Goal: Task Accomplishment & Management: Manage account settings

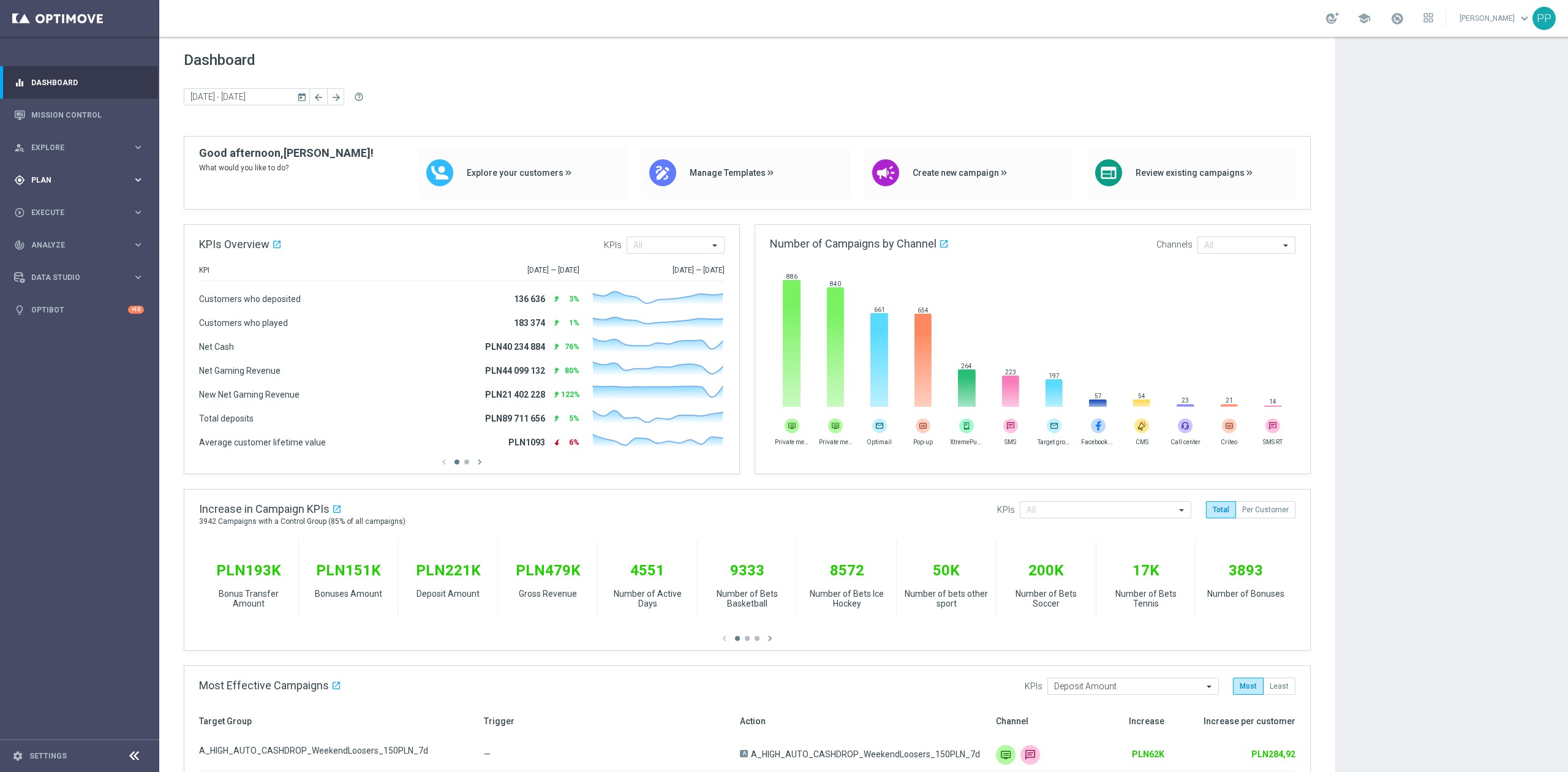
click at [82, 187] on div "gps_fixed Plan keyboard_arrow_right" at bounding box center [79, 180] width 158 height 33
click at [76, 201] on link "Target Groups" at bounding box center [79, 205] width 95 height 10
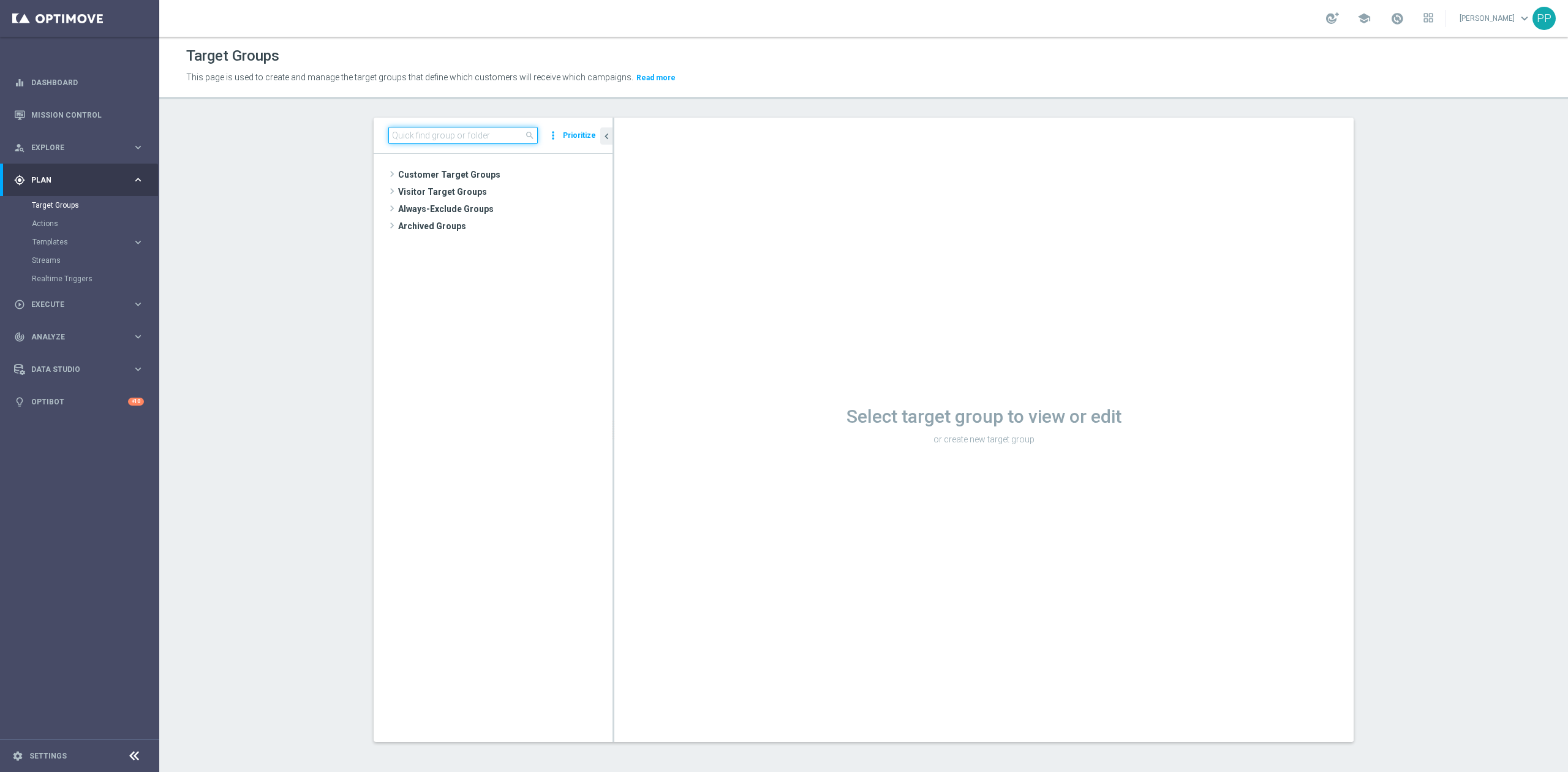
click at [447, 136] on input at bounding box center [463, 135] width 150 height 17
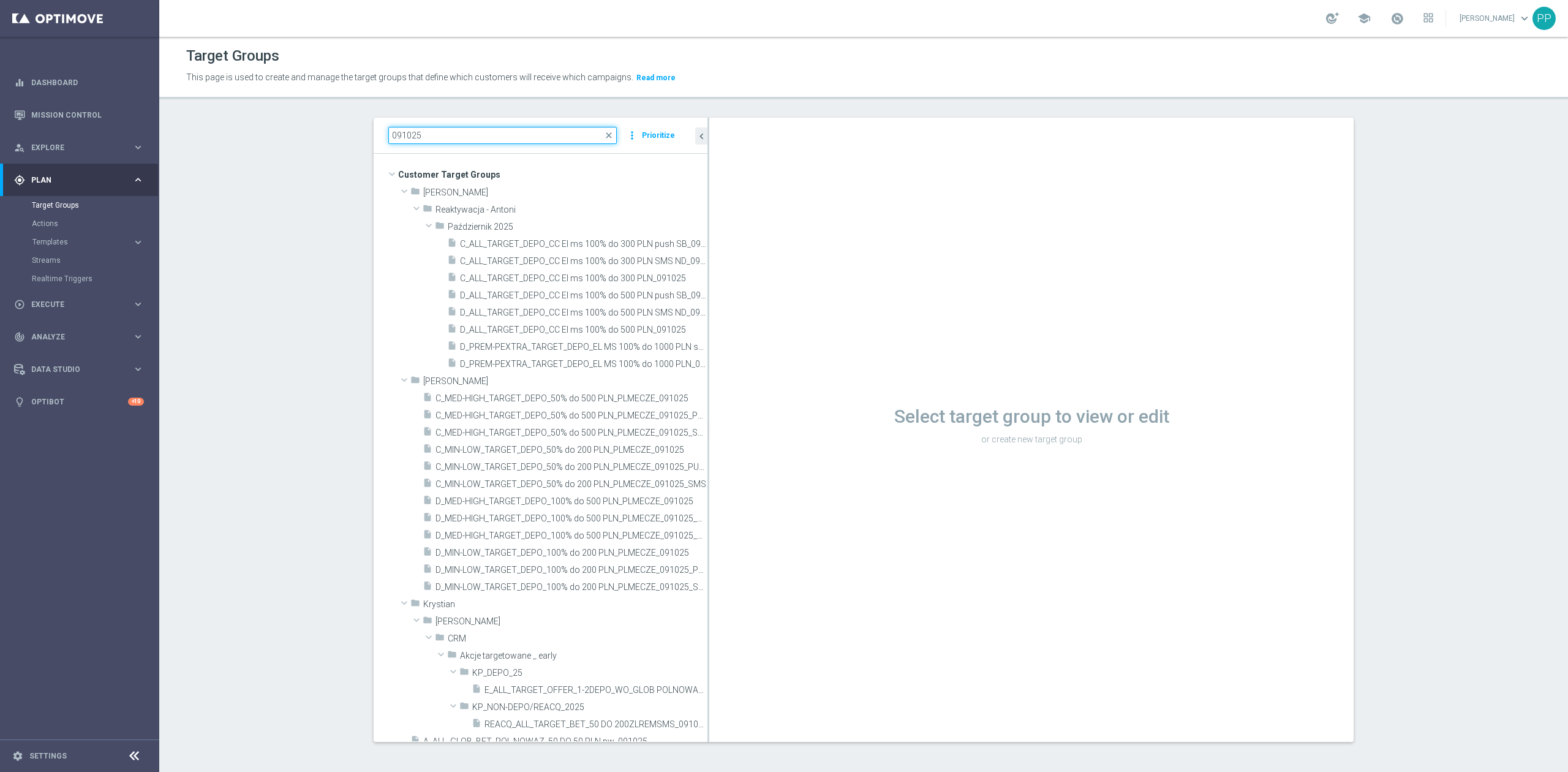
drag, startPoint x: 606, startPoint y: 316, endPoint x: 750, endPoint y: 316, distance: 144.0
click at [750, 316] on as-split "091025 close more_vert Prioritize Customer Target Groups library_add create_new…" at bounding box center [863, 429] width 980 height 624
type input "091025"
click at [580, 243] on span "C_ALL_TARGET_DEPO_CC El ms 100% do 300 PLN push SB_091025" at bounding box center [570, 243] width 220 height 10
click at [593, 275] on span "C_ALL_TARGET_DEPO_CC El ms 100% do 300 PLN_091025" at bounding box center [570, 278] width 220 height 10
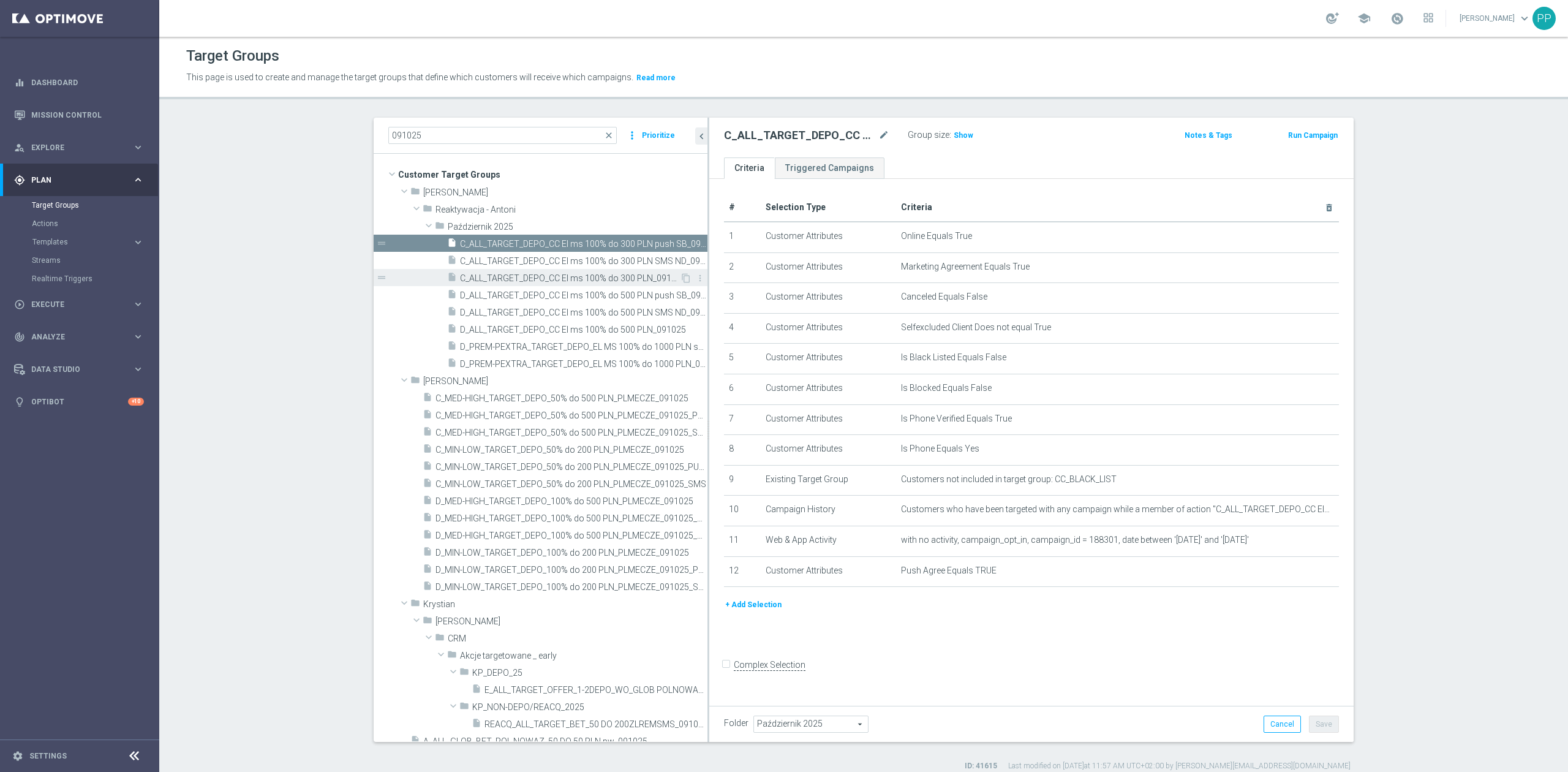
click at [633, 274] on span "C_ALL_TARGET_DEPO_CC El ms 100% do 300 PLN_091025" at bounding box center [570, 278] width 220 height 10
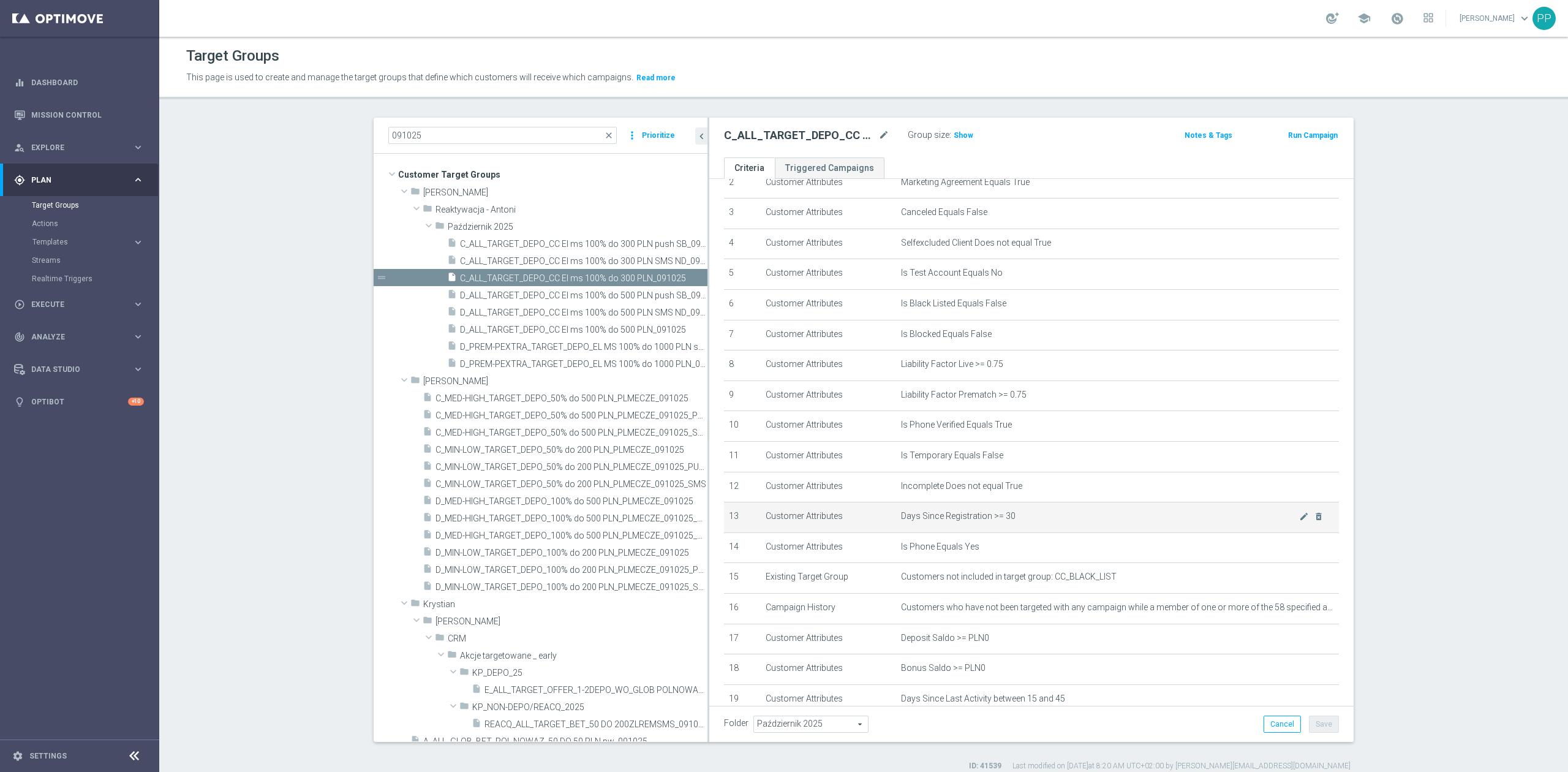
scroll to position [57, 0]
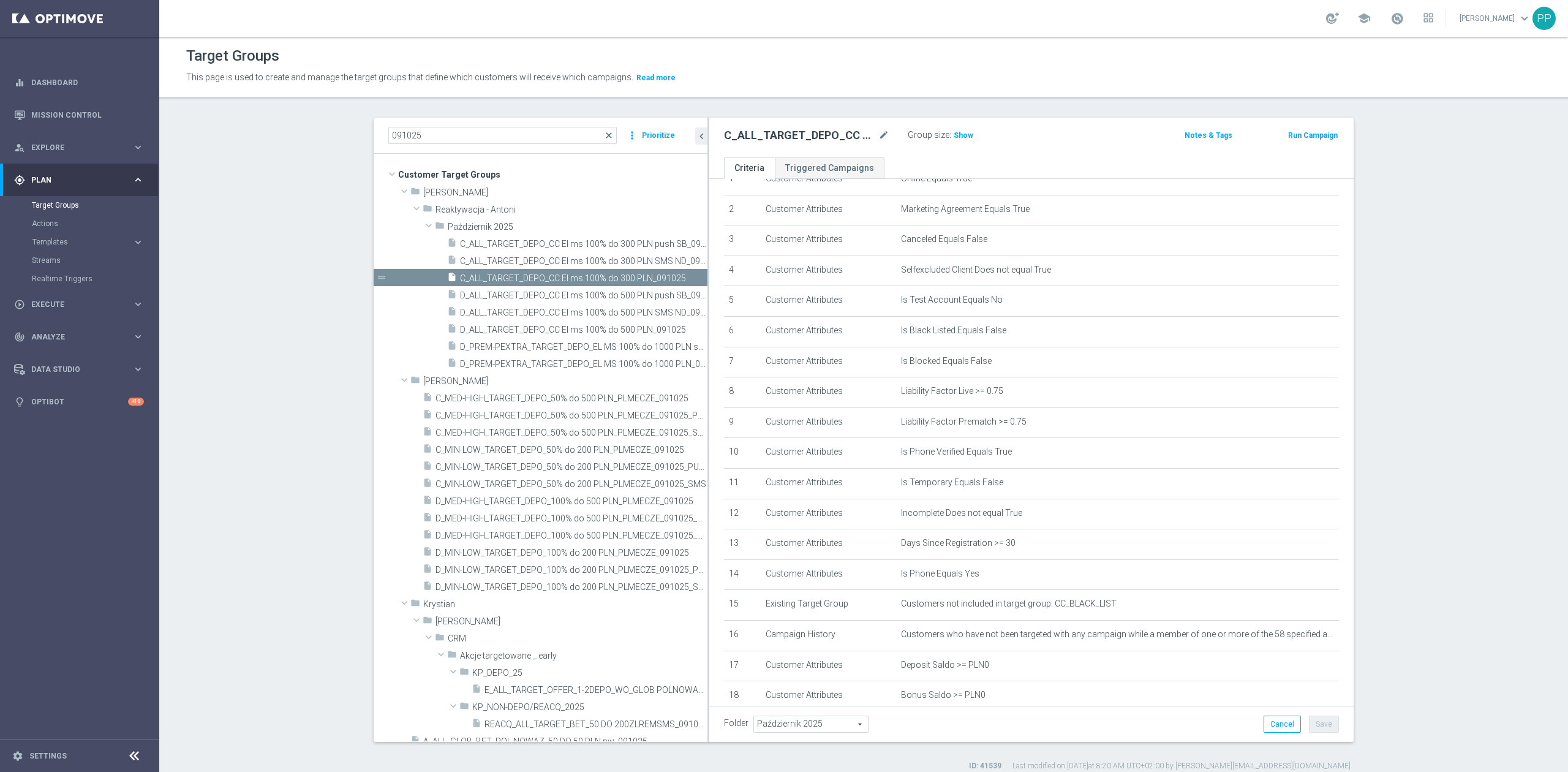
click at [606, 138] on span "close" at bounding box center [608, 135] width 10 height 10
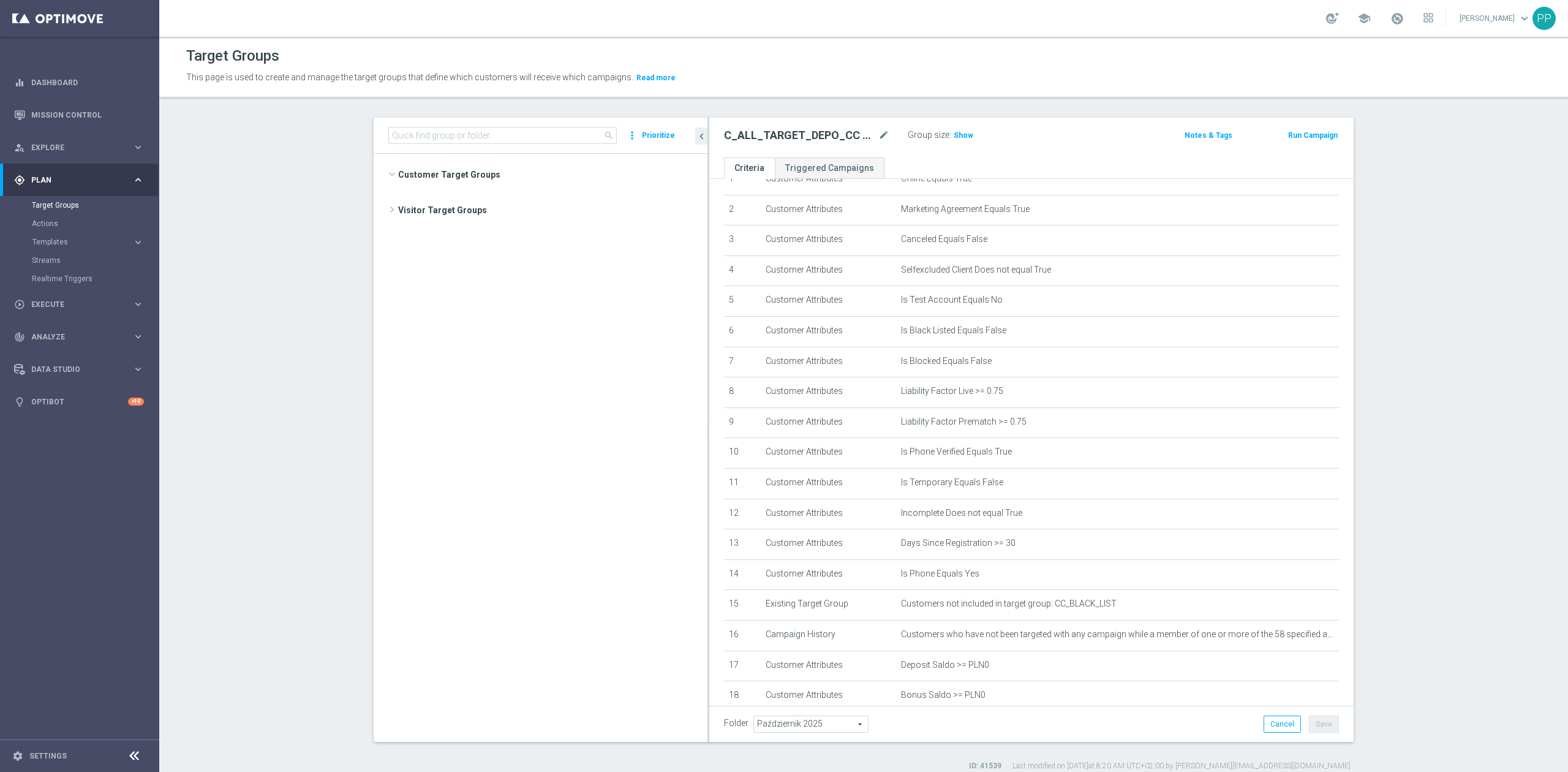
scroll to position [21398, 0]
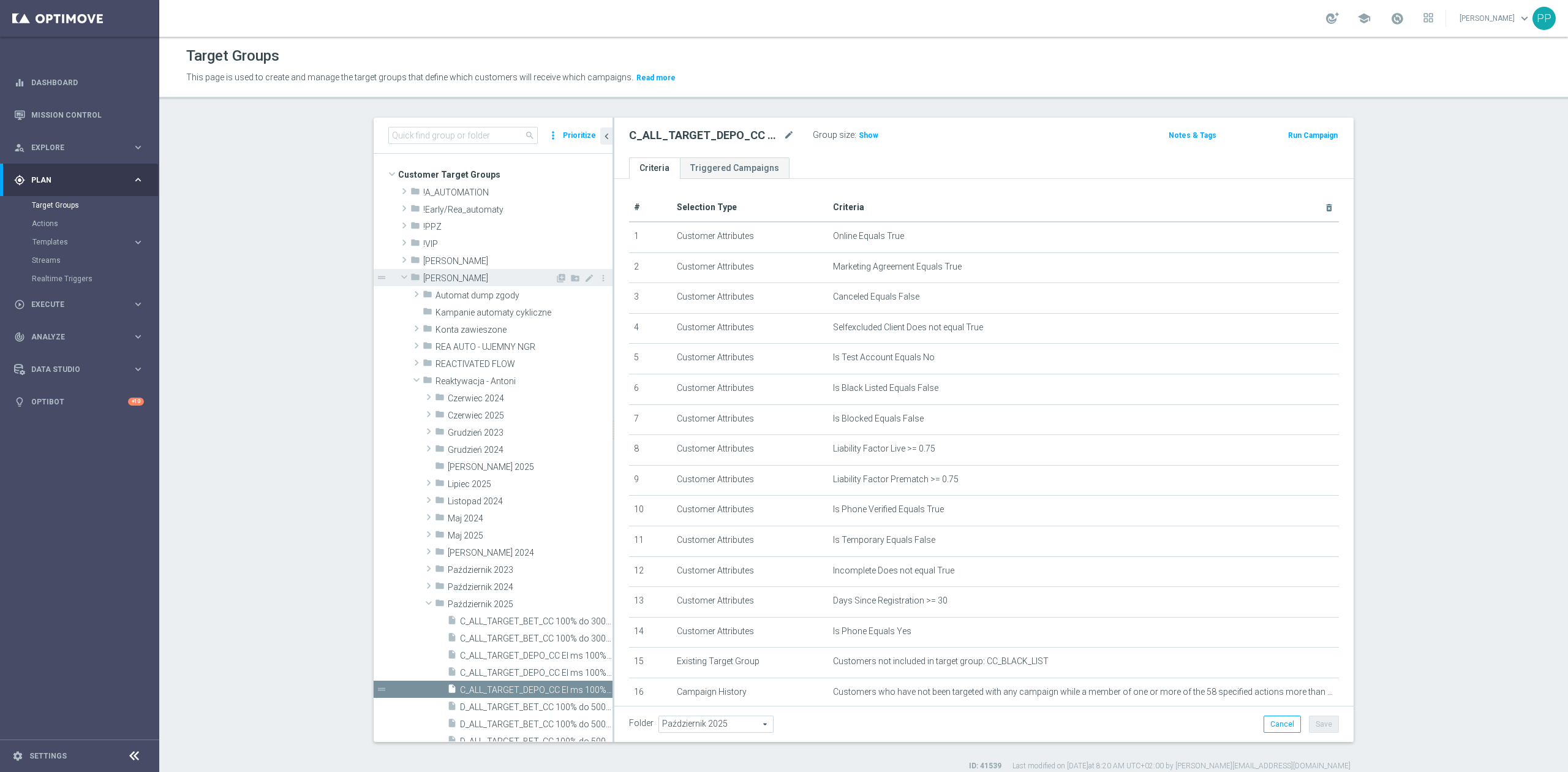
click at [401, 278] on span at bounding box center [404, 276] width 15 height 12
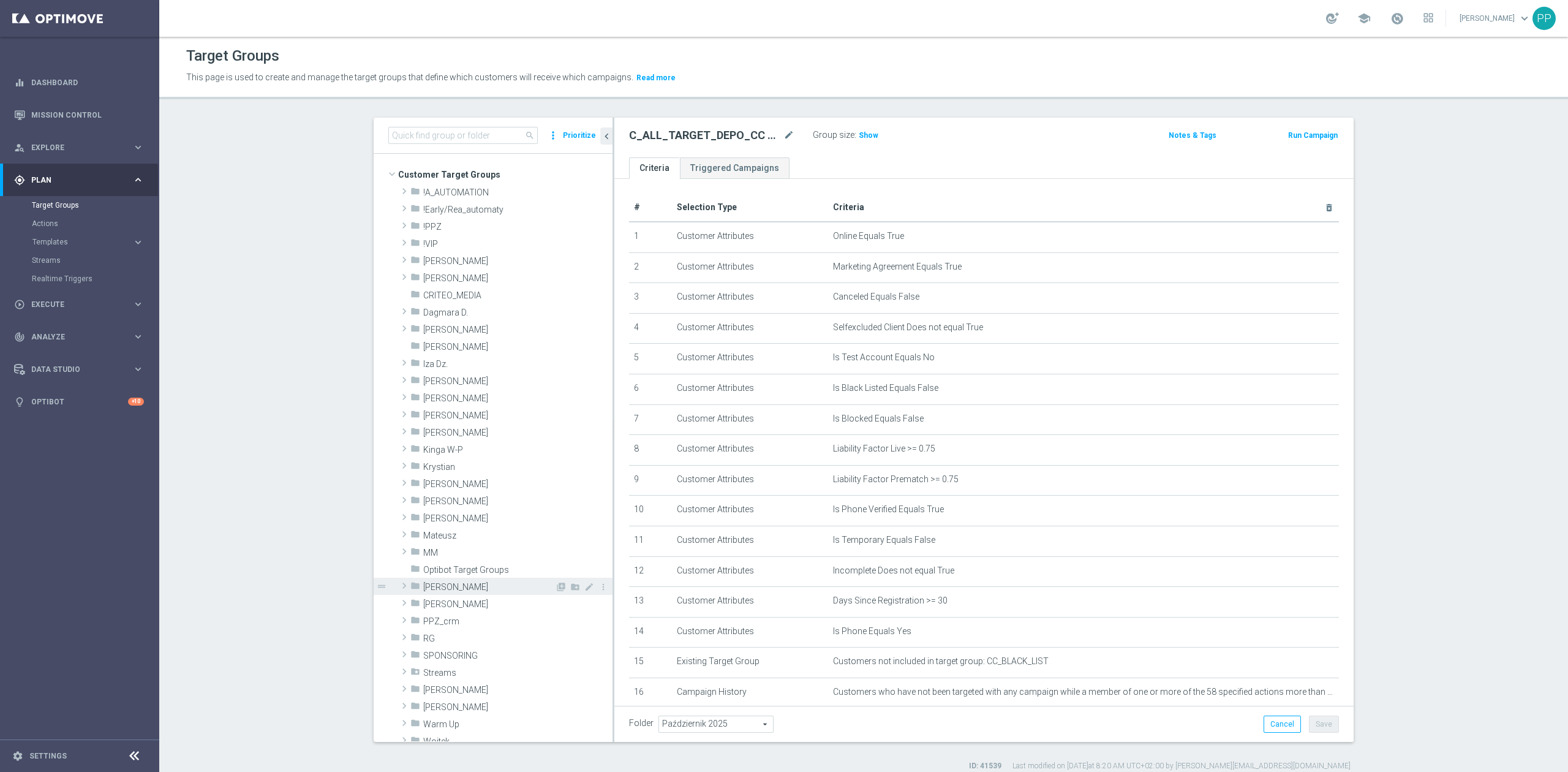
click at [449, 579] on div "folder Patryk P." at bounding box center [482, 586] width 144 height 17
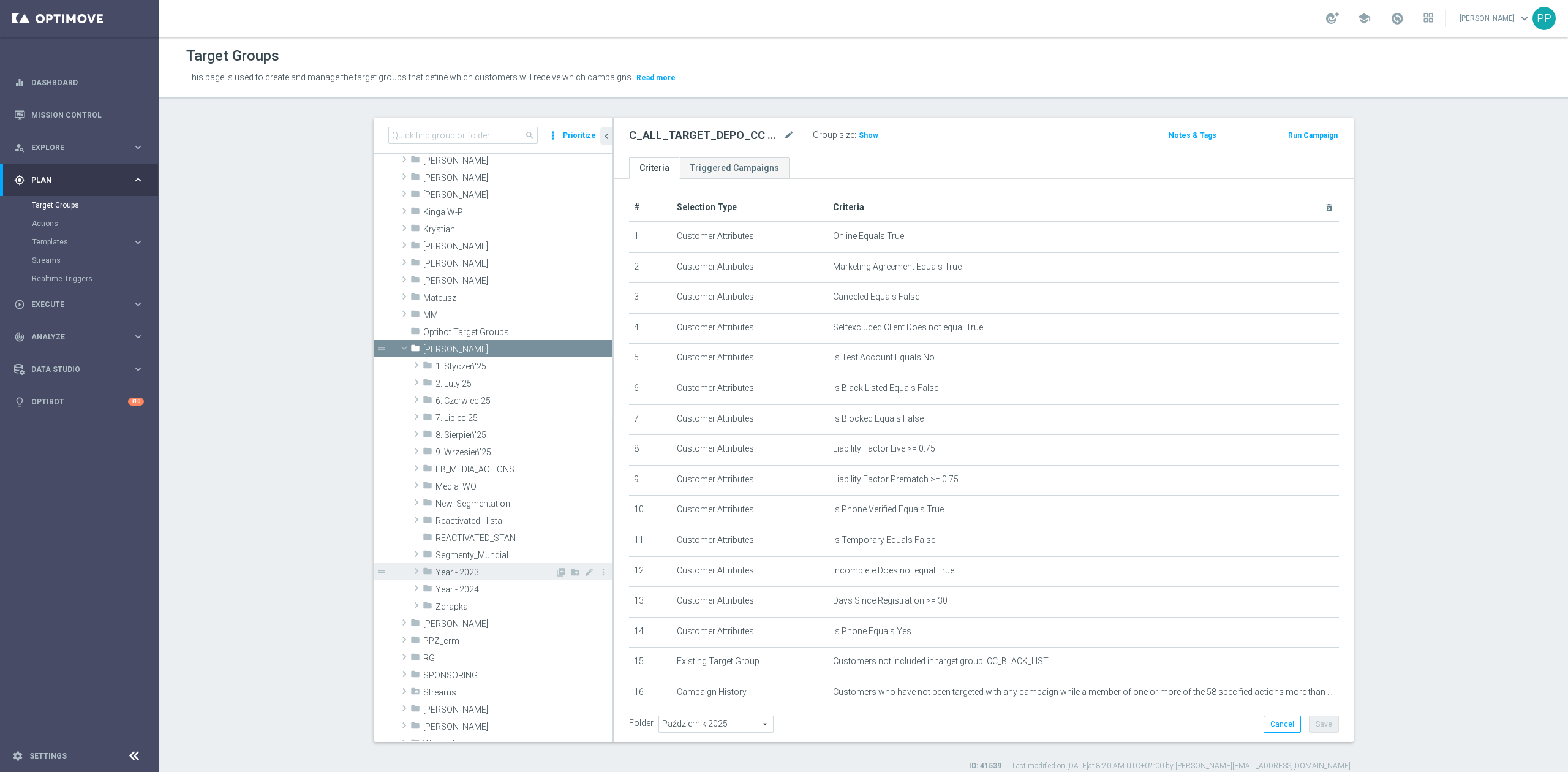
scroll to position [245, 0]
click at [570, 341] on icon "create_new_folder" at bounding box center [575, 341] width 10 height 10
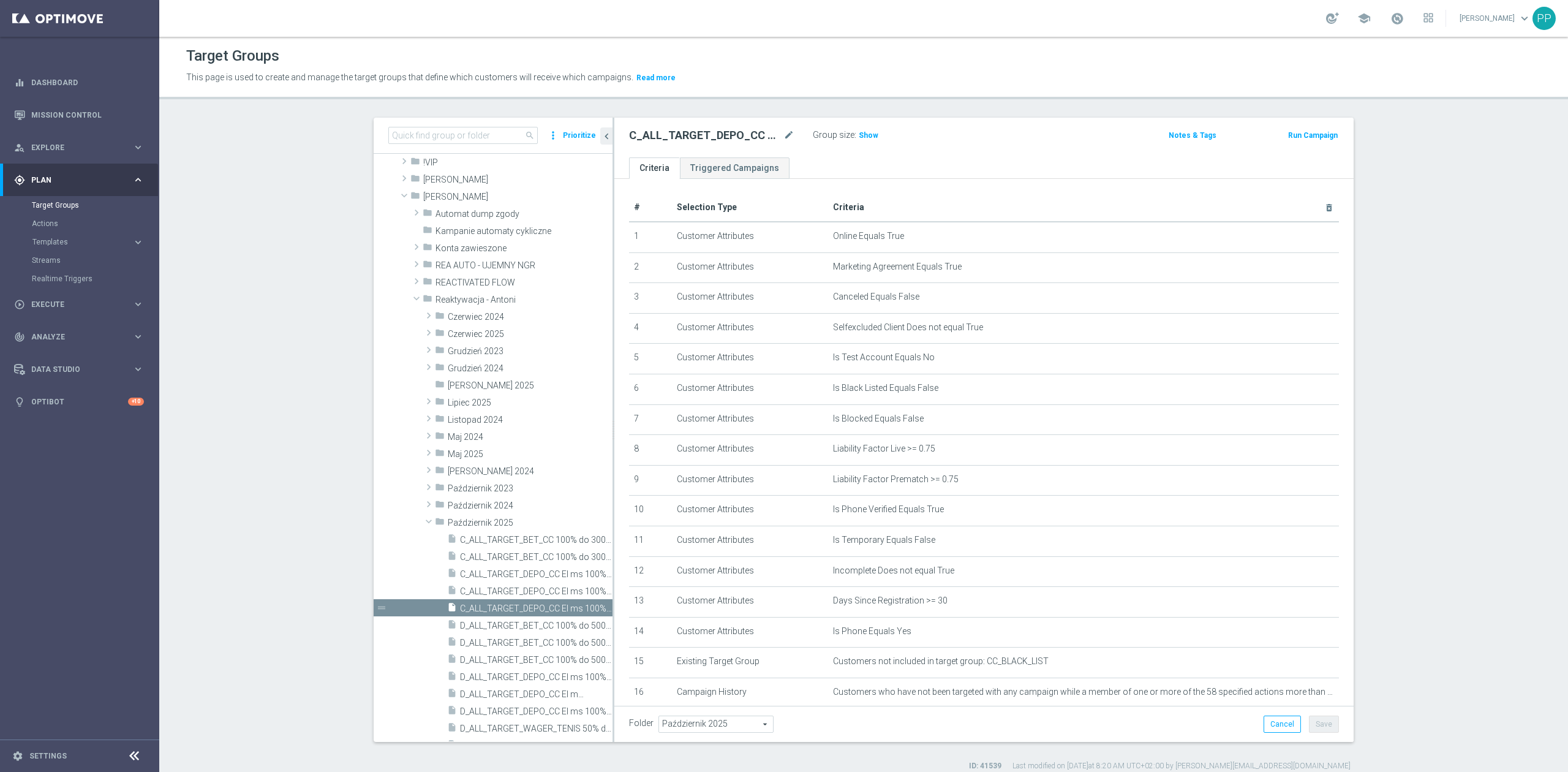
scroll to position [0, 0]
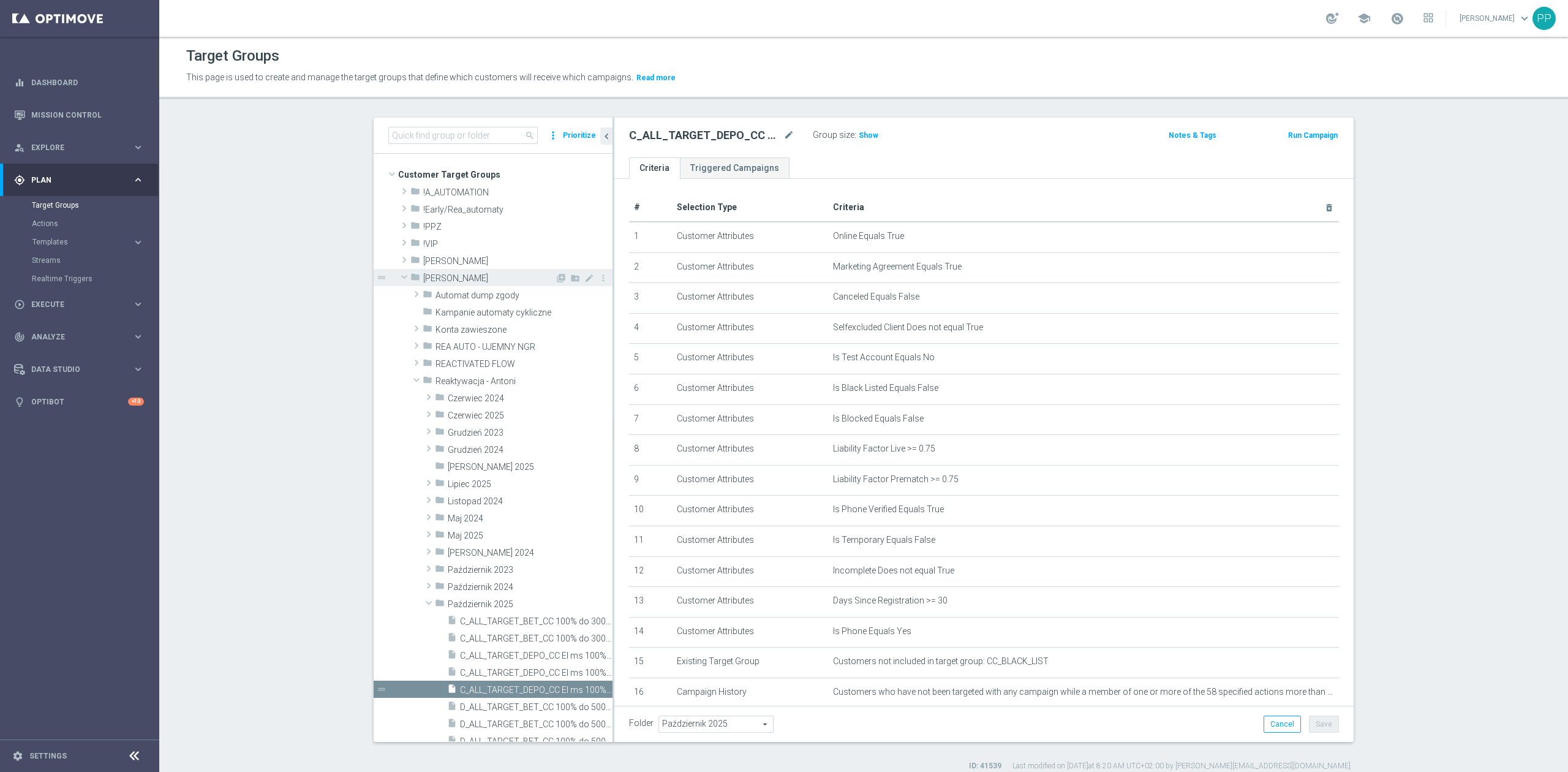
click at [397, 280] on span at bounding box center [404, 276] width 15 height 12
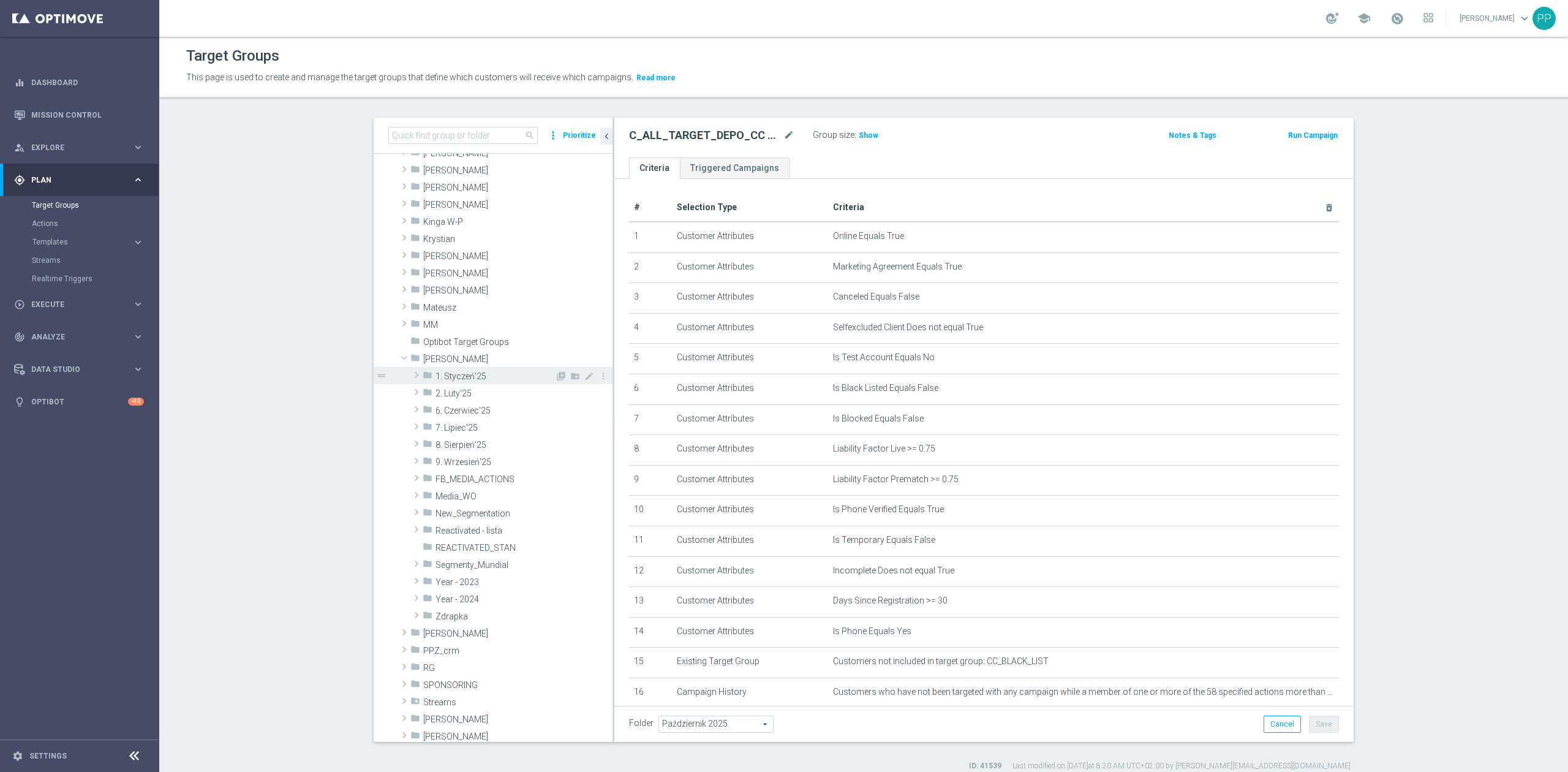
scroll to position [245, 0]
click at [457, 344] on span "[PERSON_NAME]" at bounding box center [488, 341] width 132 height 10
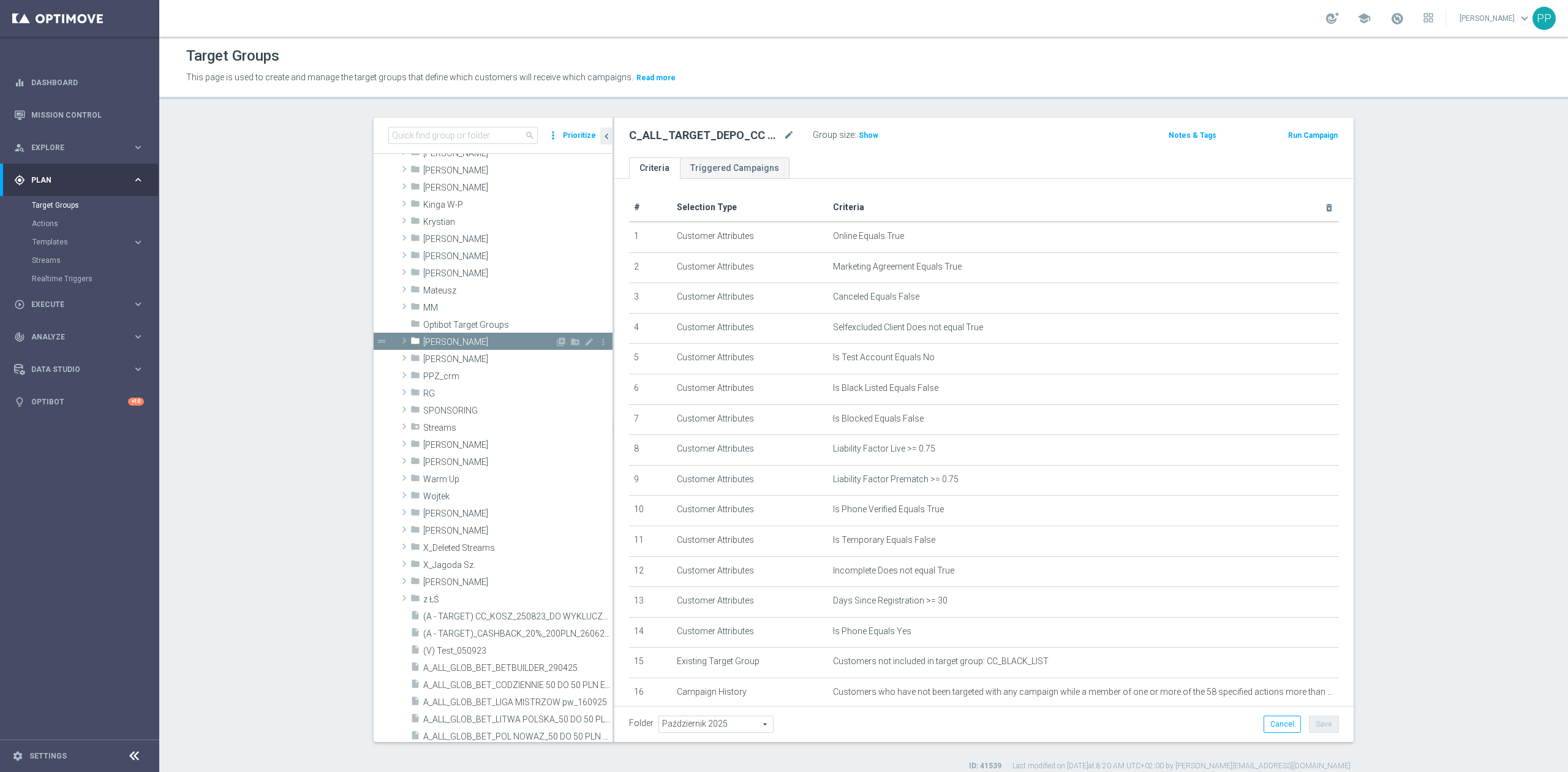
click at [480, 343] on span "[PERSON_NAME]" at bounding box center [488, 341] width 132 height 10
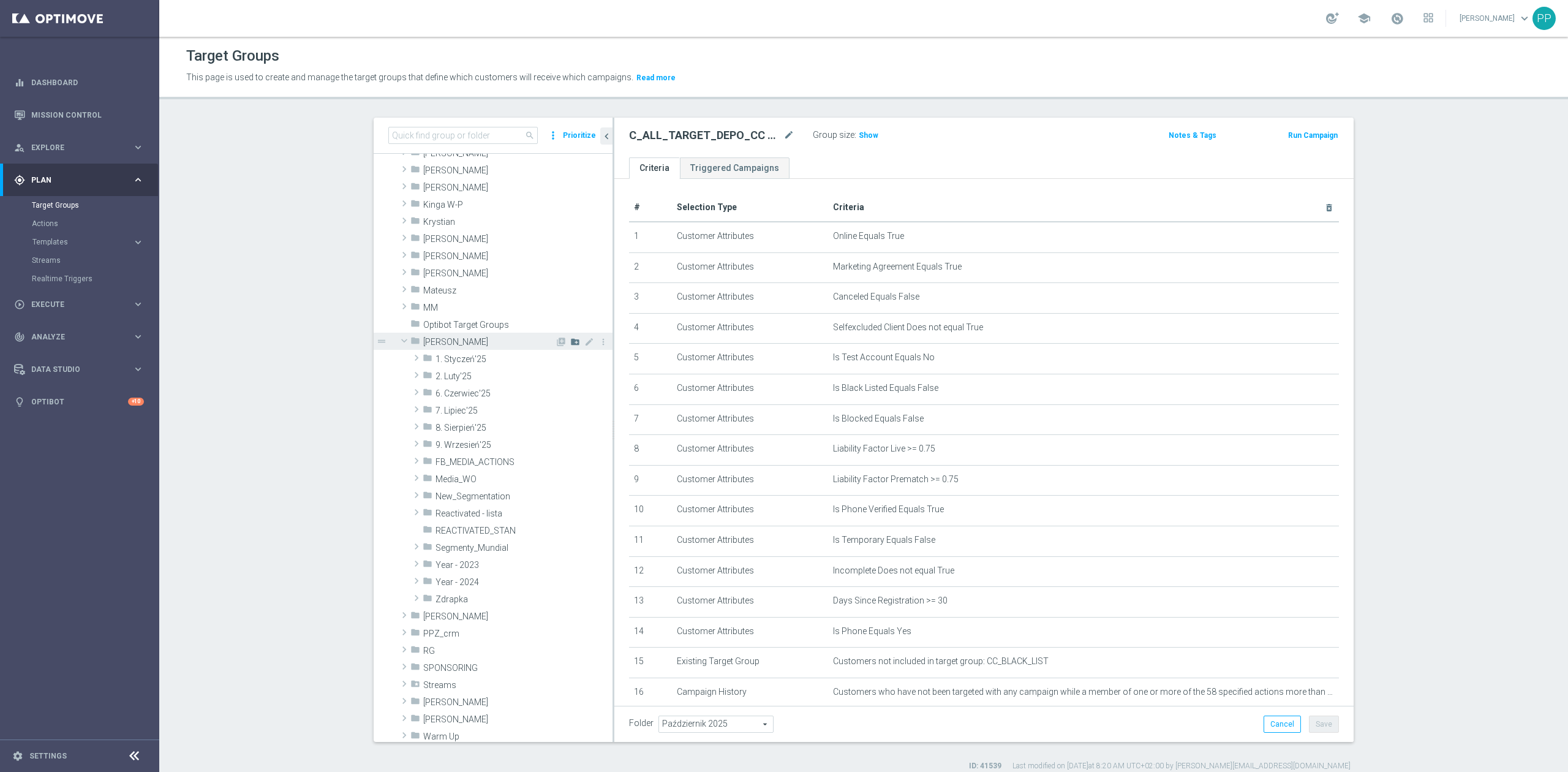
click at [570, 343] on icon "create_new_folder" at bounding box center [575, 341] width 10 height 10
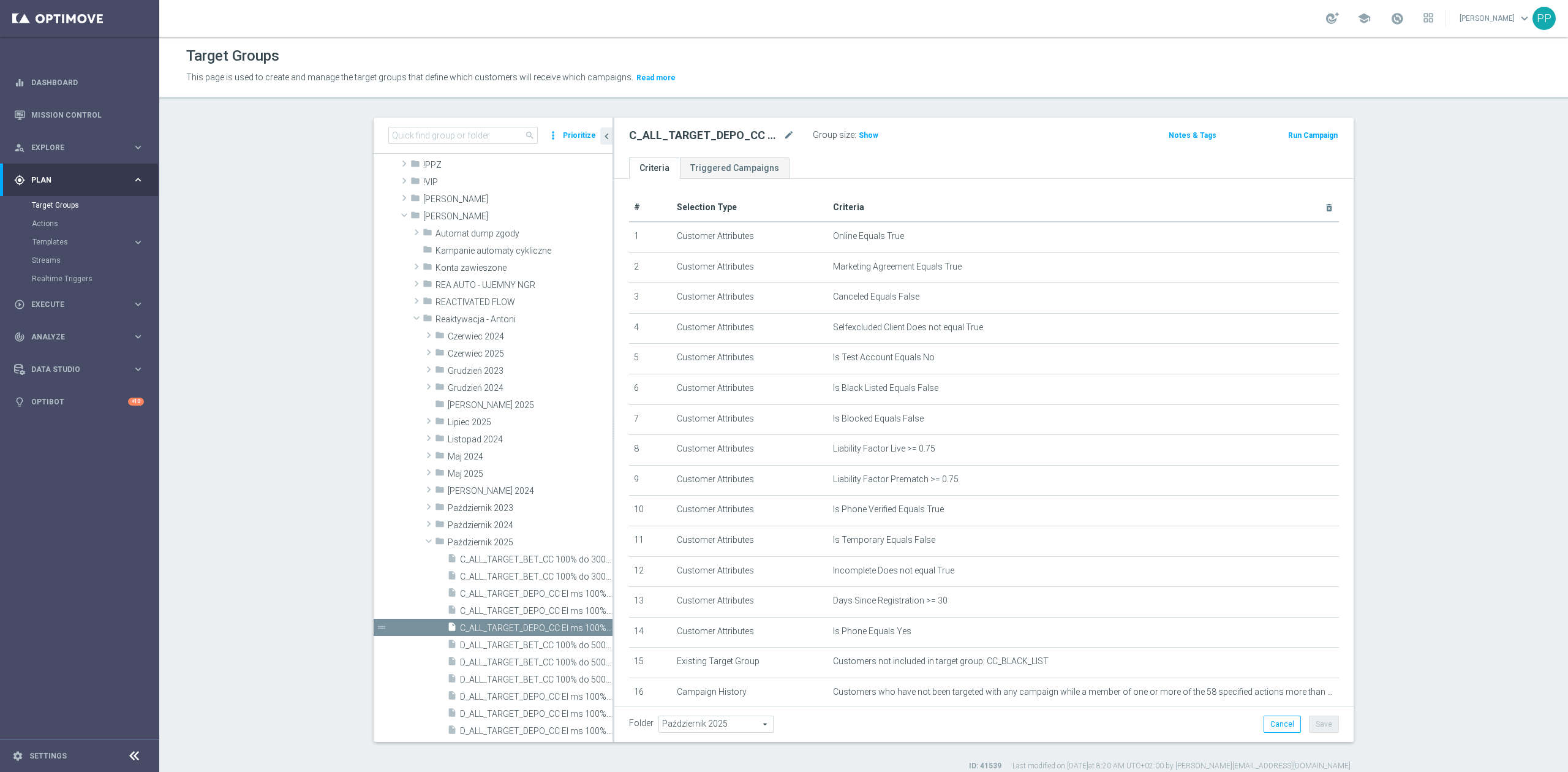
scroll to position [163, 0]
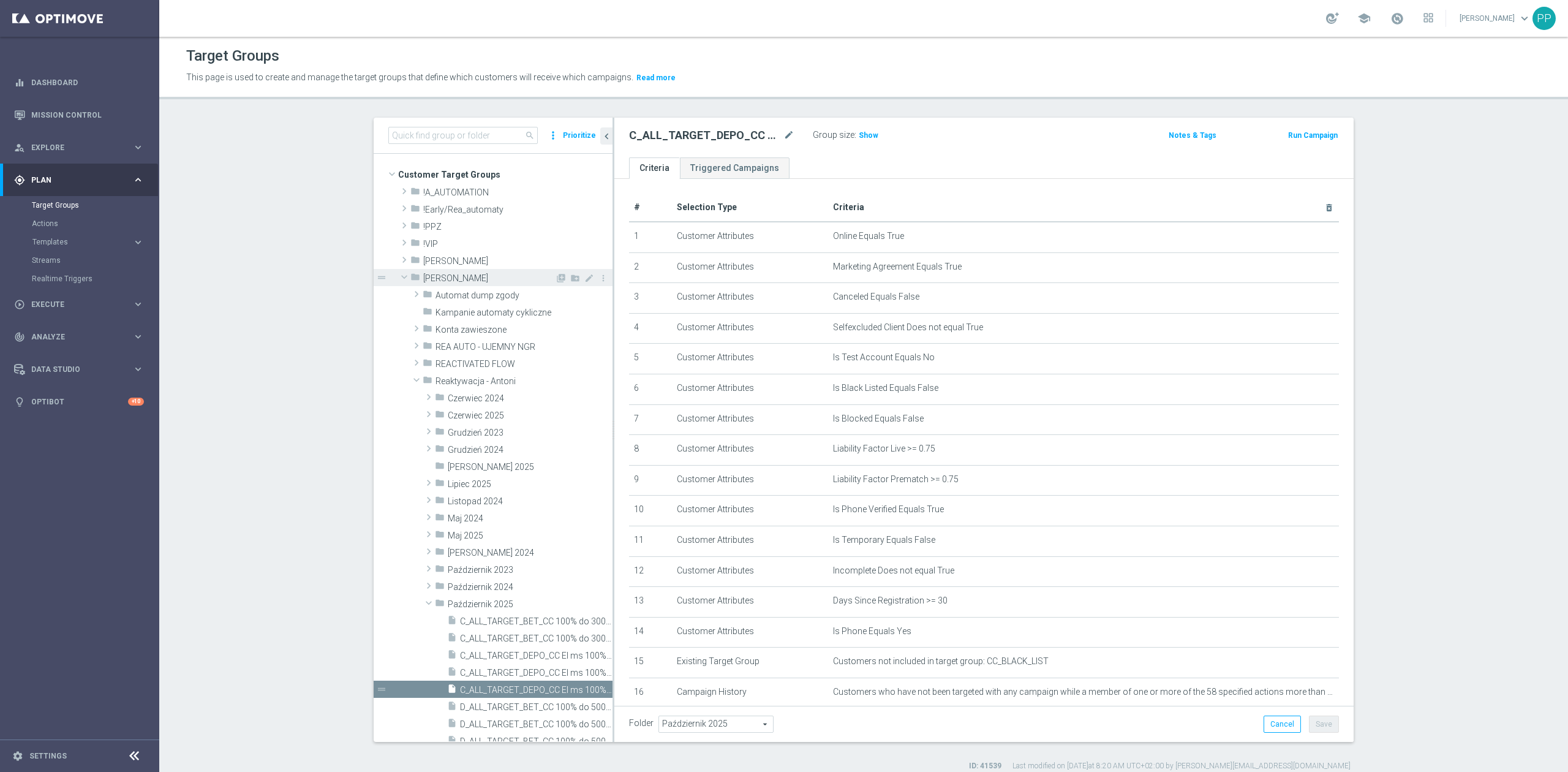
click at [397, 277] on span at bounding box center [404, 276] width 15 height 12
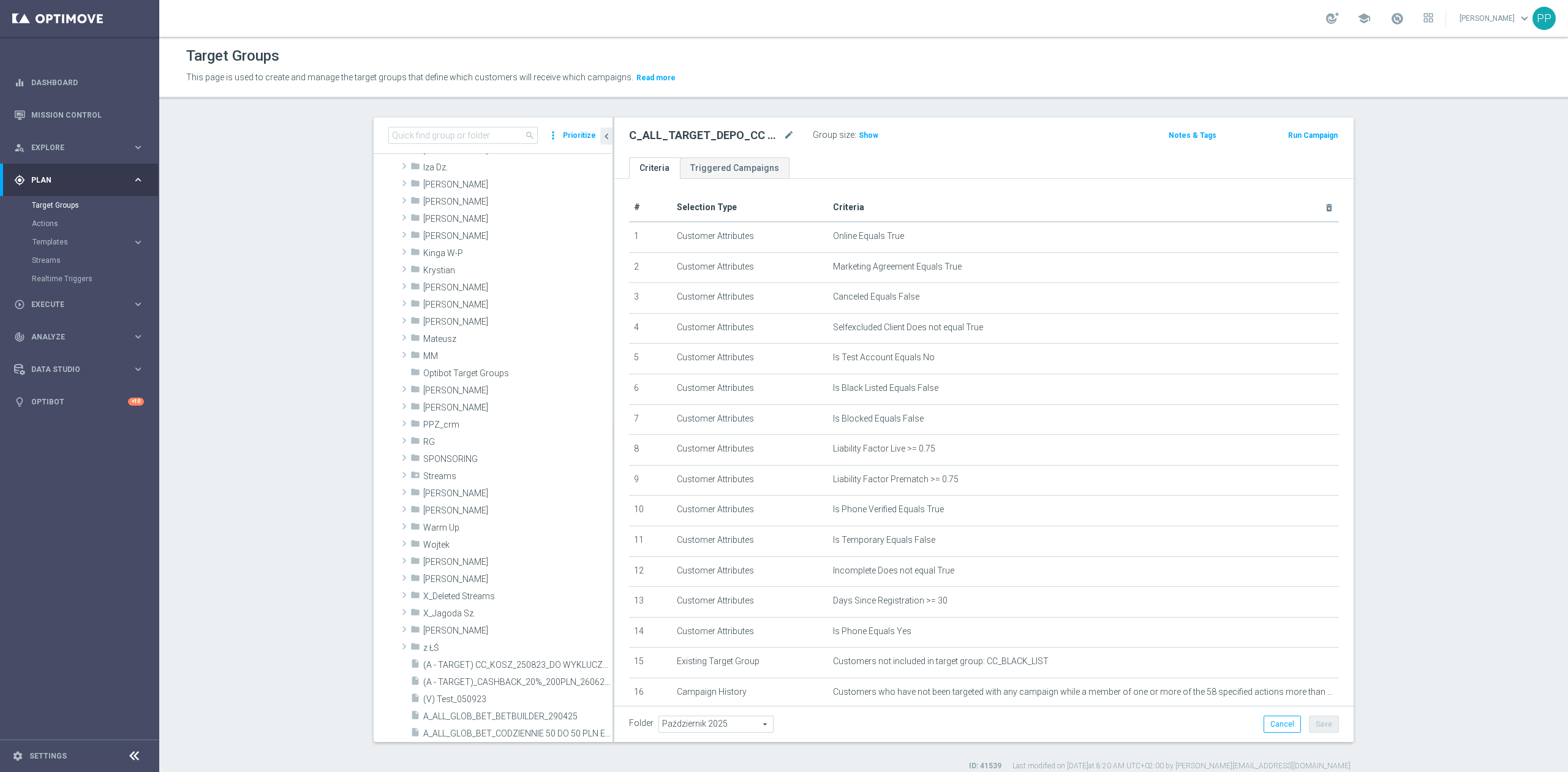
scroll to position [112, 0]
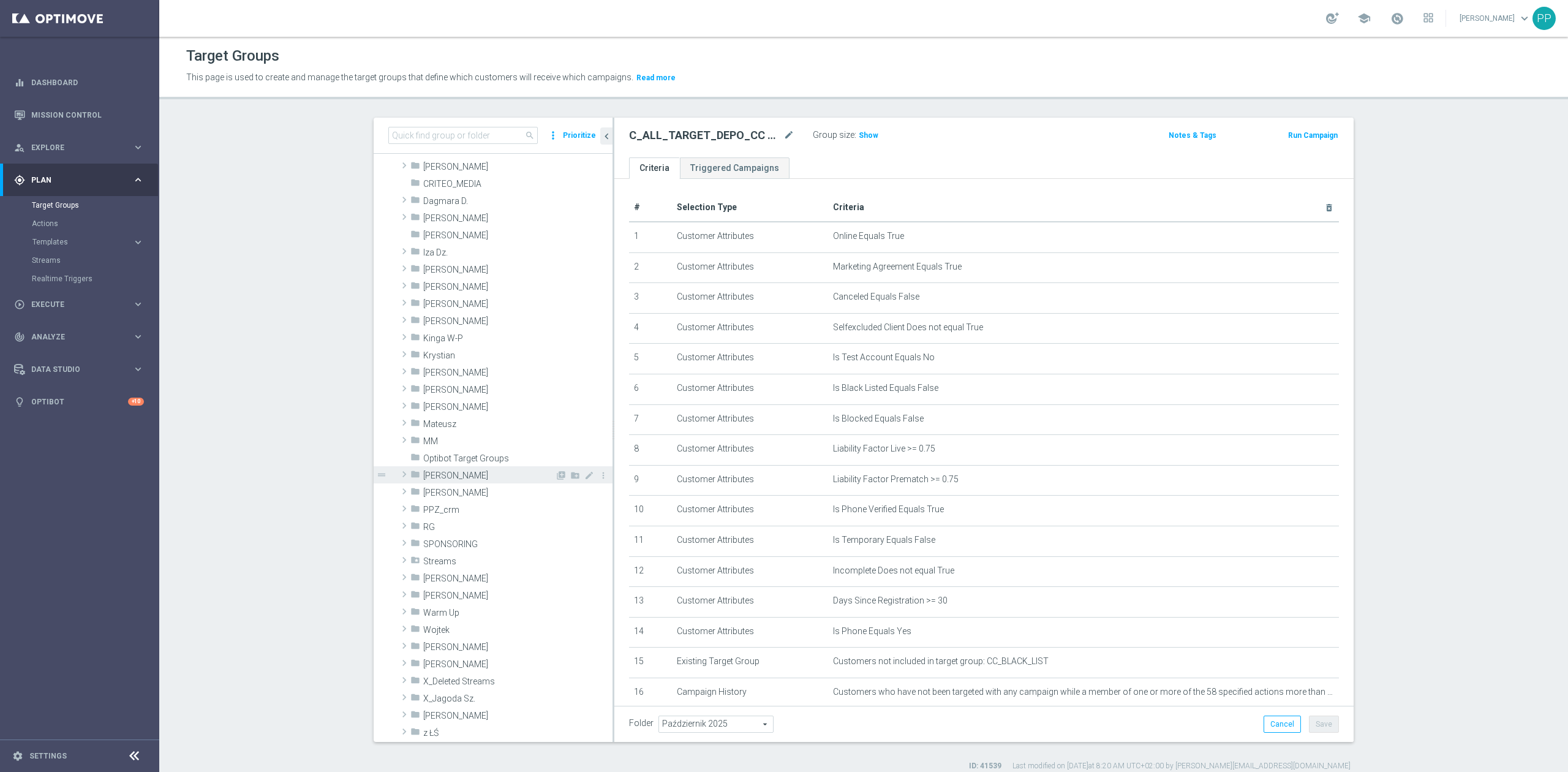
click at [435, 476] on span "[PERSON_NAME]" at bounding box center [488, 475] width 132 height 10
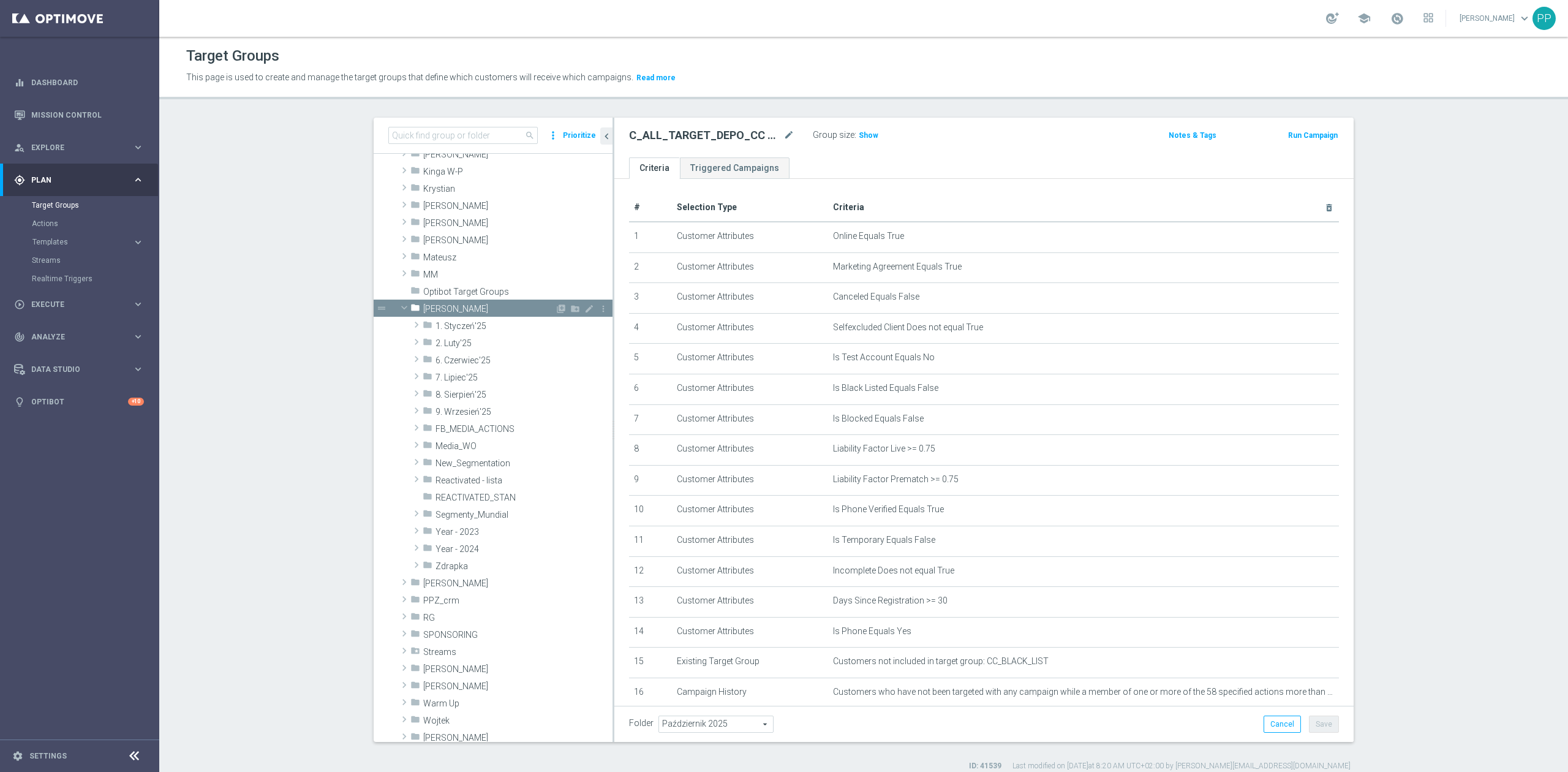
scroll to position [357, 0]
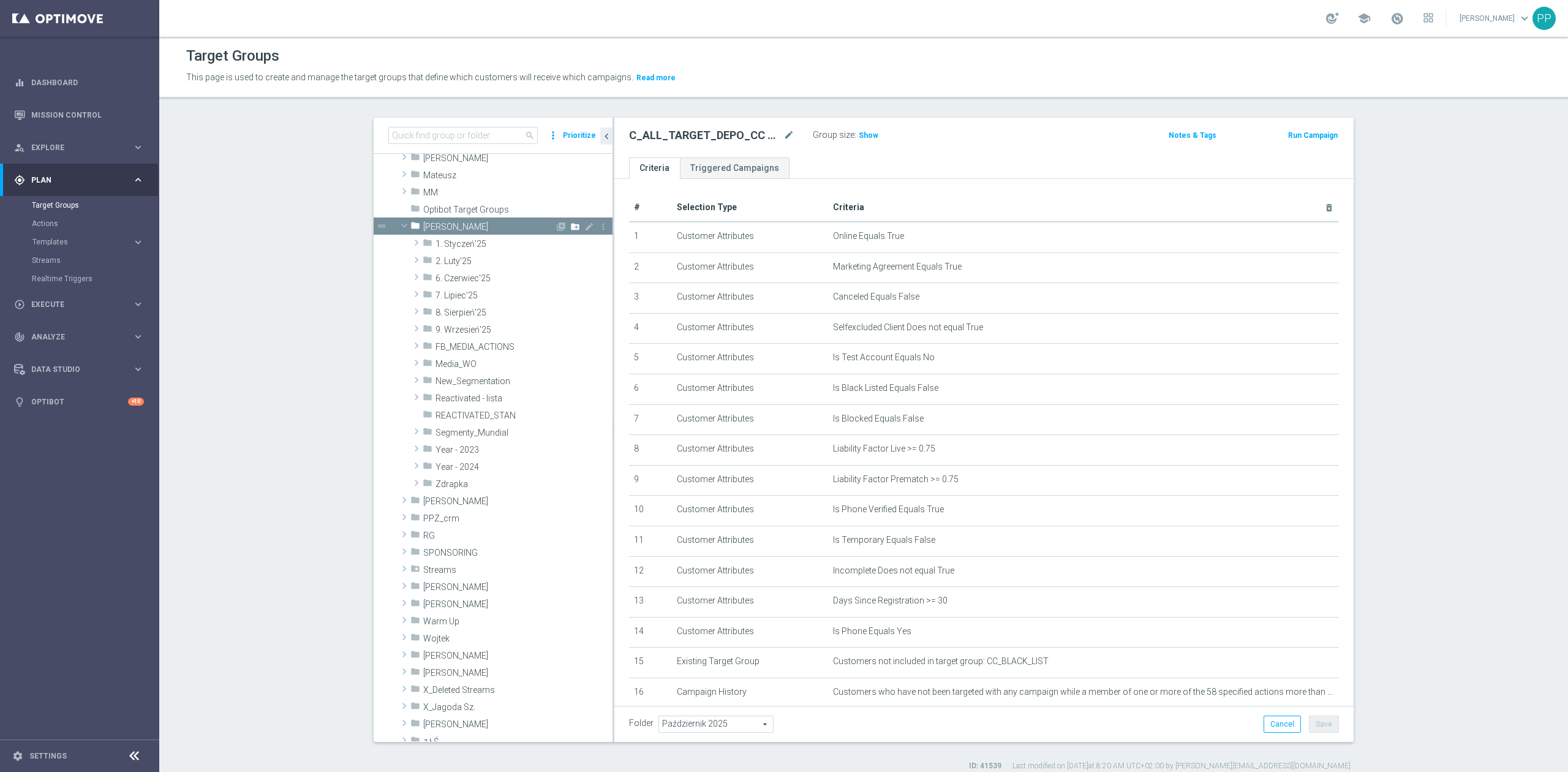
click at [570, 227] on icon "create_new_folder" at bounding box center [575, 226] width 10 height 10
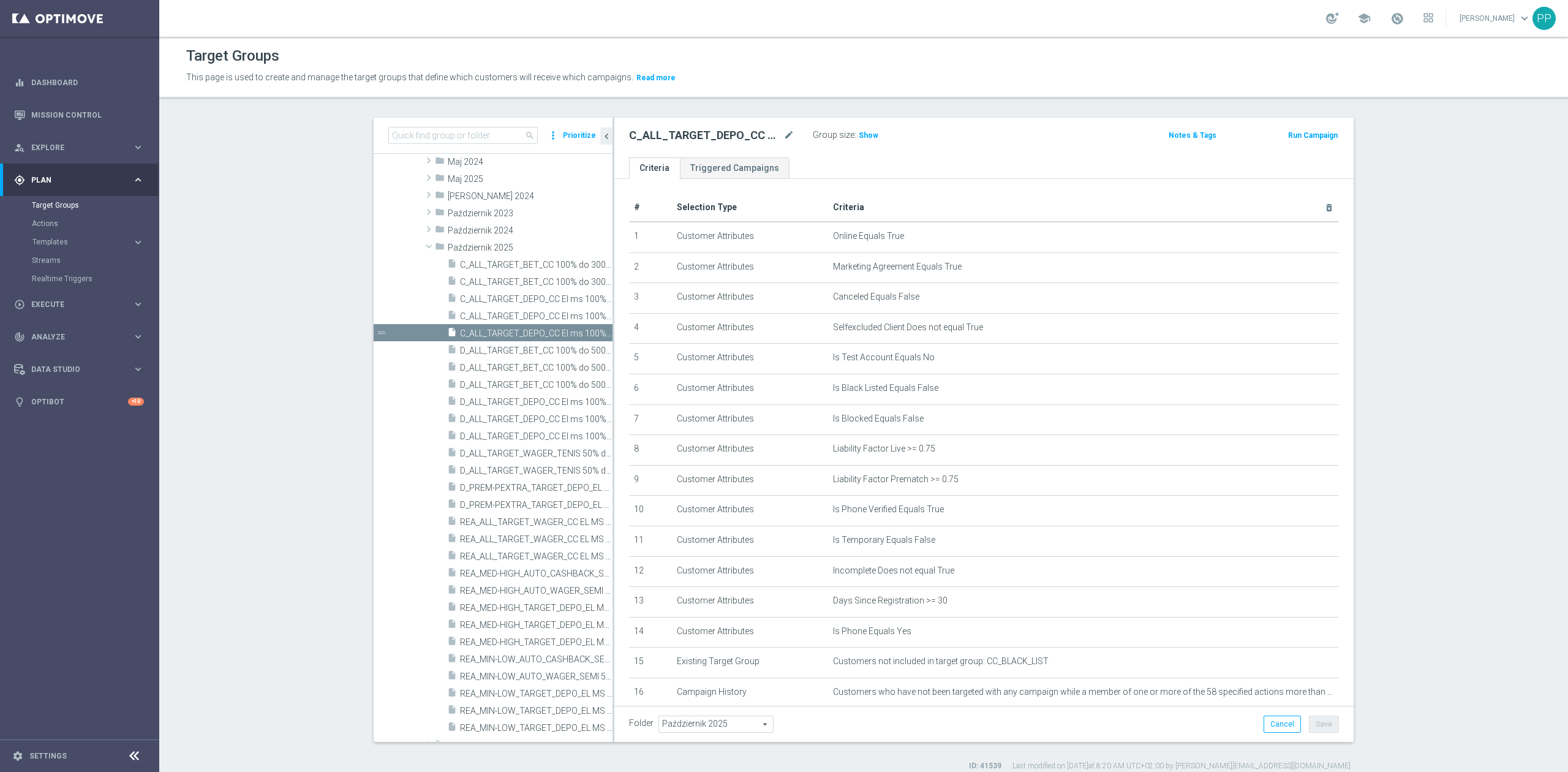
scroll to position [0, 0]
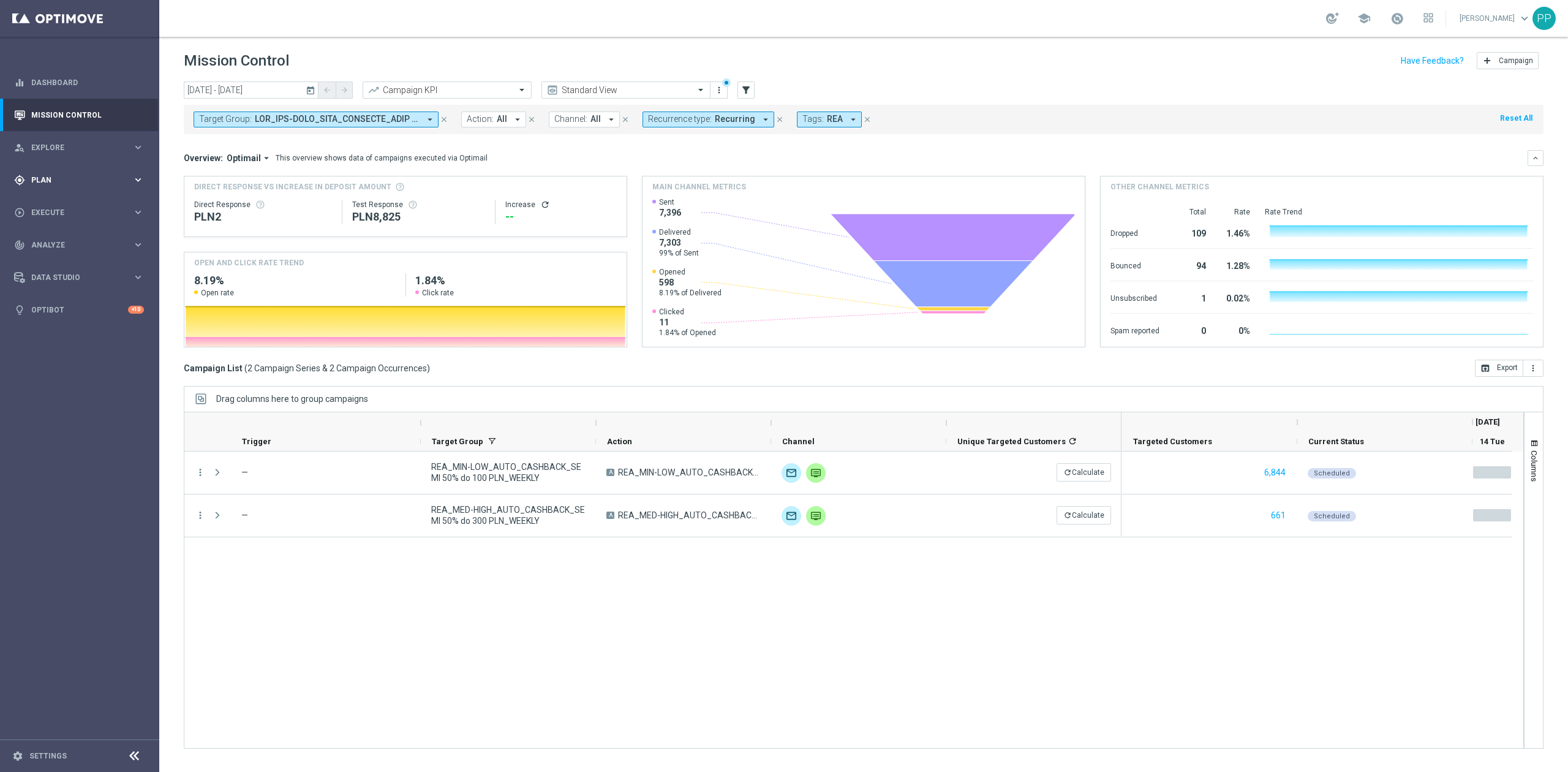
click at [70, 182] on span "Plan" at bounding box center [81, 180] width 101 height 7
click at [85, 201] on link "Target Groups" at bounding box center [79, 205] width 95 height 10
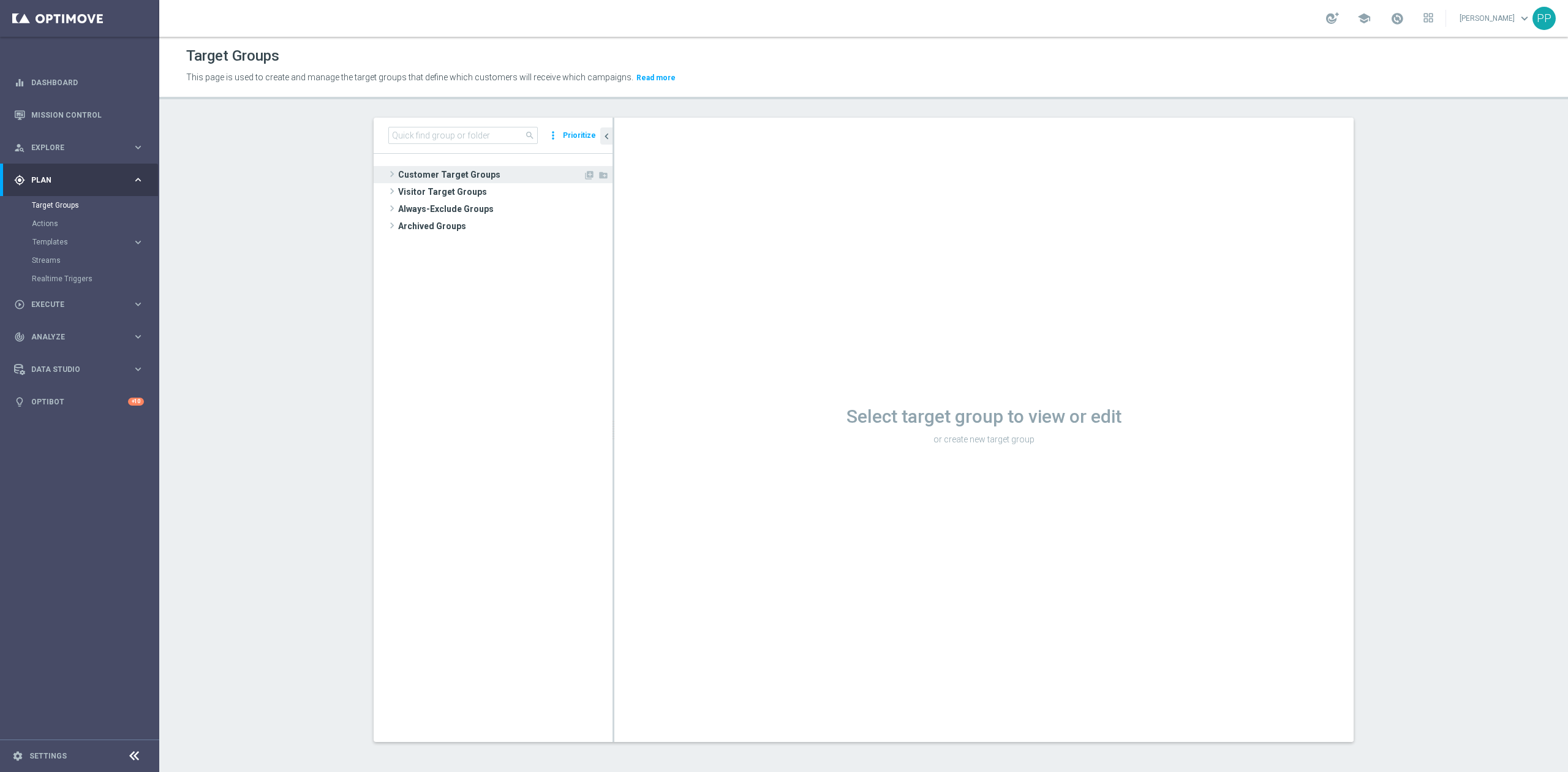
click at [436, 176] on span "Customer Target Groups" at bounding box center [490, 174] width 185 height 17
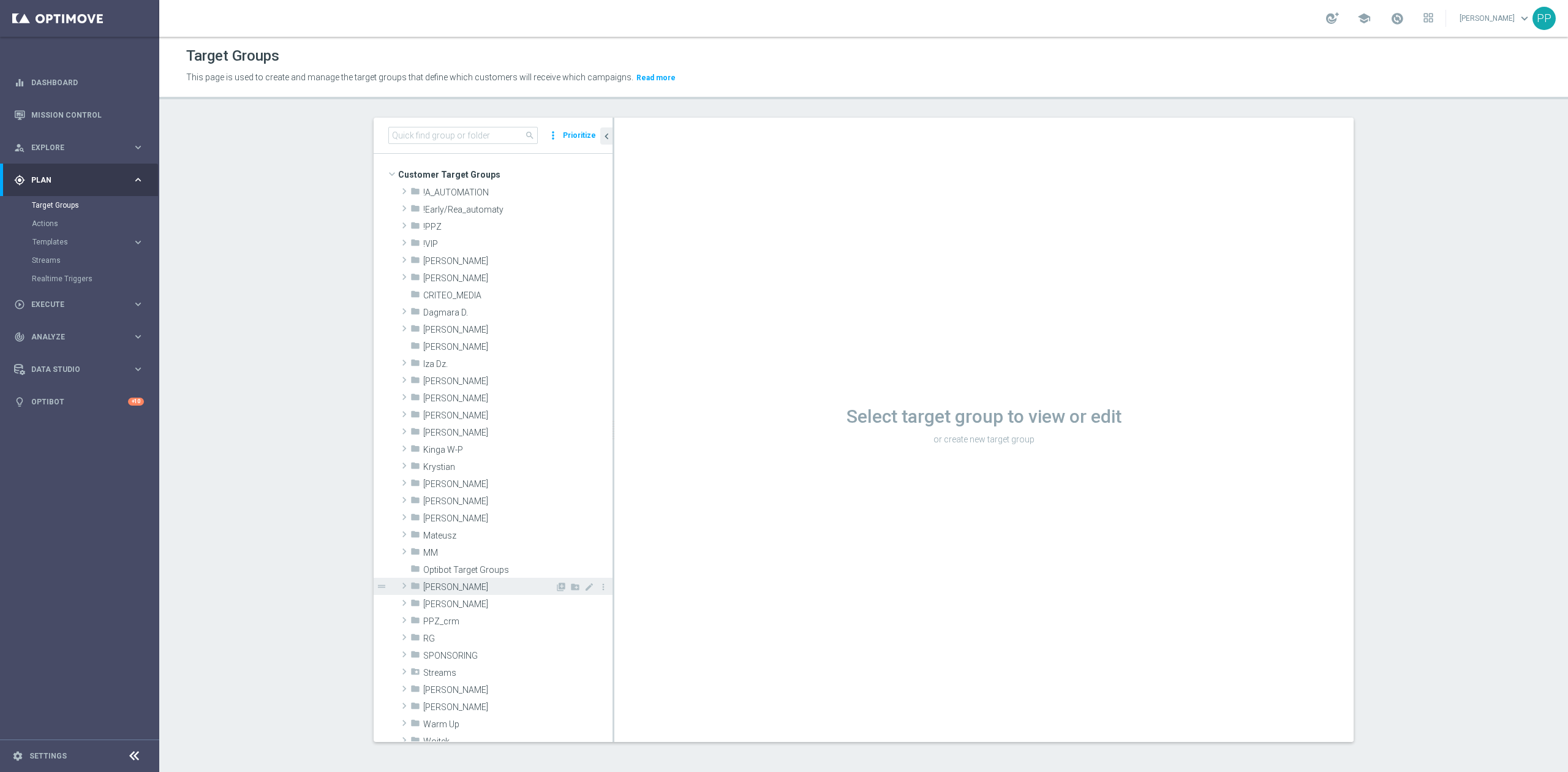
click at [476, 584] on span "[PERSON_NAME]" at bounding box center [488, 587] width 132 height 10
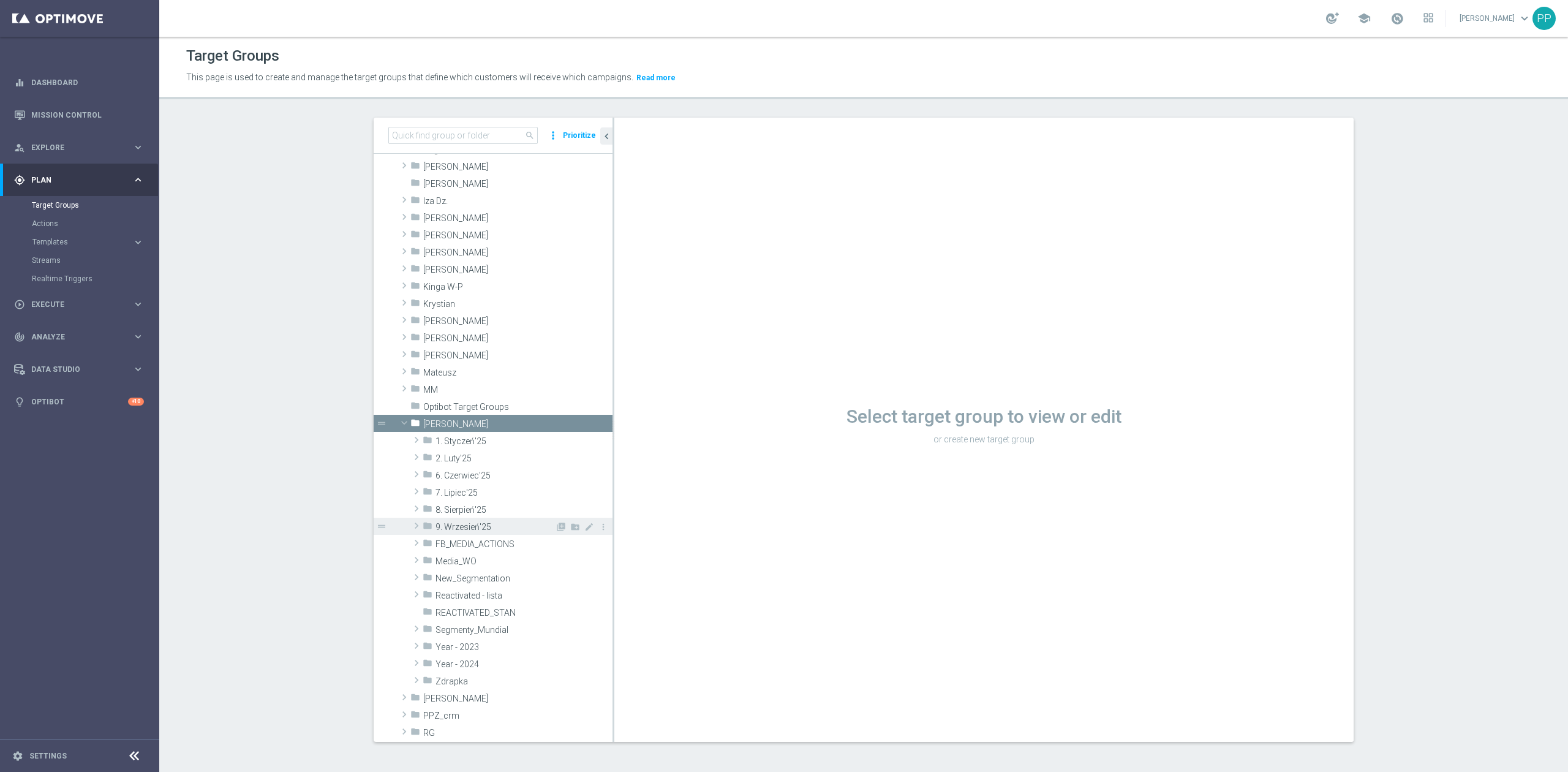
scroll to position [245, 0]
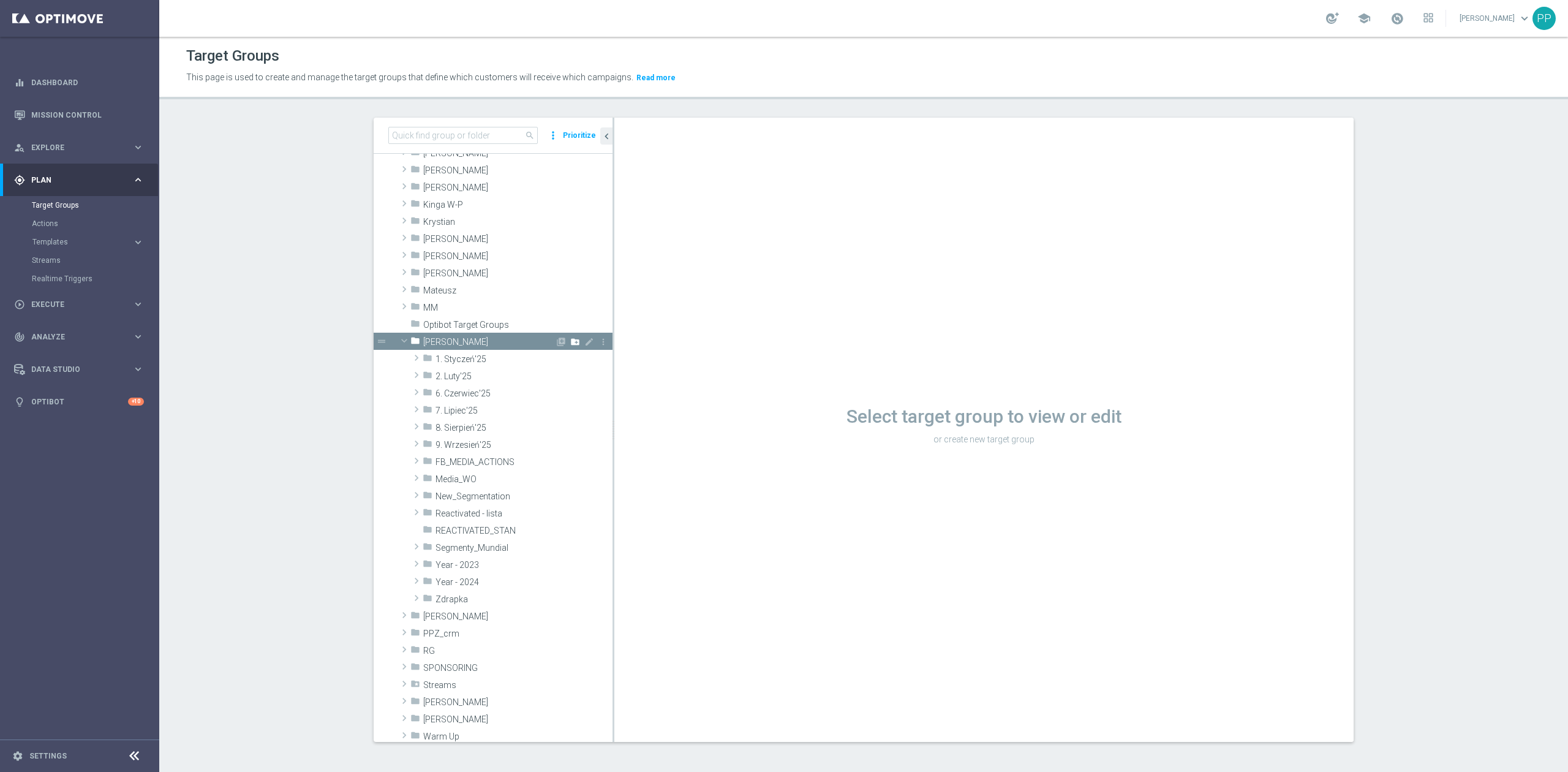
click at [570, 337] on icon "create_new_folder" at bounding box center [575, 341] width 10 height 10
type input "10. Październik'25"
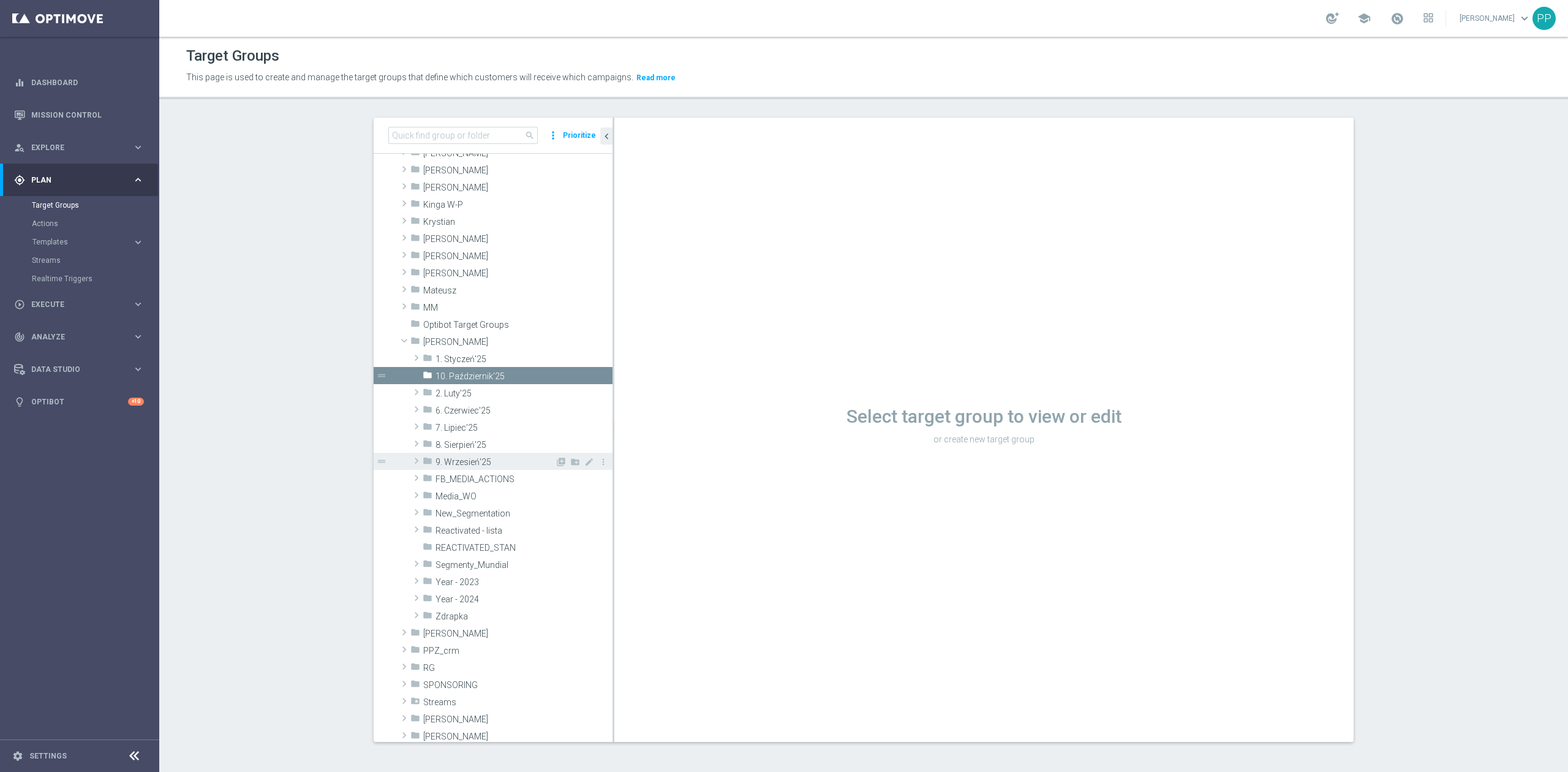
click at [496, 463] on span "9. Wrzesień'25" at bounding box center [496, 461] width 120 height 10
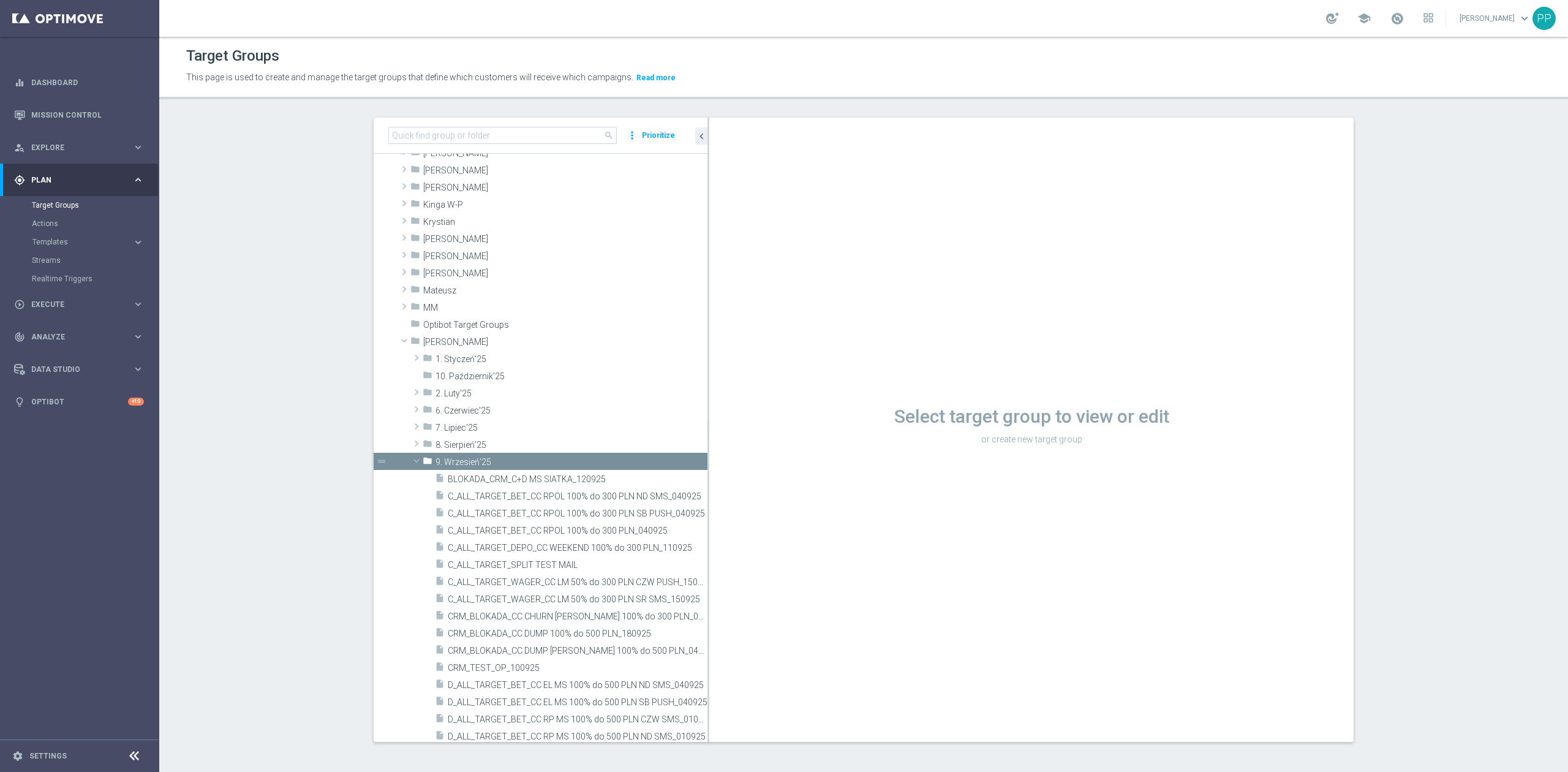
drag, startPoint x: 606, startPoint y: 530, endPoint x: 760, endPoint y: 520, distance: 154.3
click at [778, 525] on as-split "search more_vert Prioritize Customer Target Groups library_add create_new_folder" at bounding box center [863, 429] width 980 height 624
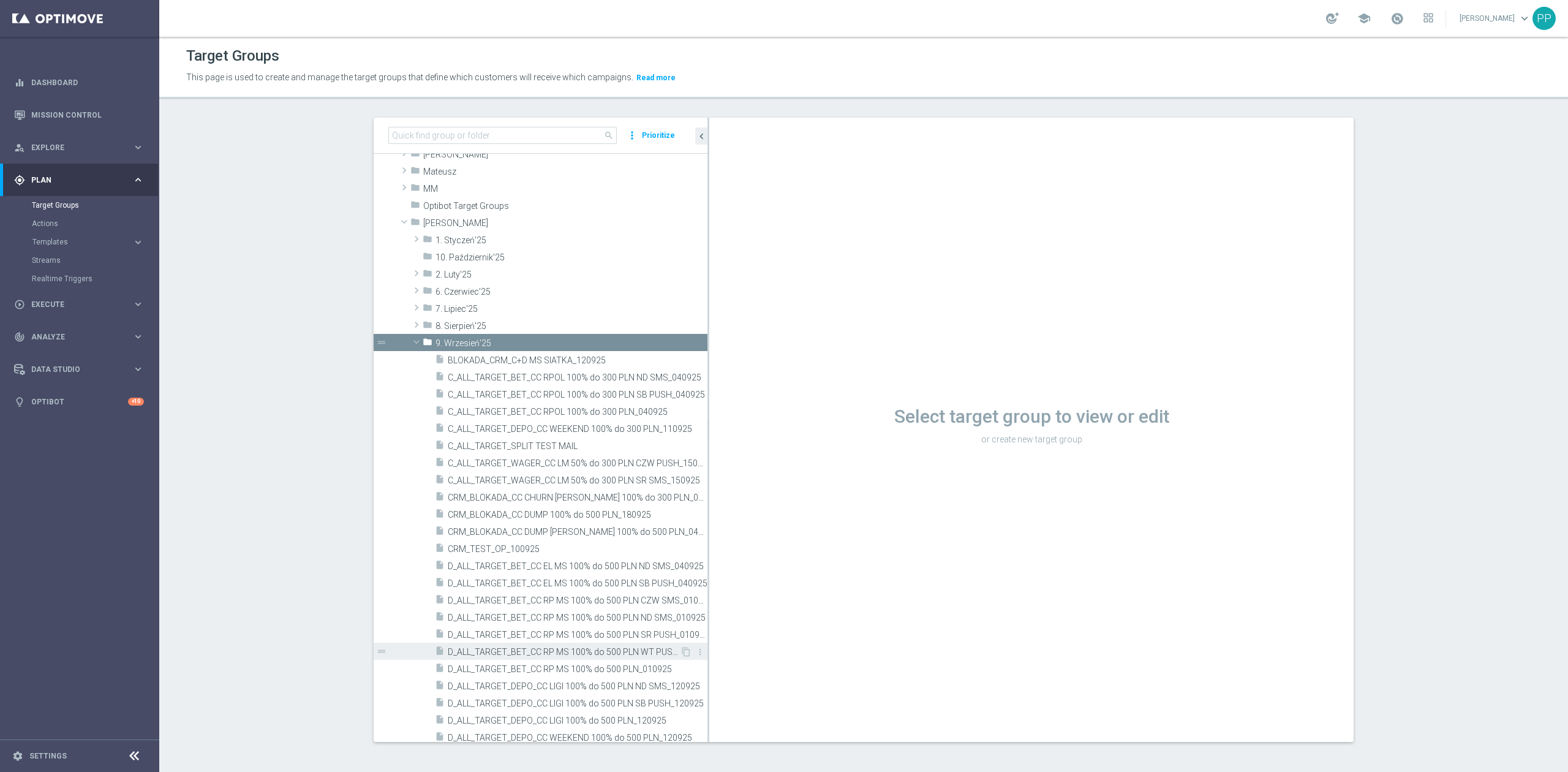
scroll to position [490, 0]
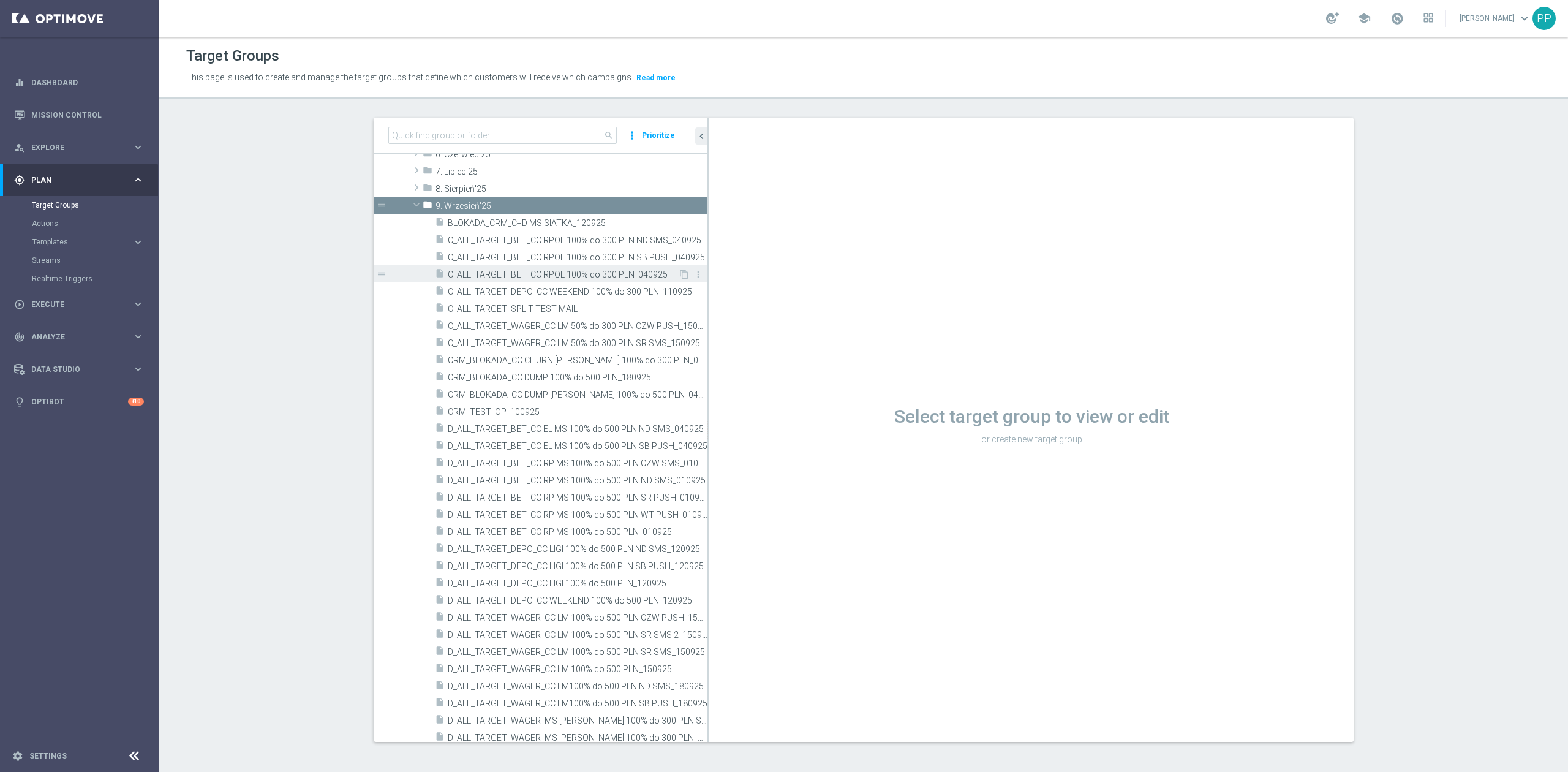
click at [596, 272] on span "C_ALL_TARGET_BET_CC RPOL 100% do 300 PLN_040925" at bounding box center [563, 274] width 231 height 10
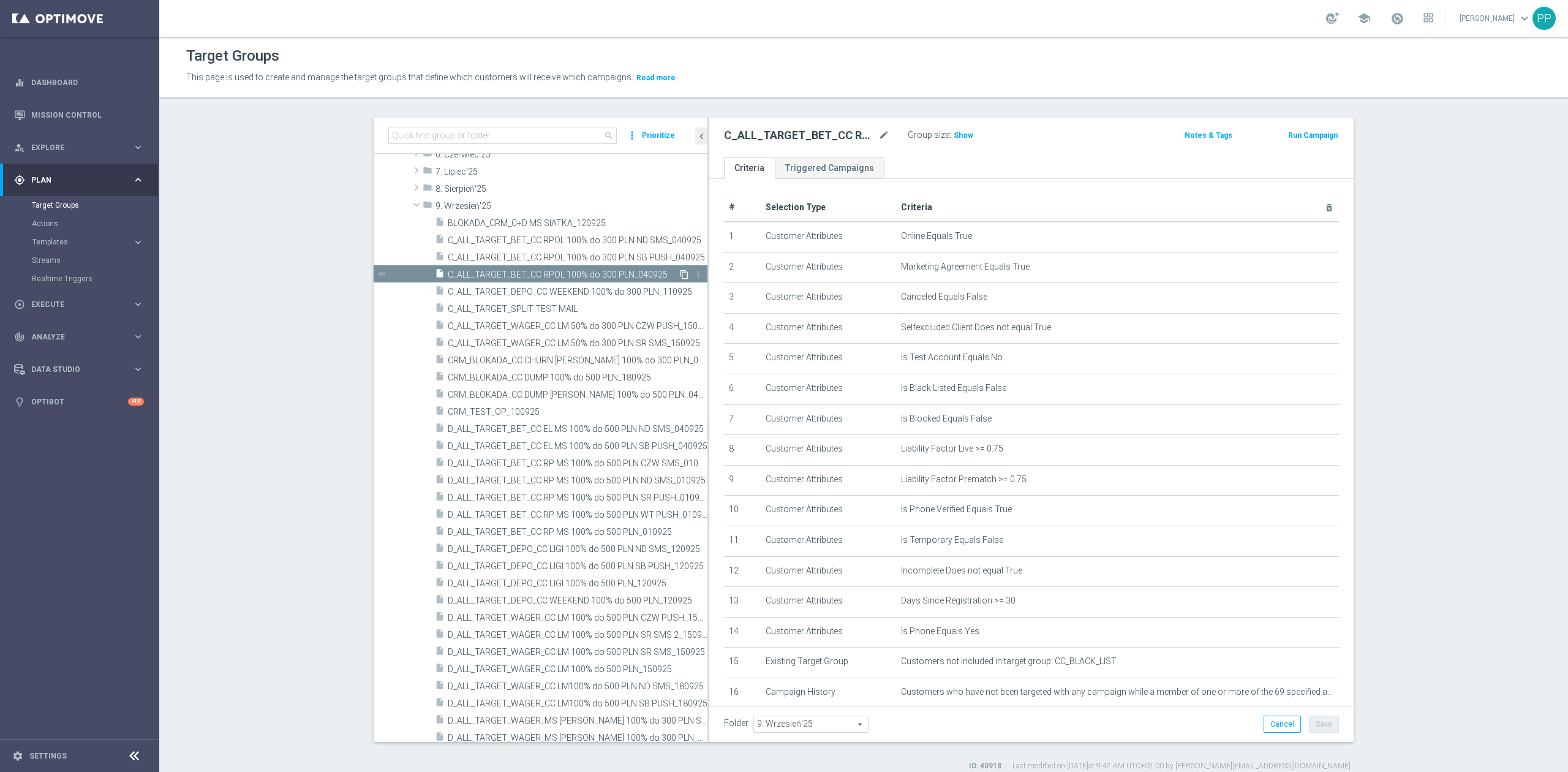
click at [679, 276] on icon "content_copy" at bounding box center [684, 274] width 10 height 10
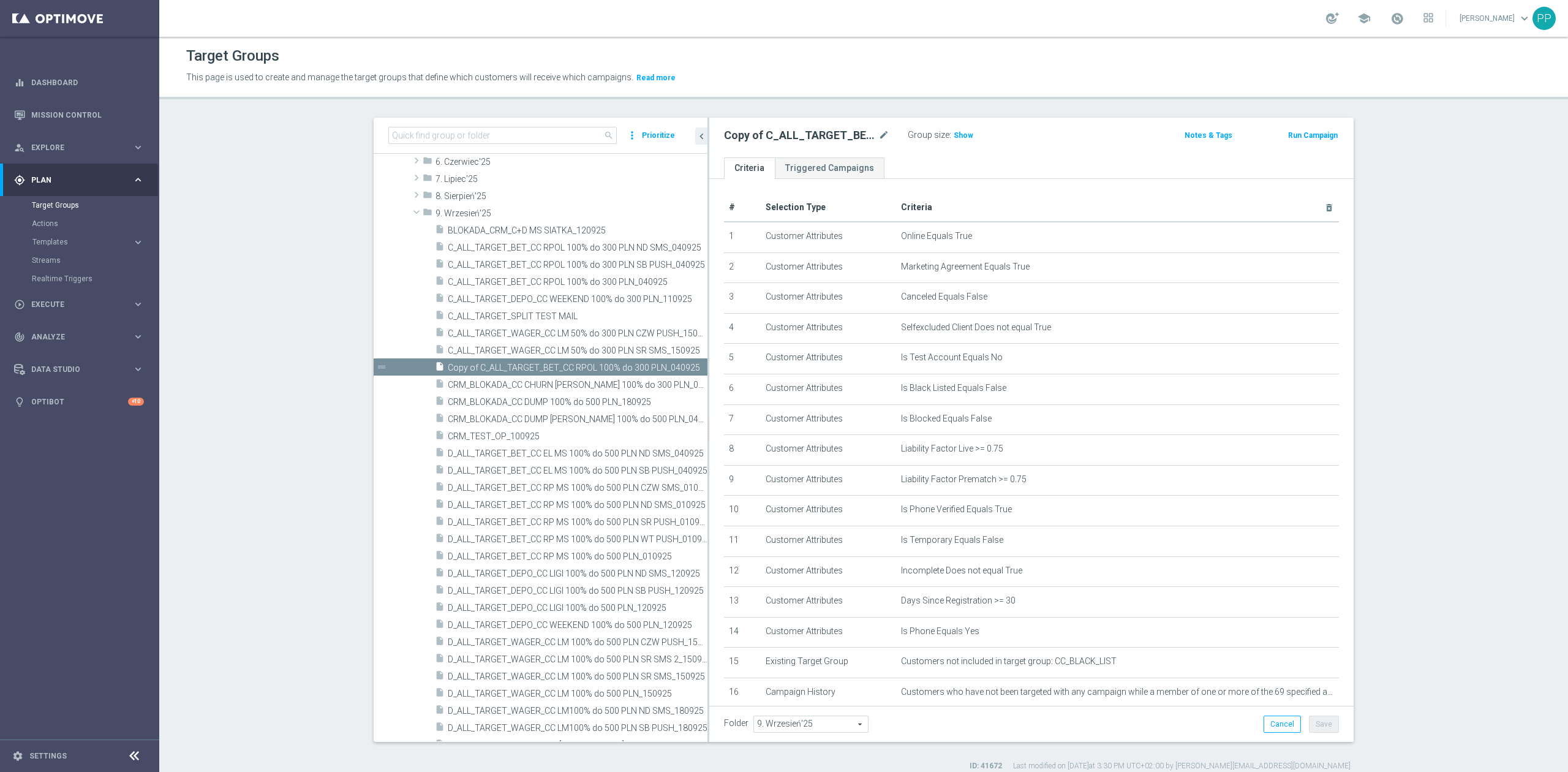
scroll to position [343, 0]
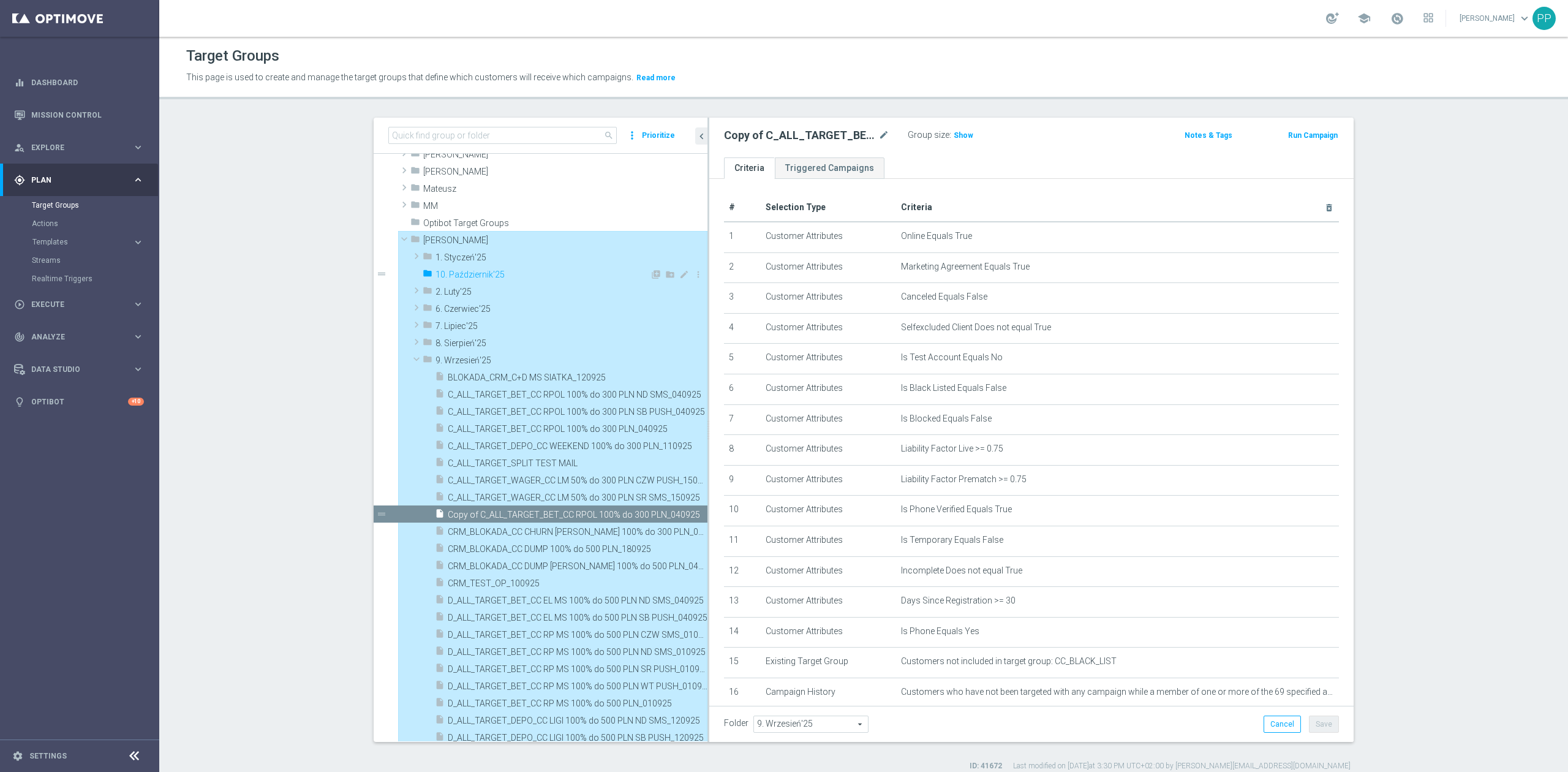
type input "10. Październik'25"
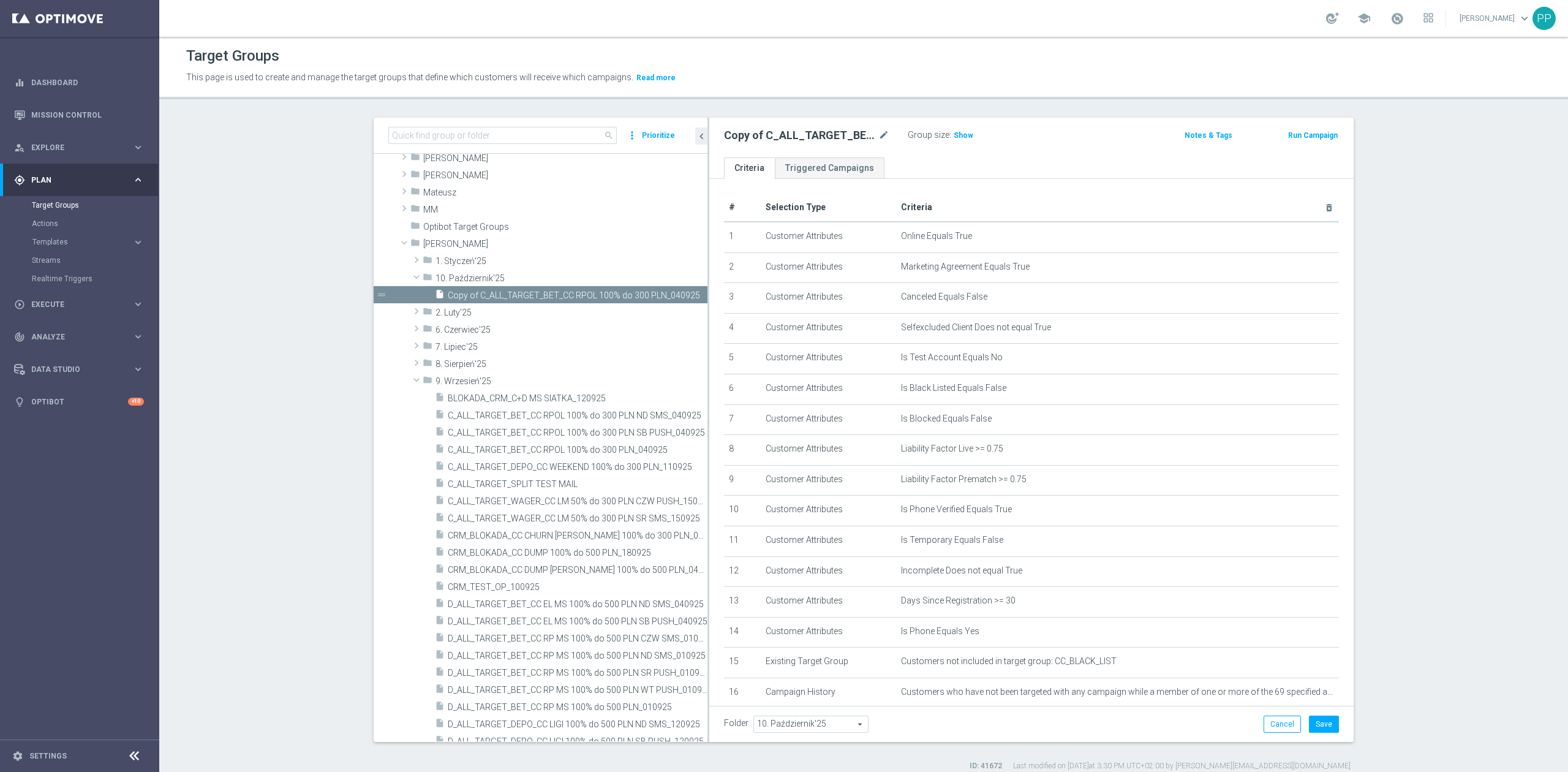
scroll to position [280, 0]
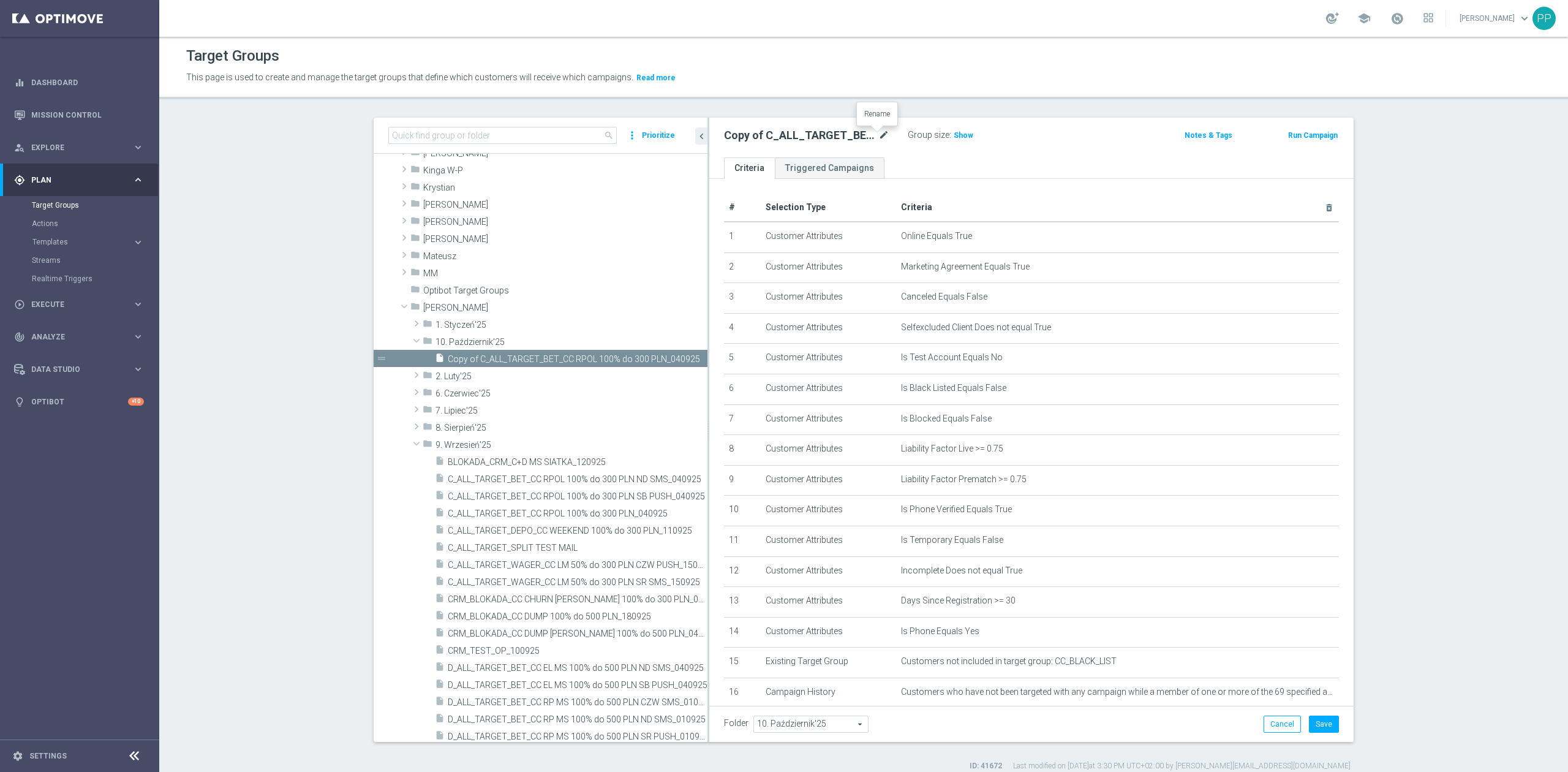
click at [878, 134] on icon "mode_edit" at bounding box center [883, 135] width 11 height 15
click at [796, 136] on input "Copy of C_ALL_TARGET_BET_CC RPOL 100% do 300 PLN_040925" at bounding box center [806, 136] width 165 height 17
drag, startPoint x: 799, startPoint y: 136, endPoint x: 642, endPoint y: 135, distance: 157.0
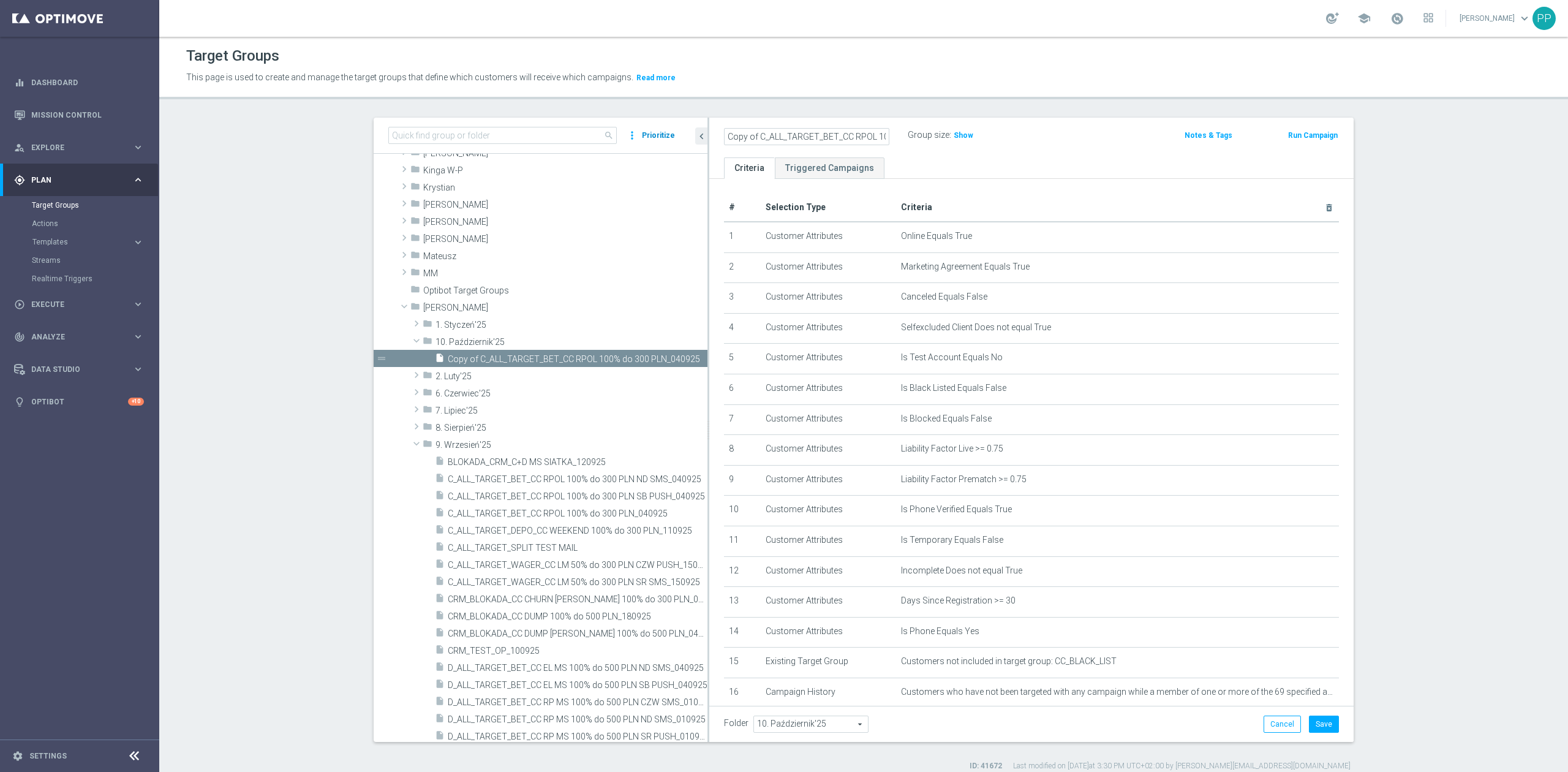
click at [642, 136] on as-split "search more_vert Prioritize Customer Target Groups library_add create_new_folder" at bounding box center [863, 429] width 980 height 624
click at [748, 134] on input "Copy of C_ALL_TARGET_BET_CC RPOL 100% do 300 PLN_040925" at bounding box center [806, 136] width 165 height 17
click at [751, 134] on input "Copy of C_ALL_TARGET_BET_CC RPOL 100% do 300 PLN_040925" at bounding box center [806, 136] width 165 height 17
type input "C_ALL_TARGET_CASHBACK_CC Ligowy weekend 100% do 300 PLN_161025"
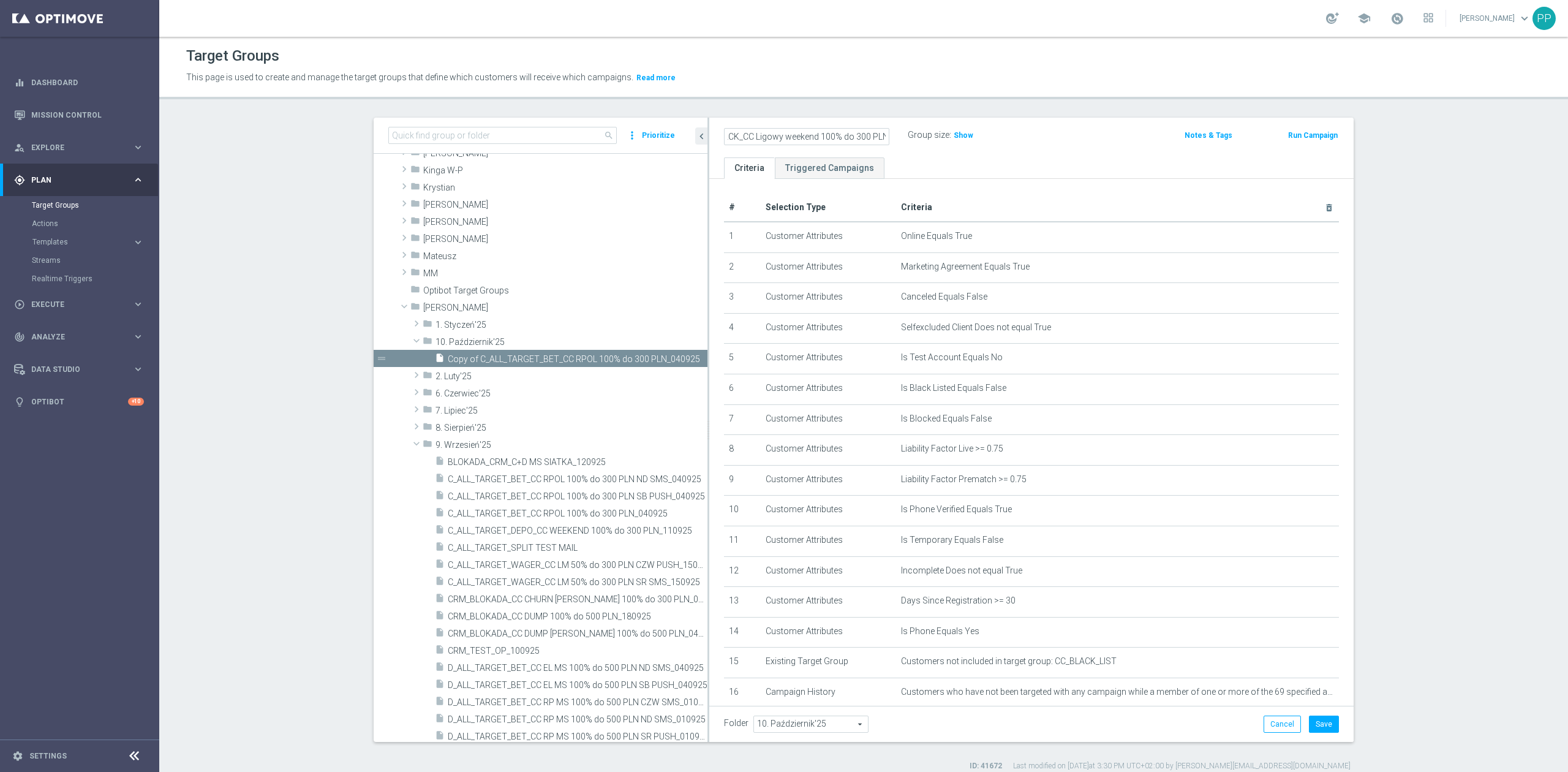
scroll to position [0, 0]
click at [1331, 723] on button "Save" at bounding box center [1323, 724] width 30 height 17
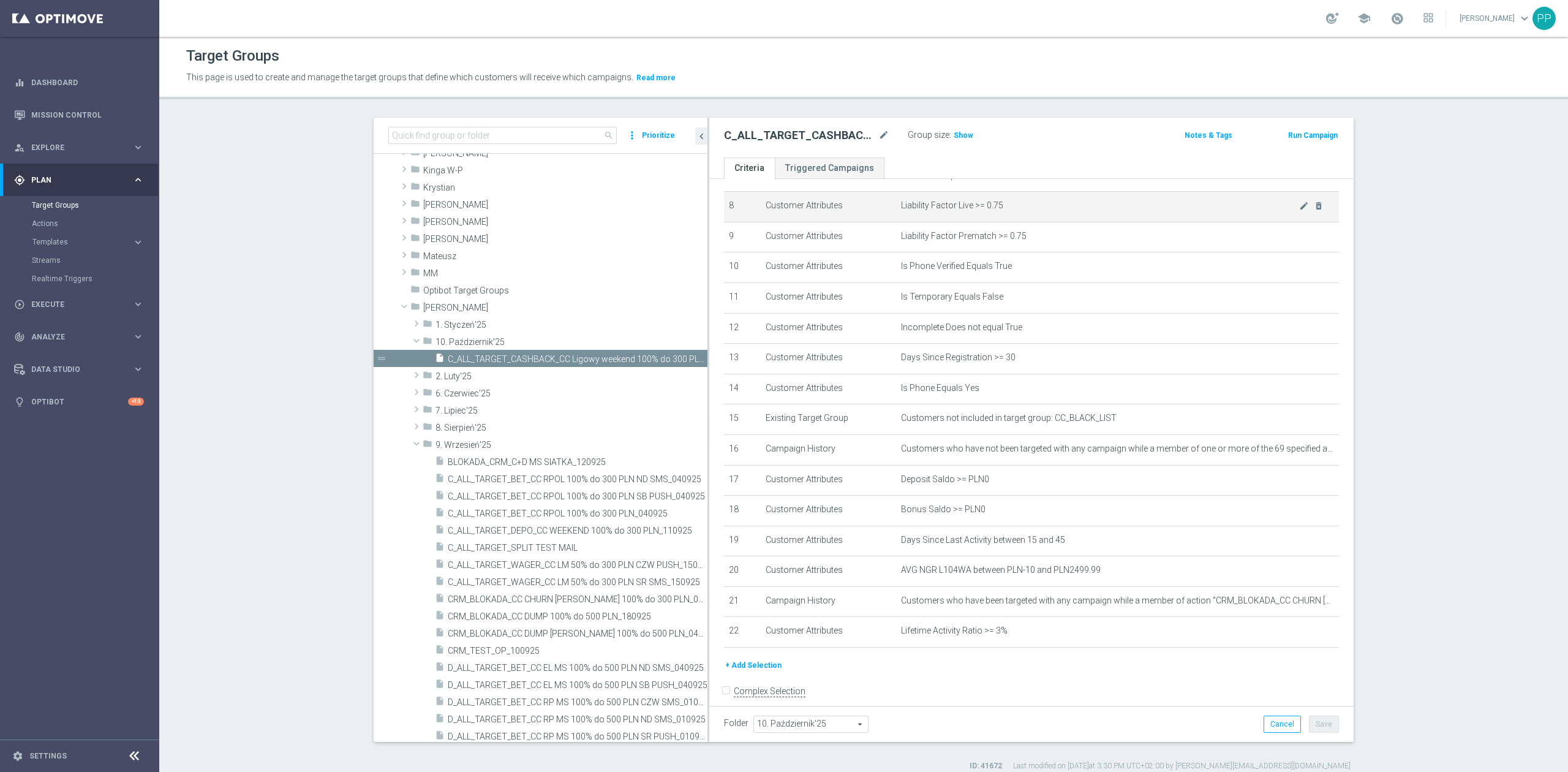
scroll to position [245, 0]
click at [762, 670] on button "+ Add Selection" at bounding box center [753, 663] width 59 height 14
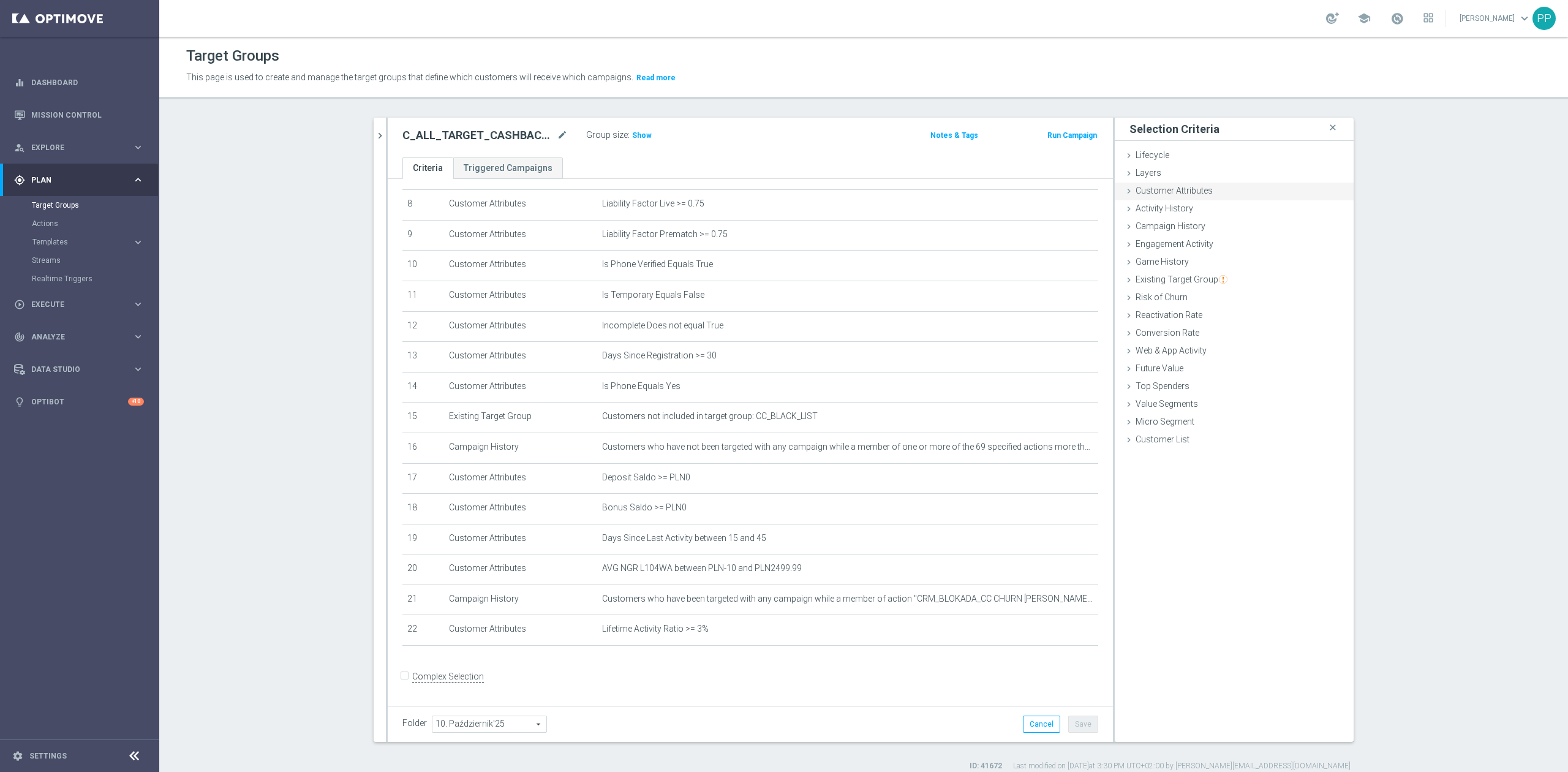
click at [1210, 185] on div "Customer Attributes done" at bounding box center [1234, 192] width 239 height 18
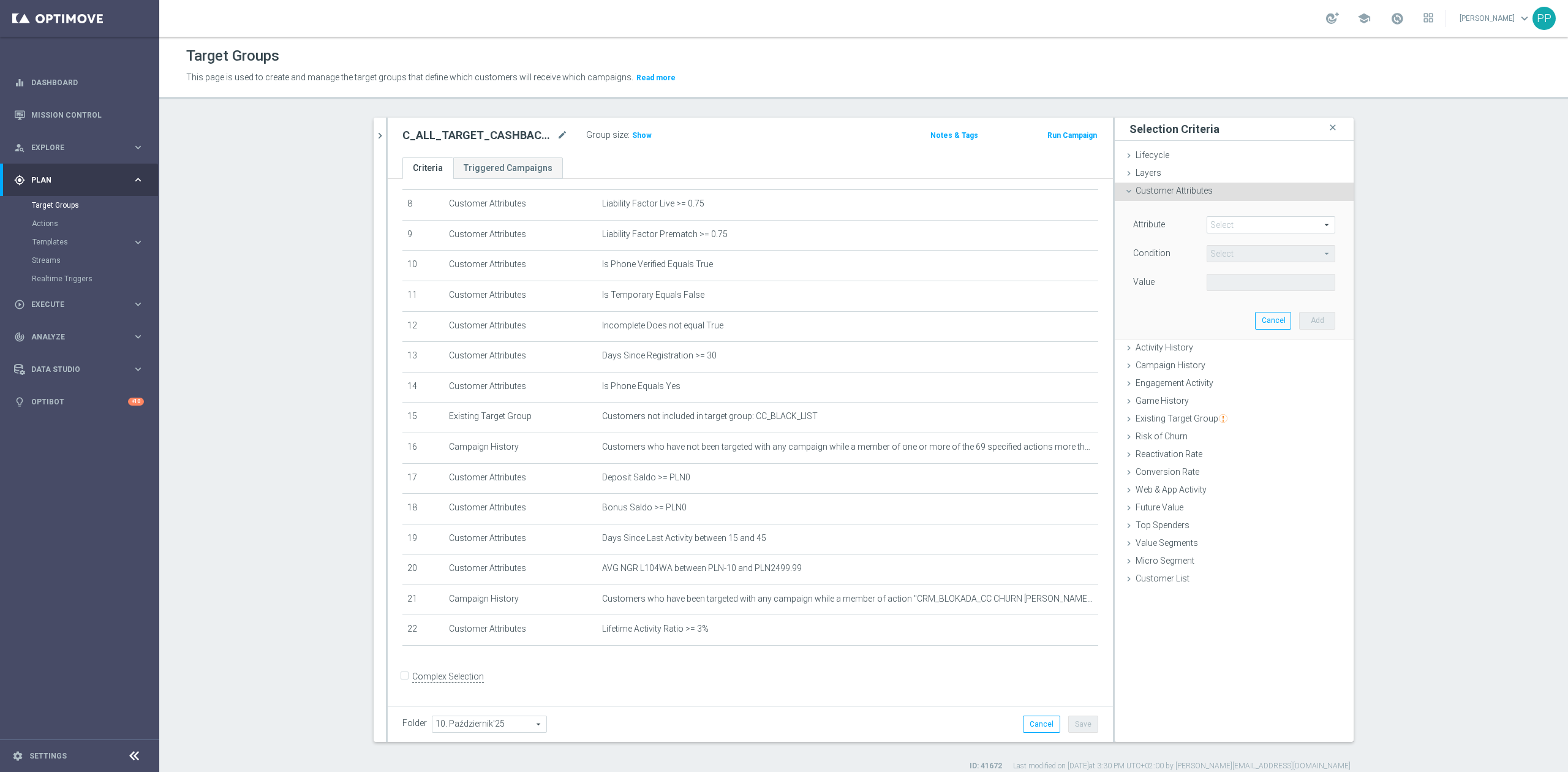
click at [1233, 219] on span at bounding box center [1270, 225] width 127 height 16
click at [1233, 219] on input "search" at bounding box center [1271, 224] width 129 height 17
type input "sms"
click at [1243, 243] on span "SMS Agree" at bounding box center [1270, 242] width 116 height 10
type input "SMS Agree"
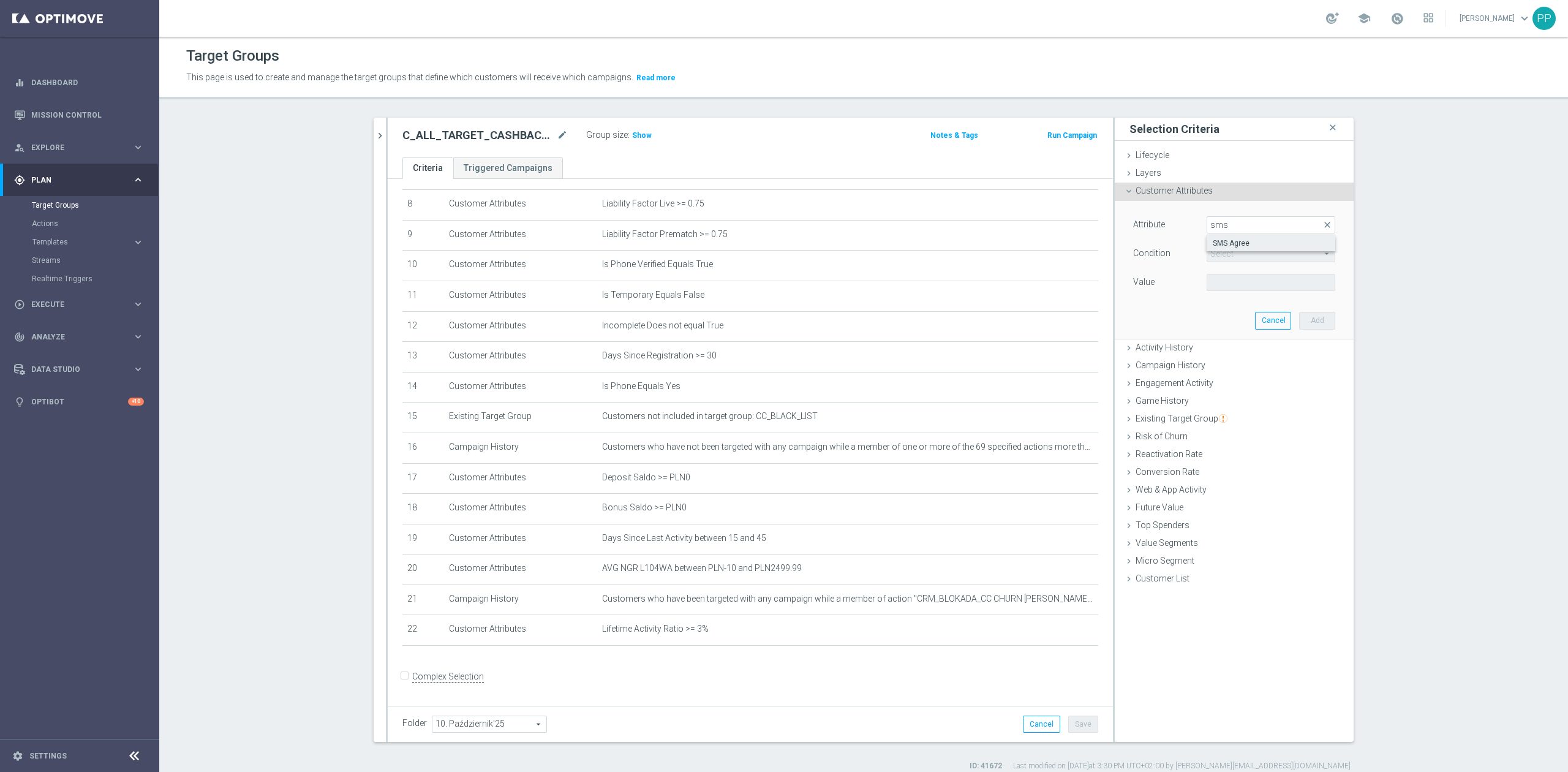
type input "Equals"
click at [1229, 251] on span "Equals" at bounding box center [1270, 253] width 127 height 16
click at [1186, 245] on div "Condition" at bounding box center [1160, 255] width 74 height 20
click at [1216, 277] on span at bounding box center [1270, 282] width 127 height 16
click at [1229, 314] on span "TRUE" at bounding box center [1270, 316] width 116 height 10
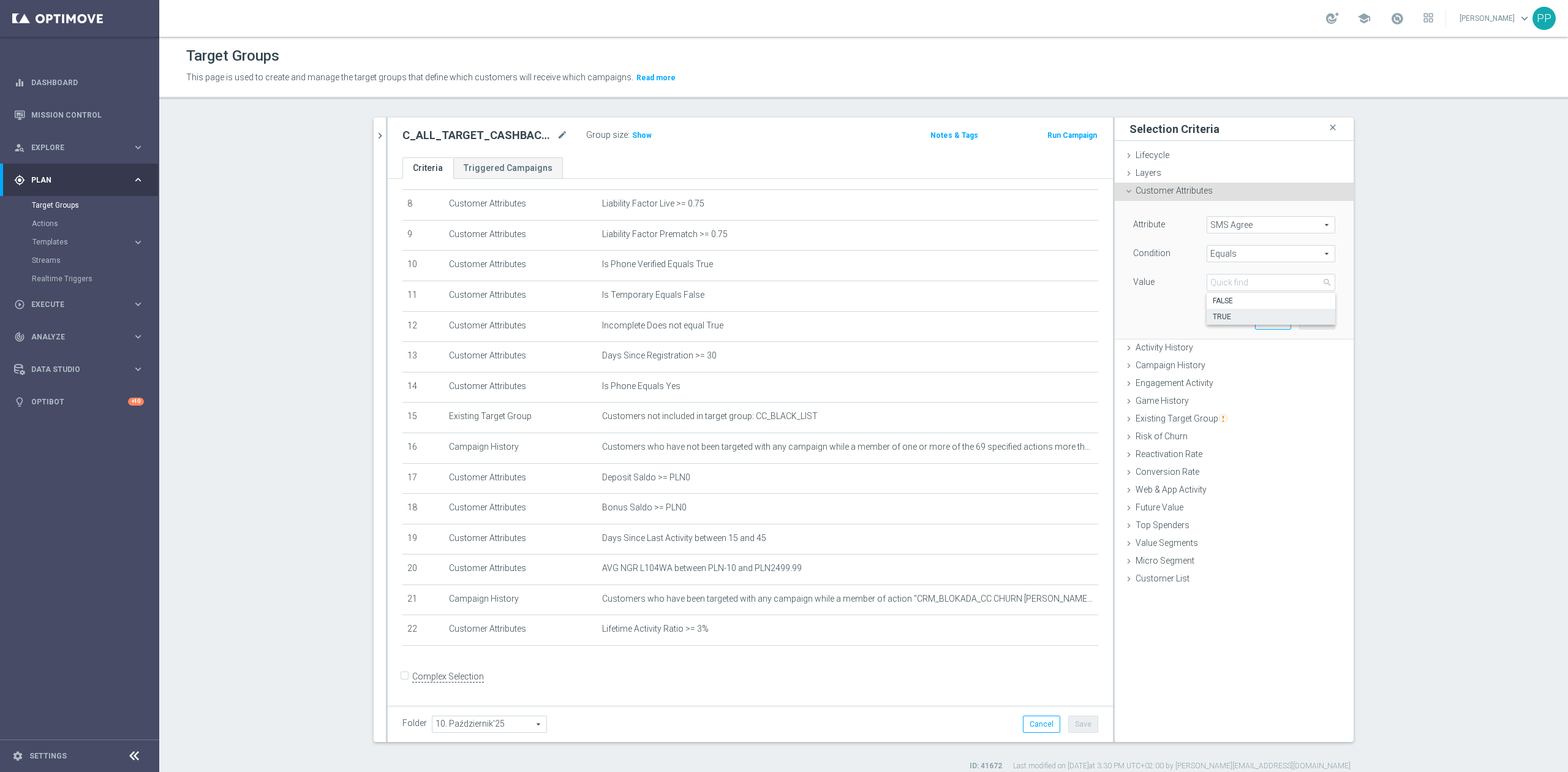
type input "TRUE"
click at [1316, 320] on button "Add" at bounding box center [1317, 320] width 36 height 17
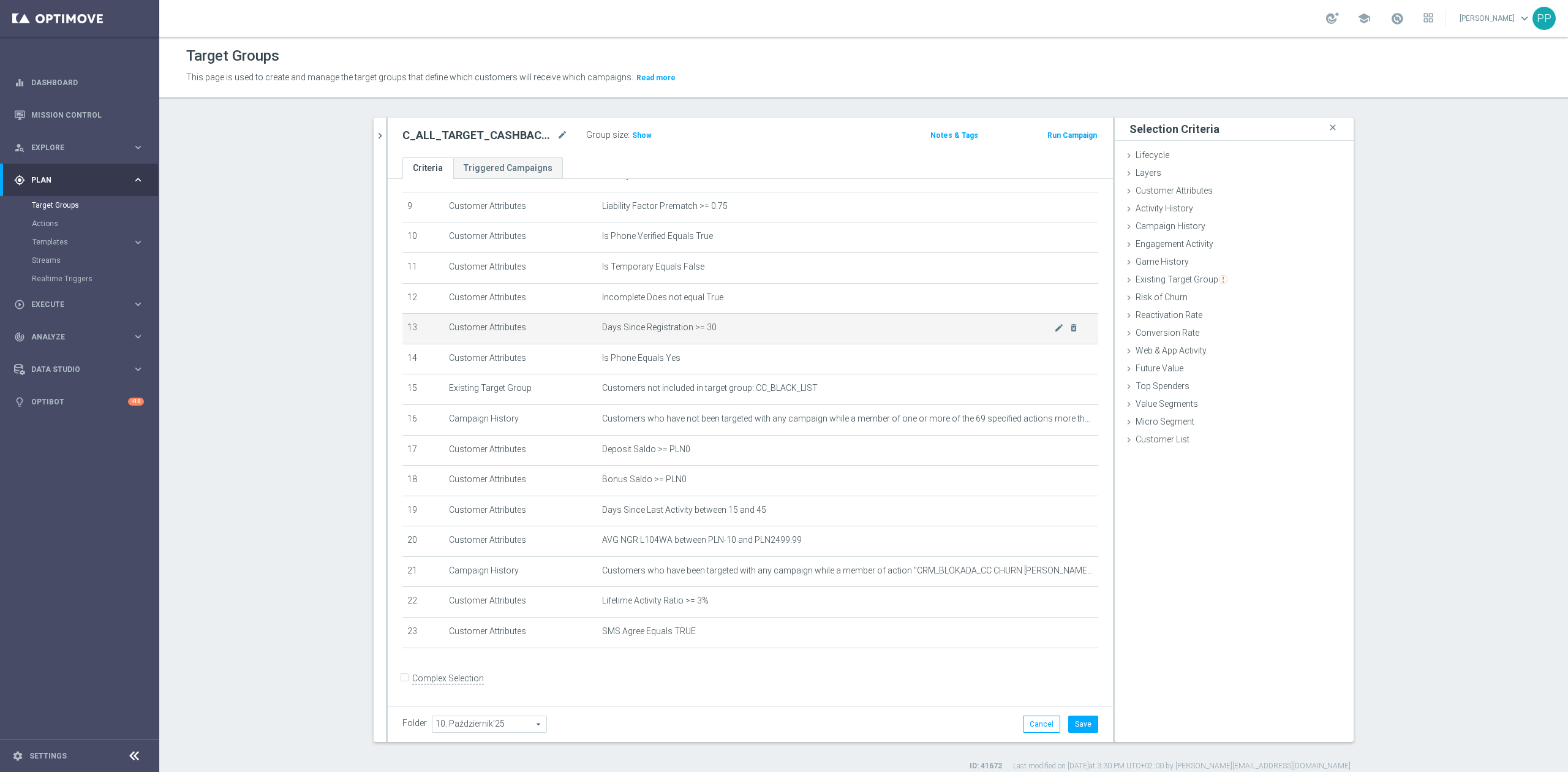
scroll to position [290, 0]
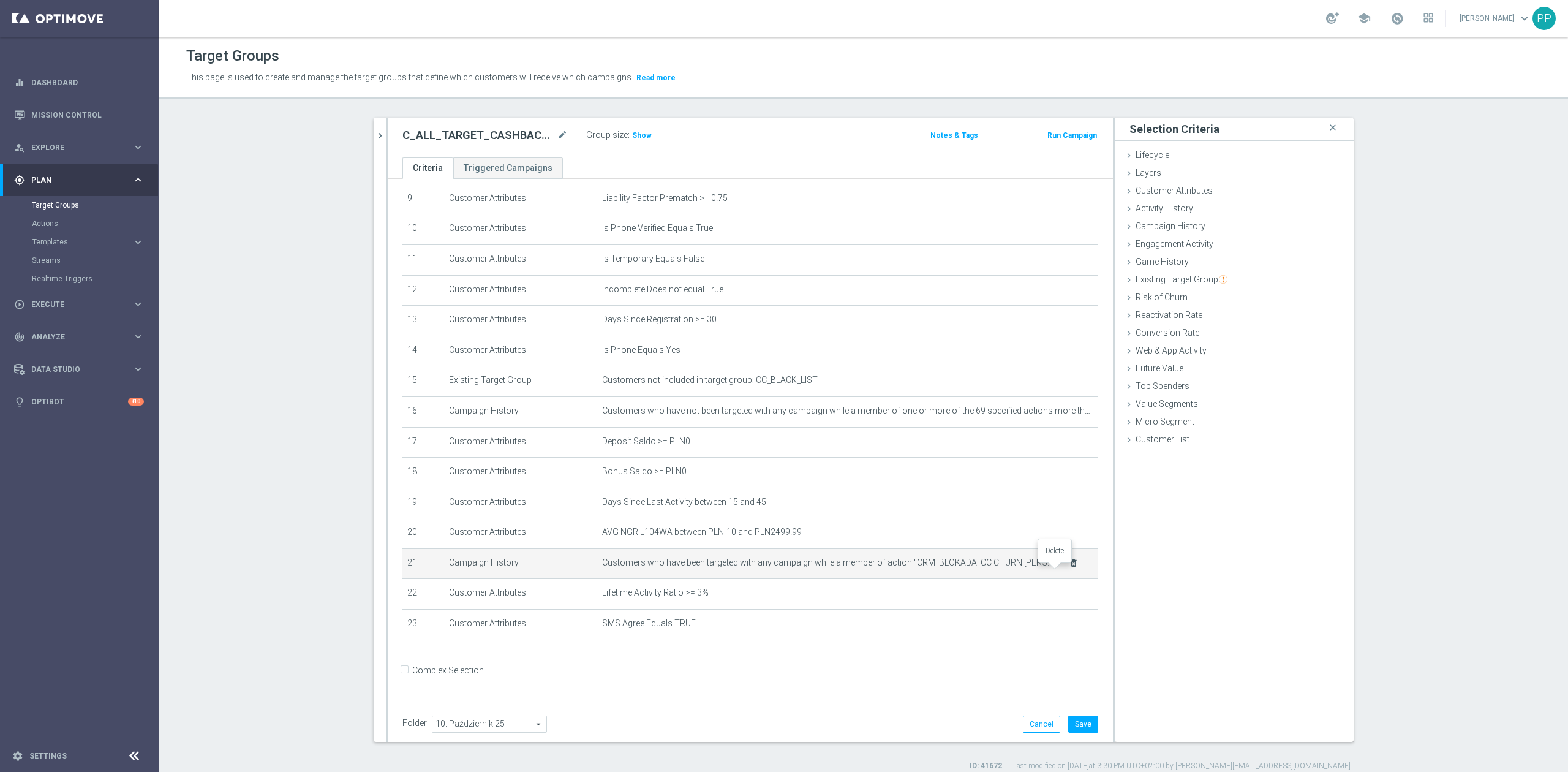
click at [1069, 568] on icon "delete_forever" at bounding box center [1073, 562] width 10 height 10
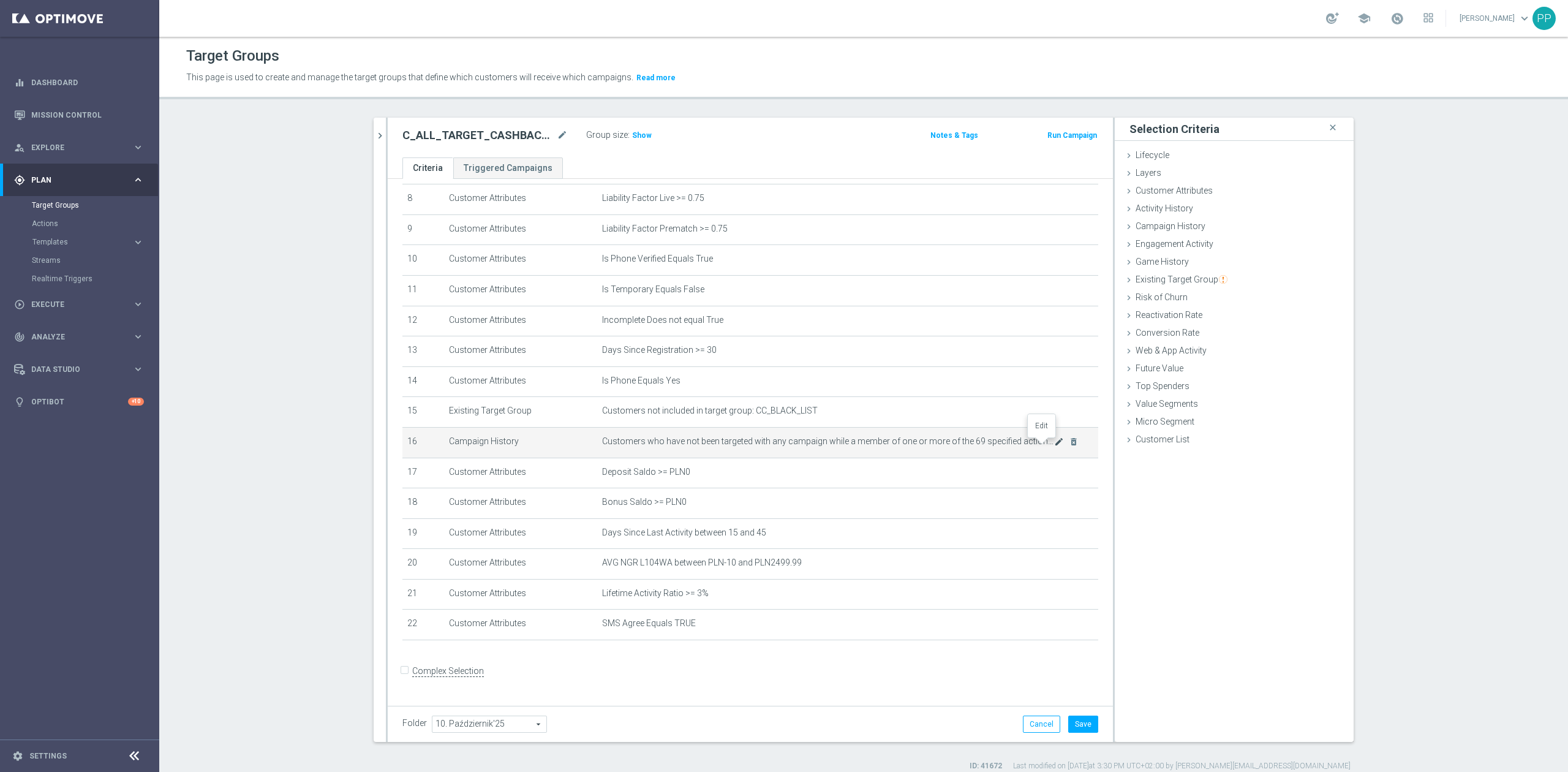
click at [1054, 445] on icon "mode_edit" at bounding box center [1059, 441] width 10 height 10
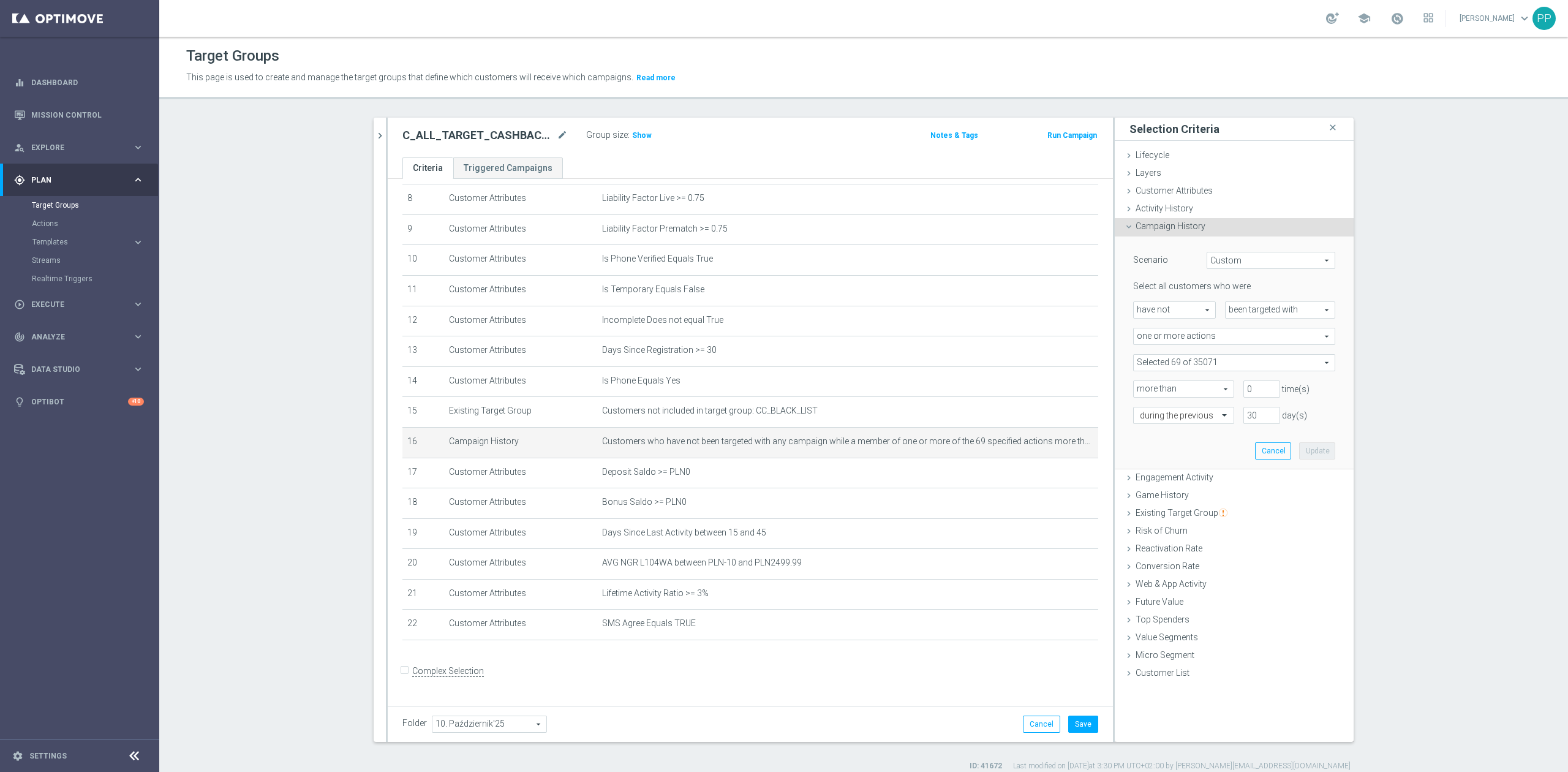
click at [1141, 361] on span at bounding box center [1233, 363] width 201 height 16
click at [1150, 405] on label "(All)" at bounding box center [1243, 409] width 185 height 16
click at [1142, 405] on input "(All)" at bounding box center [1146, 408] width 8 height 8
click at [1150, 405] on label "(All)" at bounding box center [1243, 409] width 185 height 16
click at [1142, 405] on input "(All)" at bounding box center [1146, 408] width 8 height 8
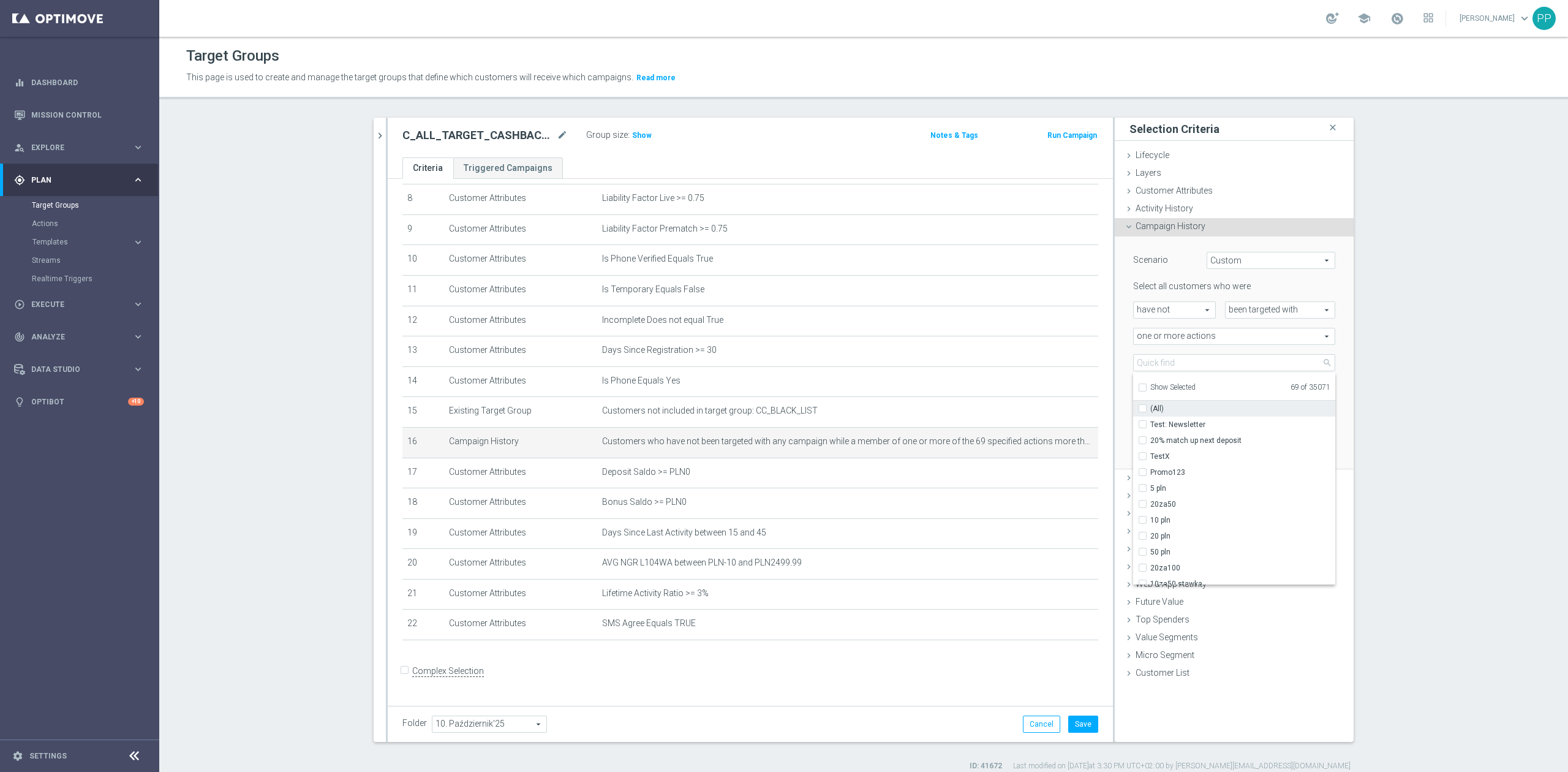
checkbox input "false"
type input "Select Action"
checkbox input "false"
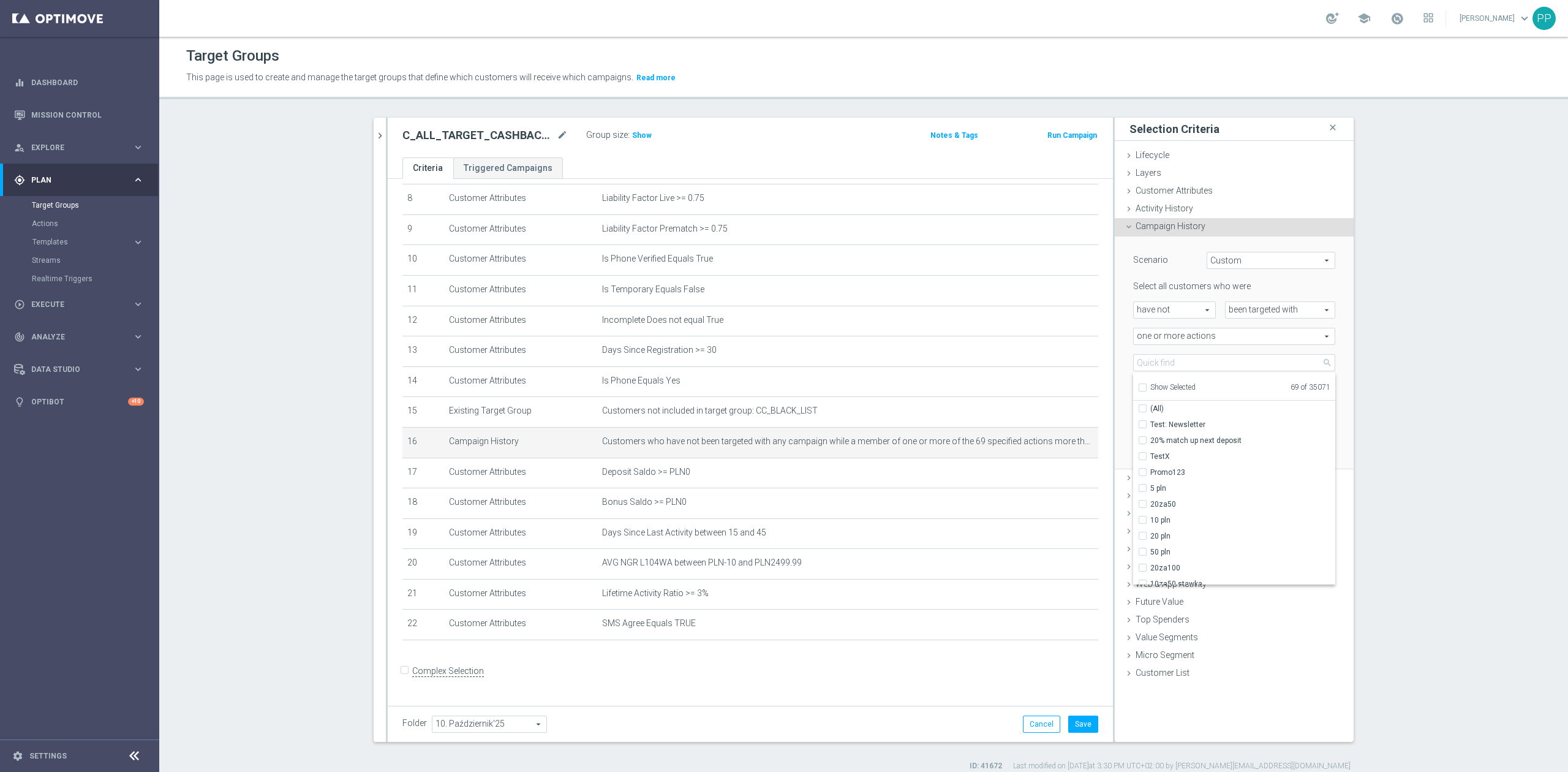
checkbox input "false"
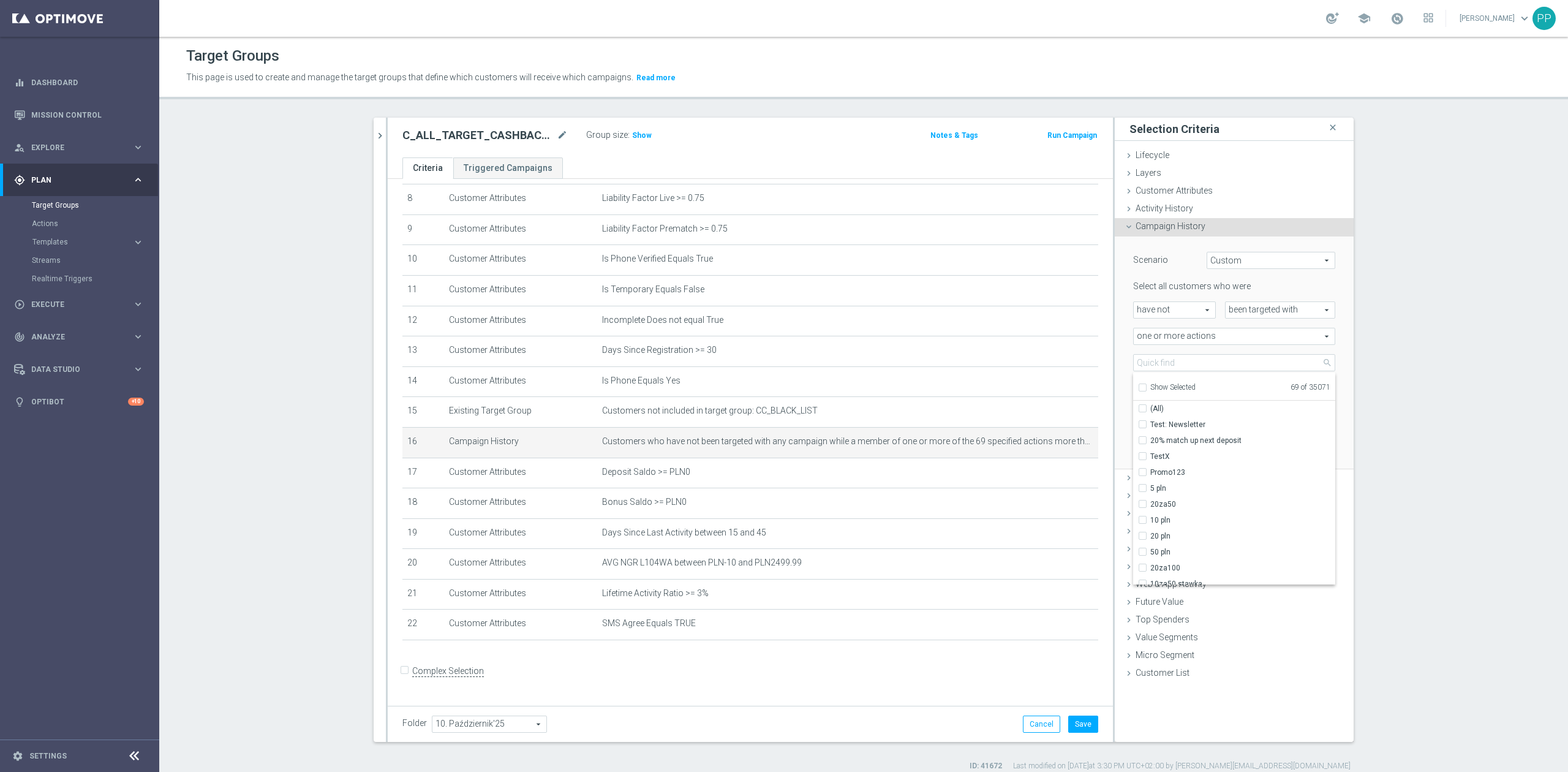
checkbox input "false"
click at [1144, 368] on input "search" at bounding box center [1234, 362] width 202 height 17
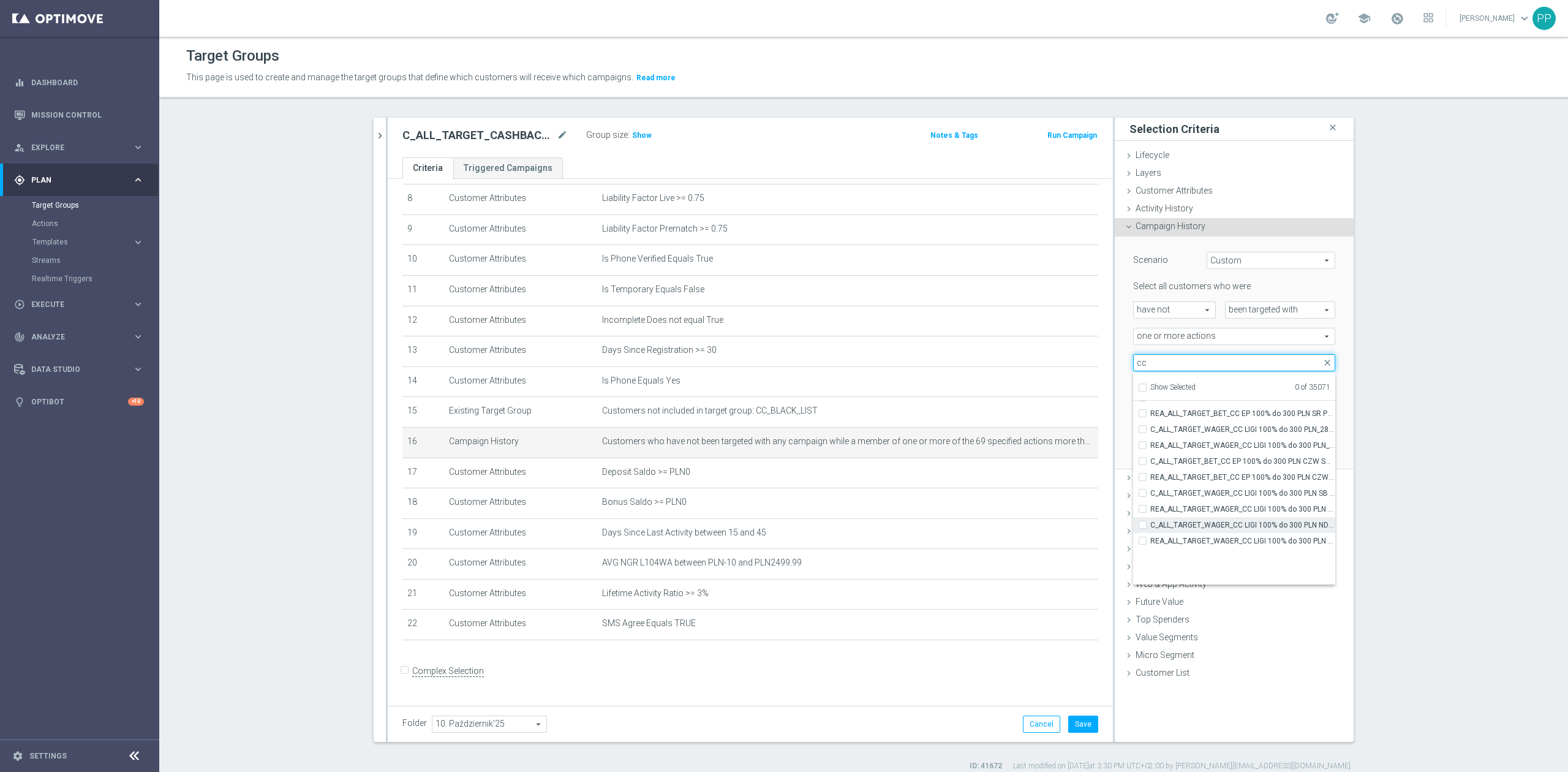
scroll to position [37974, 0]
type input "cc"
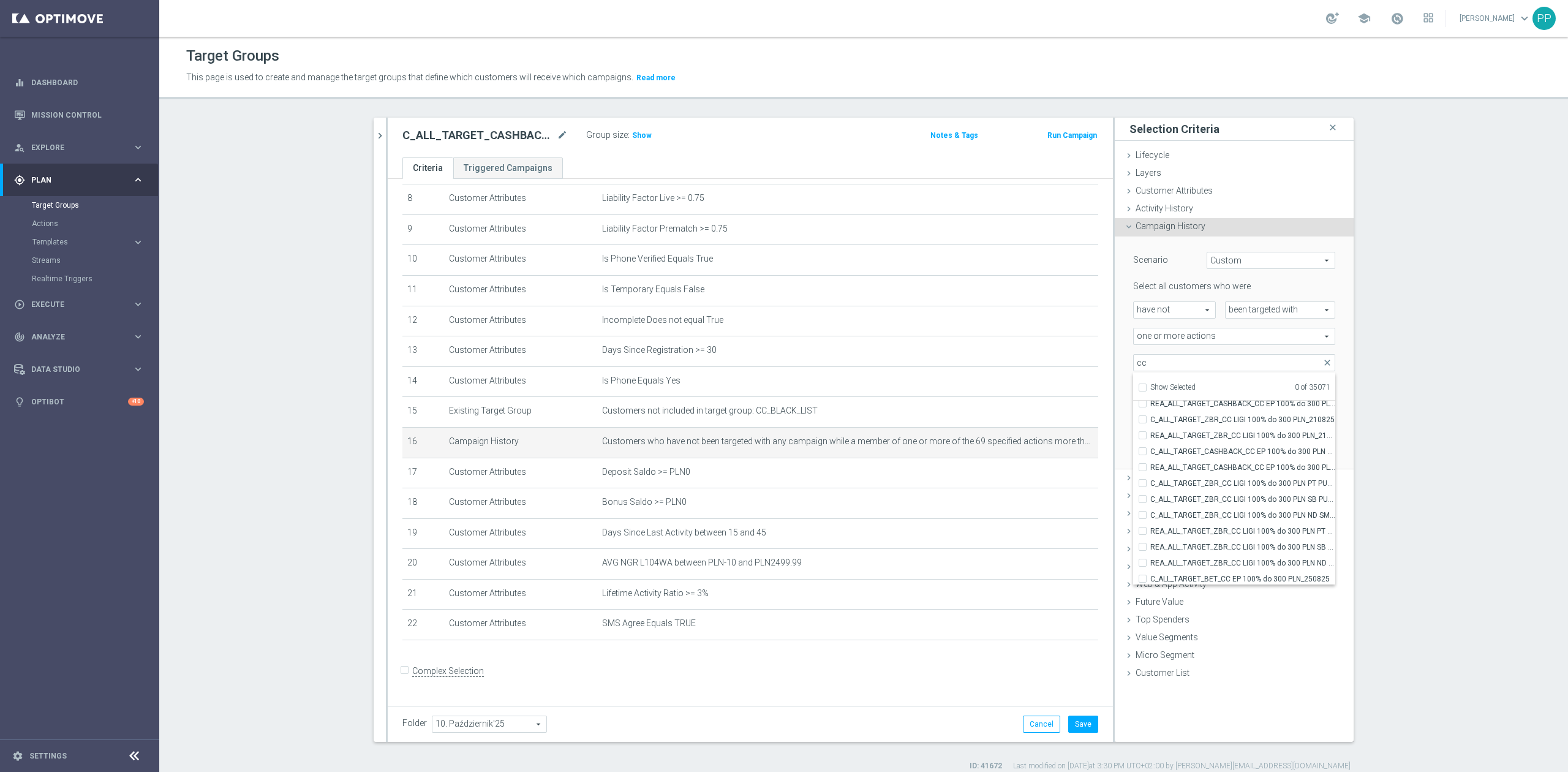
click at [1138, 388] on input "Show Selected" at bounding box center [1141, 389] width 8 height 8
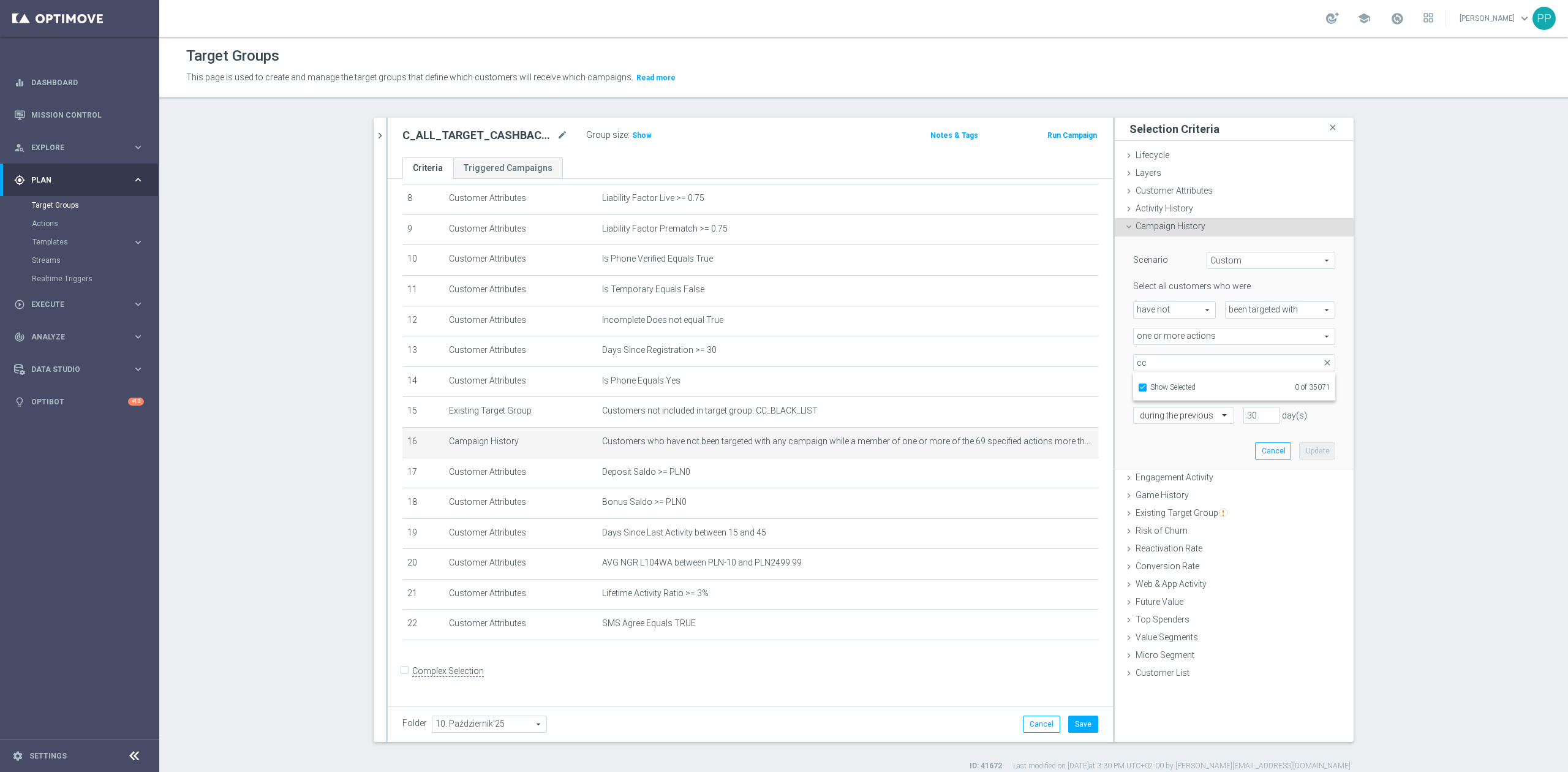
scroll to position [0, 0]
click at [1138, 389] on input "Show Selected" at bounding box center [1141, 389] width 8 height 8
checkbox input "false"
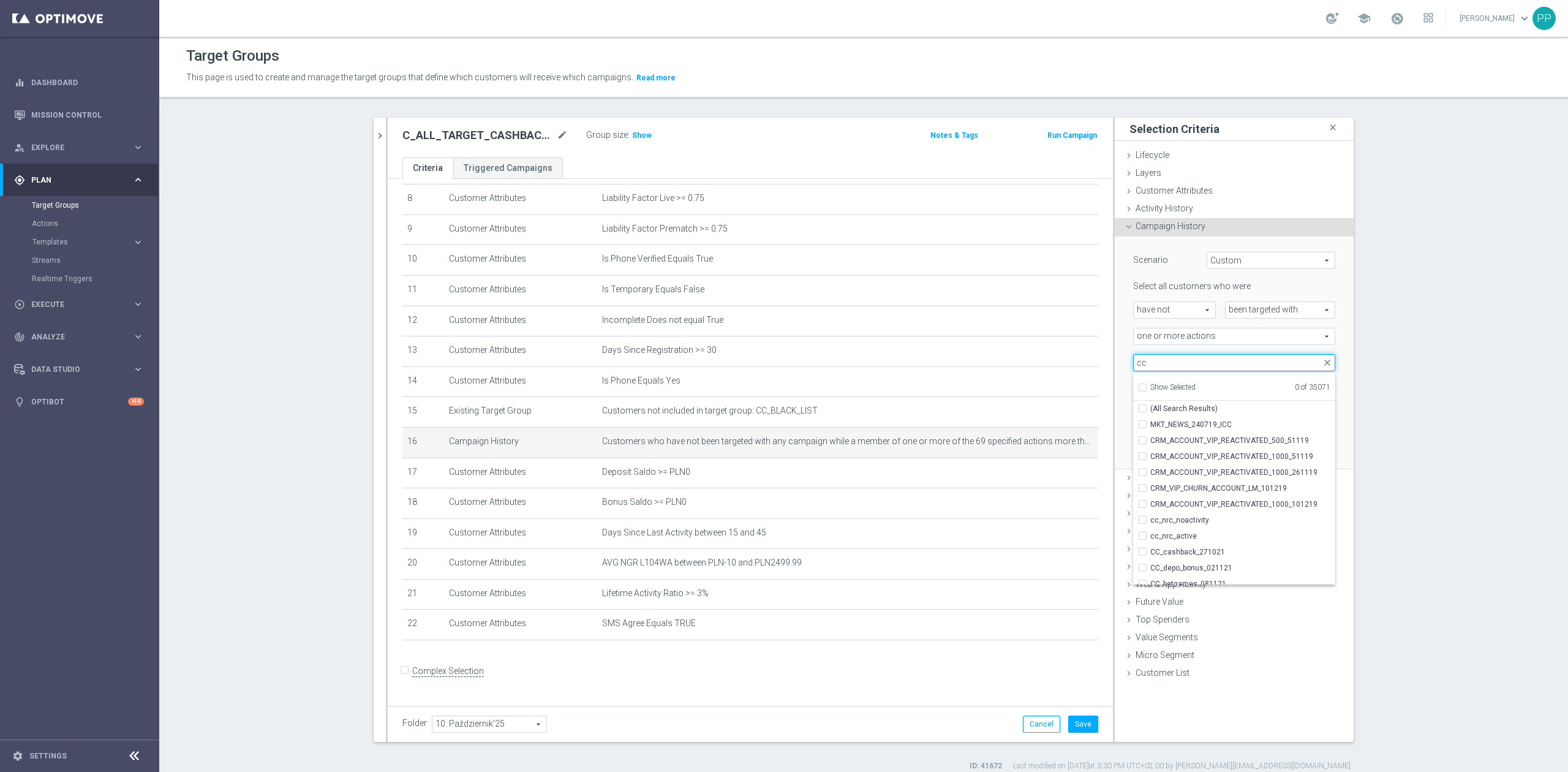
click at [1161, 361] on input "cc" at bounding box center [1234, 362] width 202 height 17
click at [1115, 372] on div "Scenario Custom Custom arrow_drop_down search Select all customers who were hav…" at bounding box center [1234, 352] width 239 height 233
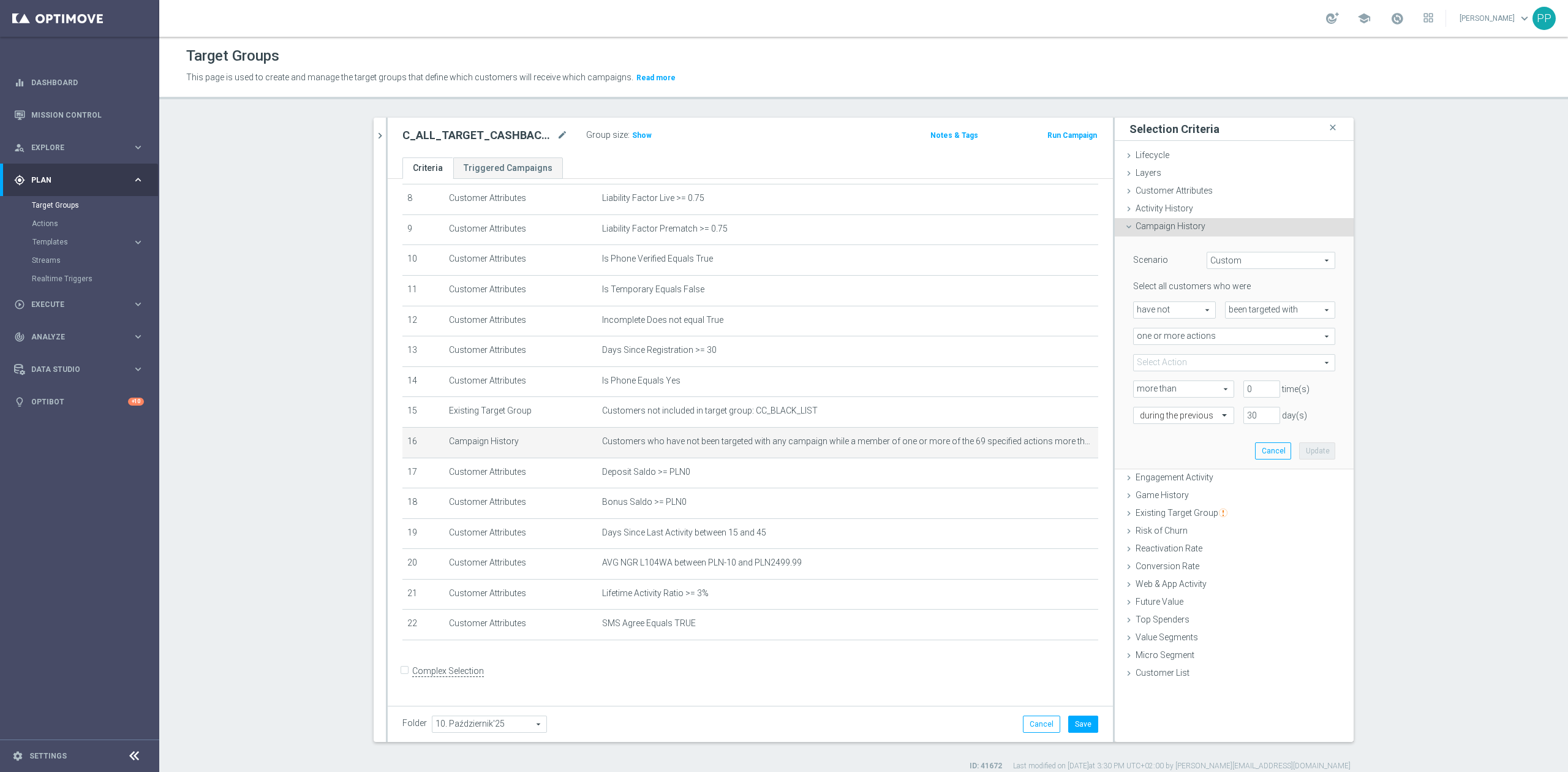
click at [1203, 368] on span at bounding box center [1233, 363] width 201 height 16
click at [1188, 366] on input "search" at bounding box center [1234, 362] width 202 height 17
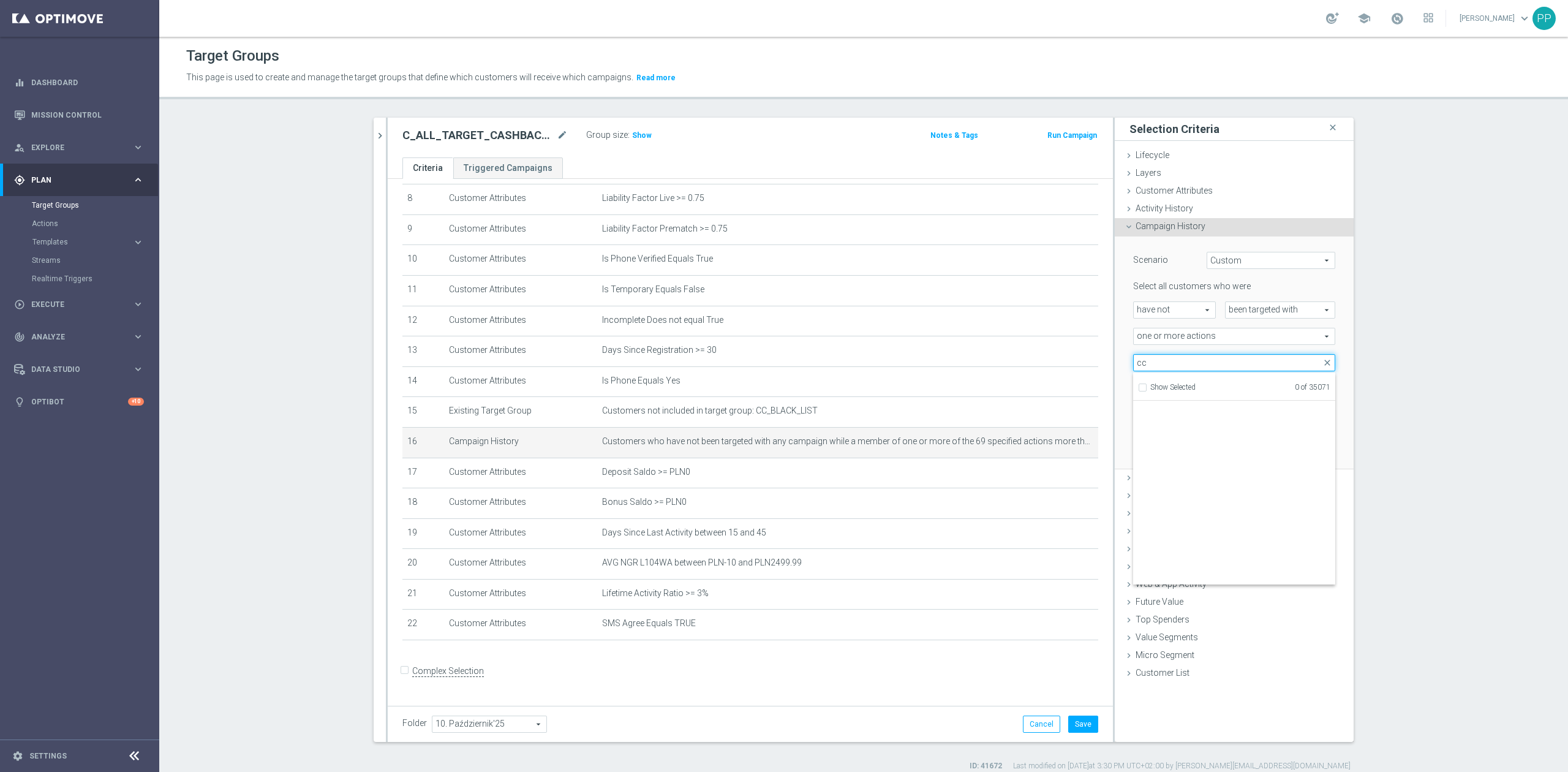
scroll to position [39363, 0]
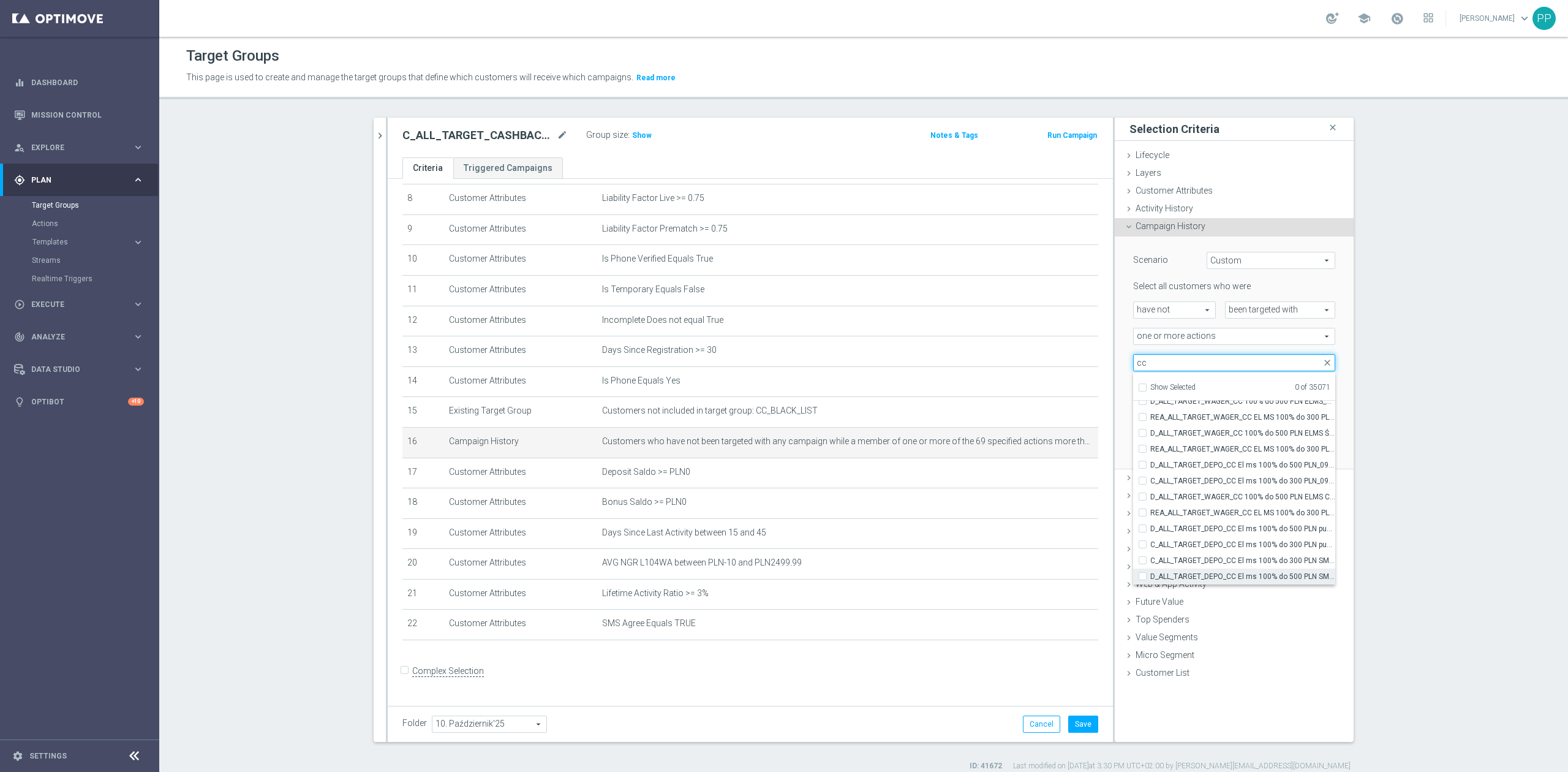
type input "cc"
drag, startPoint x: 1259, startPoint y: 569, endPoint x: 1255, endPoint y: 564, distance: 6.4
click at [1257, 569] on label "D_ALL_TARGET_DEPO_CC El ms 100% do 500 PLN SMS ND_091025" at bounding box center [1243, 577] width 185 height 16
click at [1150, 572] on input "D_ALL_TARGET_DEPO_CC El ms 100% do 500 PLN SMS ND_091025" at bounding box center [1146, 576] width 8 height 8
checkbox input "true"
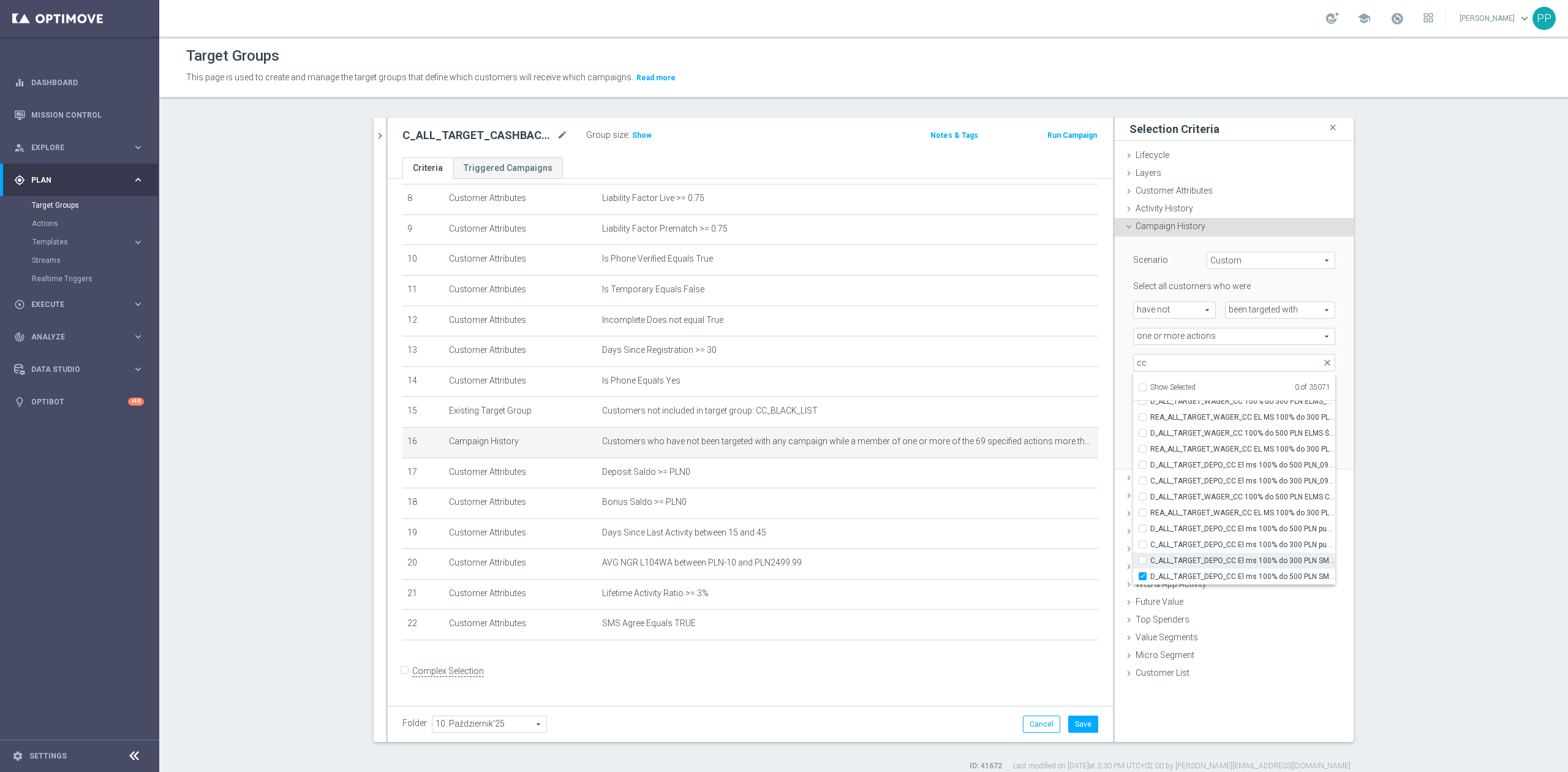
type input "D_ALL_TARGET_DEPO_CC El ms 100% do 500 PLN SMS ND_091025"
click at [1250, 559] on span "C_ALL_TARGET_DEPO_CC El ms 100% do 300 PLN SMS ND_091025" at bounding box center [1243, 560] width 185 height 10
click at [1150, 559] on input "C_ALL_TARGET_DEPO_CC El ms 100% do 300 PLN SMS ND_091025" at bounding box center [1146, 559] width 8 height 8
checkbox input "true"
type input "Selected 2 of 35071"
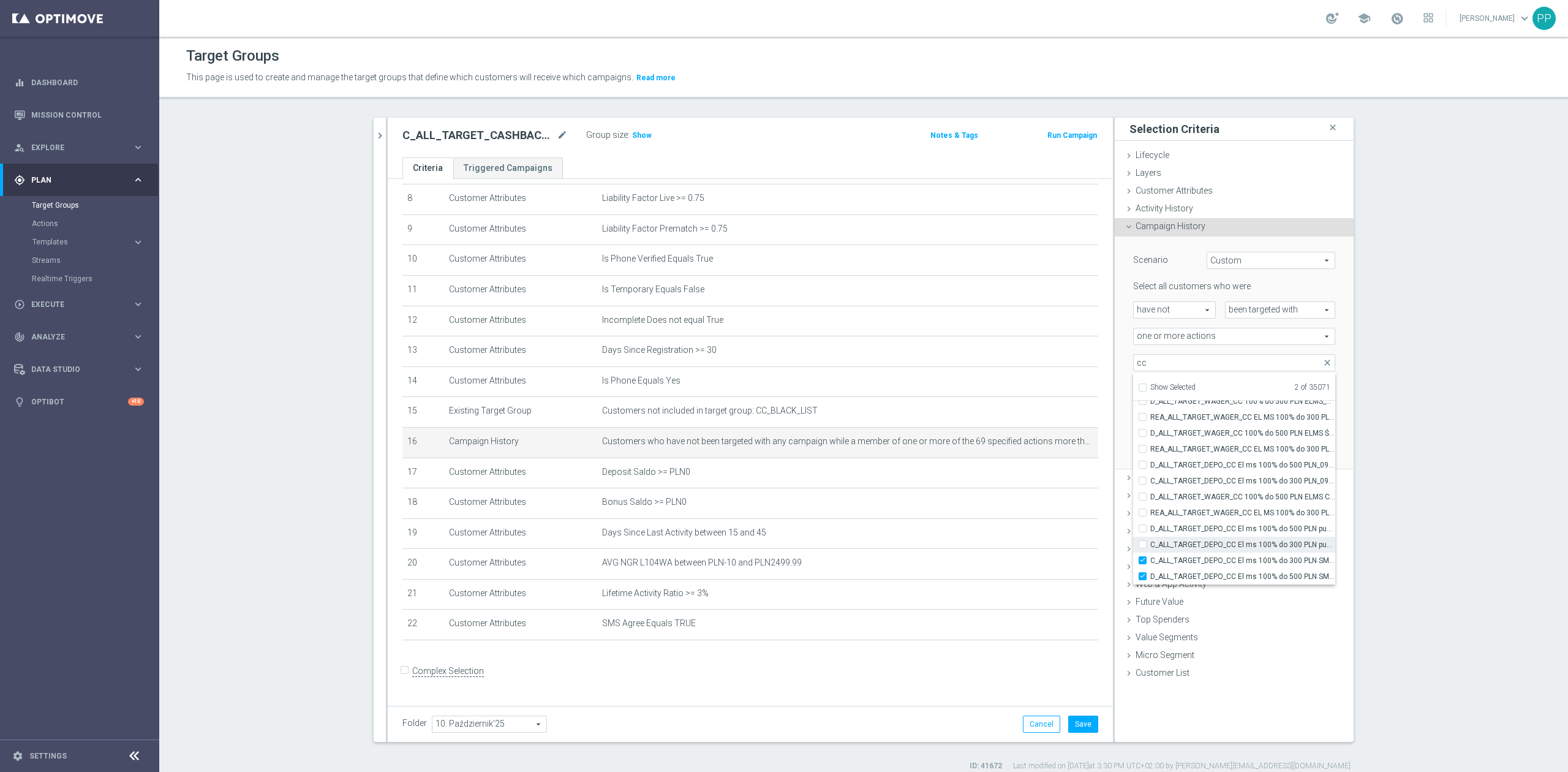
click at [1242, 544] on span "C_ALL_TARGET_DEPO_CC El ms 100% do 300 PLN push SB_091025" at bounding box center [1243, 544] width 185 height 10
click at [1150, 544] on input "C_ALL_TARGET_DEPO_CC El ms 100% do 300 PLN push SB_091025" at bounding box center [1146, 544] width 8 height 8
checkbox input "true"
type input "Selected 3 of 35071"
click at [1233, 527] on span "D_ALL_TARGET_DEPO_CC El ms 100% do 500 PLN push SB_091025" at bounding box center [1243, 529] width 185 height 10
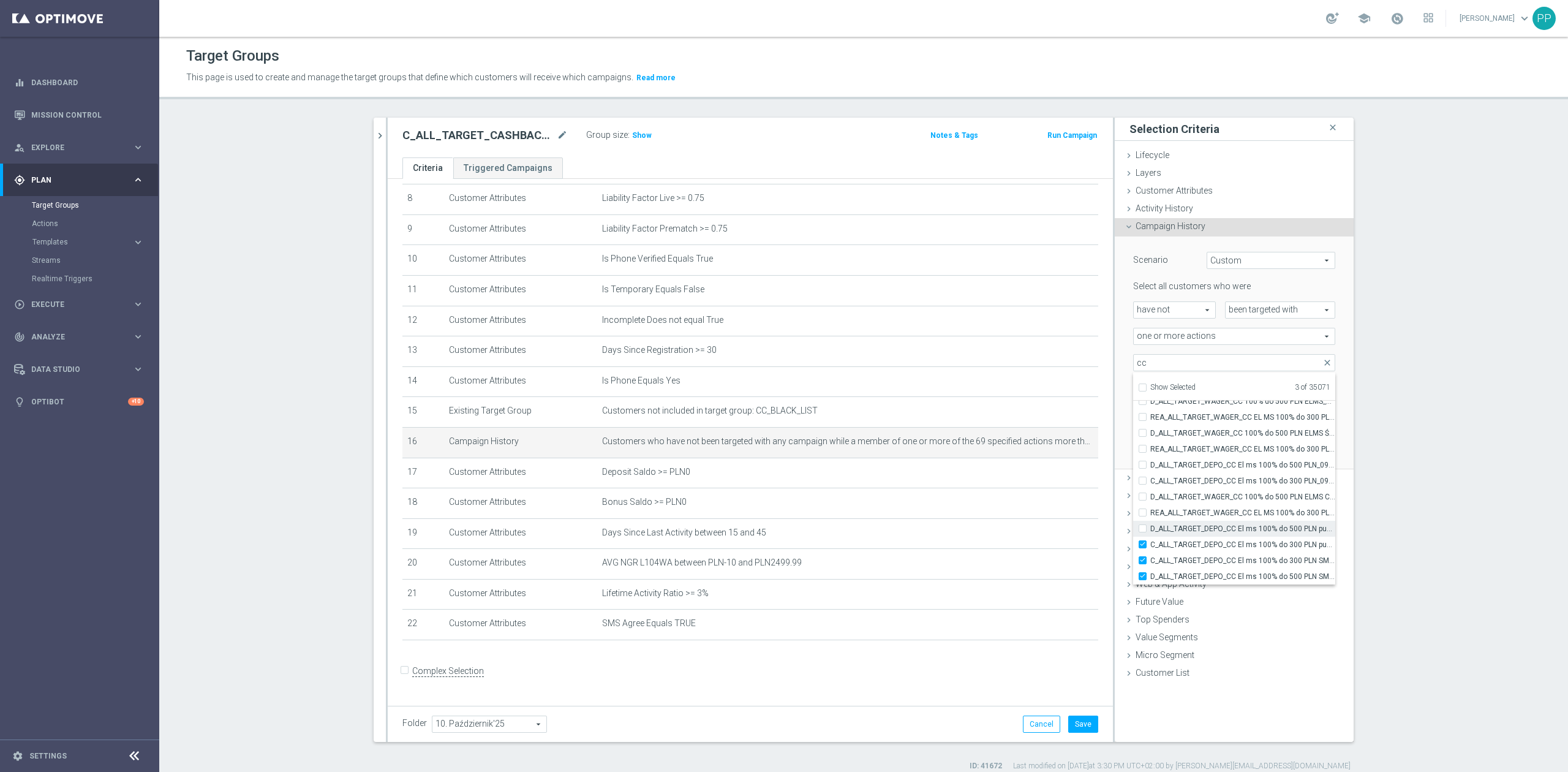
click at [1150, 527] on input "D_ALL_TARGET_DEPO_CC El ms 100% do 500 PLN push SB_091025" at bounding box center [1146, 528] width 8 height 8
checkbox input "true"
type input "Selected 4 of 35071"
drag, startPoint x: 1228, startPoint y: 513, endPoint x: 1226, endPoint y: 499, distance: 14.1
click at [1228, 513] on span "REA_ALL_TARGET_WAGER_CC EL MS 100% do 300 PLN sms czw_061025" at bounding box center [1243, 512] width 185 height 10
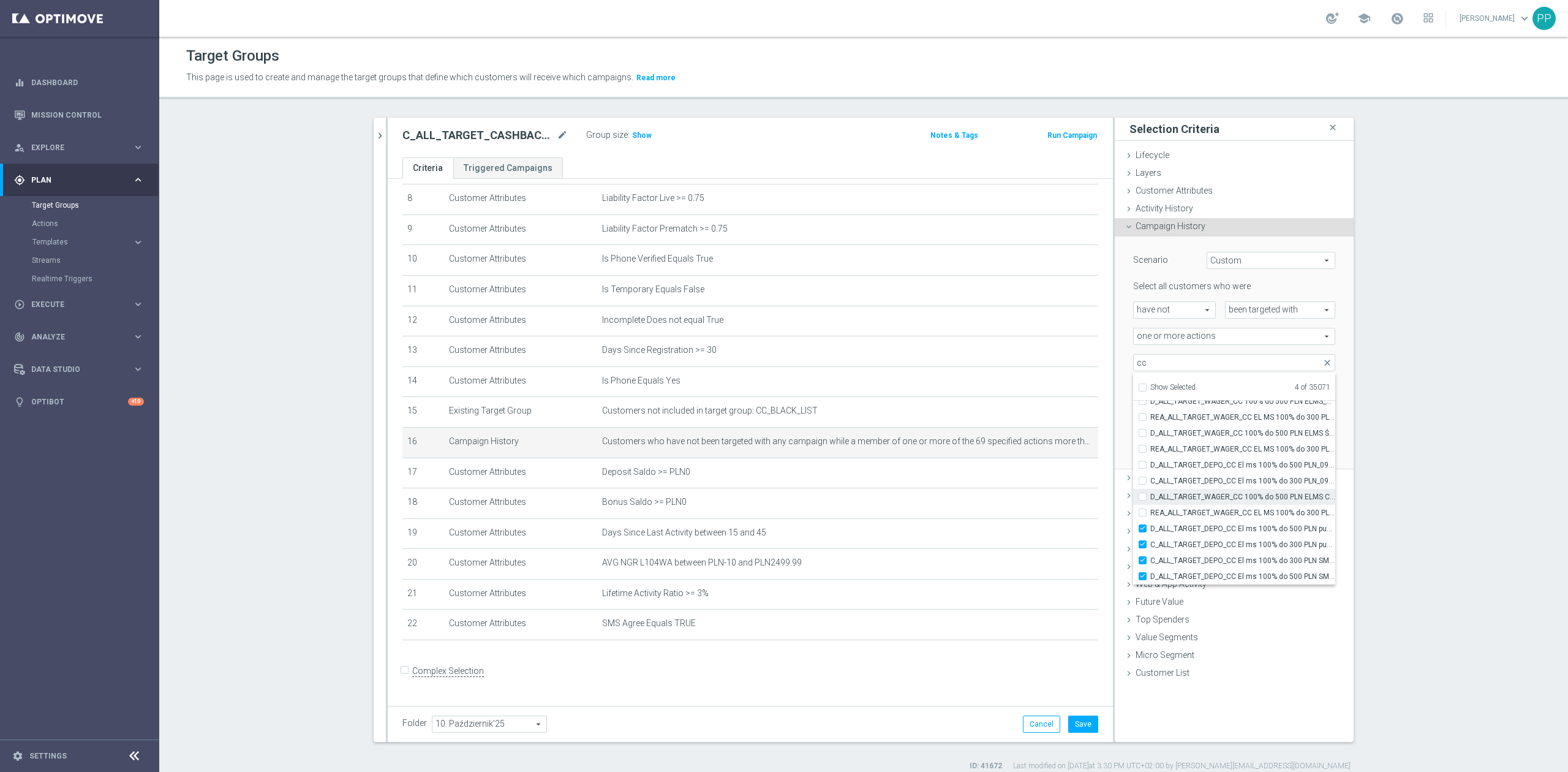
click at [1150, 513] on input "REA_ALL_TARGET_WAGER_CC EL MS 100% do 300 PLN sms czw_061025" at bounding box center [1146, 512] width 8 height 8
checkbox input "true"
type input "Selected 5 of 35071"
click at [1226, 498] on span "D_ALL_TARGET_WAGER_CC 100% do 500 PLN ELMS CZW SMS_061025" at bounding box center [1243, 497] width 185 height 10
click at [1150, 498] on input "D_ALL_TARGET_WAGER_CC 100% do 500 PLN ELMS CZW SMS_061025" at bounding box center [1146, 496] width 8 height 8
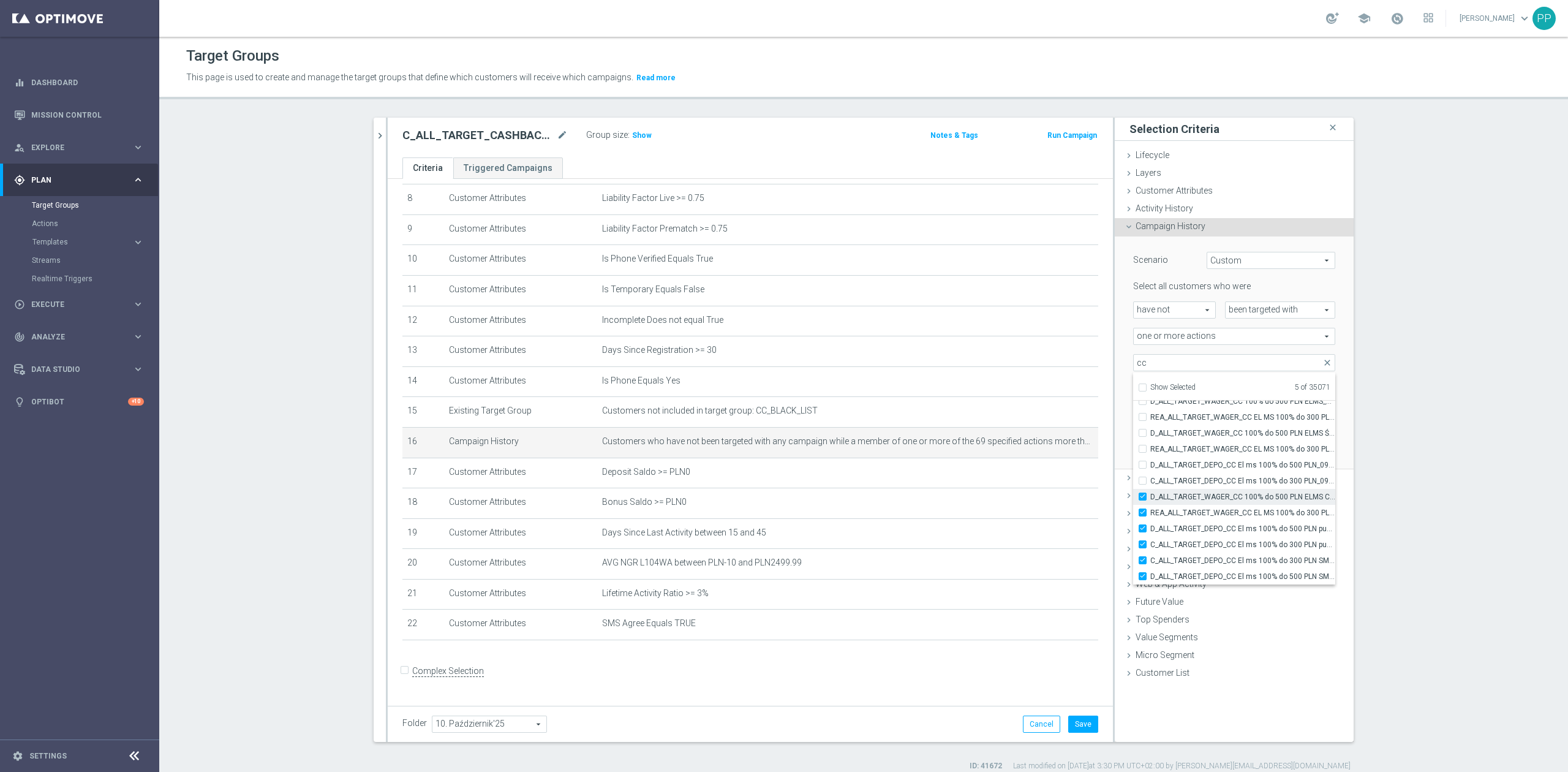
checkbox input "true"
type input "Selected 6 of 35071"
click at [1226, 481] on span "C_ALL_TARGET_DEPO_CC El ms 100% do 300 PLN_091025" at bounding box center [1243, 480] width 185 height 10
click at [1150, 481] on input "C_ALL_TARGET_DEPO_CC El ms 100% do 300 PLN_091025" at bounding box center [1146, 480] width 8 height 8
checkbox input "true"
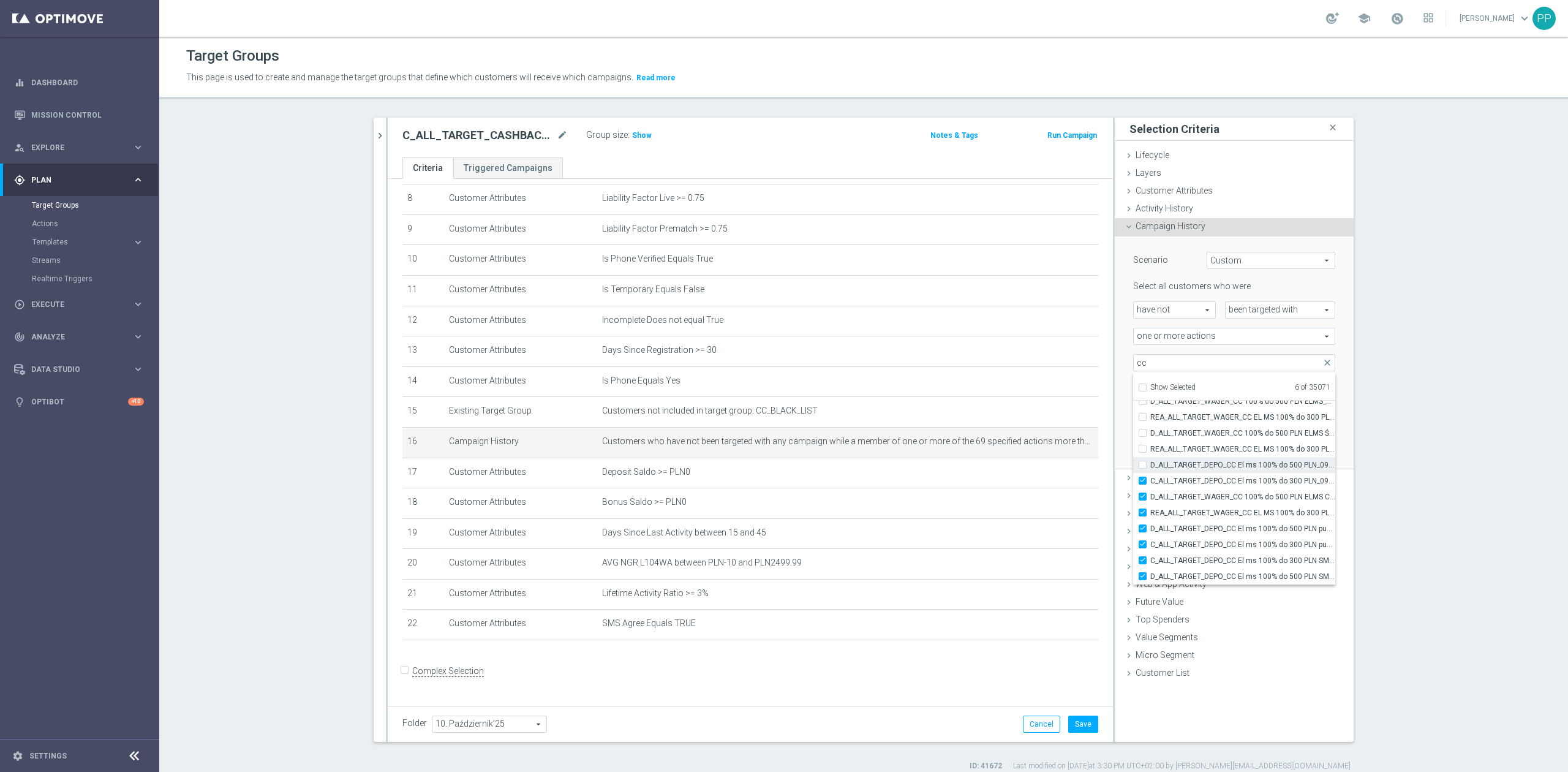
type input "Selected 7 of 35071"
click at [1220, 468] on span "D_ALL_TARGET_DEPO_CC El ms 100% do 500 PLN_091025" at bounding box center [1243, 465] width 185 height 10
click at [1150, 468] on input "D_ALL_TARGET_DEPO_CC El ms 100% do 500 PLN_091025" at bounding box center [1146, 464] width 8 height 8
checkbox input "true"
type input "Selected 8 of 35071"
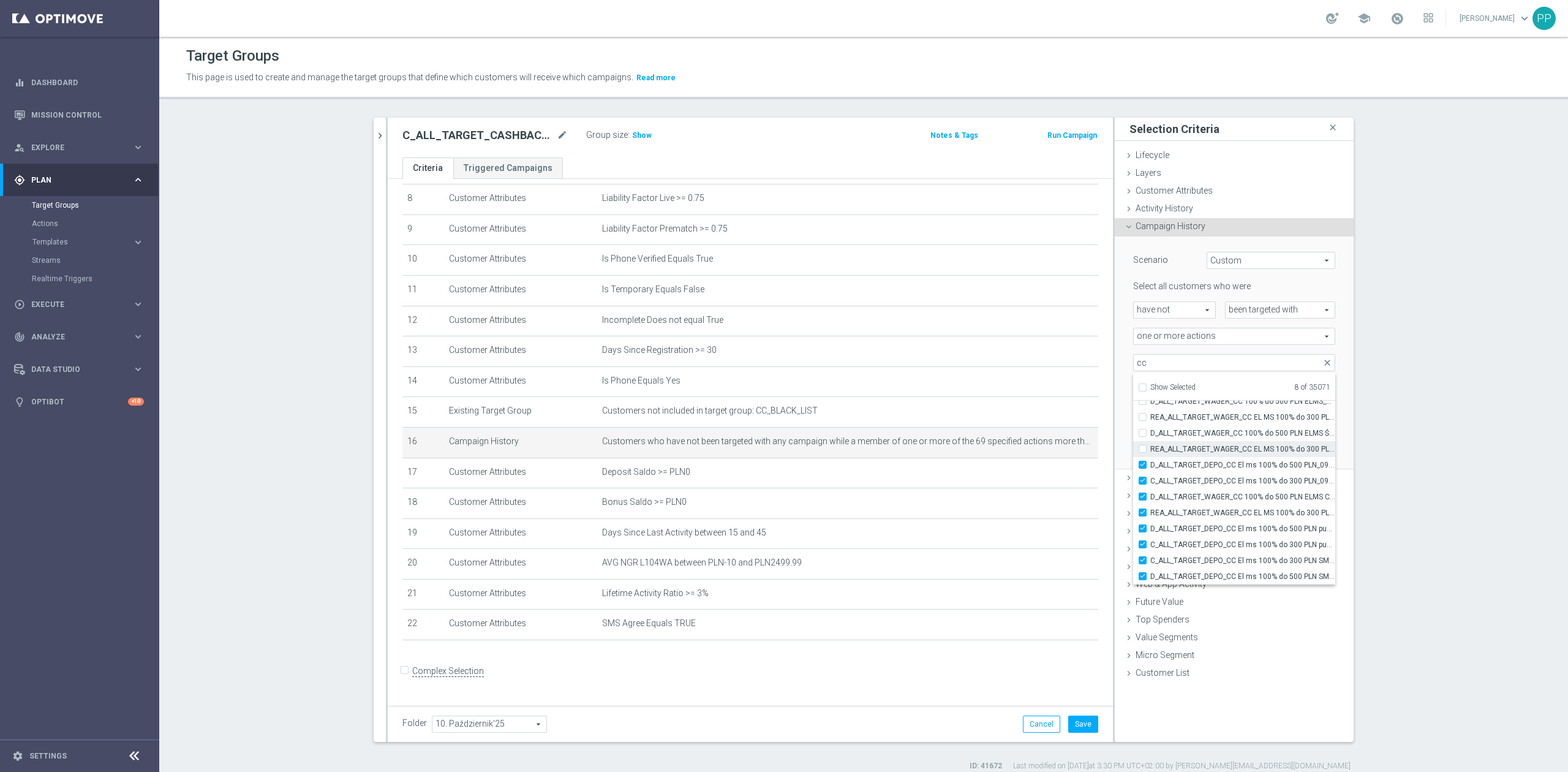
click at [1224, 447] on span "REA_ALL_TARGET_WAGER_CC EL MS 100% do 300 PLN push SR_061025" at bounding box center [1243, 449] width 185 height 10
click at [1150, 447] on input "REA_ALL_TARGET_WAGER_CC EL MS 100% do 300 PLN push SR_061025" at bounding box center [1146, 449] width 8 height 8
checkbox input "true"
type input "Selected 9 of 35071"
click at [1224, 434] on span "D_ALL_TARGET_WAGER_CC 100% do 500 PLN ELMS ŚR PUSH_061025" at bounding box center [1243, 432] width 185 height 10
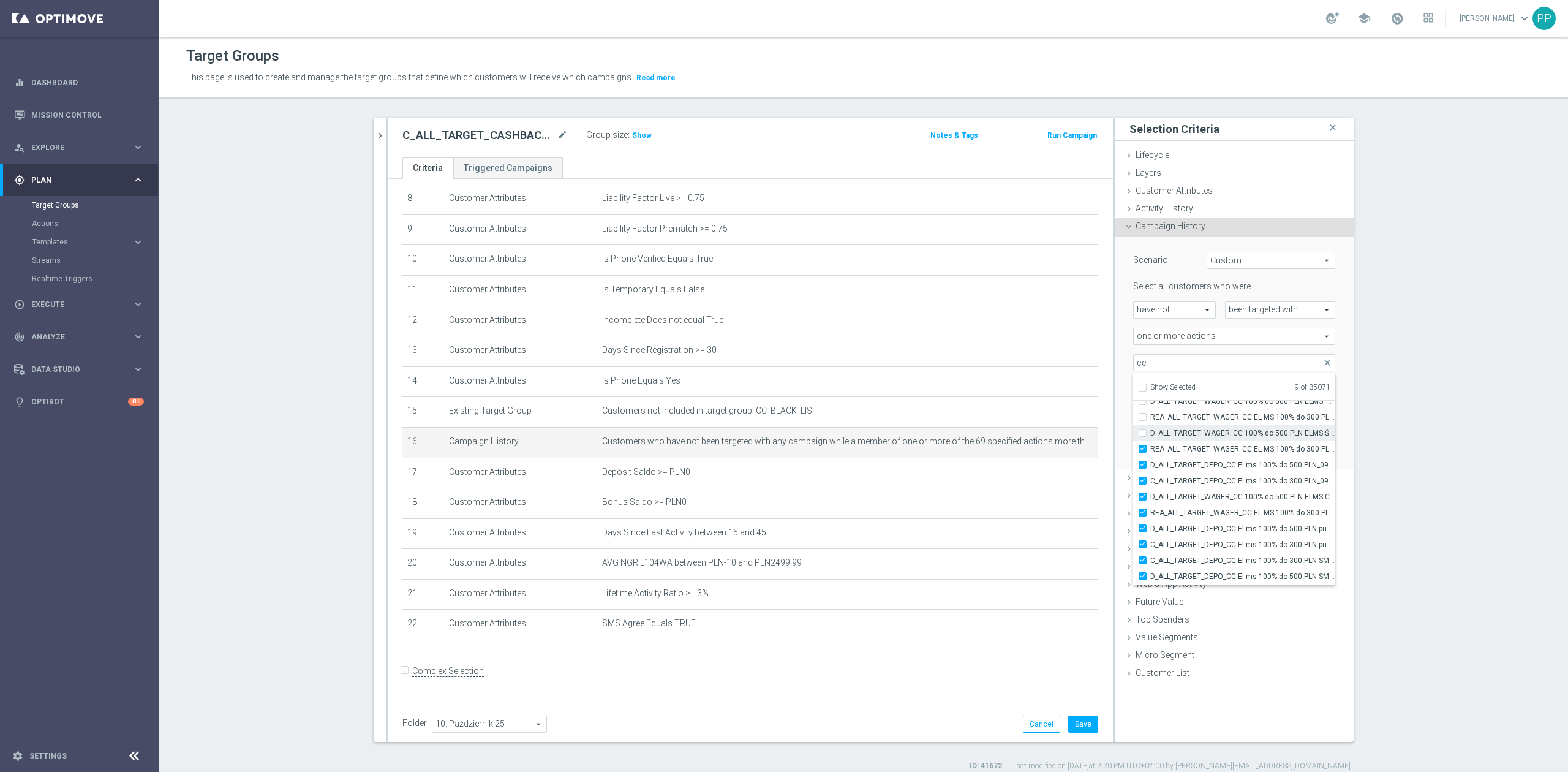
click at [1150, 434] on input "D_ALL_TARGET_WAGER_CC 100% do 500 PLN ELMS ŚR PUSH_061025" at bounding box center [1146, 432] width 8 height 8
checkbox input "true"
type input "Selected 10 of 35071"
click at [1224, 420] on span "REA_ALL_TARGET_WAGER_CC EL MS 100% do 300 PLN_061025" at bounding box center [1243, 417] width 185 height 10
click at [1150, 420] on input "REA_ALL_TARGET_WAGER_CC EL MS 100% do 300 PLN_061025" at bounding box center [1146, 417] width 8 height 8
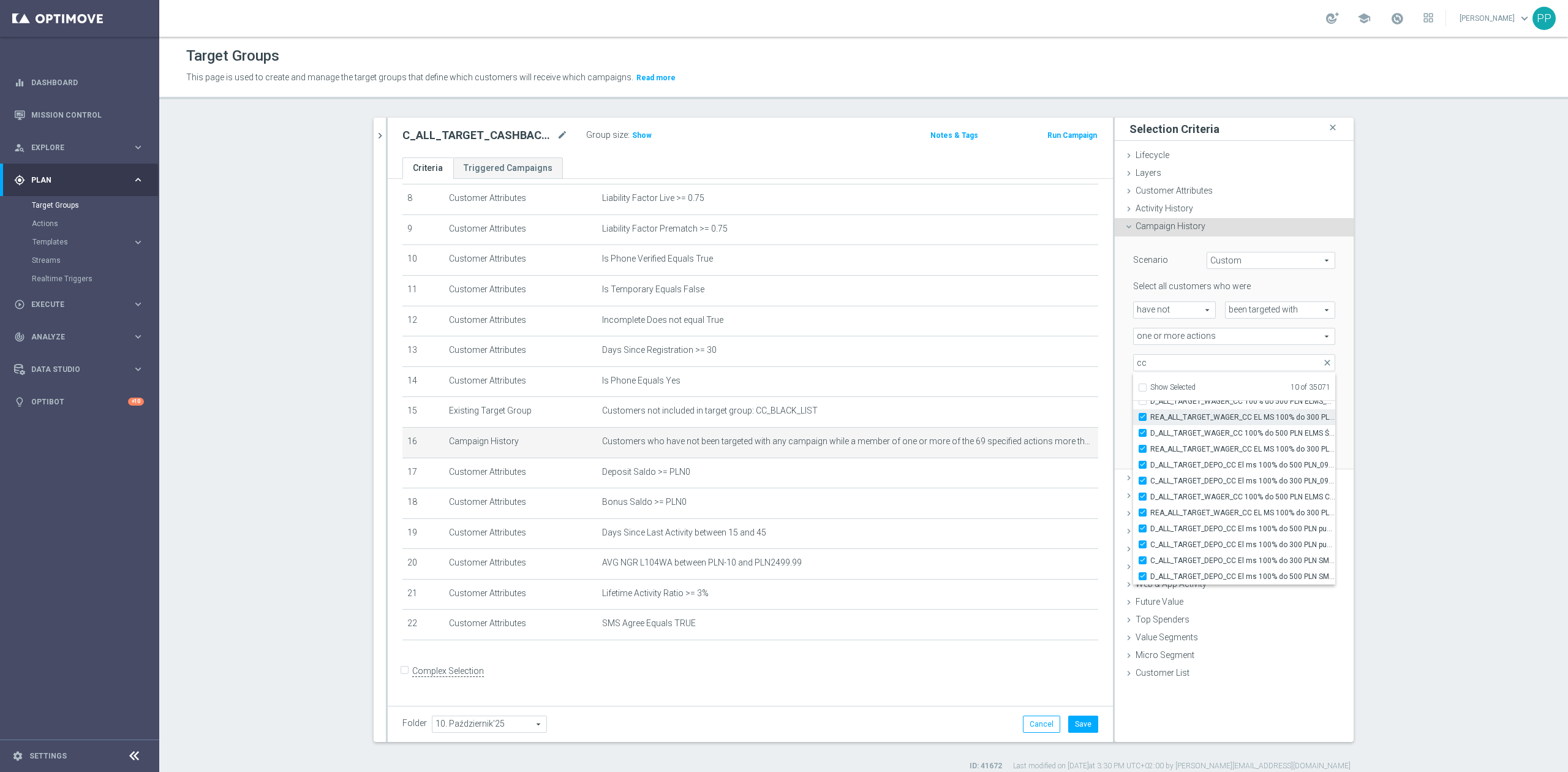
checkbox input "true"
type input "Selected 11 of 35071"
click at [1218, 470] on label "D_ALL_TARGET_WAGER_CC 100% do 500 PLN ELMS_061025" at bounding box center [1243, 465] width 185 height 16
click at [1150, 469] on input "D_ALL_TARGET_WAGER_CC 100% do 500 PLN ELMS_061025" at bounding box center [1146, 464] width 8 height 8
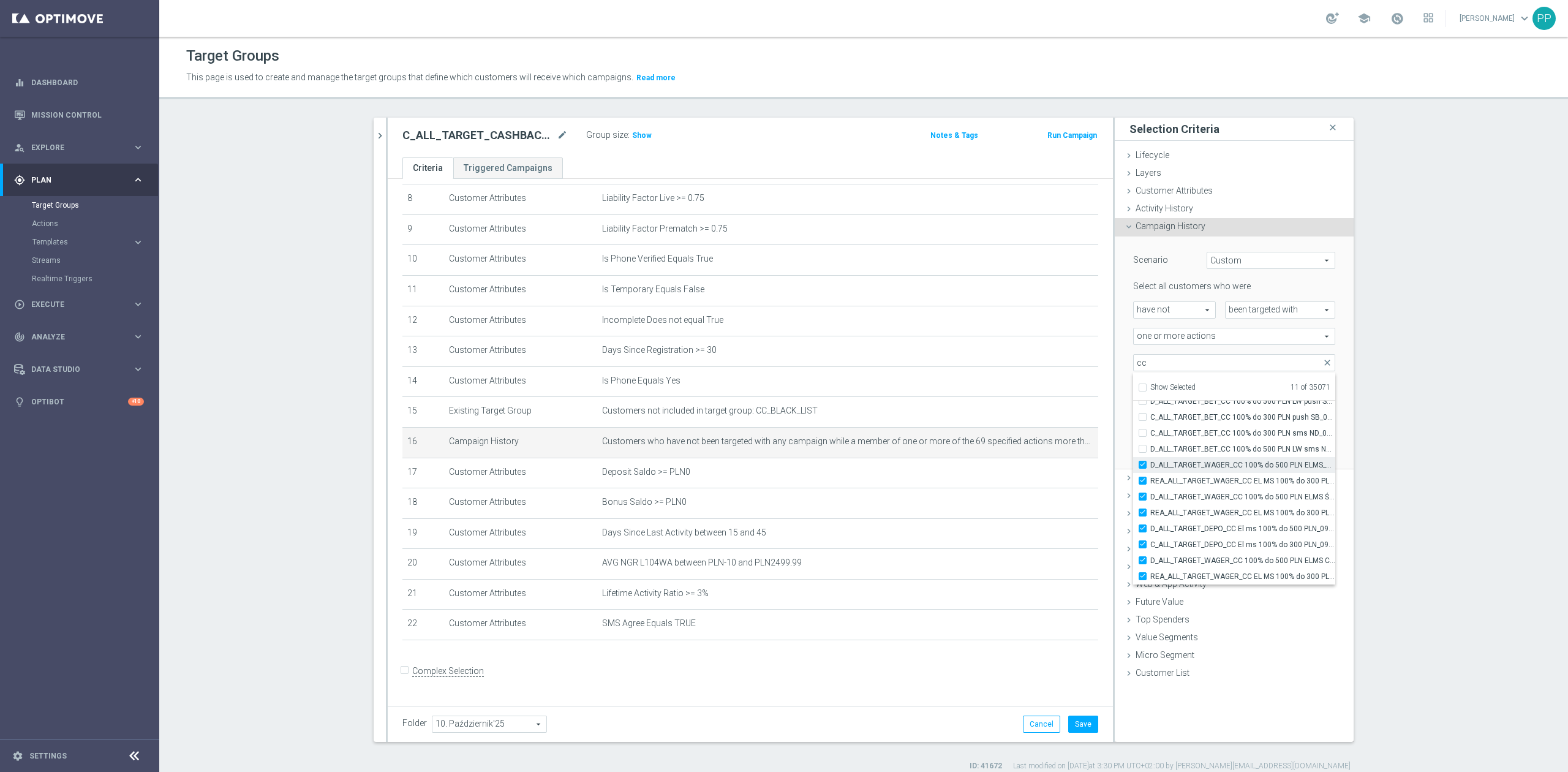
checkbox input "true"
type input "Selected 12 of 35071"
click at [1215, 454] on label "D_ALL_TARGET_BET_CC 100% do 500 PLN LW sms ND_021025" at bounding box center [1243, 450] width 185 height 16
click at [1150, 452] on input "D_ALL_TARGET_BET_CC 100% do 500 PLN LW sms ND_021025" at bounding box center [1146, 449] width 8 height 8
checkbox input "true"
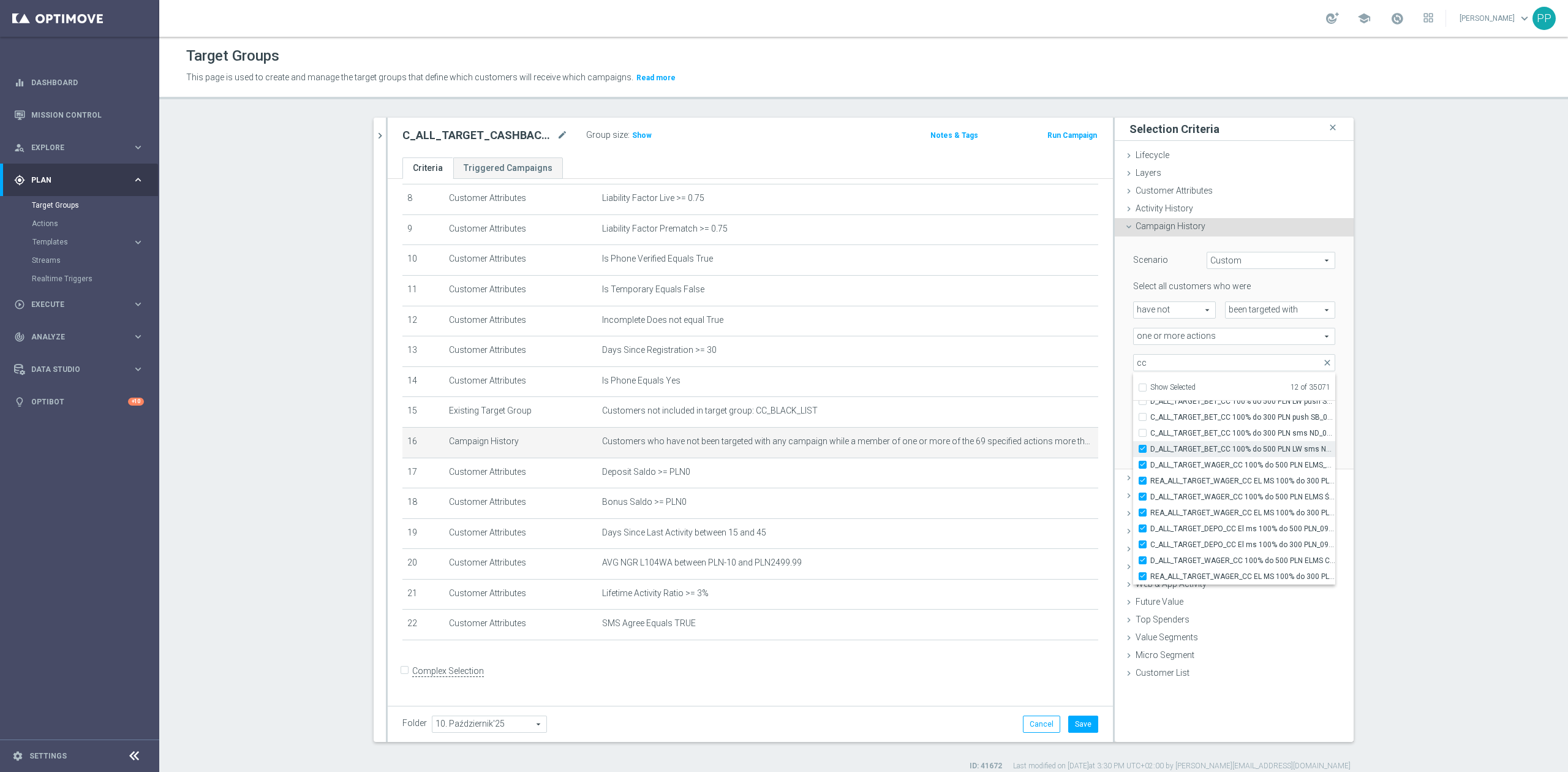
type input "Selected 13 of 35071"
drag, startPoint x: 1214, startPoint y: 434, endPoint x: 1215, endPoint y: 421, distance: 13.0
click at [1214, 434] on span "C_ALL_TARGET_BET_CC 100% do 300 PLN sms ND_021025" at bounding box center [1243, 432] width 185 height 10
click at [1150, 434] on input "C_ALL_TARGET_BET_CC 100% do 300 PLN sms ND_021025" at bounding box center [1146, 432] width 8 height 8
checkbox input "true"
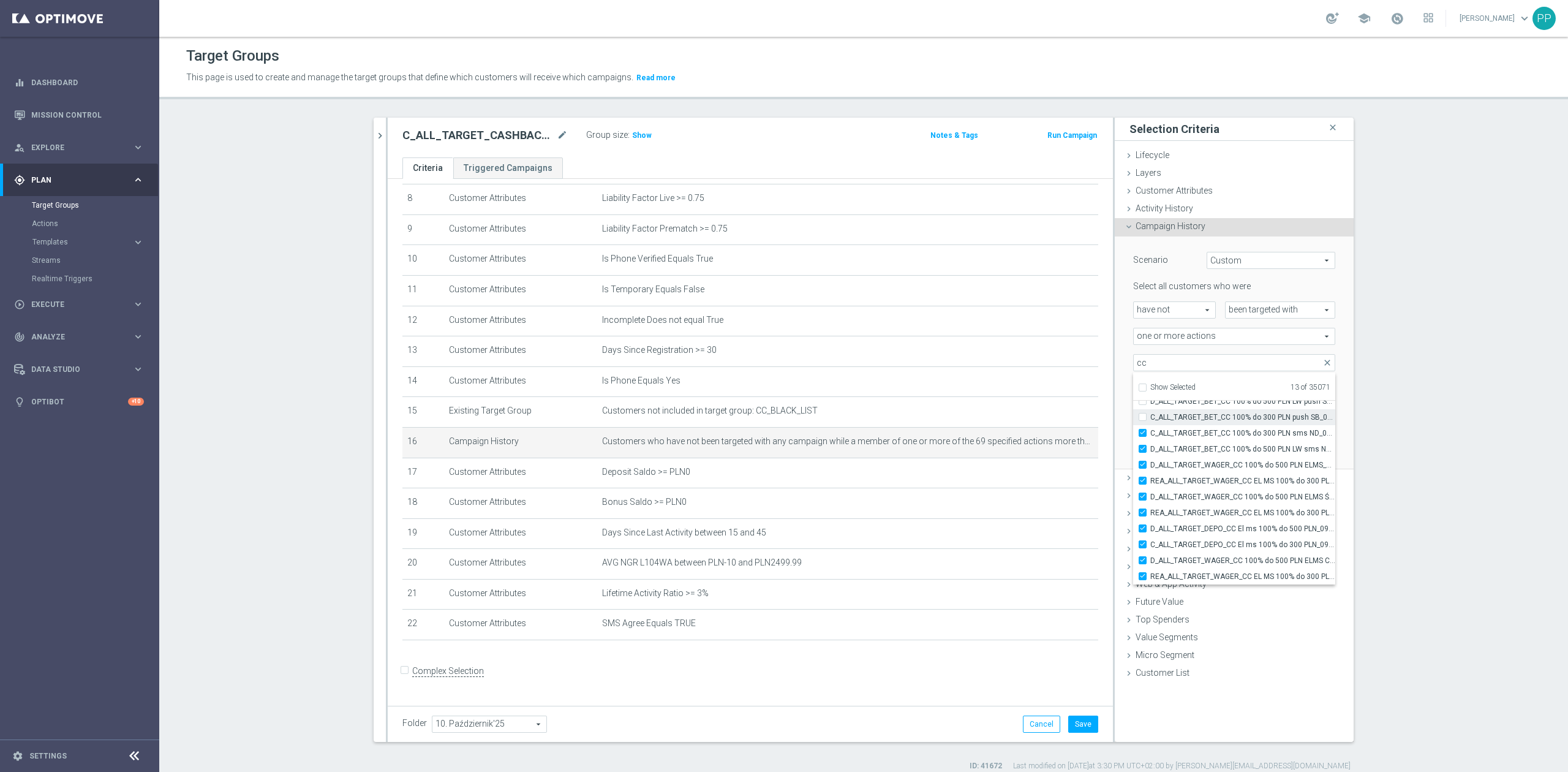
type input "Selected 14 of 35071"
click at [1215, 420] on span "C_ALL_TARGET_BET_CC 100% do 300 PLN push SB_021025" at bounding box center [1243, 417] width 185 height 10
click at [1150, 420] on input "C_ALL_TARGET_BET_CC 100% do 300 PLN push SB_021025" at bounding box center [1146, 417] width 8 height 8
checkbox input "true"
type input "Selected 15 of 35071"
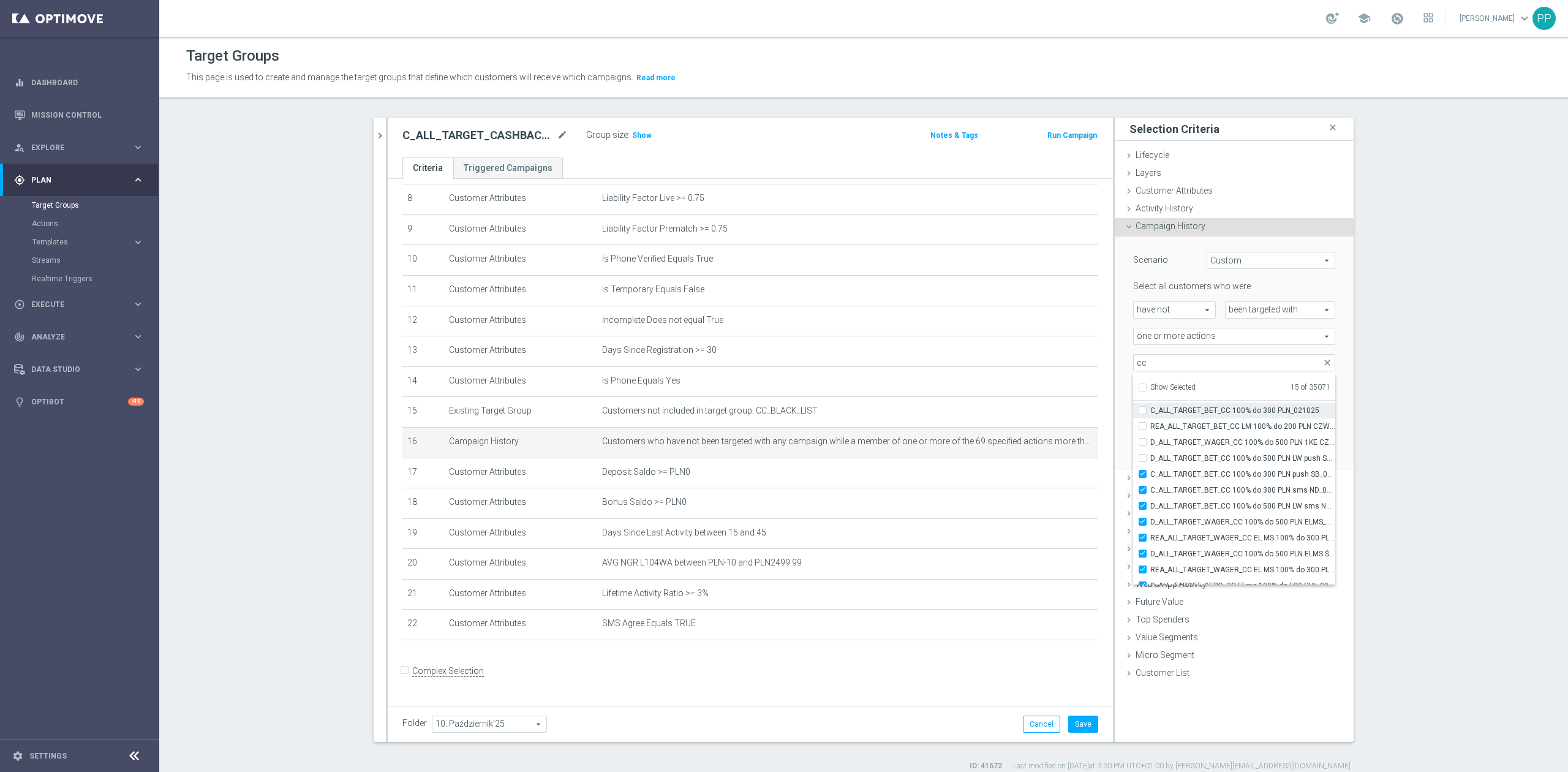
scroll to position [39218, 0]
click at [1212, 421] on span "D_ALL_TARGET_BET_CC 100% do 500 PLN LW_021025" at bounding box center [1243, 419] width 185 height 10
click at [1150, 421] on input "D_ALL_TARGET_BET_CC 100% do 500 PLN LW_021025" at bounding box center [1146, 419] width 8 height 8
checkbox input "true"
type input "Selected 16 of 35071"
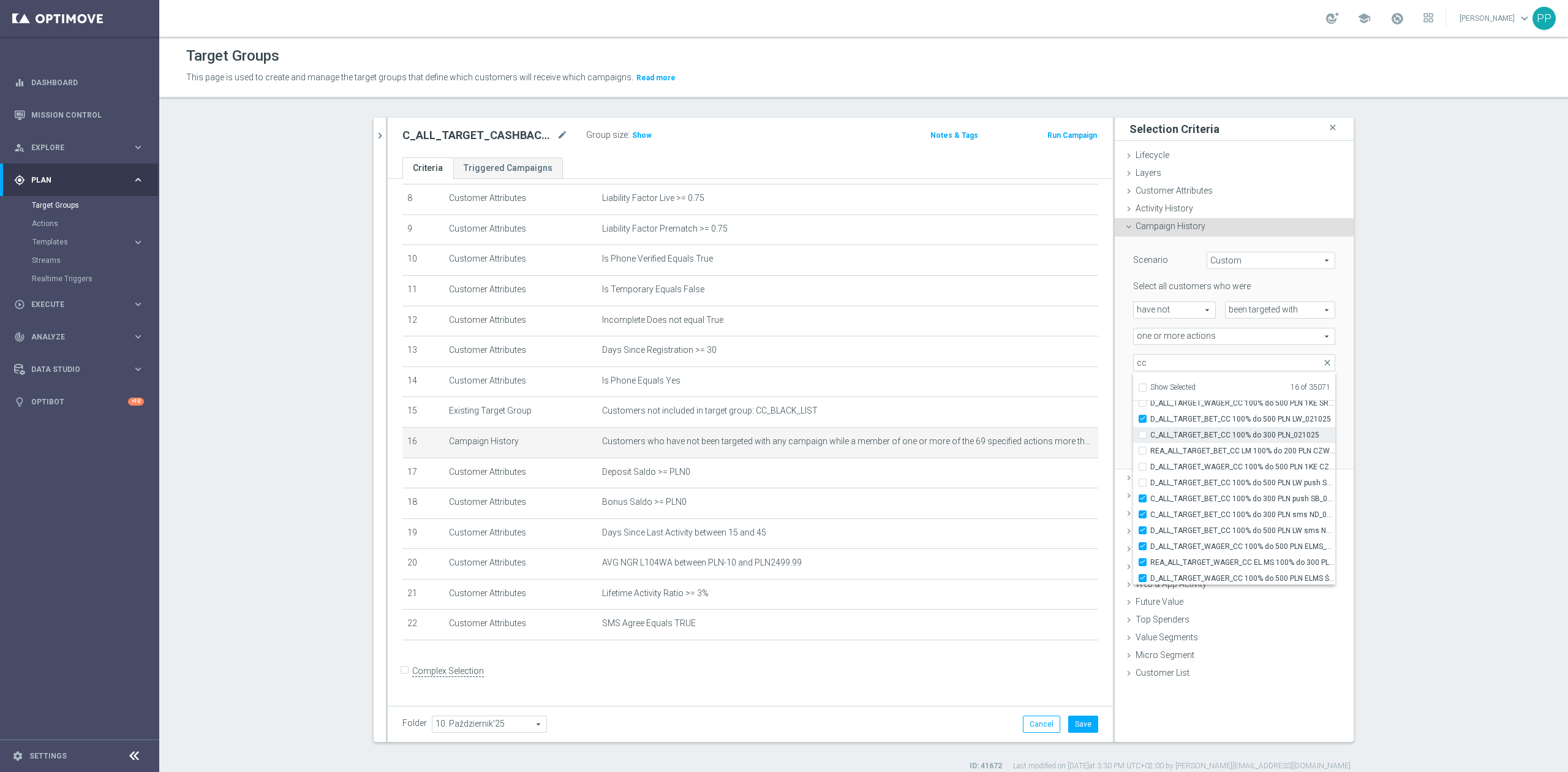
click at [1212, 436] on span "C_ALL_TARGET_BET_CC 100% do 300 PLN_021025" at bounding box center [1243, 434] width 185 height 10
click at [1150, 436] on input "C_ALL_TARGET_BET_CC 100% do 300 PLN_021025" at bounding box center [1146, 434] width 8 height 8
checkbox input "true"
type input "Selected 17 of 35071"
click at [1213, 450] on span "REA_ALL_TARGET_BET_CC LM 100% do 200 PLN CZW push_290925" at bounding box center [1243, 450] width 185 height 10
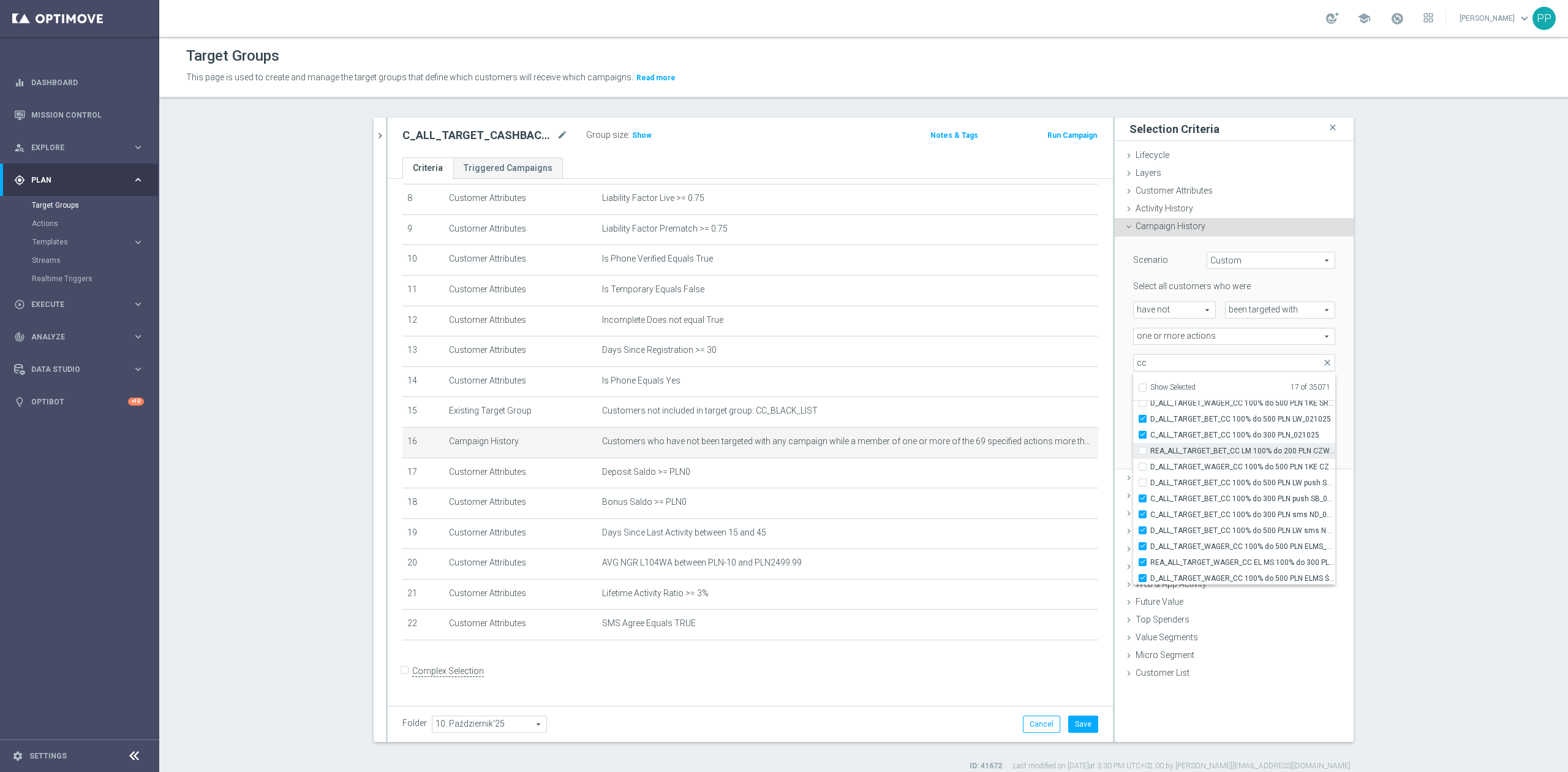
click at [1150, 450] on input "REA_ALL_TARGET_BET_CC LM 100% do 200 PLN CZW push_290925" at bounding box center [1146, 450] width 8 height 8
checkbox input "true"
type input "Selected 18 of 35071"
click at [1211, 469] on span "D_ALL_TARGET_WAGER_CC 100% do 500 PLN 1KE CZW push_290925" at bounding box center [1243, 467] width 185 height 10
click at [1150, 469] on input "D_ALL_TARGET_WAGER_CC 100% do 500 PLN 1KE CZW push_290925" at bounding box center [1146, 466] width 8 height 8
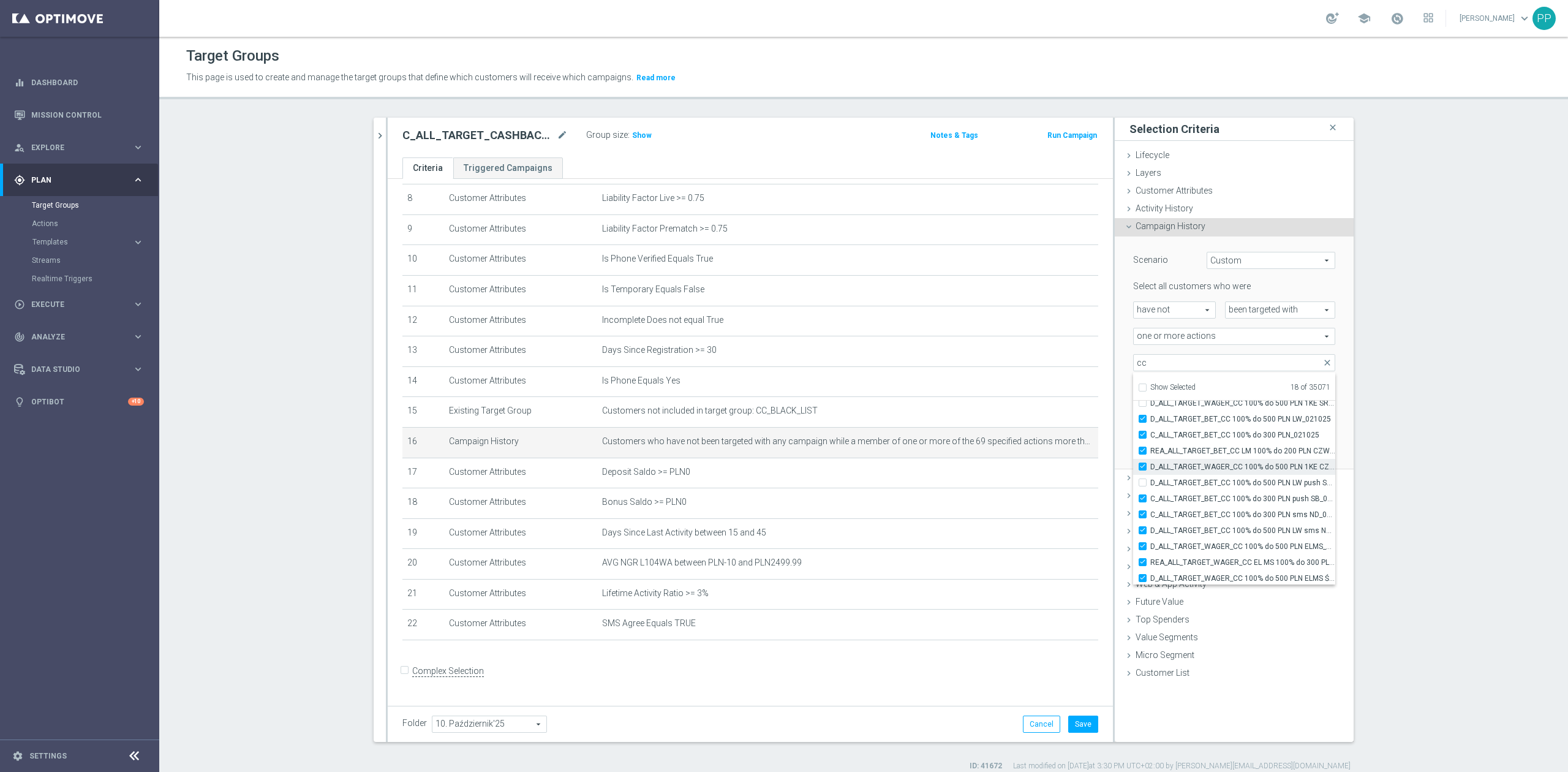
checkbox input "true"
type input "Selected 19 of 35071"
click at [1213, 484] on span "D_ALL_TARGET_BET_CC 100% do 500 PLN LW push SB_021025" at bounding box center [1243, 482] width 185 height 10
click at [1150, 484] on input "D_ALL_TARGET_BET_CC 100% do 500 PLN LW push SB_021025" at bounding box center [1146, 482] width 8 height 8
checkbox input "true"
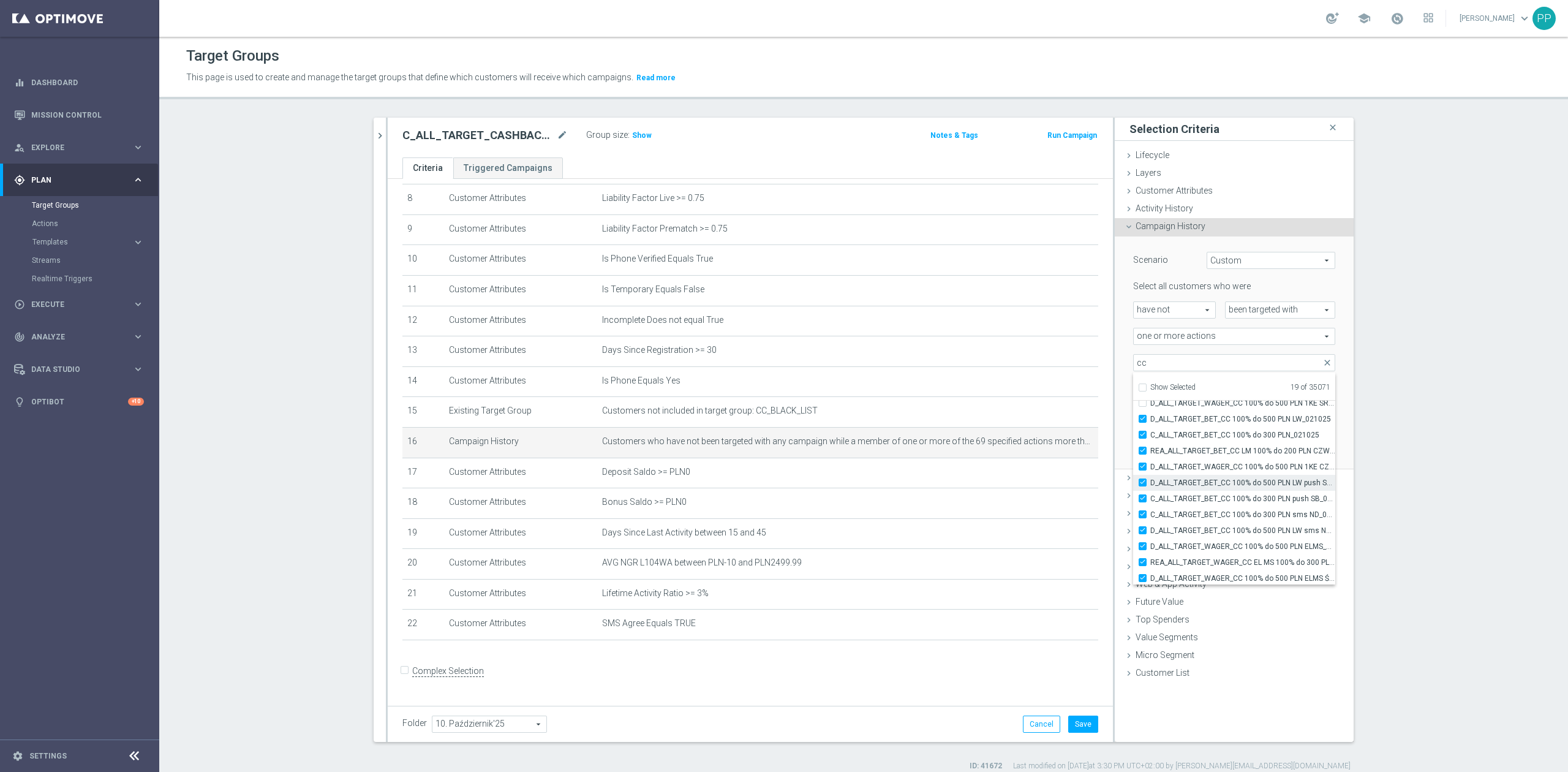
type input "Selected 20 of 35071"
drag, startPoint x: 1208, startPoint y: 421, endPoint x: 1208, endPoint y: 435, distance: 14.0
click at [1207, 425] on span "C_ALL_TARGET_BET_CC BLOKADA 100% do 300 PLN_290925" at bounding box center [1243, 421] width 185 height 10
click at [1150, 424] on input "C_ALL_TARGET_BET_CC BLOKADA 100% do 300 PLN_290925" at bounding box center [1146, 421] width 8 height 8
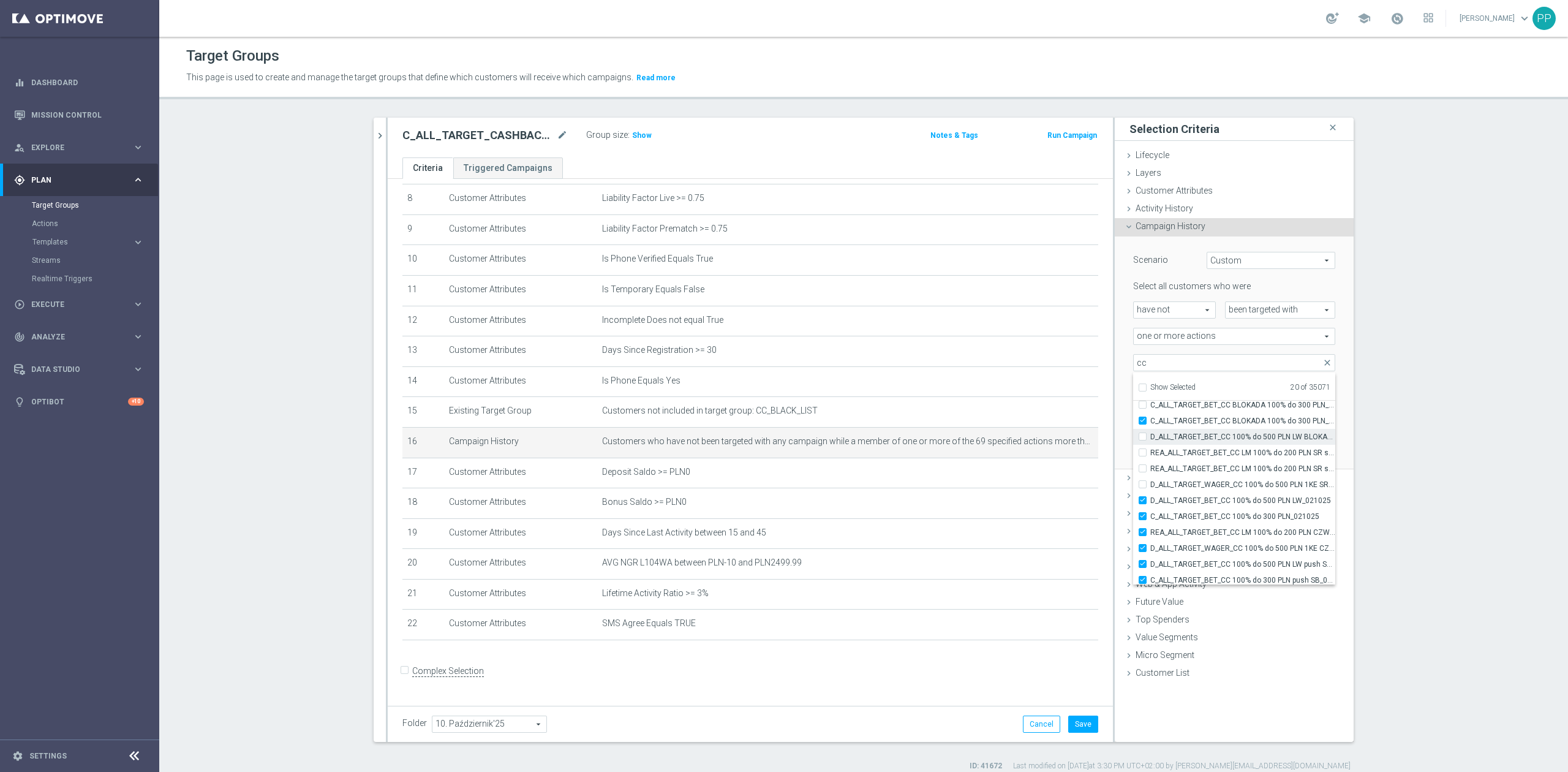
checkbox input "true"
type input "Selected 21 of 35071"
click at [1207, 439] on span "D_ALL_TARGET_BET_CC 100% do 500 PLN LW BLOKADA_300925" at bounding box center [1243, 436] width 185 height 10
click at [1150, 439] on input "D_ALL_TARGET_BET_CC 100% do 500 PLN LW BLOKADA_300925" at bounding box center [1146, 436] width 8 height 8
checkbox input "true"
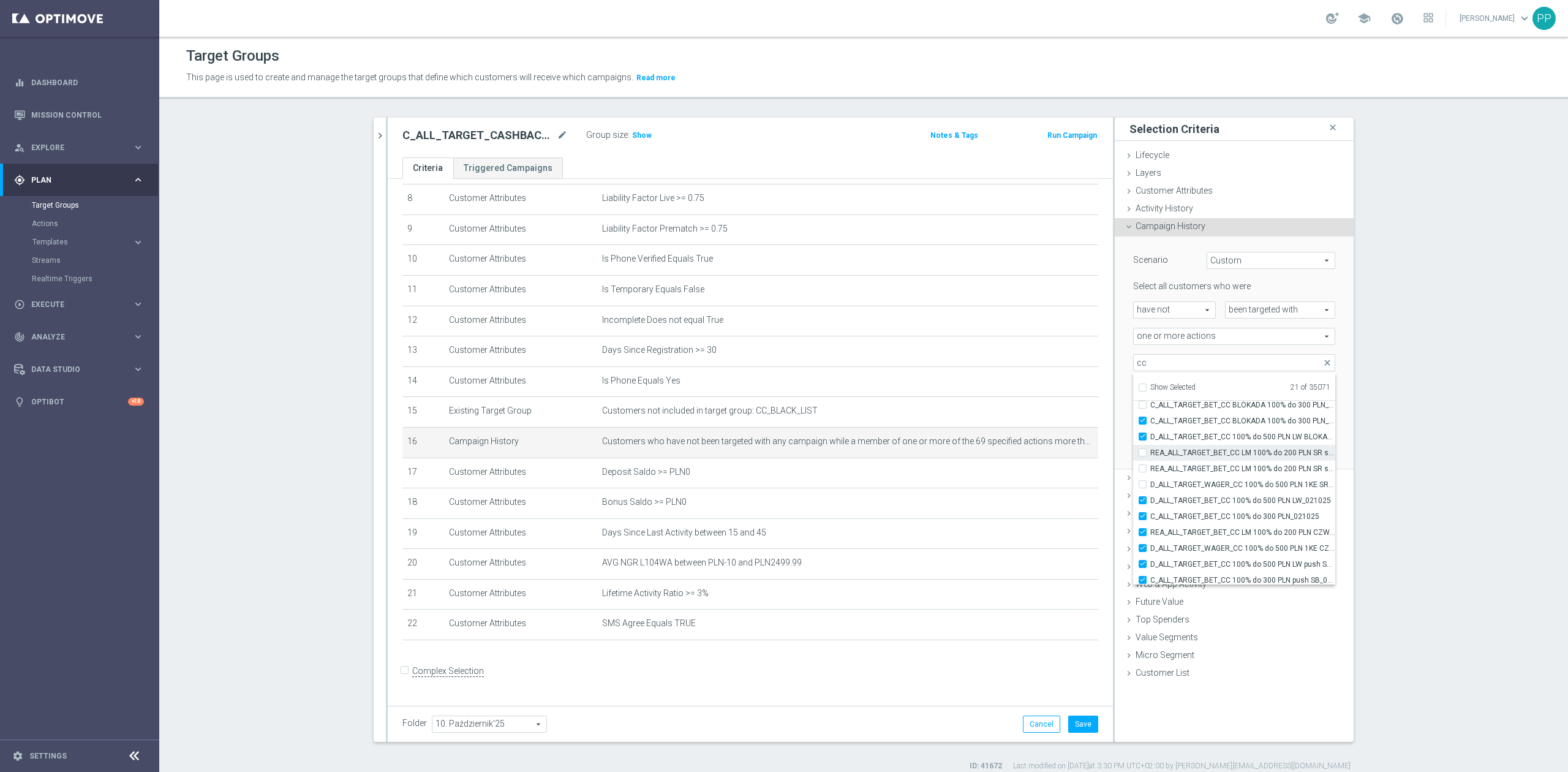
type input "Selected 22 of 35071"
click at [1206, 456] on span "REA_ALL_TARGET_BET_CC LM 100% do 200 PLN SR sms_290925" at bounding box center [1243, 452] width 185 height 10
click at [1150, 456] on input "REA_ALL_TARGET_BET_CC LM 100% do 200 PLN SR sms_290925" at bounding box center [1146, 452] width 8 height 8
checkbox input "true"
type input "Selected 23 of 35071"
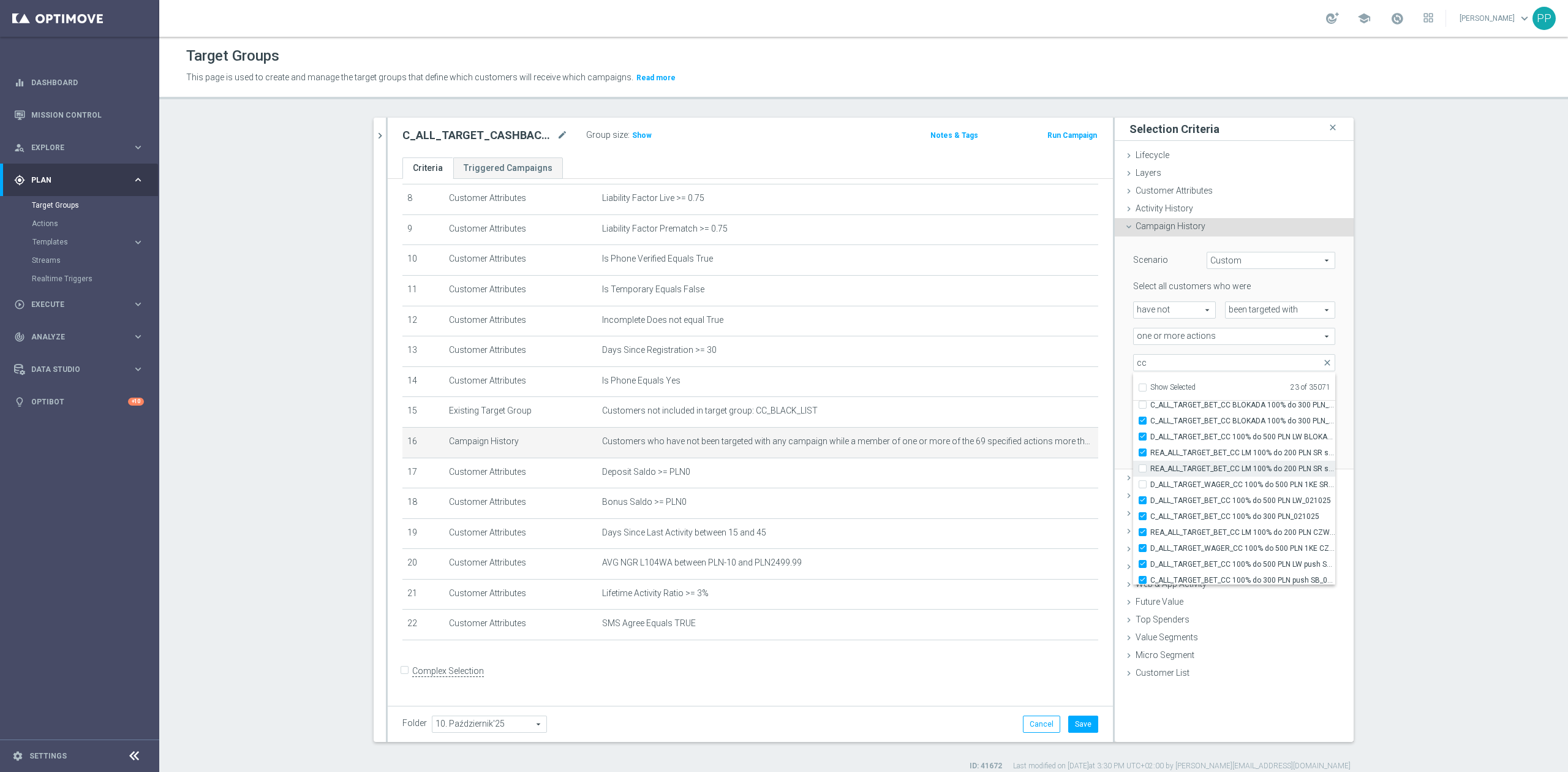
click at [1208, 470] on span "REA_ALL_TARGET_BET_CC LM 100% do 200 PLN SR sms_290925" at bounding box center [1243, 469] width 185 height 10
click at [1150, 470] on input "REA_ALL_TARGET_BET_CC LM 100% do 200 PLN SR sms_290925" at bounding box center [1146, 468] width 8 height 8
checkbox input "true"
type input "Selected 24 of 35071"
click at [1210, 488] on span "D_ALL_TARGET_WAGER_CC 100% do 500 PLN 1KE SR sms_290925" at bounding box center [1243, 484] width 185 height 10
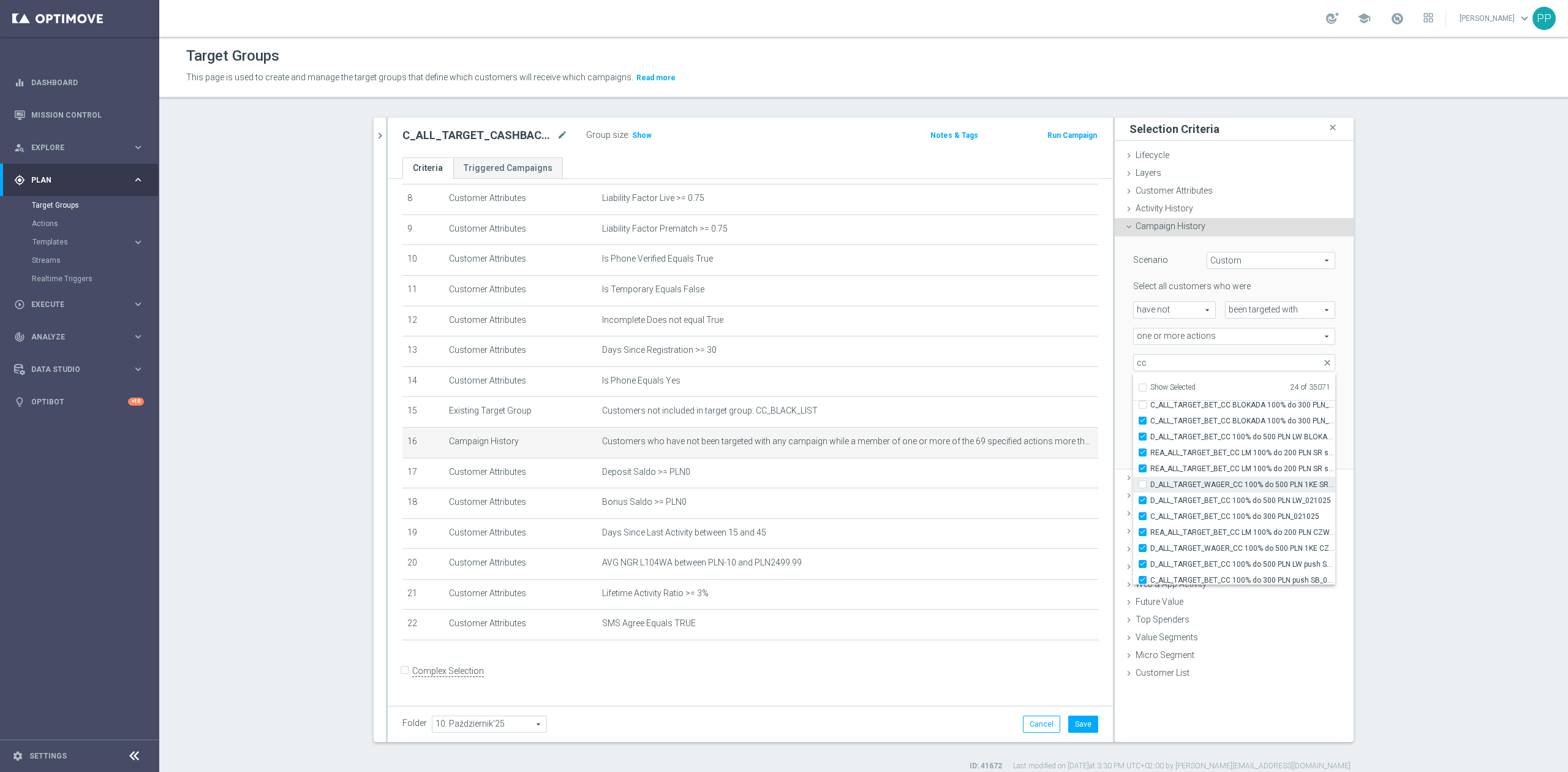
click at [1150, 488] on input "D_ALL_TARGET_WAGER_CC 100% do 500 PLN 1KE SR sms_290925" at bounding box center [1146, 484] width 8 height 8
checkbox input "true"
type input "Selected 25 of 35071"
click at [1203, 411] on span "C_ALL_TARGET_ZBR_CC LE 100% do 300PLN CZW SMS_220925" at bounding box center [1243, 407] width 185 height 10
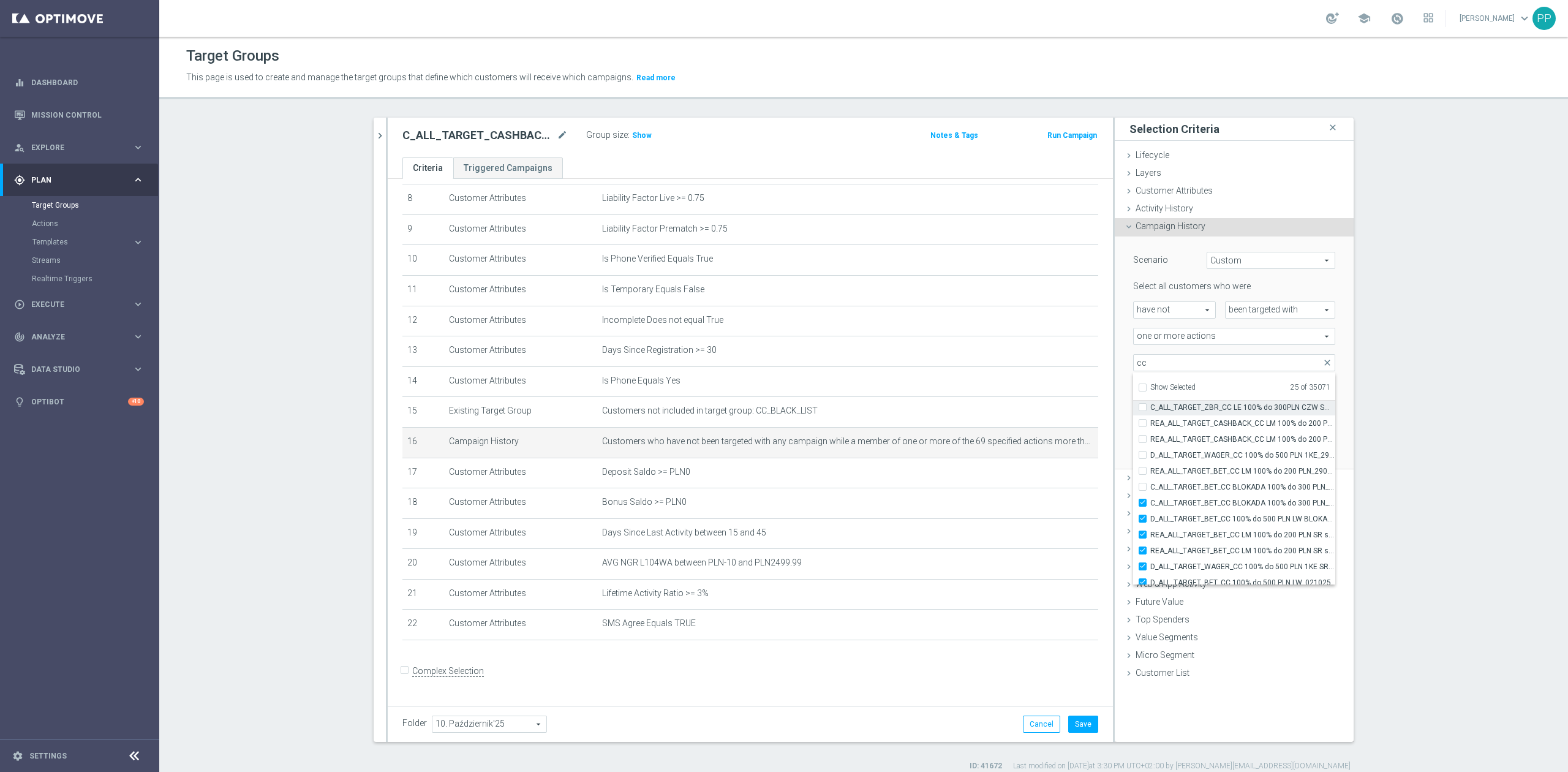
click at [1150, 411] on input "C_ALL_TARGET_ZBR_CC LE 100% do 300PLN CZW SMS_220925" at bounding box center [1146, 407] width 8 height 8
checkbox input "true"
type input "Selected 26 of 35071"
drag, startPoint x: 1203, startPoint y: 431, endPoint x: 1203, endPoint y: 440, distance: 9.0
click at [1203, 431] on label "REA_ALL_TARGET_CASHBACK_CC LM 100% do 200 PLN ND SMS_250925" at bounding box center [1243, 440] width 185 height 16
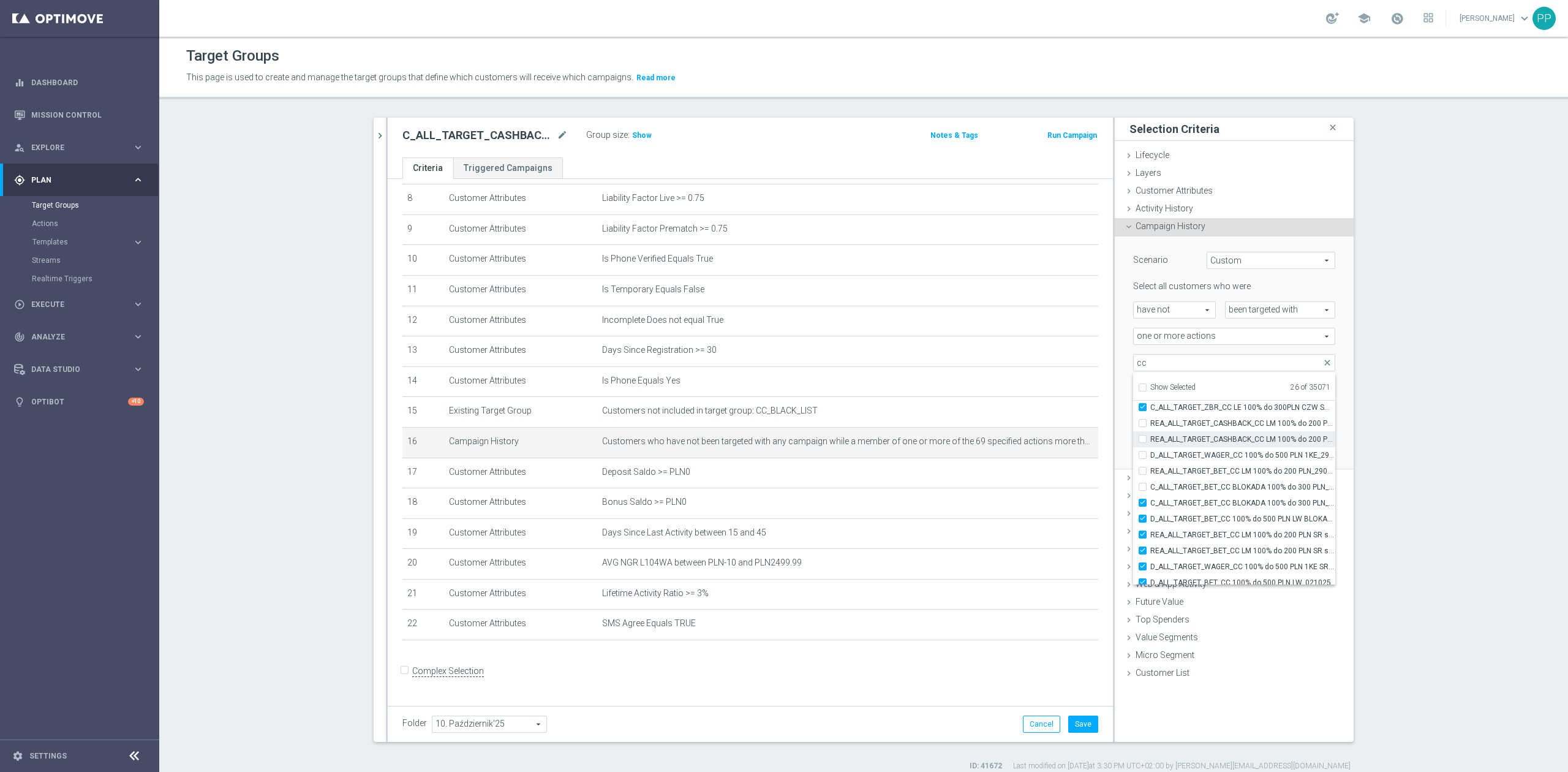
click at [1150, 435] on input "REA_ALL_TARGET_CASHBACK_CC LM 100% do 200 PLN ND SMS_250925" at bounding box center [1146, 439] width 8 height 8
checkbox input "true"
type input "Selected 27 of 35071"
click at [1203, 424] on span "REA_ALL_TARGET_CASHBACK_CC LM 100% do 200 PLN SB PUSH_250925" at bounding box center [1243, 423] width 185 height 10
click at [1150, 424] on input "REA_ALL_TARGET_CASHBACK_CC LM 100% do 200 PLN SB PUSH_250925" at bounding box center [1146, 422] width 8 height 8
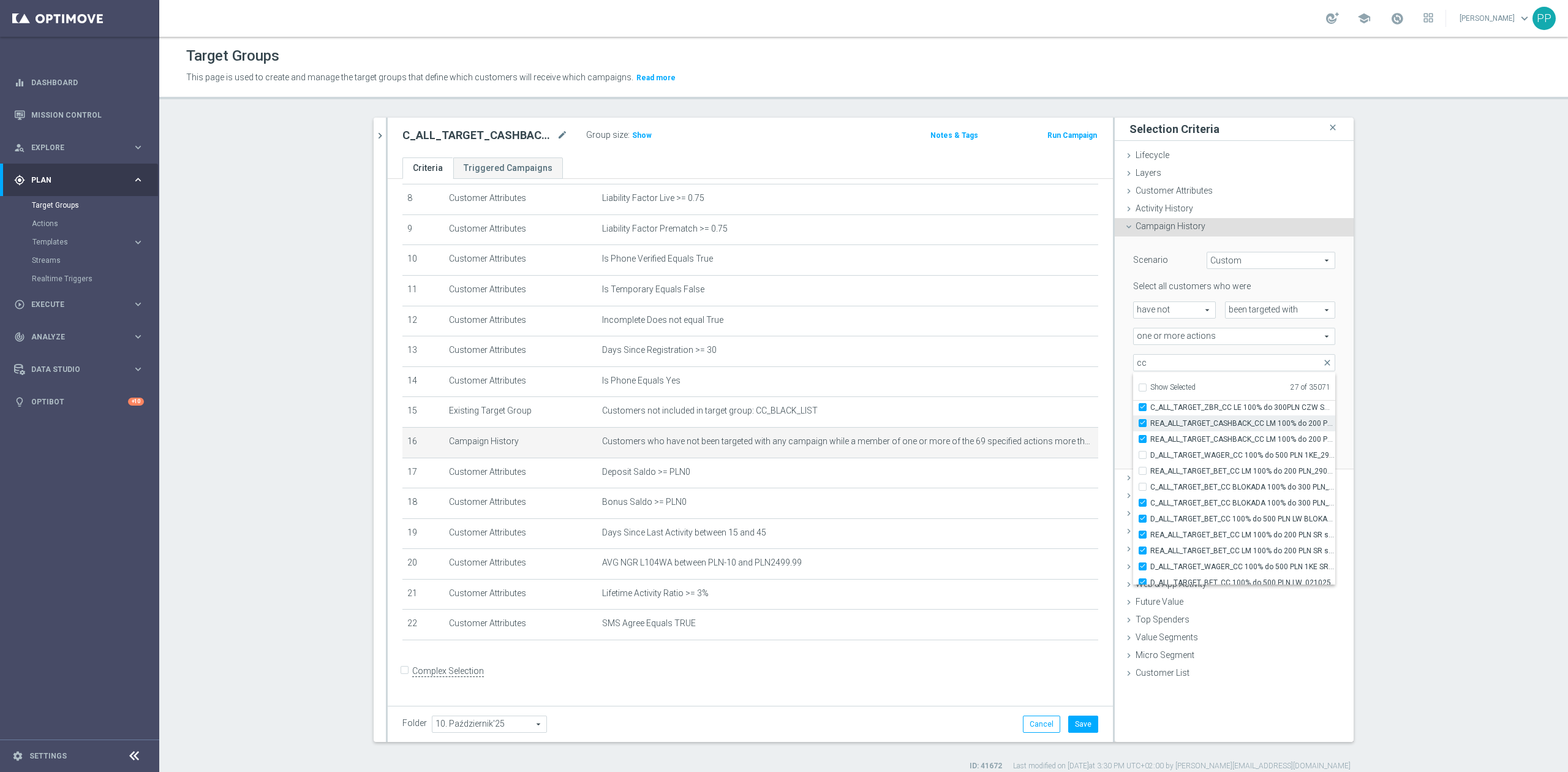
checkbox input "true"
type input "Selected 28 of 35071"
click at [1203, 451] on span "D_ALL_TARGET_WAGER_CC 100% do 500 PLN 1KE_290925" at bounding box center [1243, 455] width 185 height 10
click at [1150, 451] on input "D_ALL_TARGET_WAGER_CC 100% do 500 PLN 1KE_290925" at bounding box center [1146, 454] width 8 height 8
checkbox input "true"
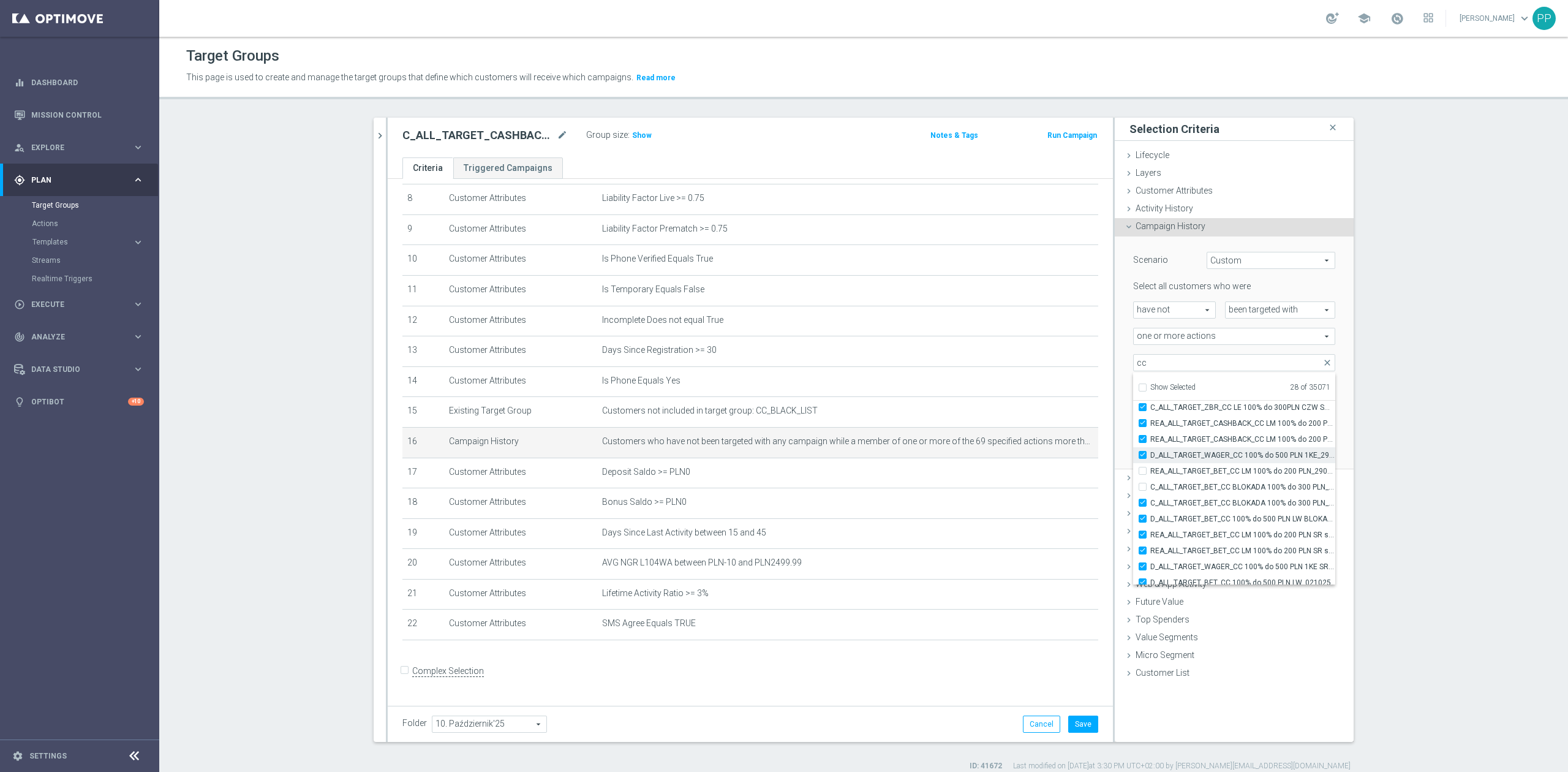
type input "Selected 29 of 35071"
click at [1201, 463] on label "REA_ALL_TARGET_BET_CC LM 100% do 200 PLN_290925" at bounding box center [1243, 471] width 185 height 16
click at [1150, 467] on input "REA_ALL_TARGET_BET_CC LM 100% do 200 PLN_290925" at bounding box center [1146, 470] width 8 height 8
checkbox input "true"
type input "Selected 30 of 35071"
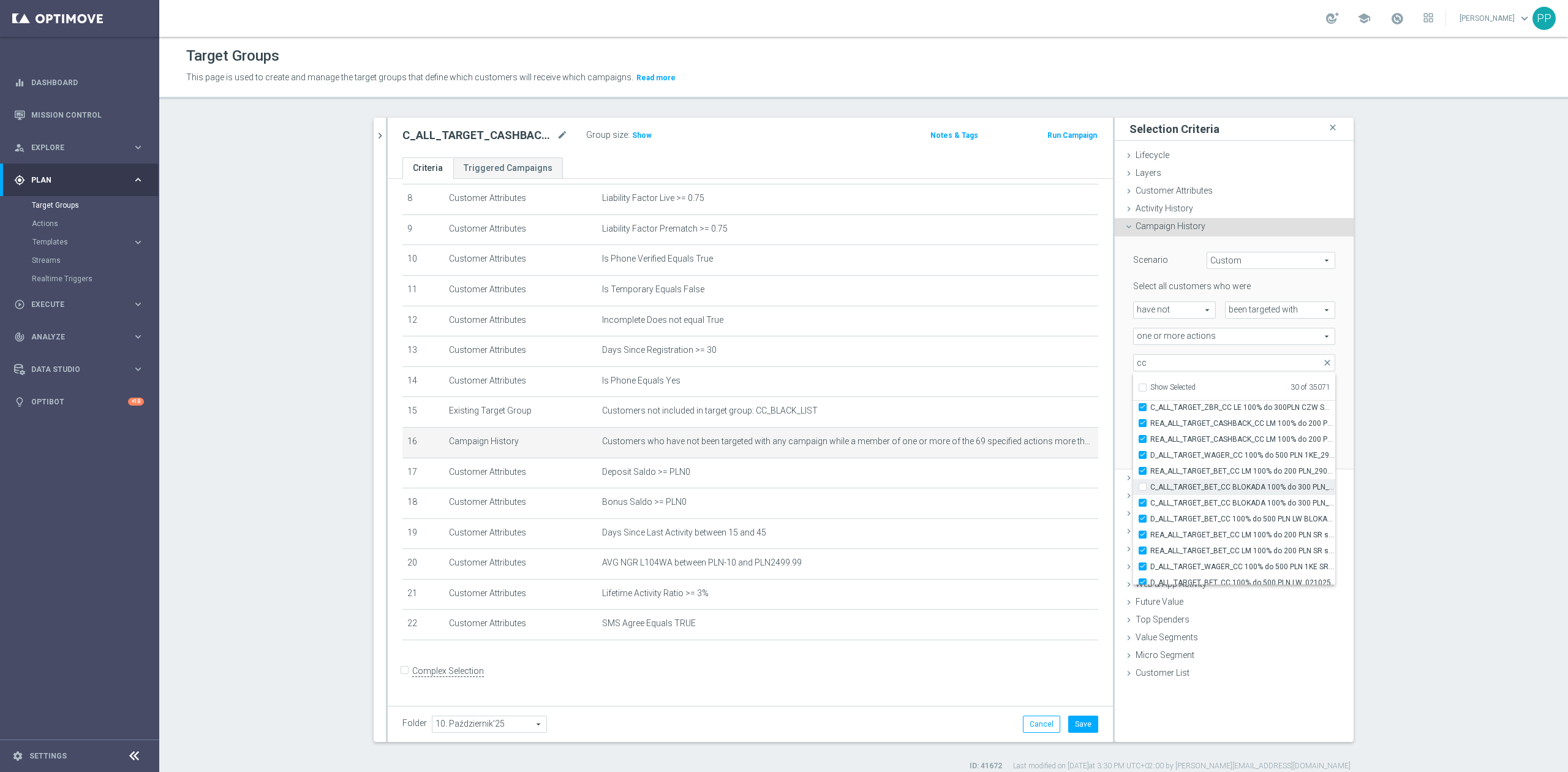
click at [1204, 483] on span "C_ALL_TARGET_BET_CC BLOKADA 100% do 300 PLN_2909" at bounding box center [1243, 487] width 185 height 10
click at [1150, 483] on input "C_ALL_TARGET_BET_CC BLOKADA 100% do 300 PLN_2909" at bounding box center [1146, 486] width 8 height 8
checkbox input "true"
type input "Selected 31 of 35071"
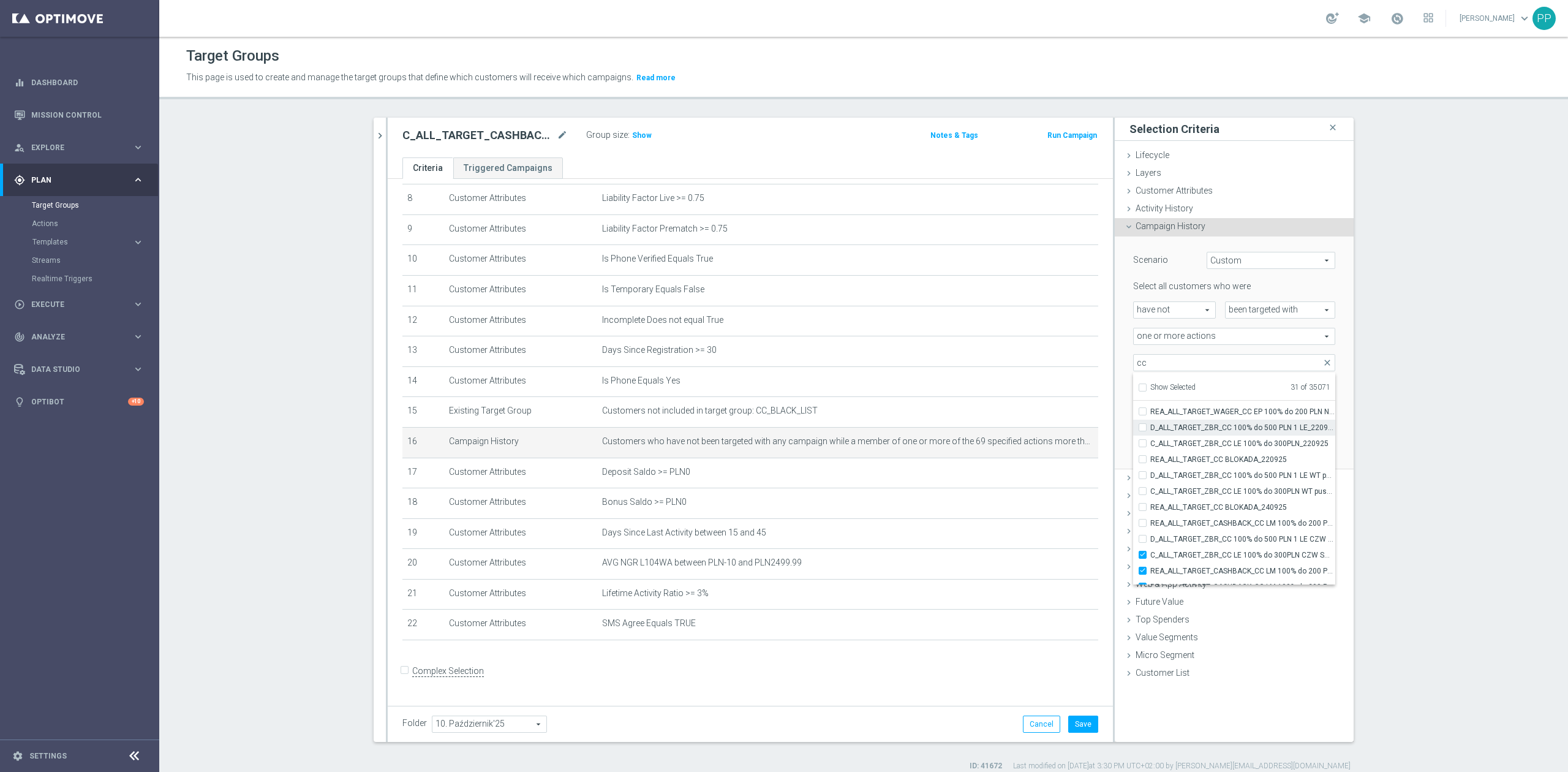
click at [1199, 429] on span "D_ALL_TARGET_ZBR_CC 100% do 500 PLN 1 LE_220925" at bounding box center [1243, 427] width 185 height 10
click at [1150, 429] on input "D_ALL_TARGET_ZBR_CC 100% do 500 PLN 1 LE_220925" at bounding box center [1146, 427] width 8 height 8
checkbox input "true"
type input "Selected 32 of 35071"
click at [1200, 451] on label "REA_ALL_TARGET_CC BLOKADA_220925" at bounding box center [1243, 460] width 185 height 16
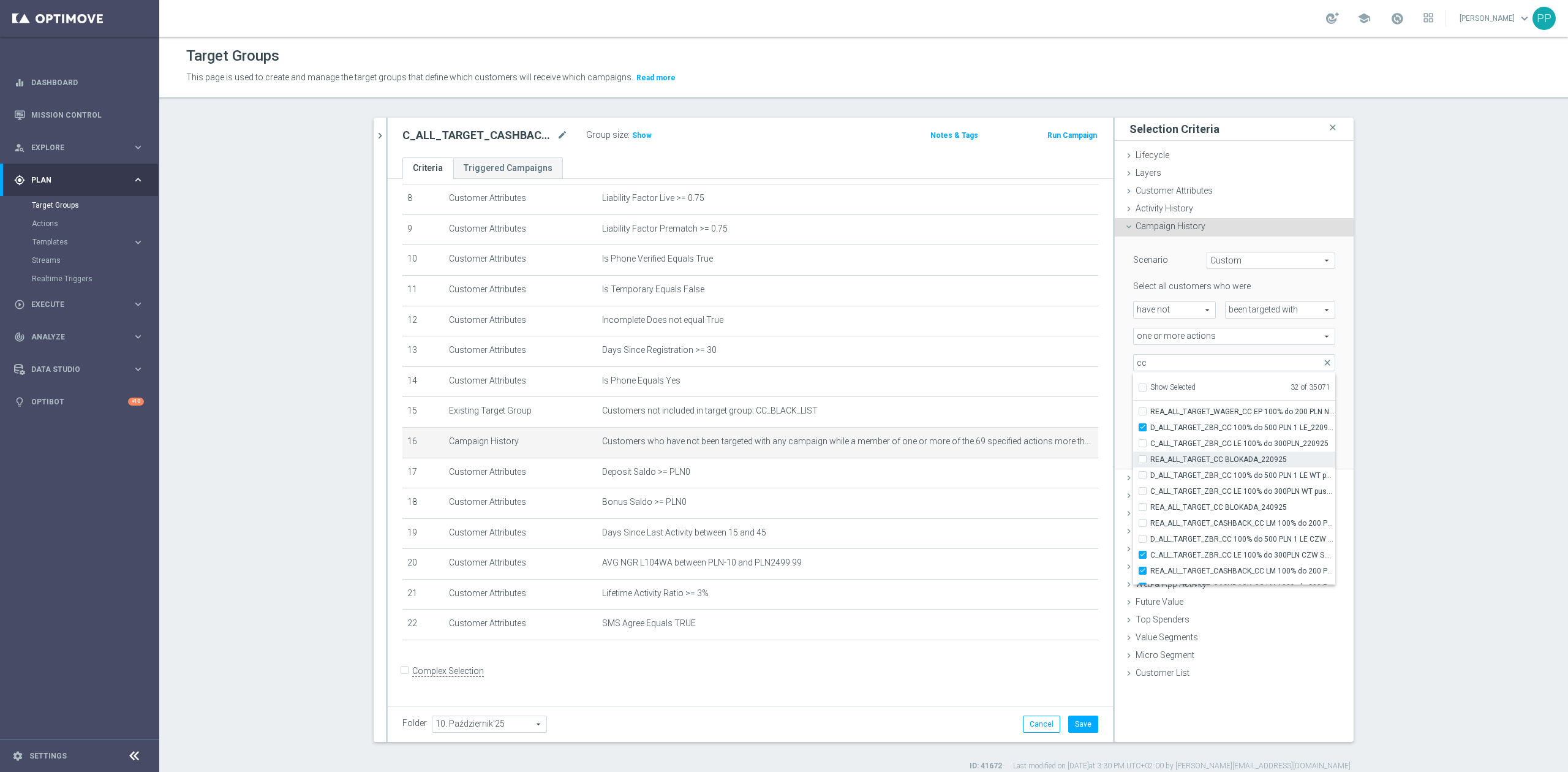
click at [1150, 455] on input "REA_ALL_TARGET_CC BLOKADA_220925" at bounding box center [1146, 459] width 8 height 8
checkbox input "true"
type input "Selected 33 of 35071"
click at [1197, 440] on span "C_ALL_TARGET_ZBR_CC LE 100% do 300PLN_220925" at bounding box center [1243, 443] width 185 height 10
click at [1150, 440] on input "C_ALL_TARGET_ZBR_CC LE 100% do 300PLN_220925" at bounding box center [1146, 443] width 8 height 8
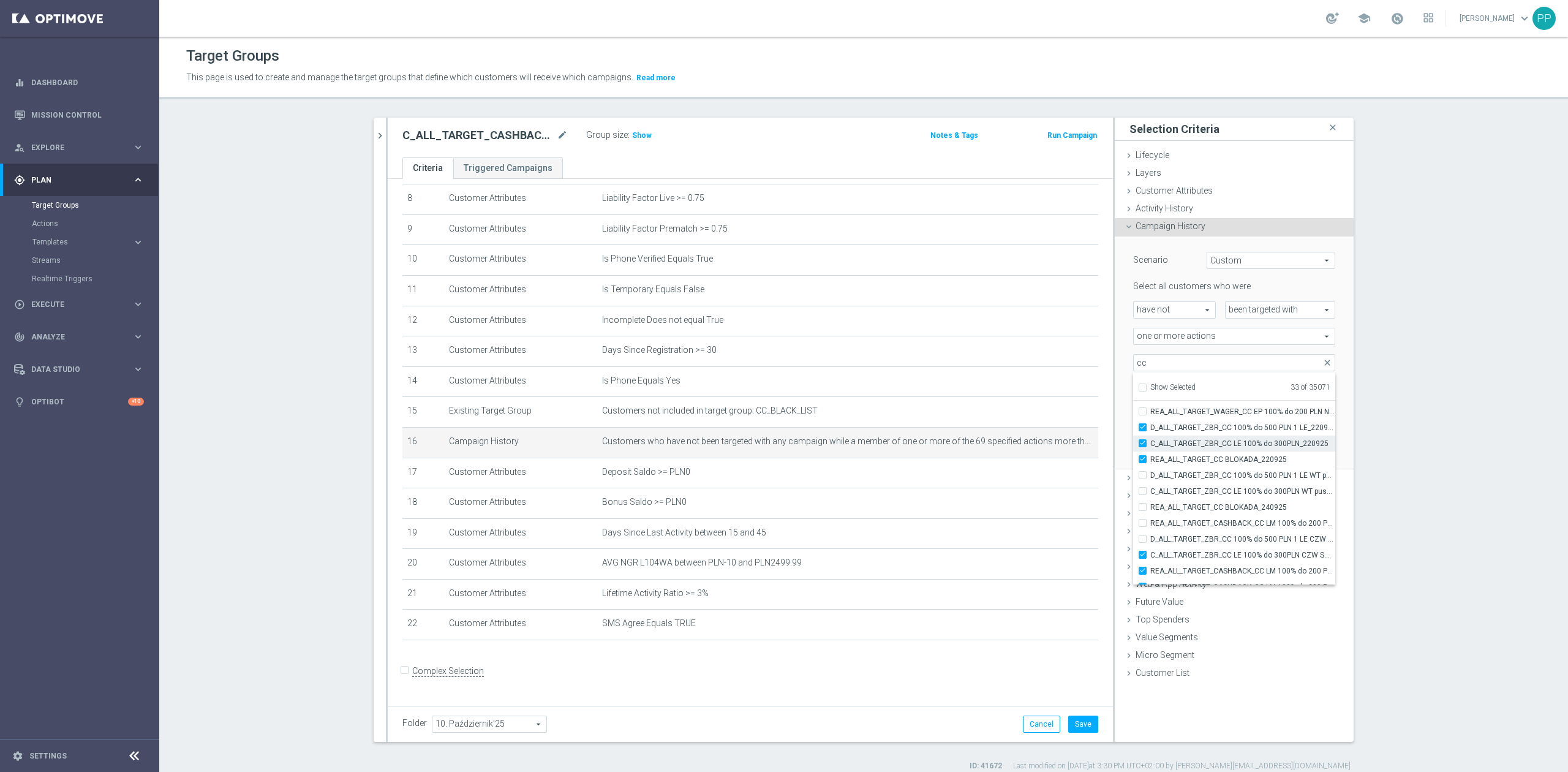
checkbox input "true"
type input "Selected 34 of 35071"
click at [1200, 471] on label "D_ALL_TARGET_ZBR_CC 100% do 500 PLN 1 LE WT push_220925" at bounding box center [1243, 476] width 185 height 16
click at [1150, 471] on input "D_ALL_TARGET_ZBR_CC 100% do 500 PLN 1 LE WT push_220925" at bounding box center [1146, 475] width 8 height 8
checkbox input "true"
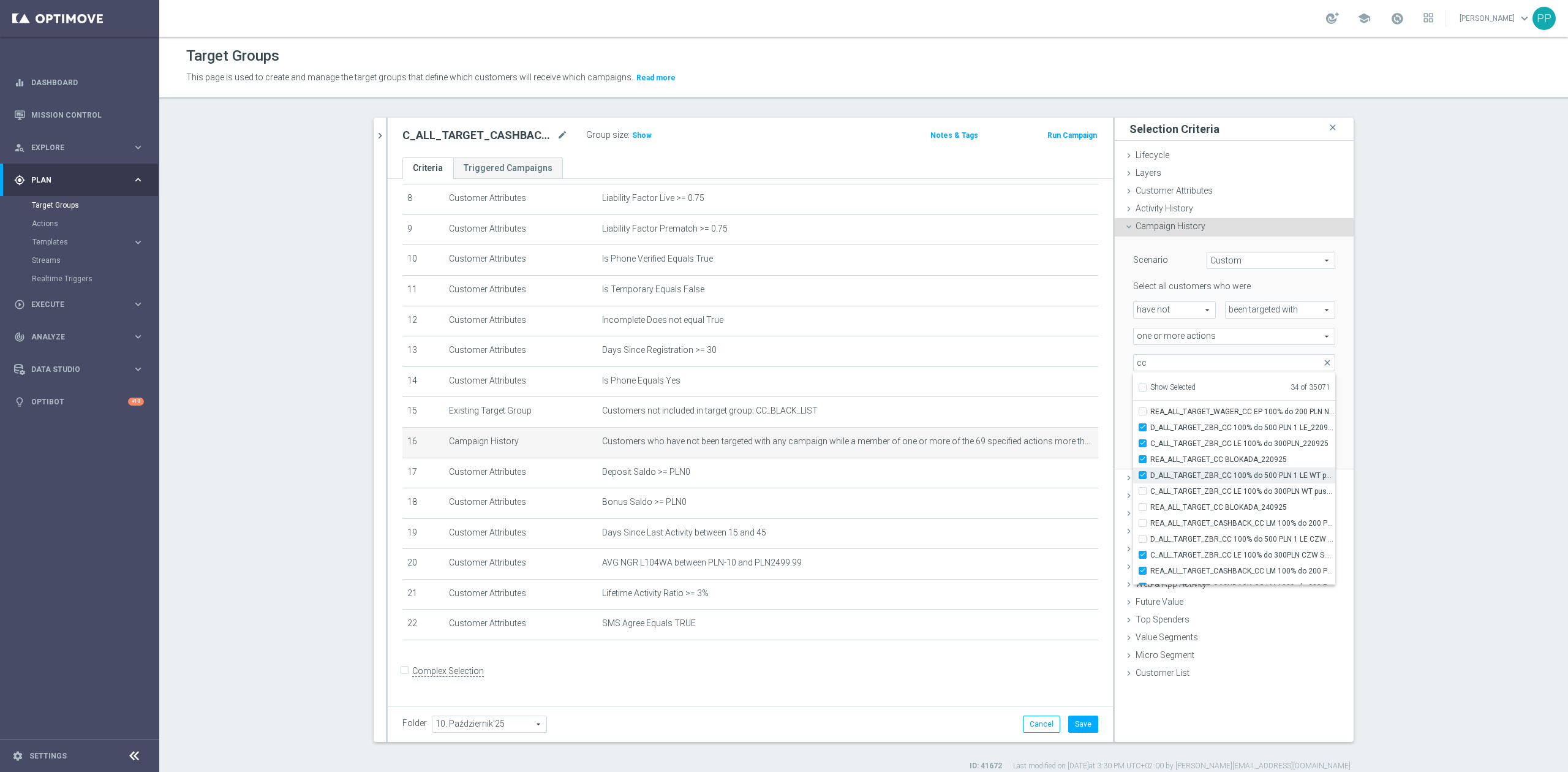
type input "Selected 35 of 35071"
click at [1201, 488] on span "C_ALL_TARGET_ZBR_CC LE 100% do 300PLN WT push_220925" at bounding box center [1243, 491] width 185 height 10
click at [1150, 488] on input "C_ALL_TARGET_ZBR_CC LE 100% do 300PLN WT push_220925" at bounding box center [1146, 490] width 8 height 8
checkbox input "true"
type input "Selected 36 of 35071"
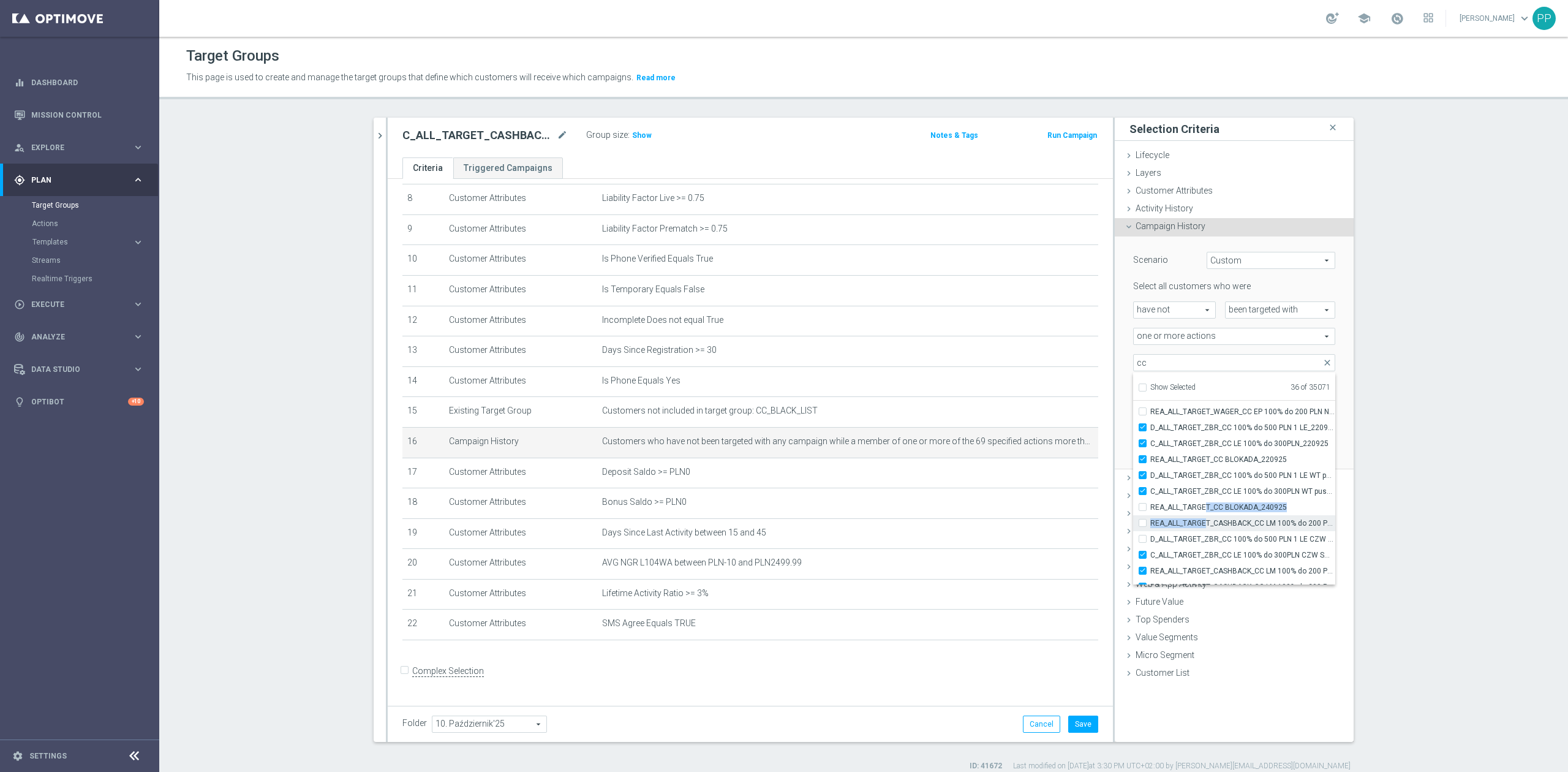
click at [1199, 538] on span "D_ALL_TARGET_ZBR_CC 100% do 500 PLN 1 LE CZW sms_220925" at bounding box center [1243, 539] width 185 height 10
click at [1150, 538] on input "D_ALL_TARGET_ZBR_CC 100% do 500 PLN 1 LE CZW sms_220925" at bounding box center [1146, 539] width 8 height 8
checkbox input "true"
type input "Selected 37 of 35071"
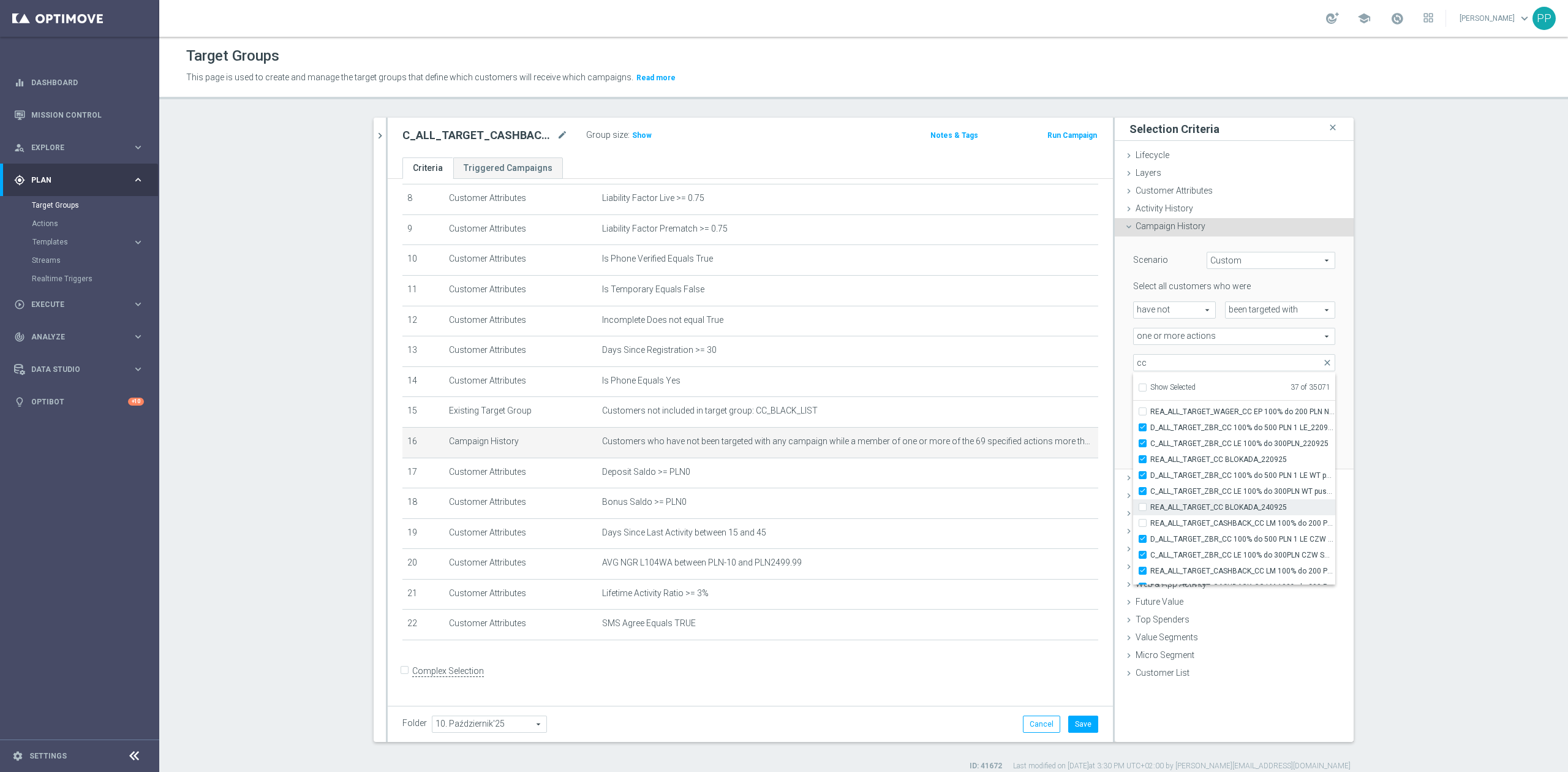
click at [1198, 520] on span "REA_ALL_TARGET_CASHBACK_CC LM 100% do 200 PLN_250925" at bounding box center [1243, 523] width 185 height 10
click at [1150, 520] on input "REA_ALL_TARGET_CASHBACK_CC LM 100% do 200 PLN_250925" at bounding box center [1146, 522] width 8 height 8
checkbox input "true"
type input "Selected 38 of 35071"
click at [1194, 502] on span "REA_ALL_TARGET_CC BLOKADA_240925" at bounding box center [1243, 507] width 185 height 10
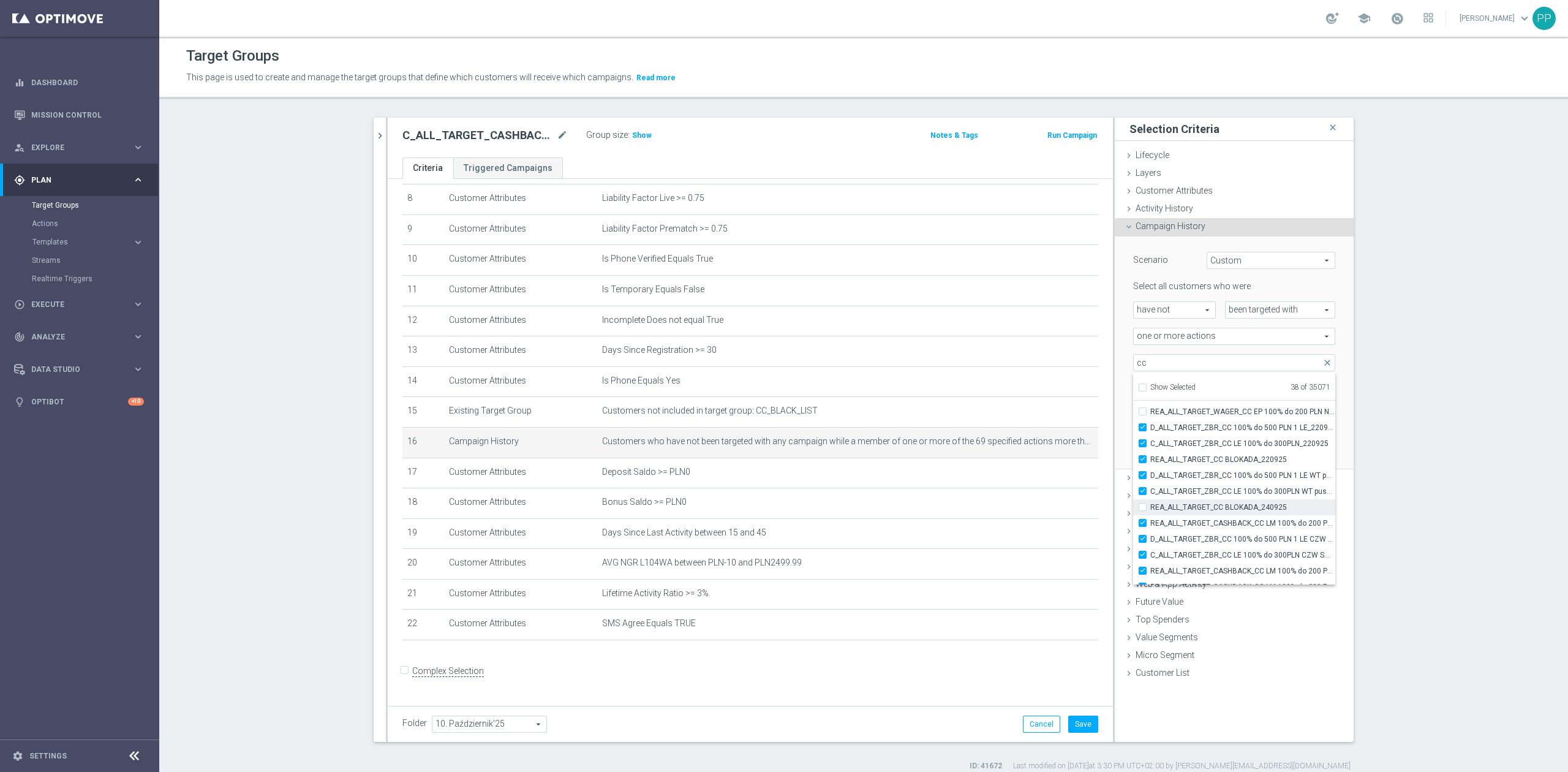
click at [1150, 503] on input "REA_ALL_TARGET_CC BLOKADA_240925" at bounding box center [1146, 507] width 8 height 8
checkbox input "true"
type input "Selected 39 of 35071"
click at [1208, 428] on span "C_ALL_TARGET_WAGER_CC LM 50% do 300 PLN CZW PUSH_150925" at bounding box center [1243, 429] width 185 height 10
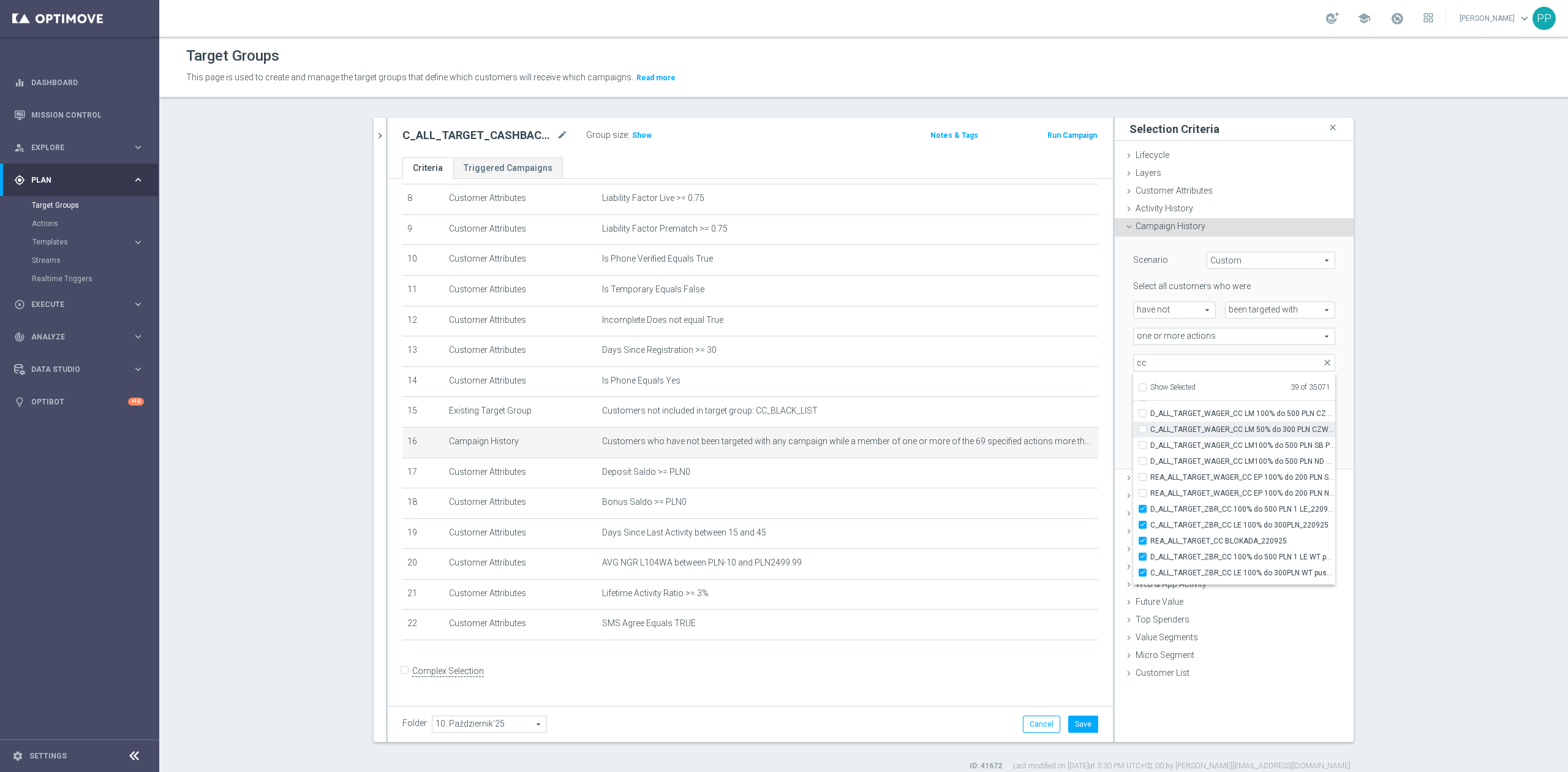
click at [1150, 428] on input "C_ALL_TARGET_WAGER_CC LM 50% do 300 PLN CZW PUSH_150925" at bounding box center [1146, 429] width 8 height 8
checkbox input "true"
type input "Selected 40 of 35071"
click at [1208, 444] on span "D_ALL_TARGET_WAGER_CC LM100% do 500 PLN SB PUSH_180925" at bounding box center [1243, 445] width 185 height 10
click at [1150, 444] on input "D_ALL_TARGET_WAGER_CC LM100% do 500 PLN SB PUSH_180925" at bounding box center [1146, 445] width 8 height 8
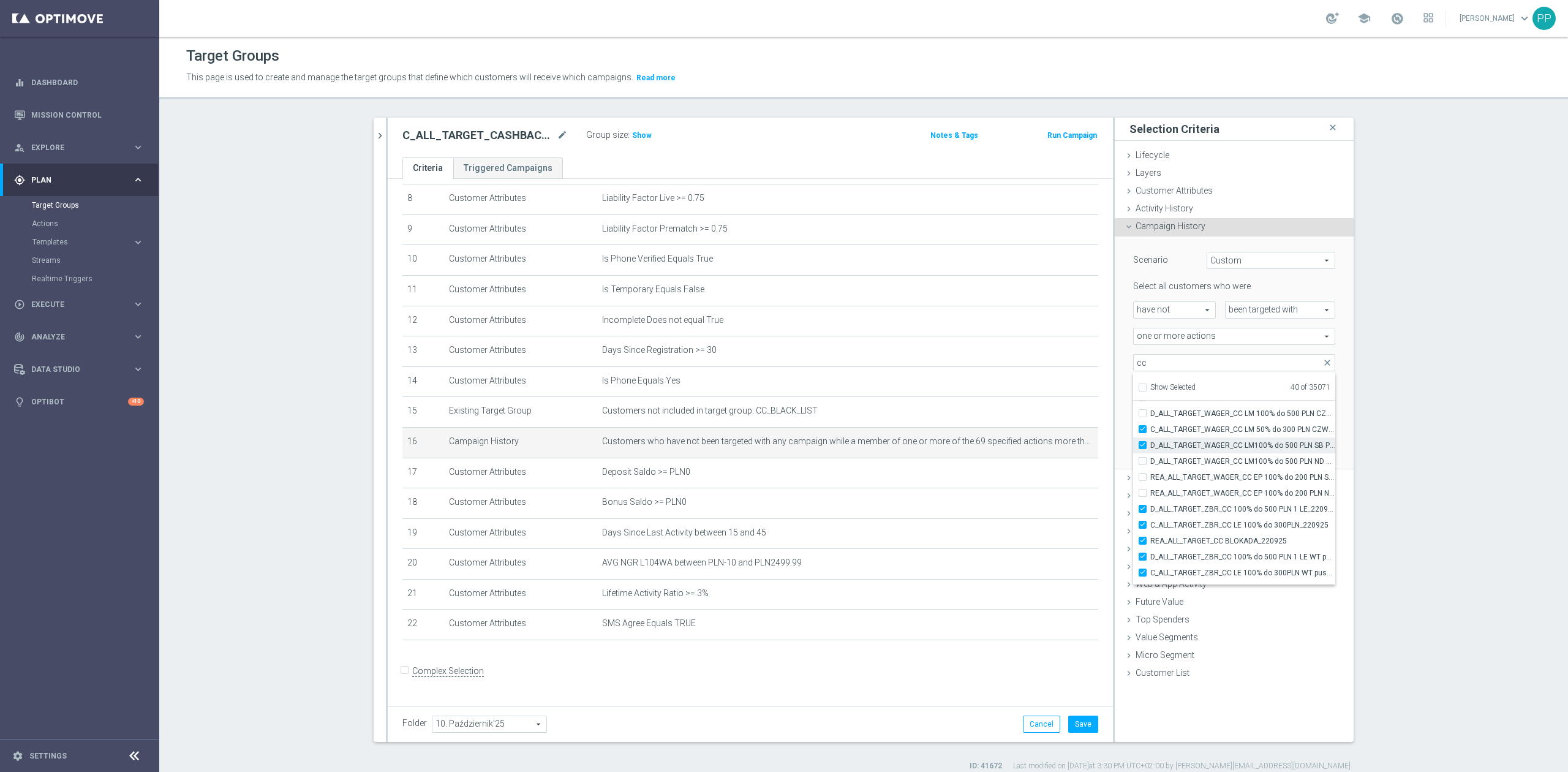
checkbox input "true"
type input "Selected 41 of 35071"
click at [1206, 463] on span "D_ALL_TARGET_WAGER_CC LM100% do 500 PLN ND SMS_180925" at bounding box center [1243, 460] width 185 height 10
click at [1150, 463] on input "D_ALL_TARGET_WAGER_CC LM100% do 500 PLN ND SMS_180925" at bounding box center [1146, 460] width 8 height 8
checkbox input "true"
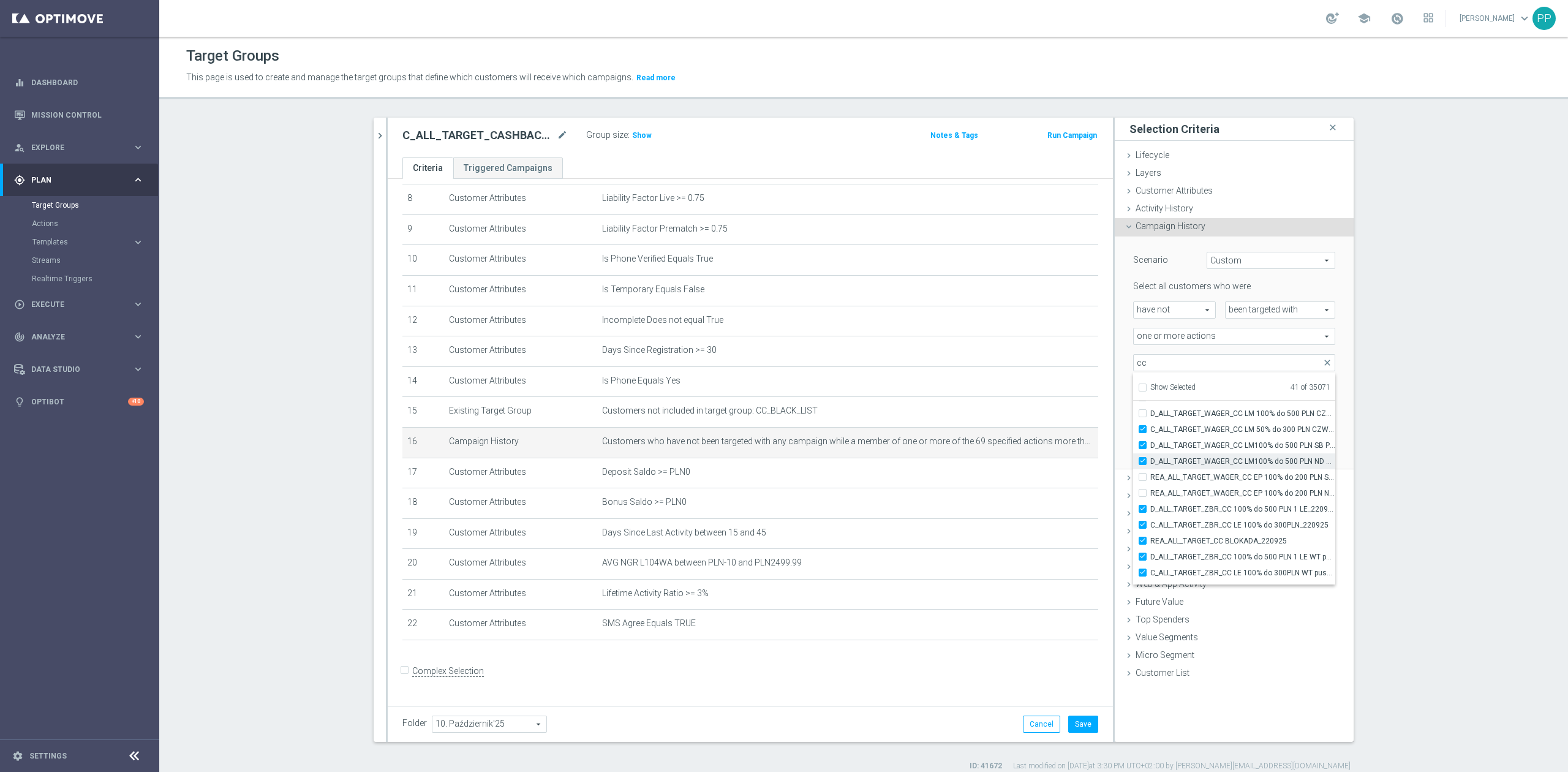
type input "Selected 42 of 35071"
click at [1205, 478] on span "REA_ALL_TARGET_WAGER_CC EP 100% do 200 PLN SB PUSH_180925" at bounding box center [1243, 477] width 185 height 10
click at [1150, 478] on input "REA_ALL_TARGET_WAGER_CC EP 100% do 200 PLN SB PUSH_180925" at bounding box center [1146, 477] width 8 height 8
checkbox input "true"
type input "Selected 43 of 35071"
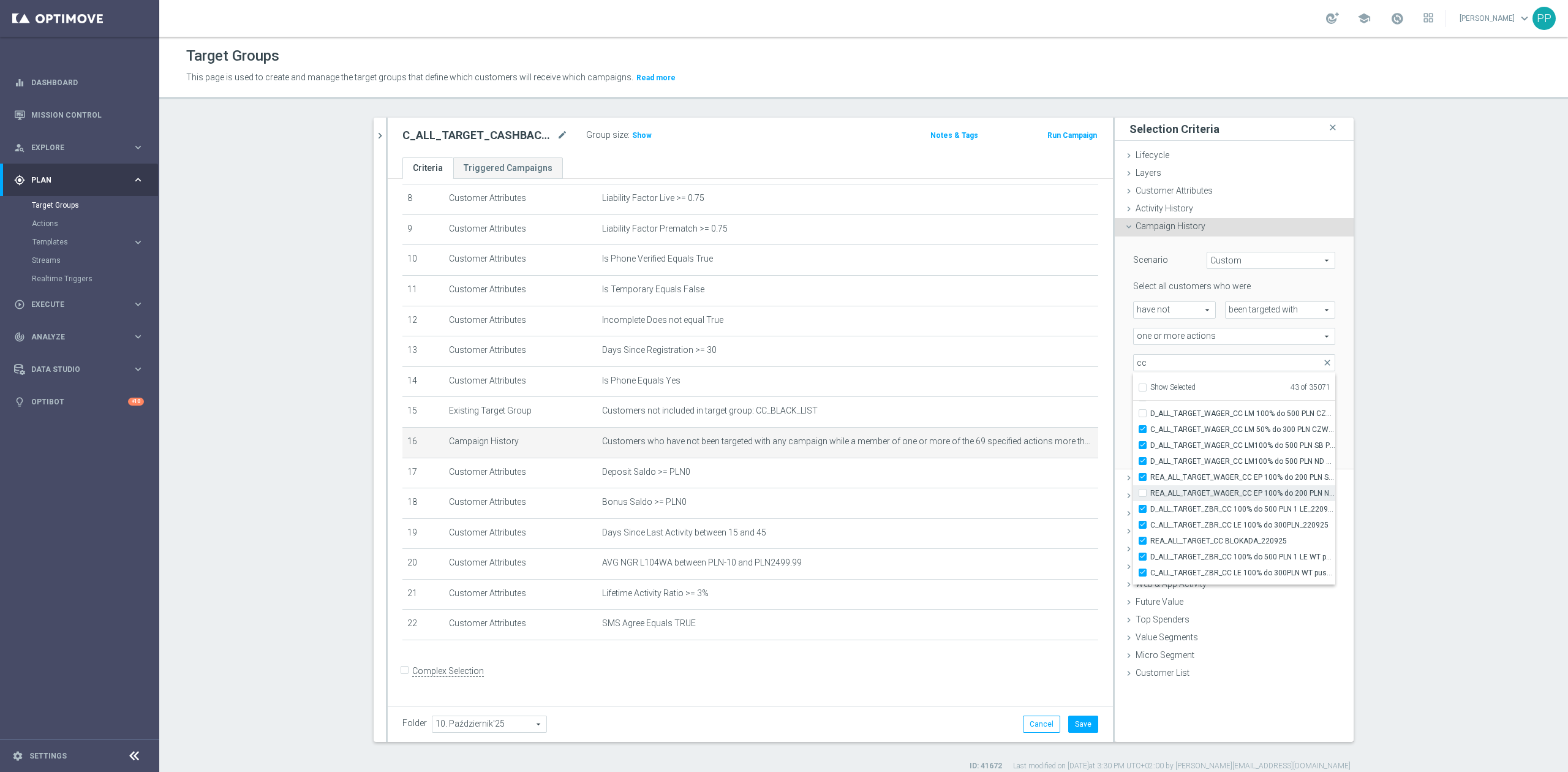
click at [1203, 492] on span "REA_ALL_TARGET_WAGER_CC EP 100% do 200 PLN ND SMS_180925" at bounding box center [1243, 493] width 185 height 10
click at [1150, 492] on input "REA_ALL_TARGET_WAGER_CC EP 100% do 200 PLN ND SMS_180925" at bounding box center [1146, 492] width 8 height 8
checkbox input "true"
type input "Selected 44 of 35071"
click at [1198, 425] on span "C_ALL_TARGET_WAGER_CC LM 50% do 300 PLN CZW PUSH_150925" at bounding box center [1243, 429] width 185 height 10
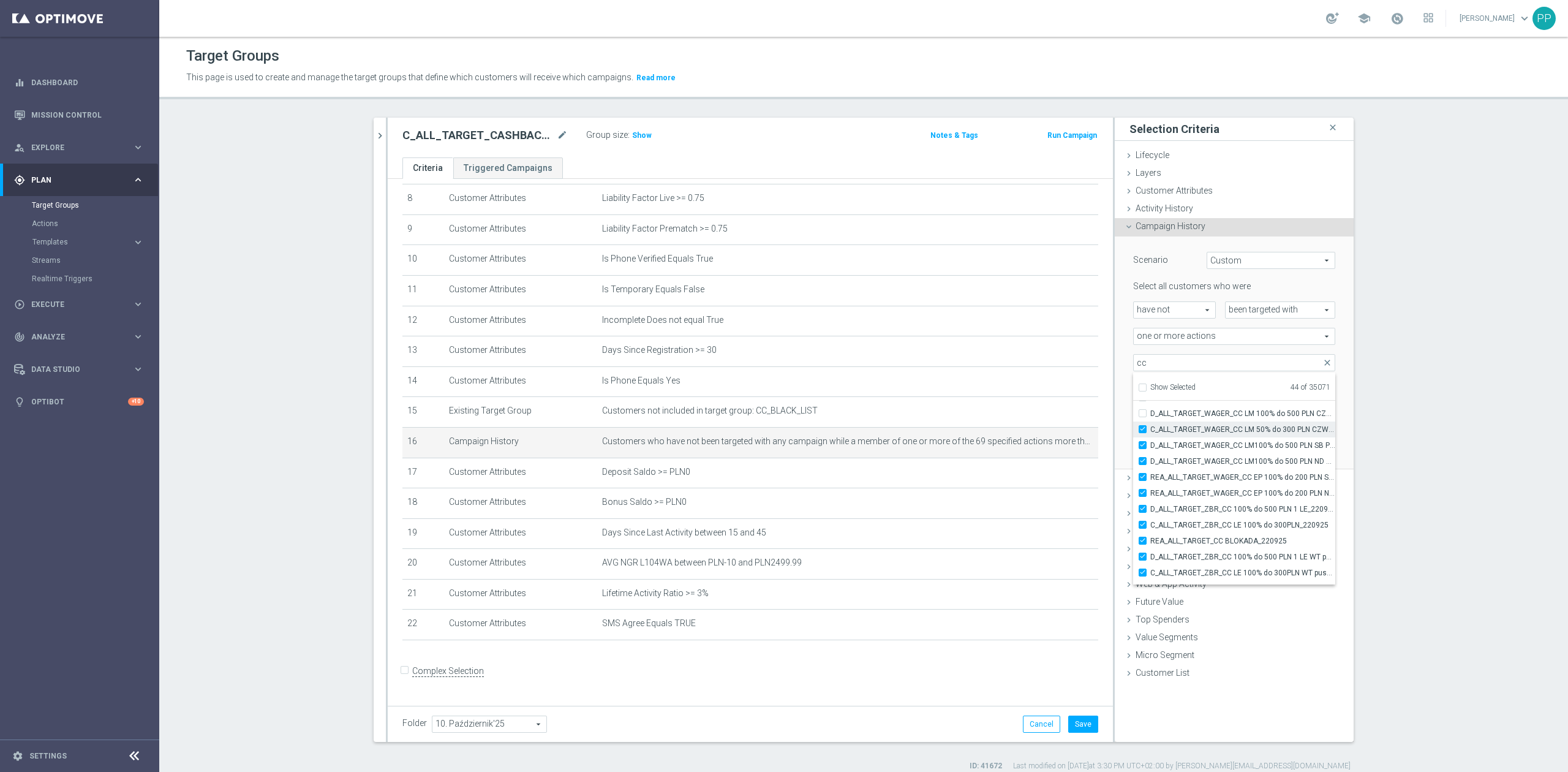
click at [1150, 425] on input "C_ALL_TARGET_WAGER_CC LM 50% do 300 PLN CZW PUSH_150925" at bounding box center [1146, 429] width 8 height 8
checkbox input "false"
type input "Selected 43 of 35071"
click at [1198, 441] on span "D_ALL_TARGET_WAGER_CC LM100% do 500 PLN SB PUSH_180925" at bounding box center [1243, 445] width 185 height 10
click at [1150, 441] on input "D_ALL_TARGET_WAGER_CC LM100% do 500 PLN SB PUSH_180925" at bounding box center [1146, 445] width 8 height 8
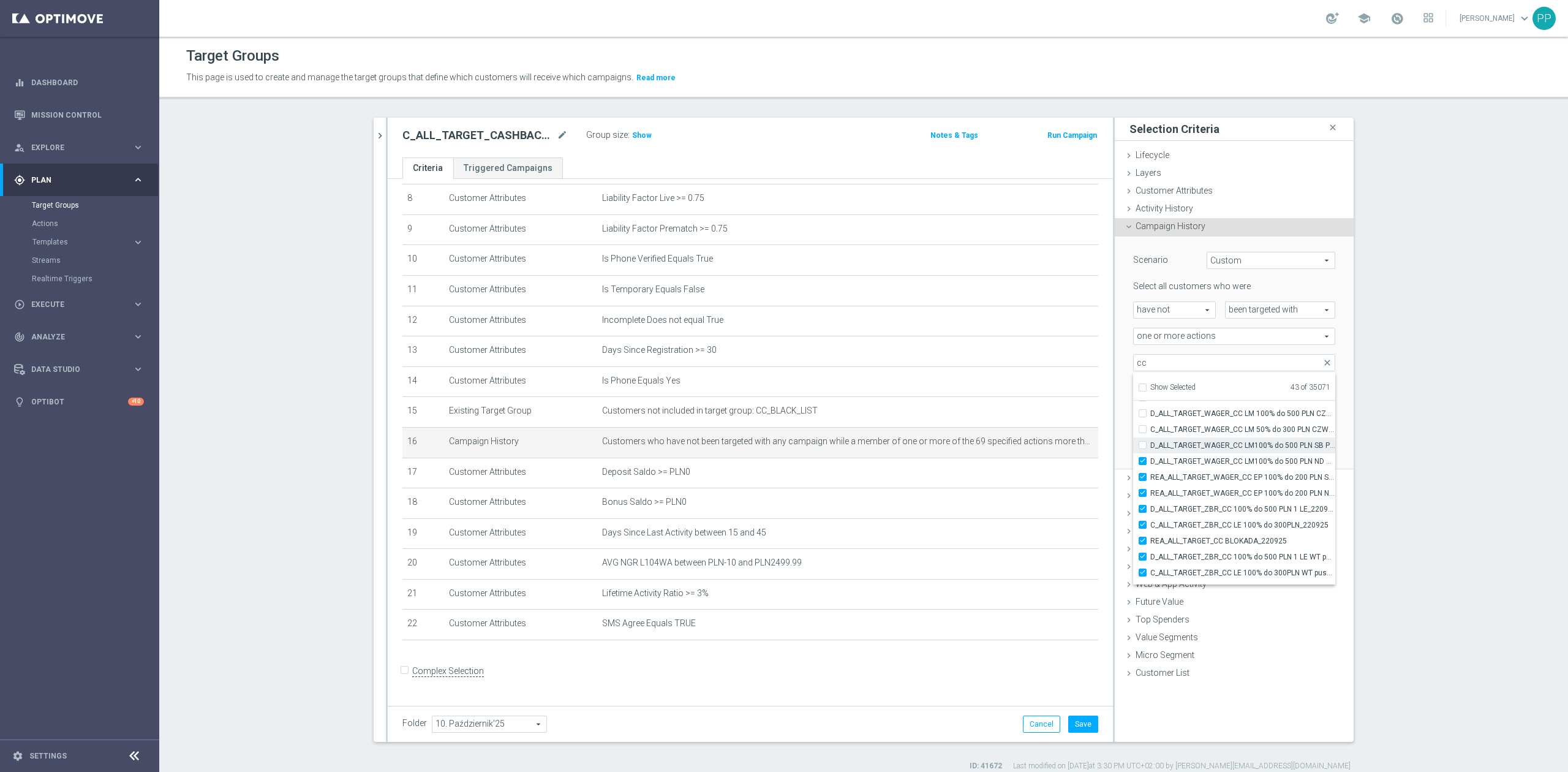
checkbox input "false"
type input "Selected 42 of 35071"
click at [1198, 440] on label "D_ALL_TARGET_WAGER_CC LM100% do 500 PLN SB PUSH_180925" at bounding box center [1243, 446] width 185 height 16
click at [1150, 441] on input "D_ALL_TARGET_WAGER_CC LM100% do 500 PLN SB PUSH_180925" at bounding box center [1146, 445] width 8 height 8
checkbox input "true"
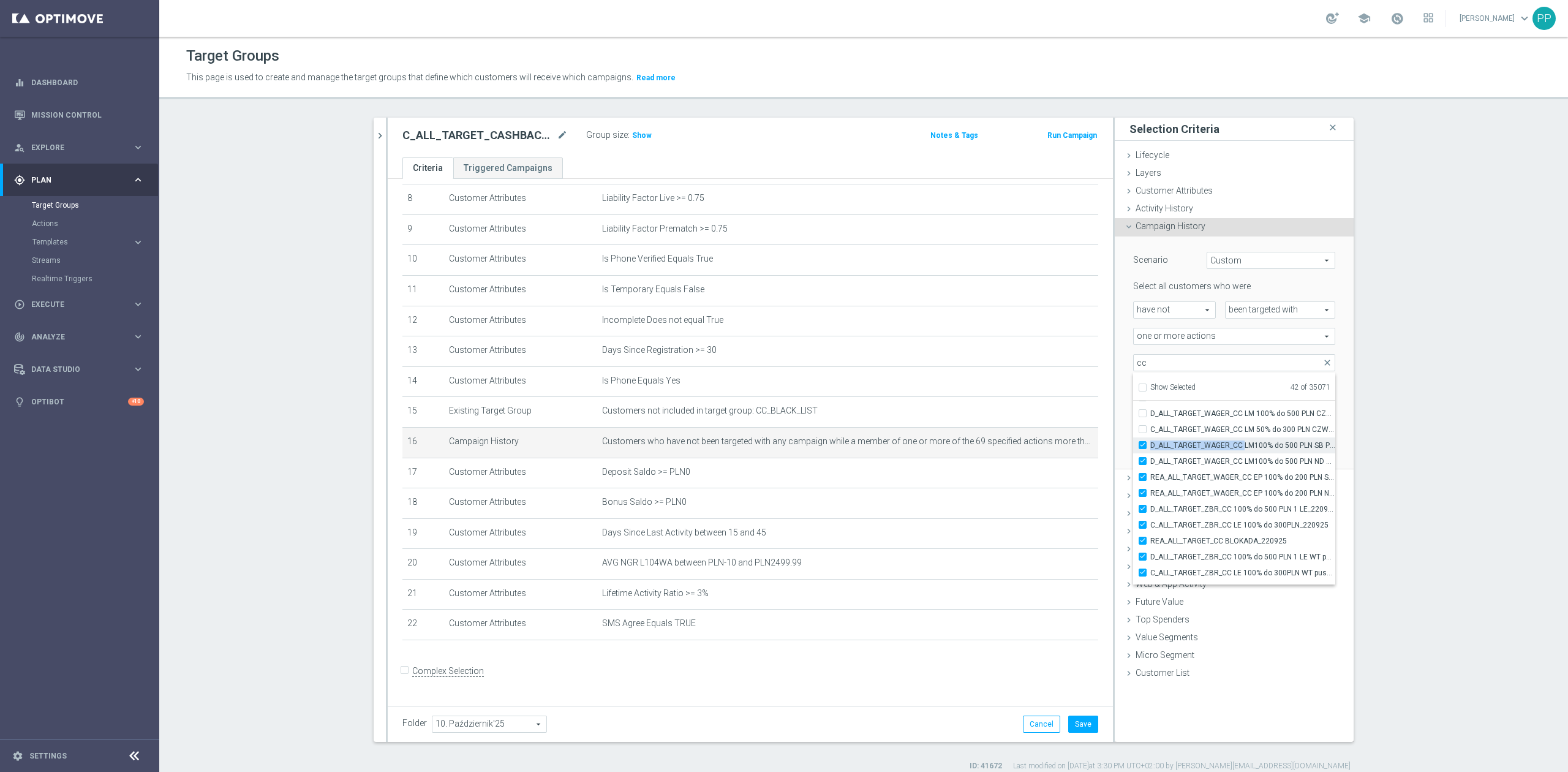
type input "Selected 43 of 35071"
click at [1124, 378] on div "Scenario Custom Custom arrow_drop_down search Select all customers who were hav…" at bounding box center [1234, 352] width 221 height 233
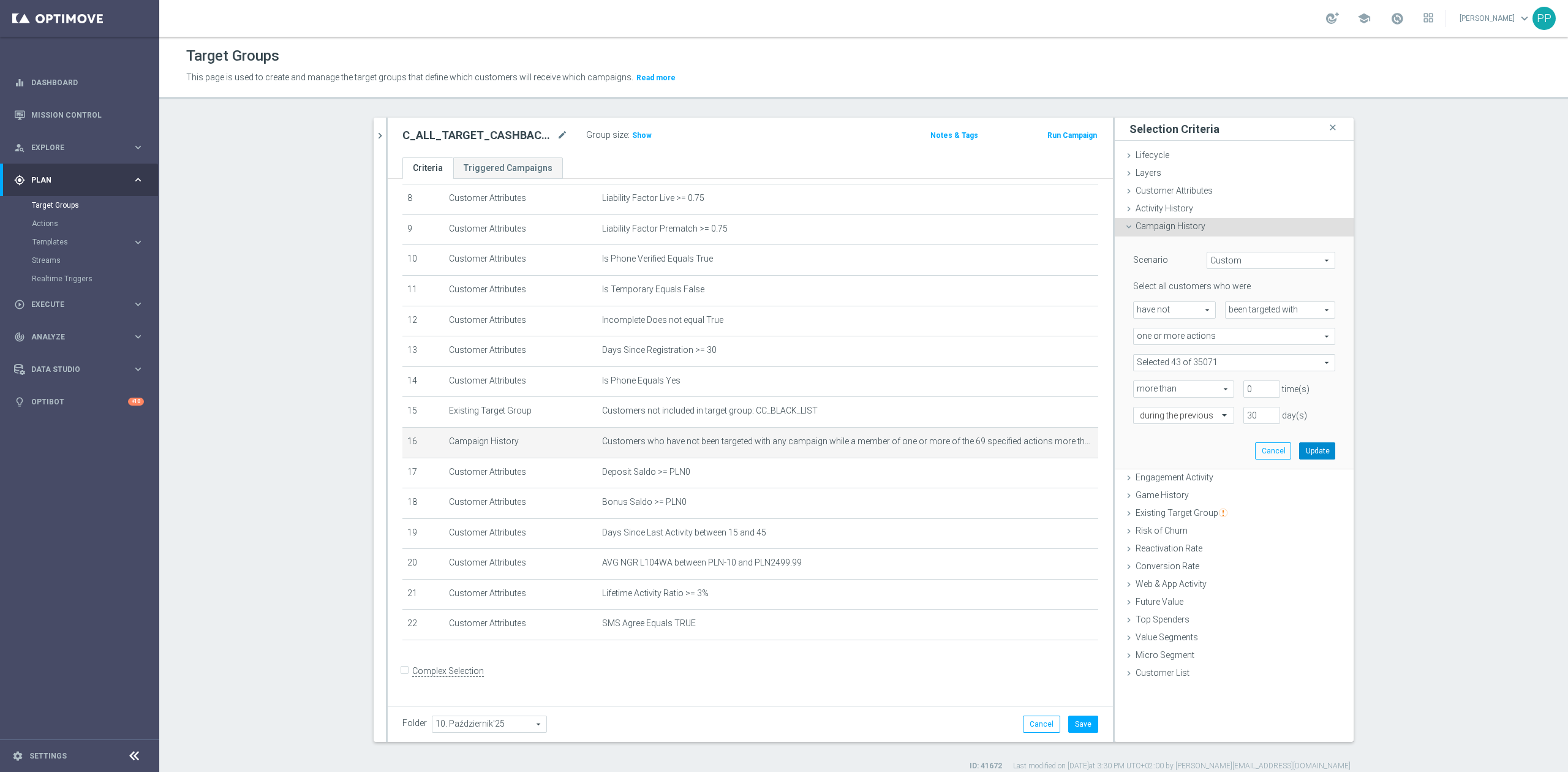
click at [1310, 453] on button "Update" at bounding box center [1317, 450] width 36 height 17
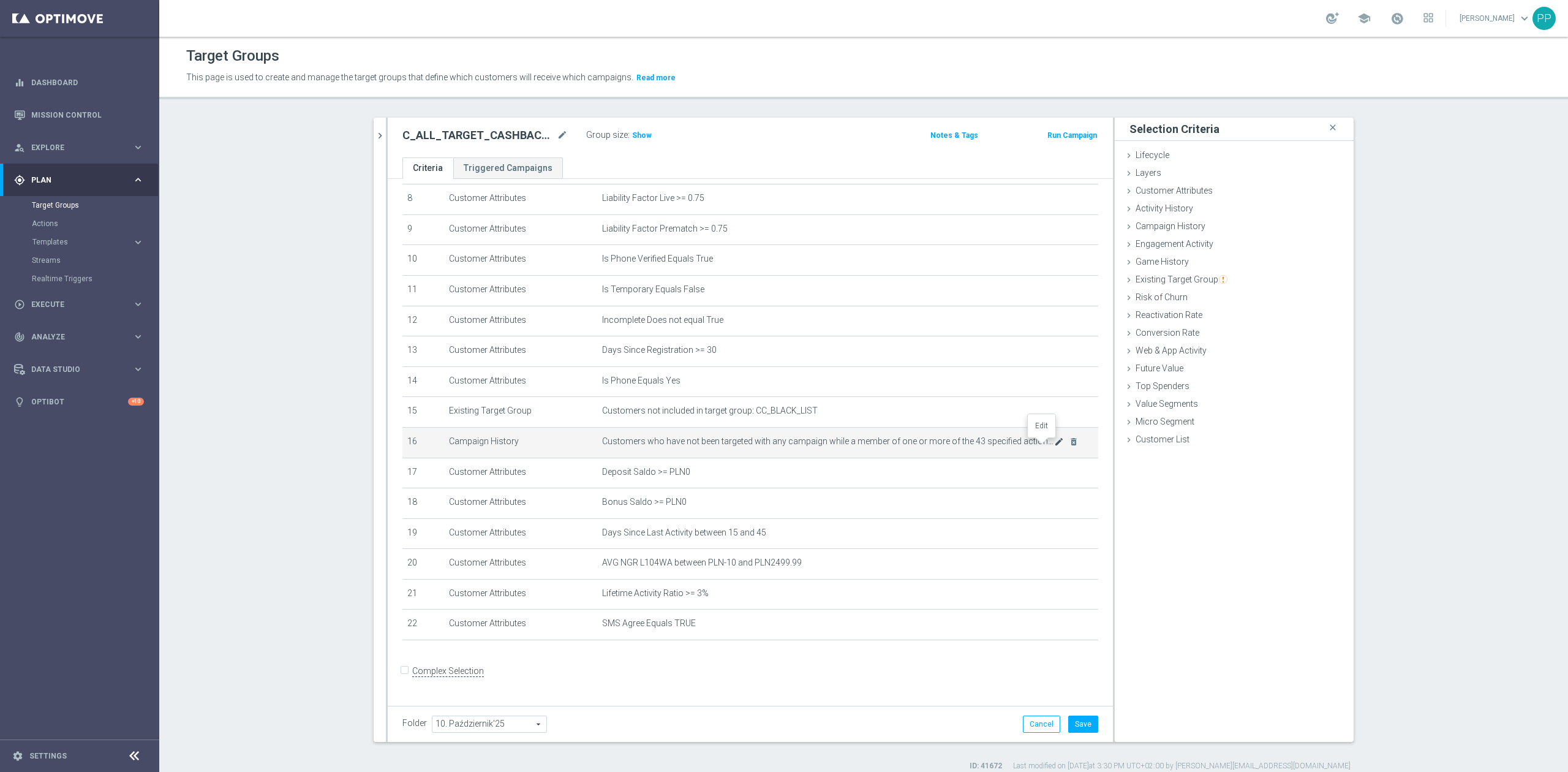
click at [1054, 444] on icon "mode_edit" at bounding box center [1059, 441] width 10 height 10
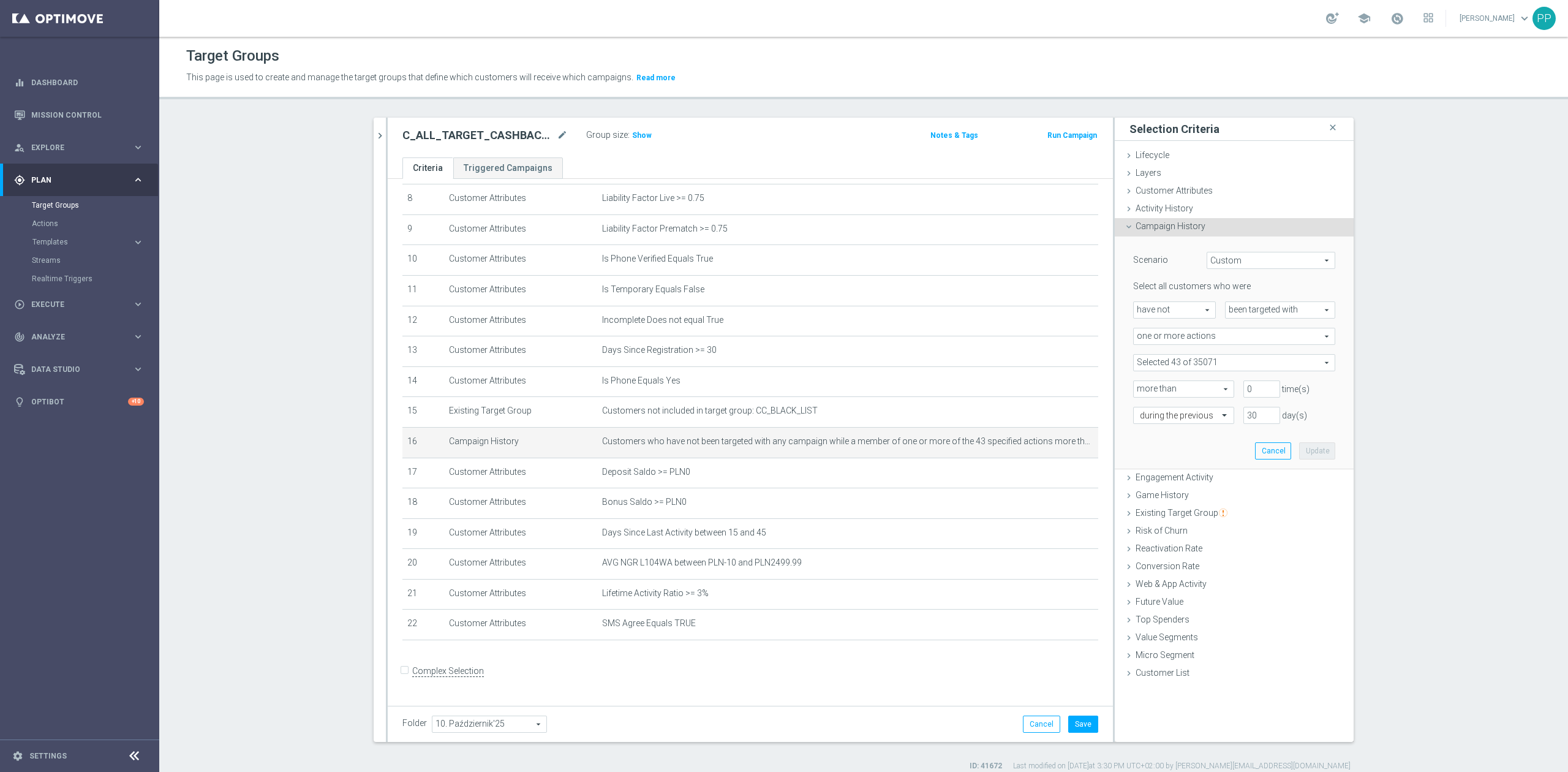
click at [1199, 366] on span at bounding box center [1233, 363] width 201 height 16
click at [1199, 366] on input "search" at bounding box center [1234, 362] width 202 height 17
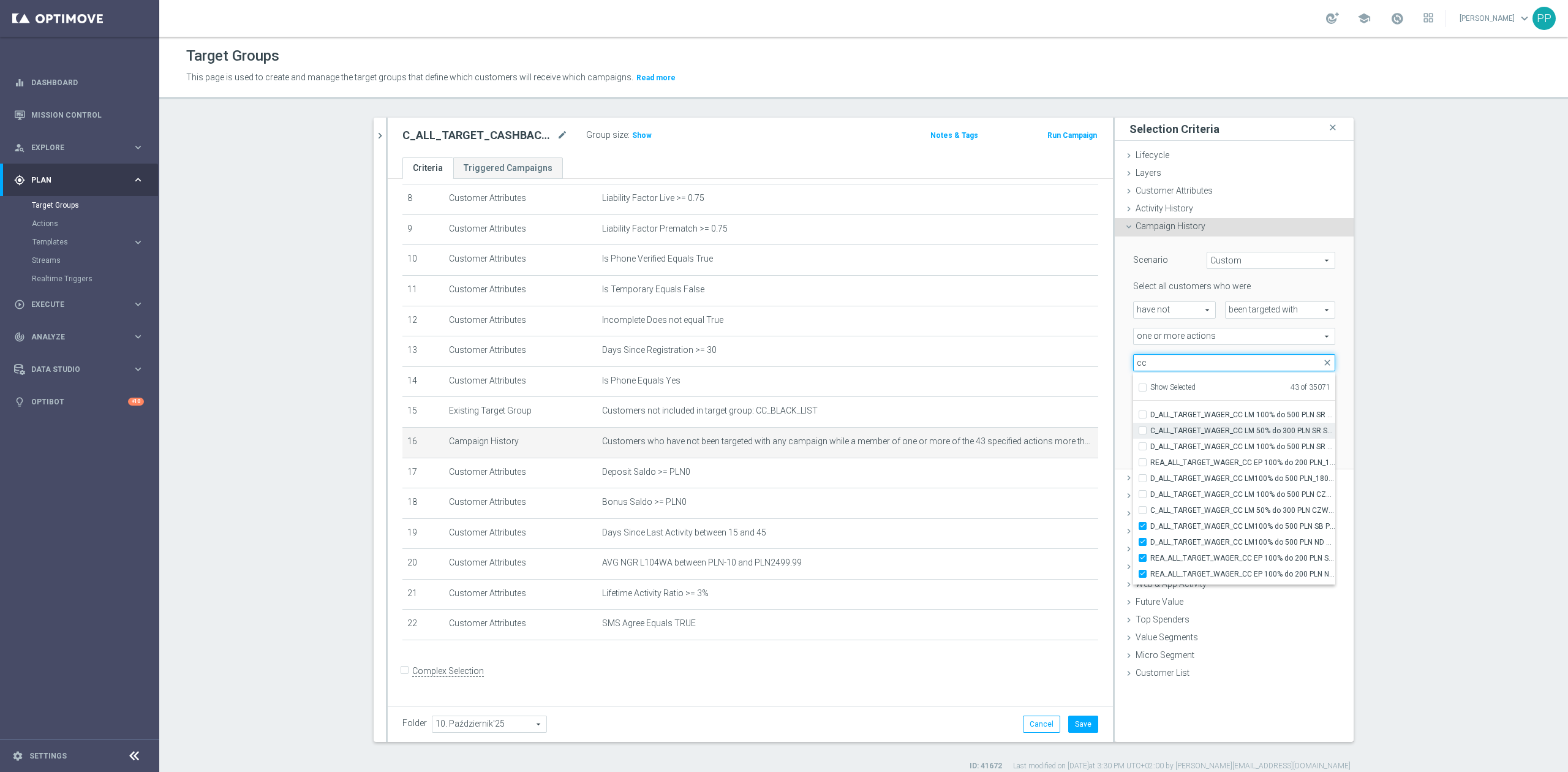
scroll to position [38721, 0]
type input "cc"
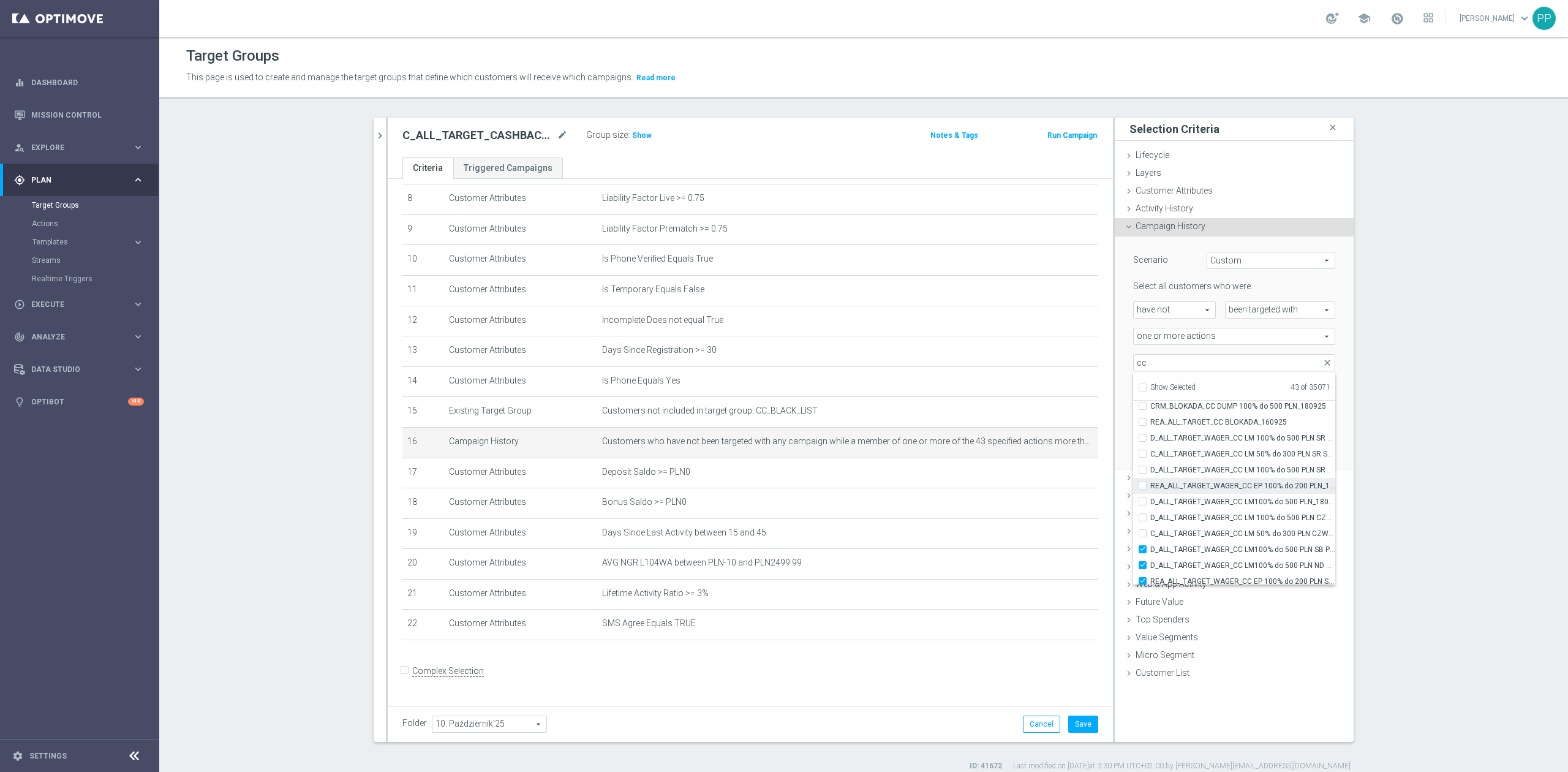
click at [1194, 484] on span "REA_ALL_TARGET_WAGER_CC EP 100% do 200 PLN_180925" at bounding box center [1243, 485] width 185 height 10
click at [1150, 484] on input "REA_ALL_TARGET_WAGER_CC EP 100% do 200 PLN_180925" at bounding box center [1146, 485] width 8 height 8
checkbox input "true"
type input "Selected 44 of 35071"
click at [1194, 498] on span "D_ALL_TARGET_WAGER_CC LM100% do 500 PLN_180925" at bounding box center [1243, 501] width 185 height 10
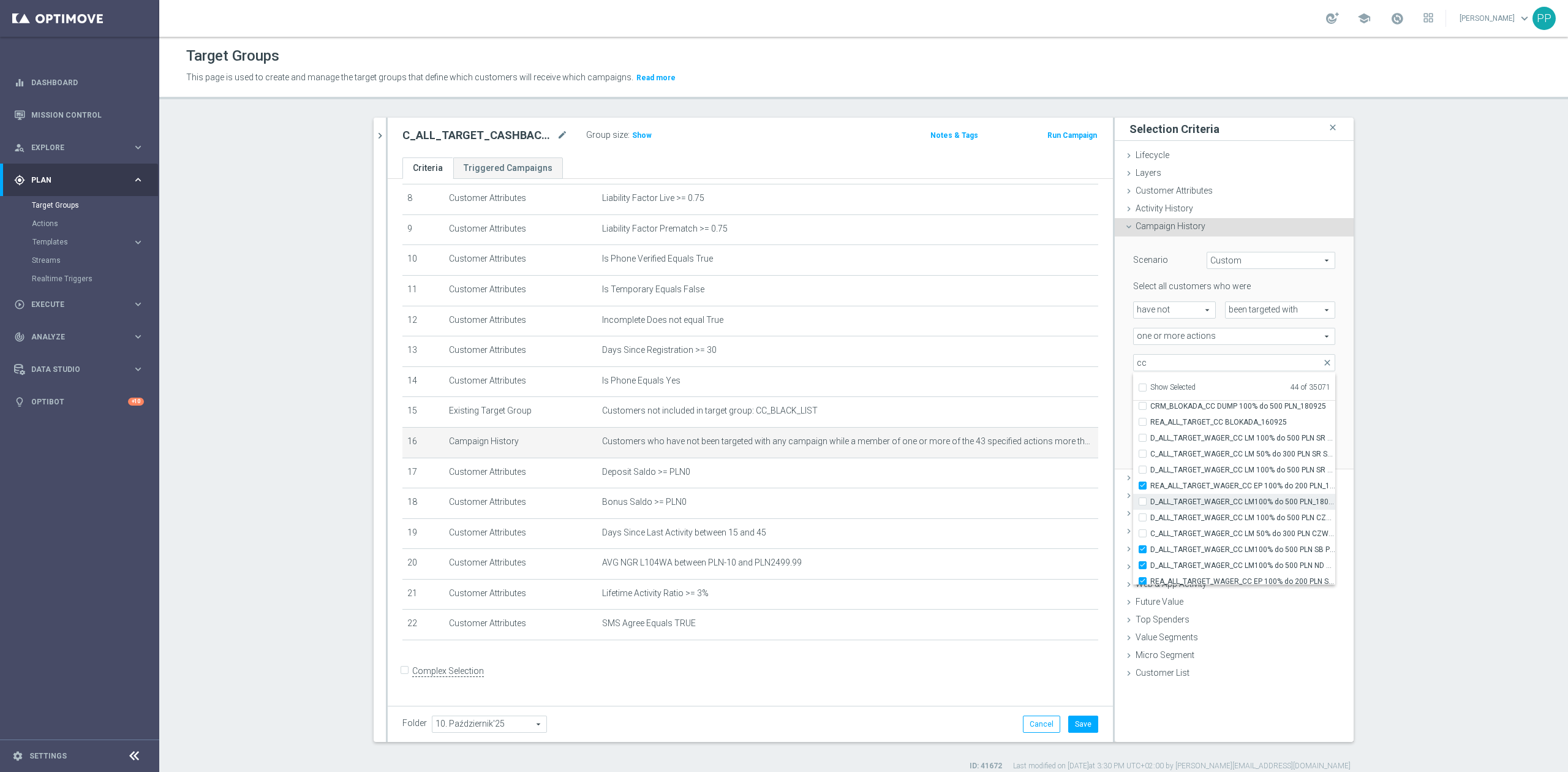
click at [1150, 498] on input "D_ALL_TARGET_WAGER_CC LM100% do 500 PLN_180925" at bounding box center [1146, 501] width 8 height 8
checkbox input "true"
type input "Selected 45 of 35071"
click at [1191, 442] on span "D_ALL_TARGET_WAGER_CC LM 100% do 500 PLN SR SMS_150925" at bounding box center [1243, 438] width 185 height 10
click at [1150, 441] on input "D_ALL_TARGET_WAGER_CC LM 100% do 500 PLN SR SMS_150925" at bounding box center [1146, 438] width 8 height 8
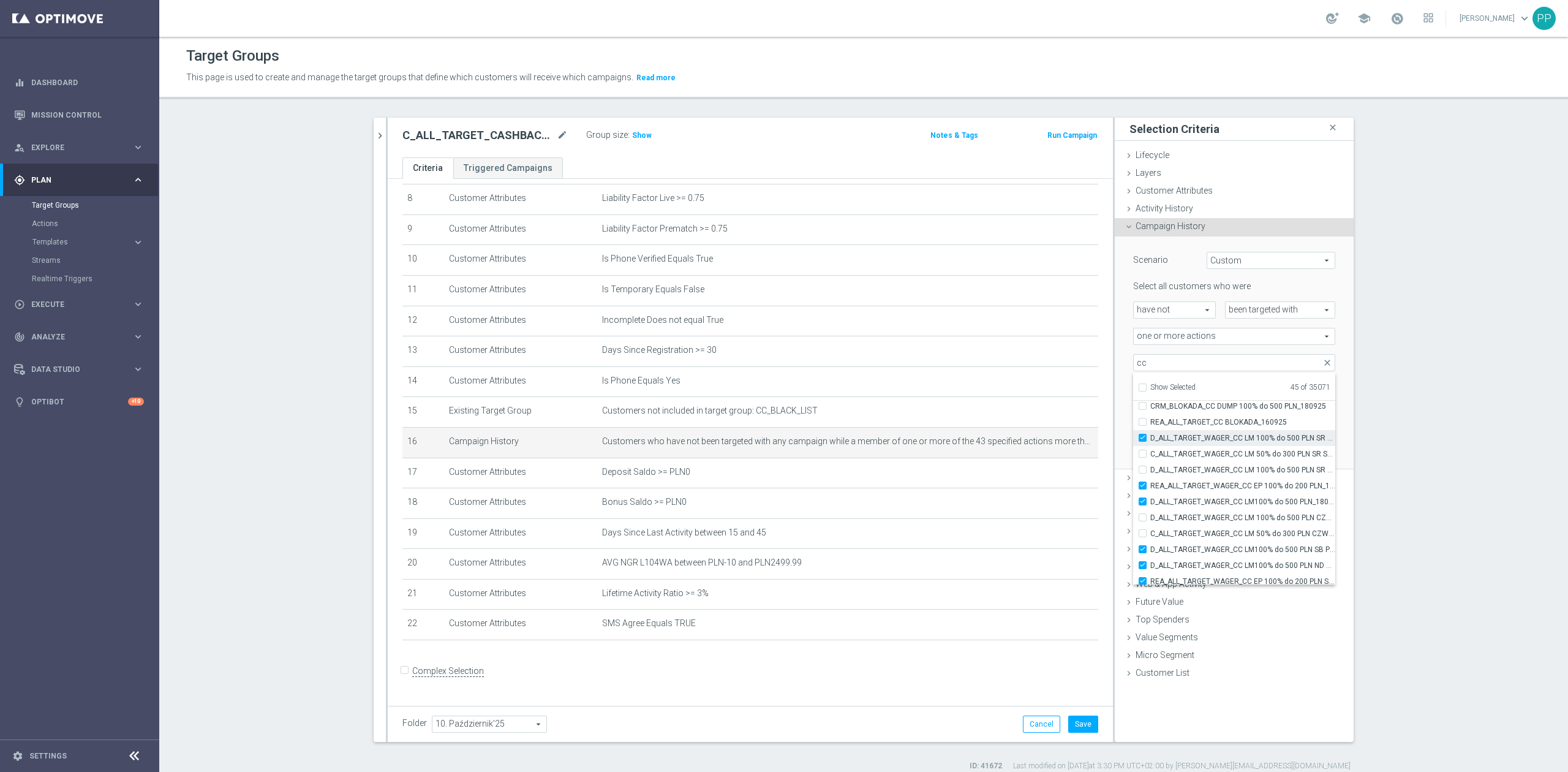
checkbox input "true"
type input "Selected 46 of 35071"
drag, startPoint x: 1194, startPoint y: 456, endPoint x: 1200, endPoint y: 475, distance: 19.9
click at [1196, 456] on span "C_ALL_TARGET_WAGER_CC LM 50% do 300 PLN SR SMS_150925" at bounding box center [1243, 453] width 185 height 10
click at [1150, 456] on input "C_ALL_TARGET_WAGER_CC LM 50% do 300 PLN SR SMS_150925" at bounding box center [1146, 453] width 8 height 8
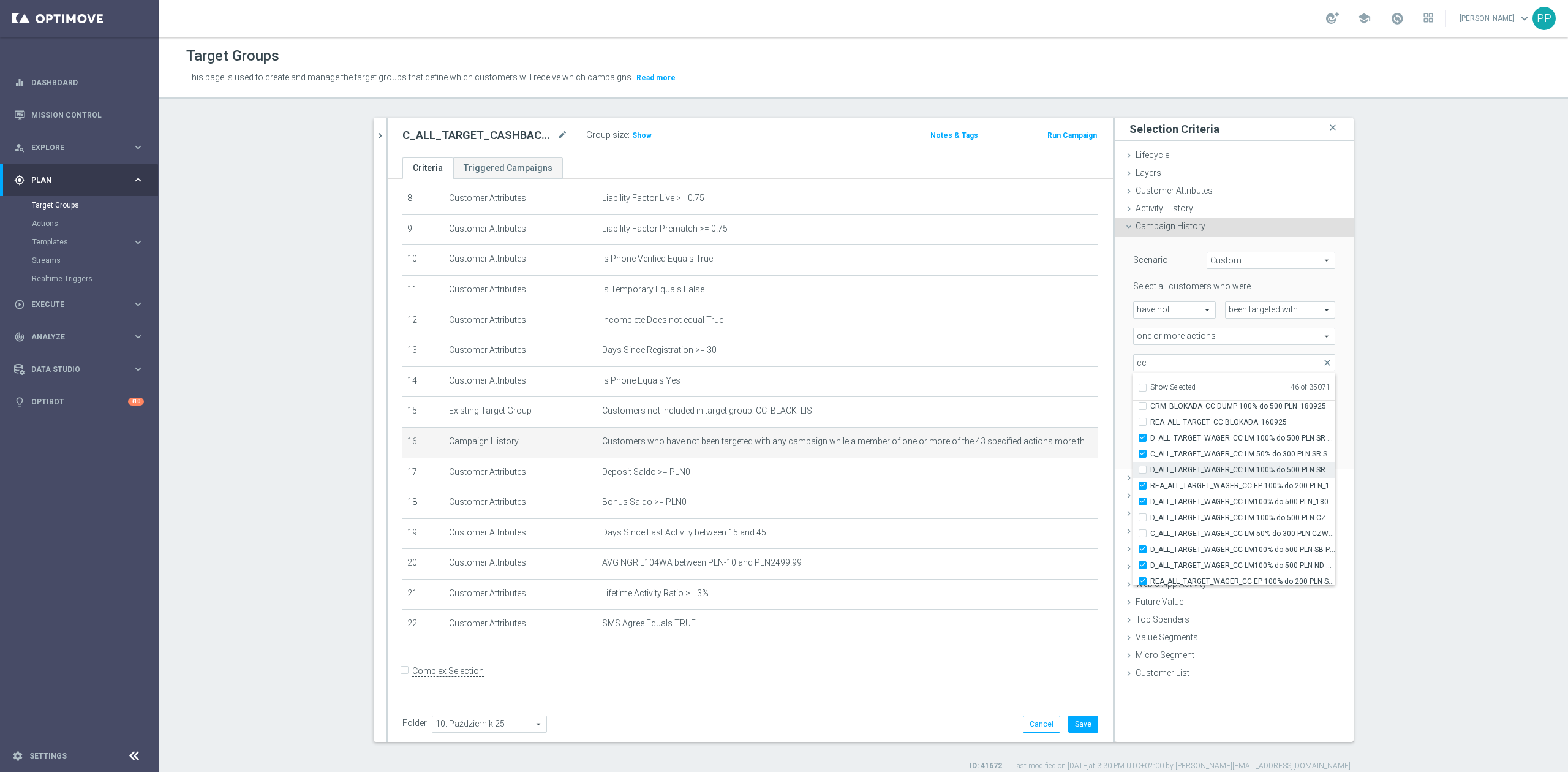
checkbox input "true"
type input "Selected 47 of 35071"
click at [1200, 476] on label "D_ALL_TARGET_WAGER_CC LM 100% do 500 PLN SR SMS 2_150925" at bounding box center [1243, 470] width 185 height 16
click at [1150, 473] on input "D_ALL_TARGET_WAGER_CC LM 100% do 500 PLN SR SMS 2_150925" at bounding box center [1146, 470] width 8 height 8
checkbox input "true"
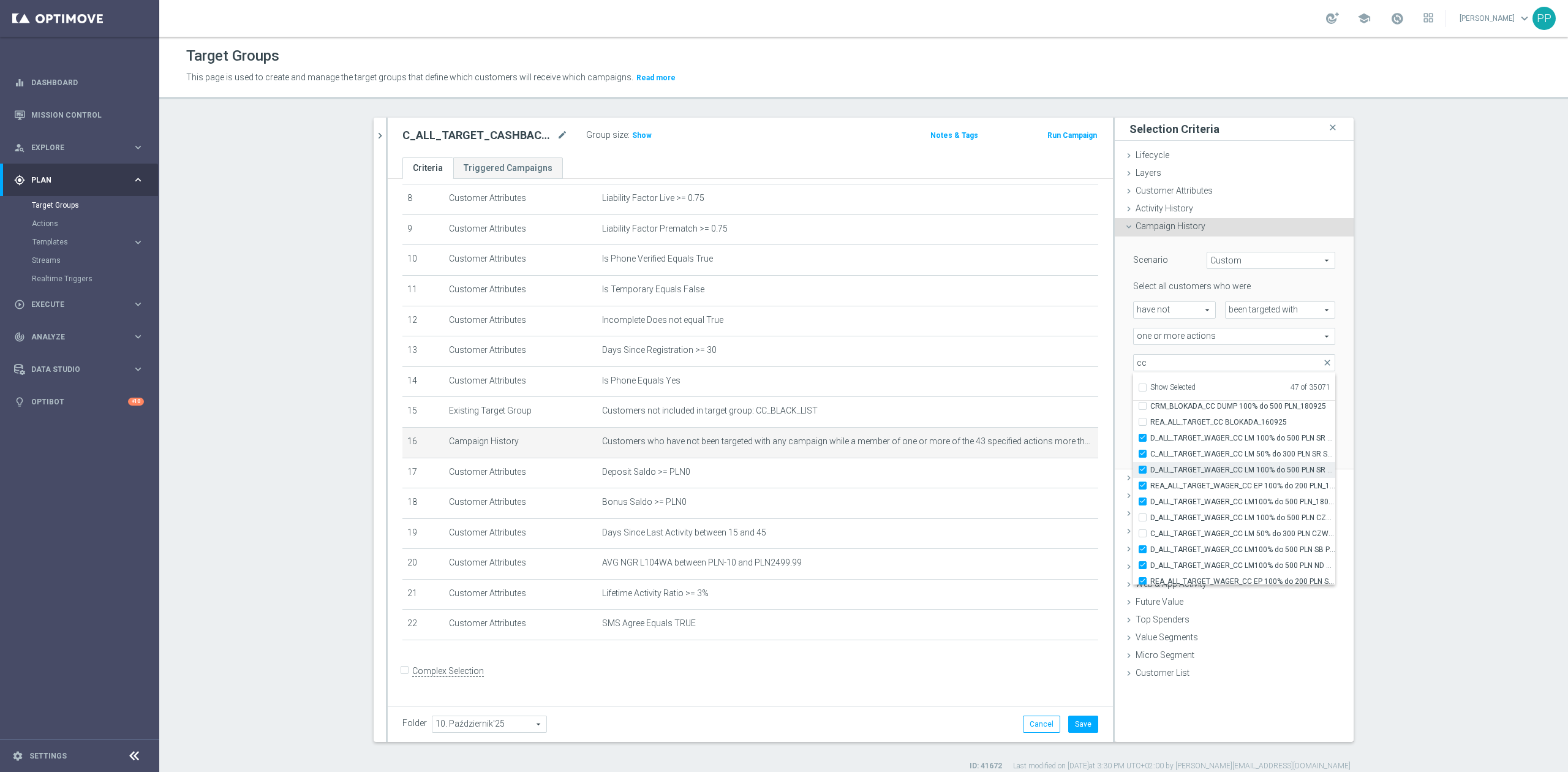
type input "Selected 48 of 35071"
click at [1190, 520] on span "D_ALL_TARGET_WAGER_CC LM 100% do 500 PLN CZW PUSH_150925" at bounding box center [1243, 518] width 185 height 10
click at [1150, 520] on input "D_ALL_TARGET_WAGER_CC LM 100% do 500 PLN CZW PUSH_150925" at bounding box center [1146, 517] width 8 height 8
checkbox input "true"
type input "Selected 49 of 35071"
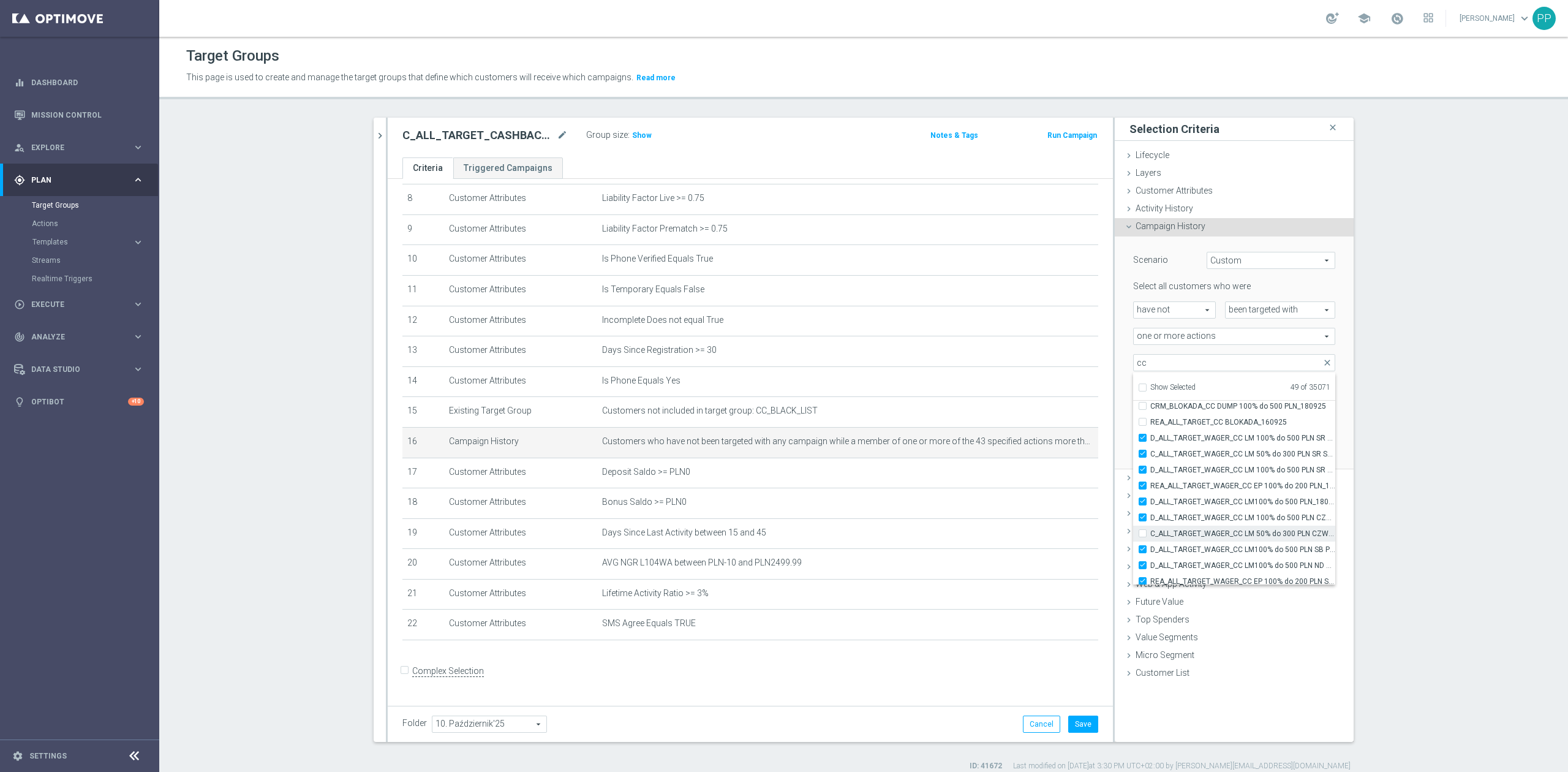
click at [1190, 533] on span "C_ALL_TARGET_WAGER_CC LM 50% do 300 PLN CZW PUSH_150925" at bounding box center [1243, 533] width 185 height 10
click at [1150, 533] on input "C_ALL_TARGET_WAGER_CC LM 50% do 300 PLN CZW PUSH_150925" at bounding box center [1146, 533] width 8 height 8
checkbox input "true"
type input "Selected 50 of 35071"
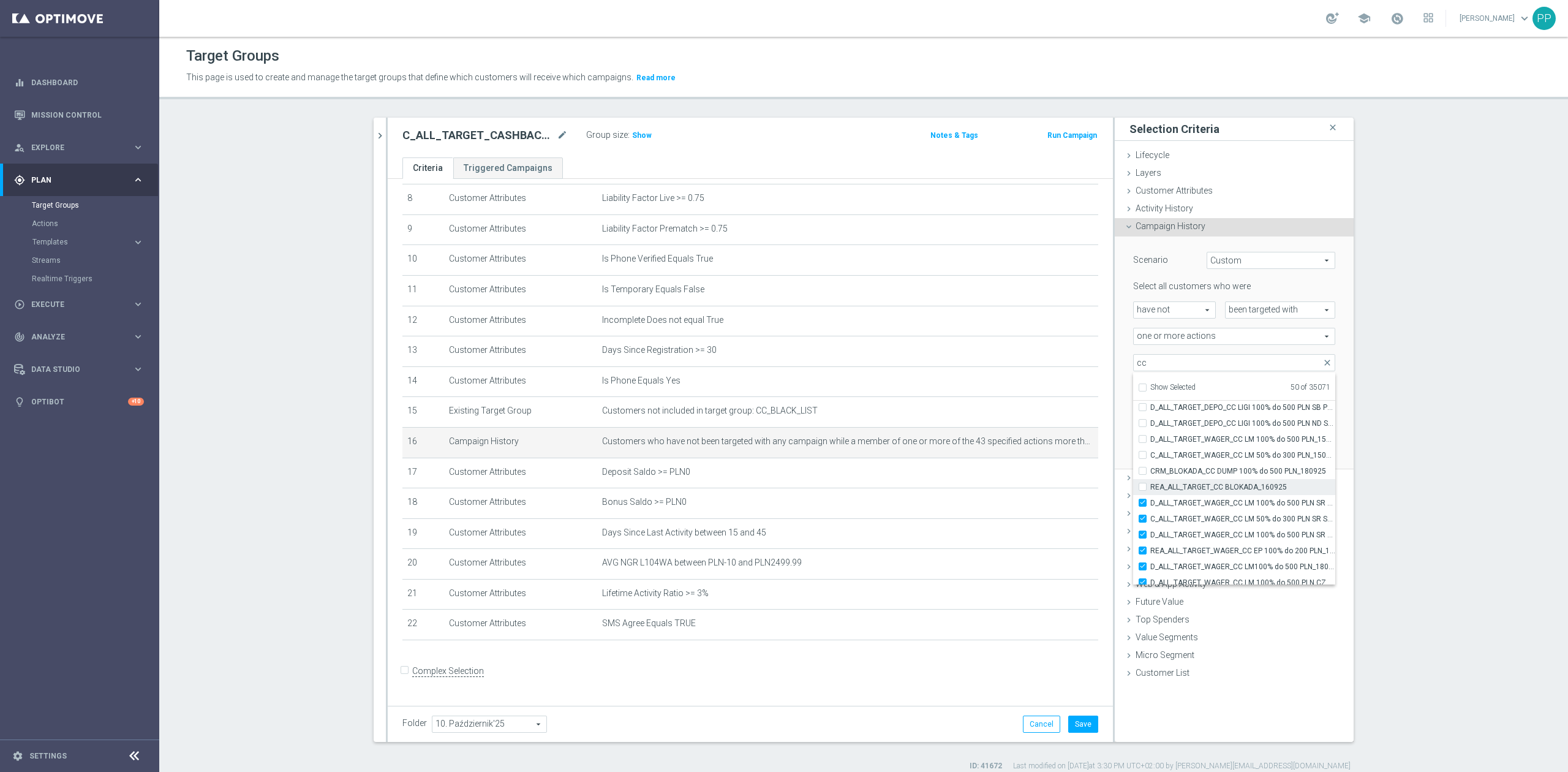
click at [1204, 482] on span "REA_ALL_TARGET_CC BLOKADA_160925" at bounding box center [1243, 487] width 185 height 10
click at [1150, 482] on input "REA_ALL_TARGET_CC BLOKADA_160925" at bounding box center [1146, 486] width 8 height 8
checkbox input "true"
type input "Selected 51 of 35071"
drag, startPoint x: 1208, startPoint y: 470, endPoint x: 1210, endPoint y: 464, distance: 6.3
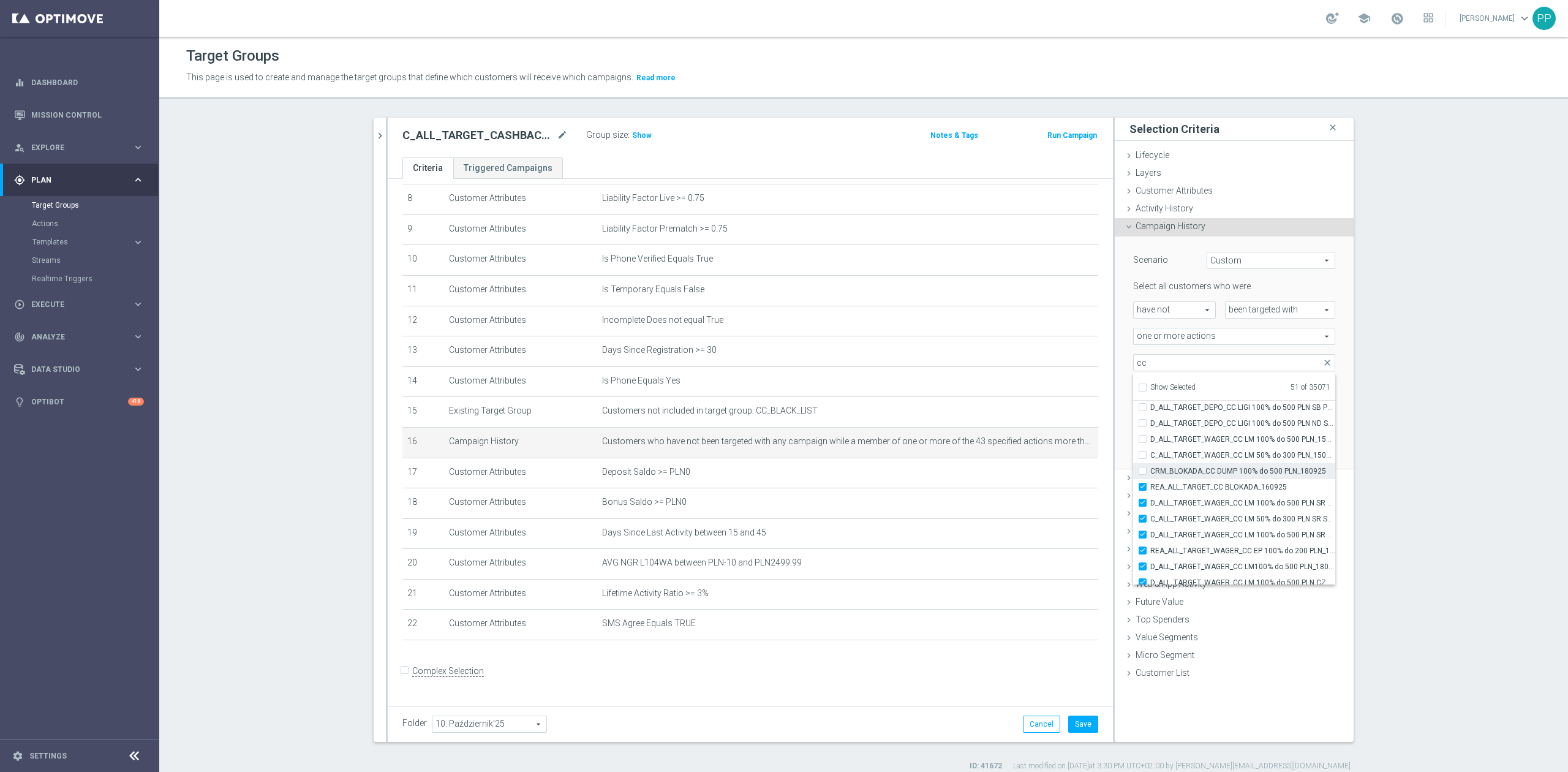
click at [1208, 470] on span "CRM_BLOKADA_CC DUMP 100% do 500 PLN_180925" at bounding box center [1243, 470] width 185 height 10
click at [1150, 470] on input "CRM_BLOKADA_CC DUMP 100% do 500 PLN_180925" at bounding box center [1146, 470] width 8 height 8
checkbox input "true"
type input "Selected 52 of 35071"
click at [1213, 454] on span "C_ALL_TARGET_WAGER_CC LM 50% do 300 PLN_150925" at bounding box center [1243, 455] width 185 height 10
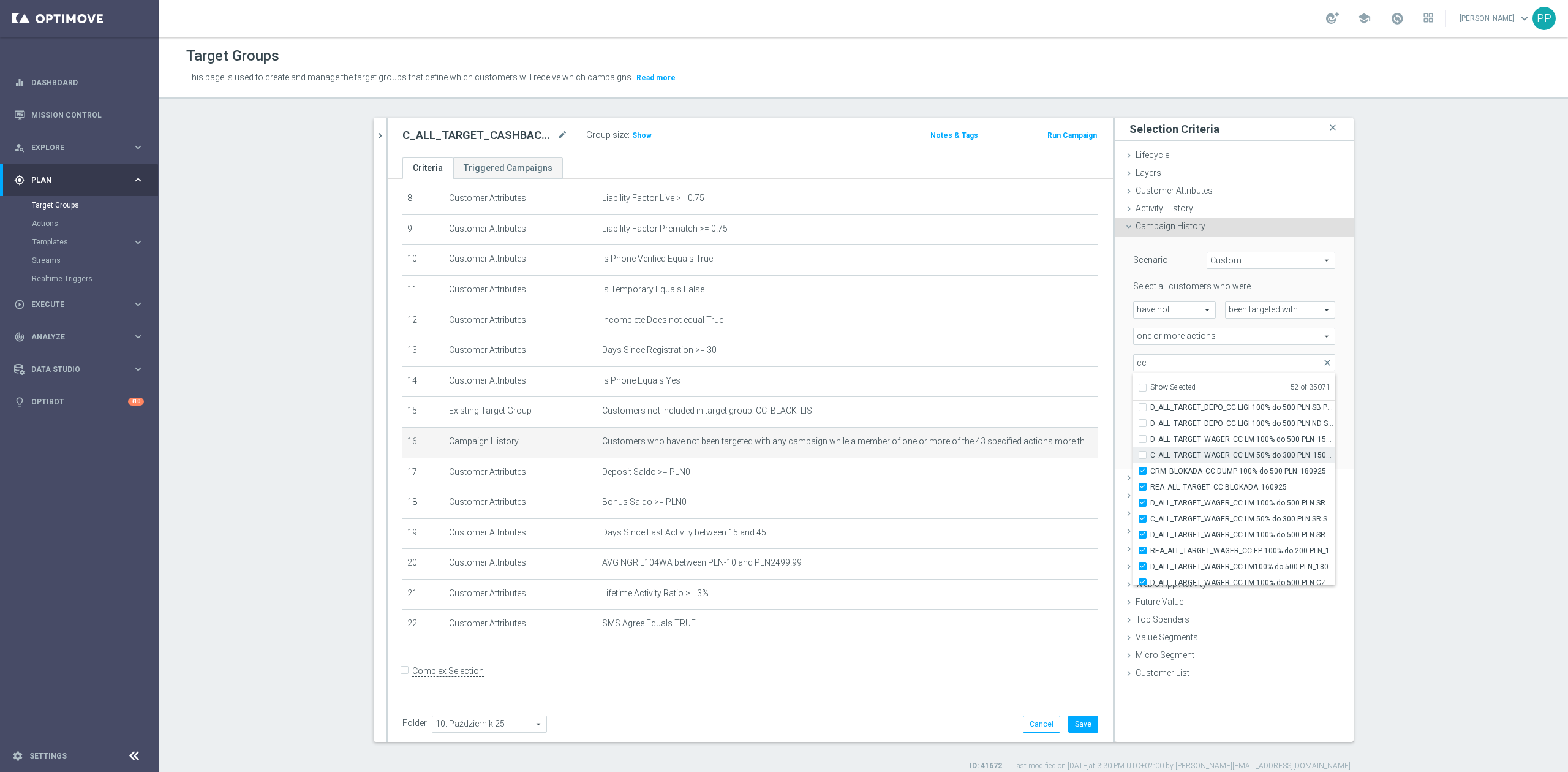
click at [1150, 454] on input "C_ALL_TARGET_WAGER_CC LM 50% do 300 PLN_150925" at bounding box center [1146, 454] width 8 height 8
checkbox input "true"
type input "Selected 53 of 35071"
click at [1218, 439] on span "D_ALL_TARGET_WAGER_CC LM 100% do 500 PLN_150925" at bounding box center [1243, 439] width 185 height 10
click at [1150, 439] on input "D_ALL_TARGET_WAGER_CC LM 100% do 500 PLN_150925" at bounding box center [1146, 439] width 8 height 8
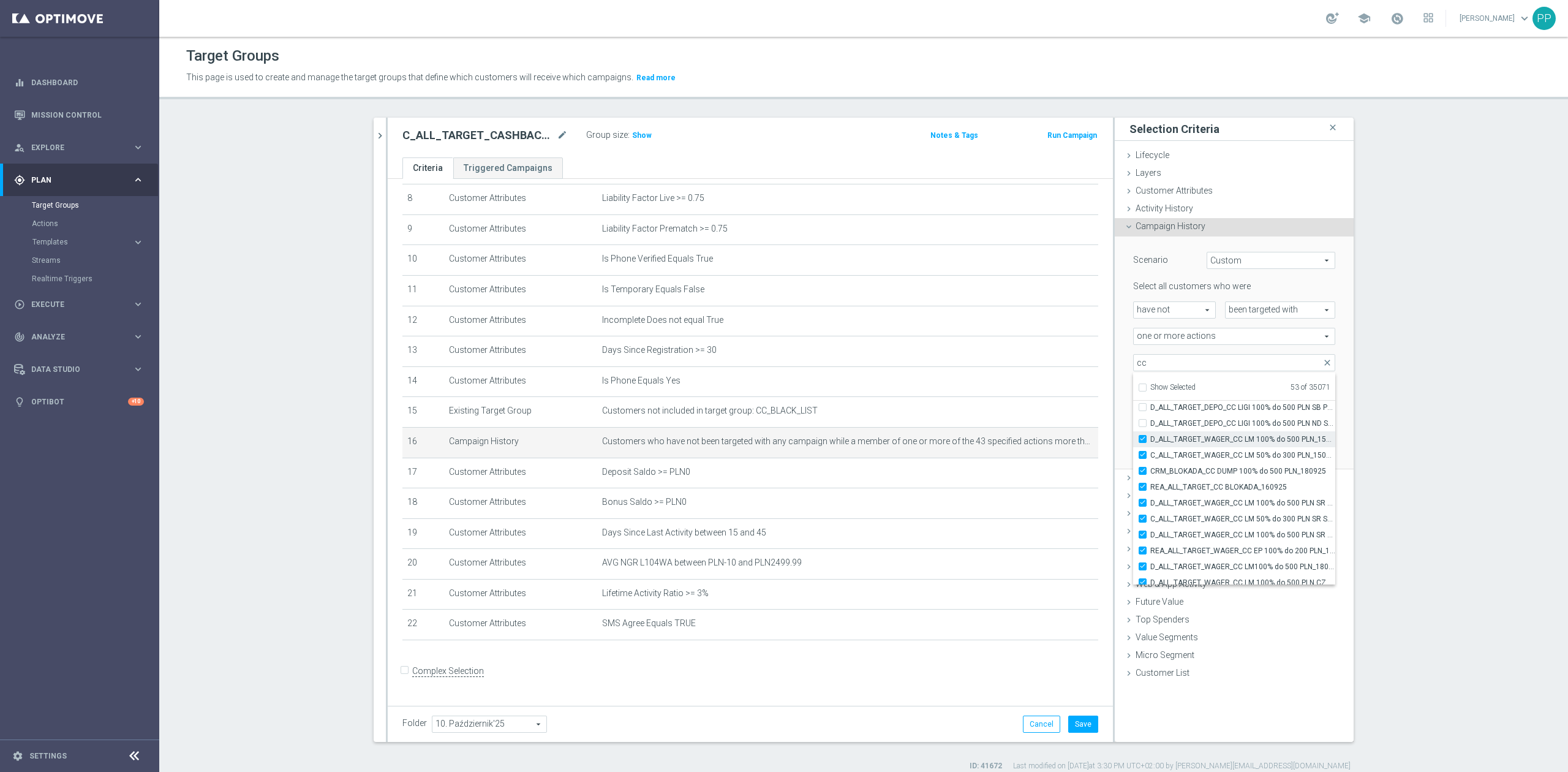
checkbox input "true"
type input "Selected 54 of 35071"
click at [1222, 425] on span "D_ALL_TARGET_DEPO_CC LIGI 100% do 500 PLN ND SMS_120925" at bounding box center [1243, 423] width 185 height 10
click at [1150, 425] on input "D_ALL_TARGET_DEPO_CC LIGI 100% do 500 PLN ND SMS_120925" at bounding box center [1146, 422] width 8 height 8
checkbox input "true"
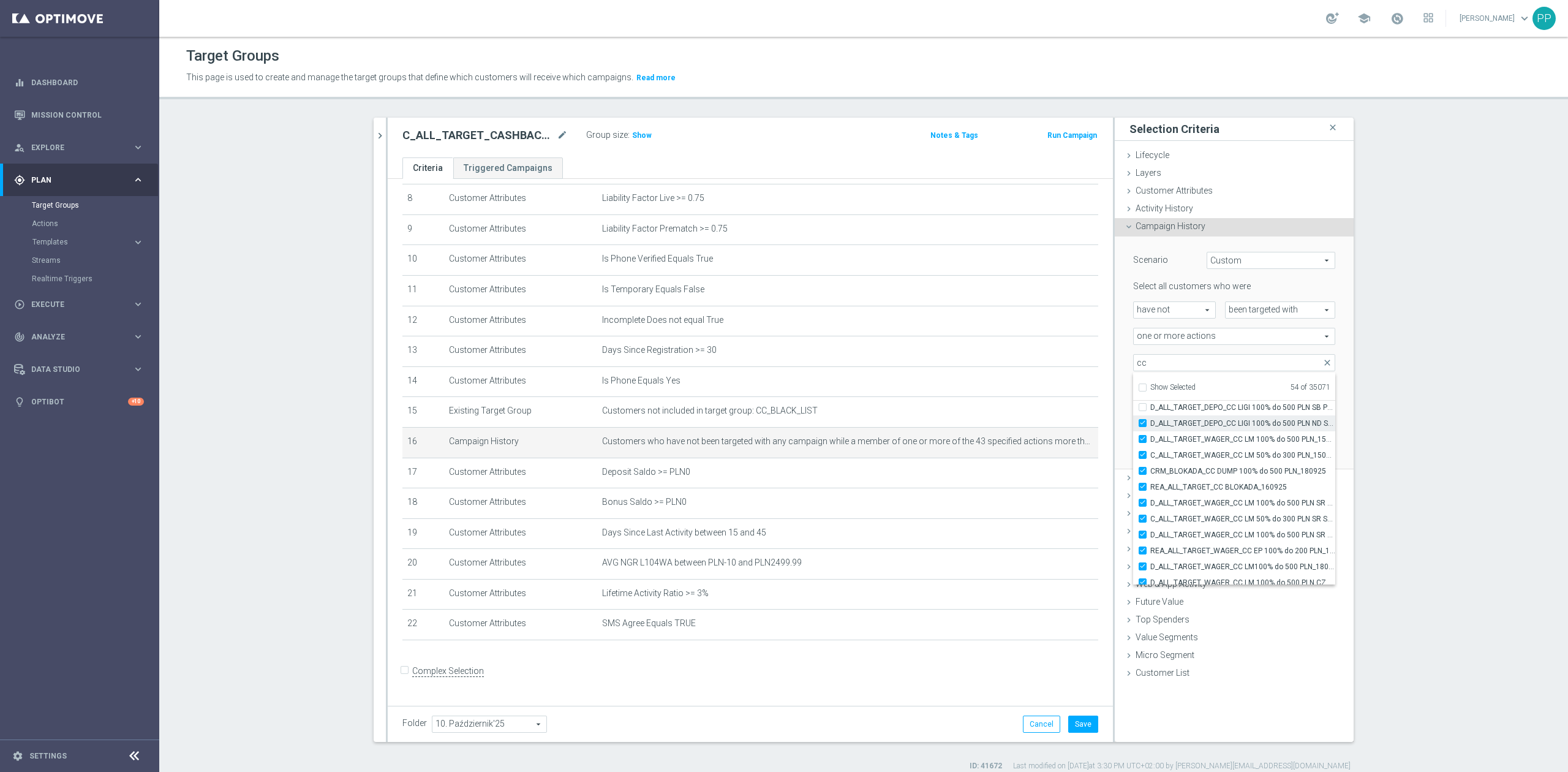
type input "Selected 55 of 35071"
click at [1222, 425] on span "D_ALL_TARGET_DEPO_CC LIGI 100% do 500 PLN ND SMS_120925" at bounding box center [1243, 423] width 185 height 10
click at [1150, 425] on input "D_ALL_TARGET_DEPO_CC LIGI 100% do 500 PLN ND SMS_120925" at bounding box center [1146, 422] width 8 height 8
checkbox input "false"
type input "Selected 54 of 35071"
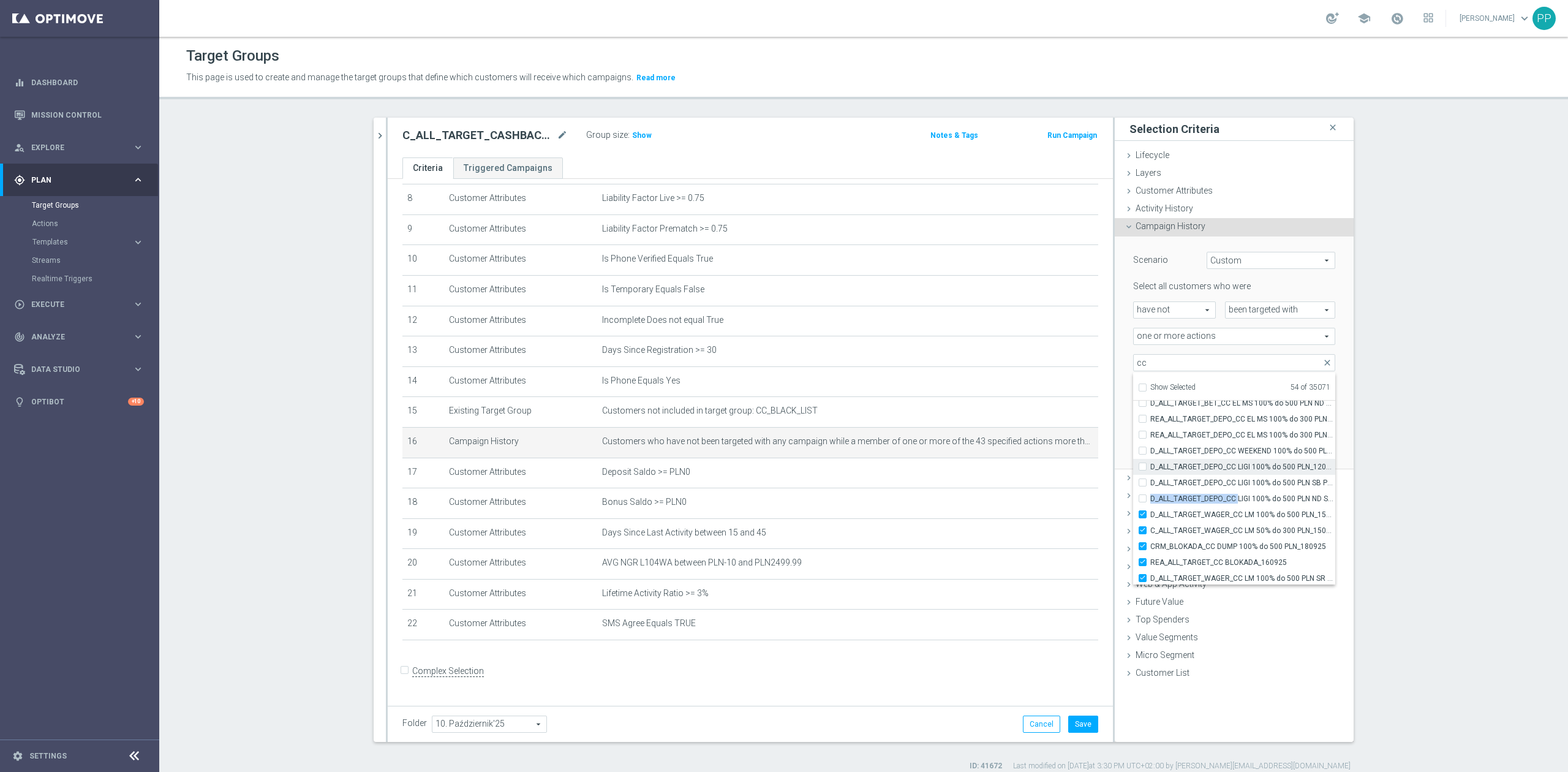
scroll to position [38574, 0]
click at [1116, 394] on div "Scenario Custom Custom arrow_drop_down search Select all customers who were hav…" at bounding box center [1234, 352] width 239 height 233
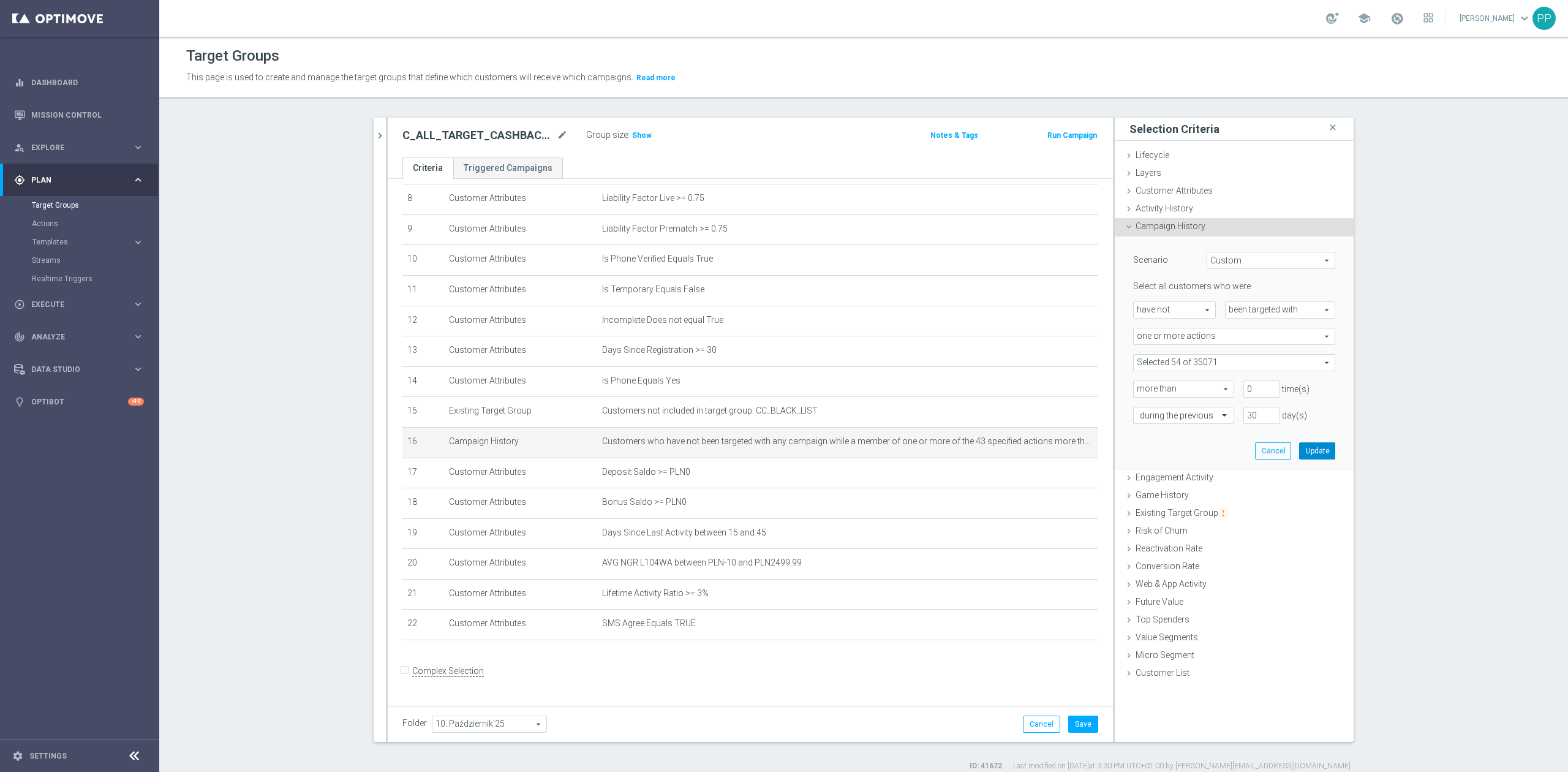
click at [1312, 450] on button "Update" at bounding box center [1317, 450] width 36 height 17
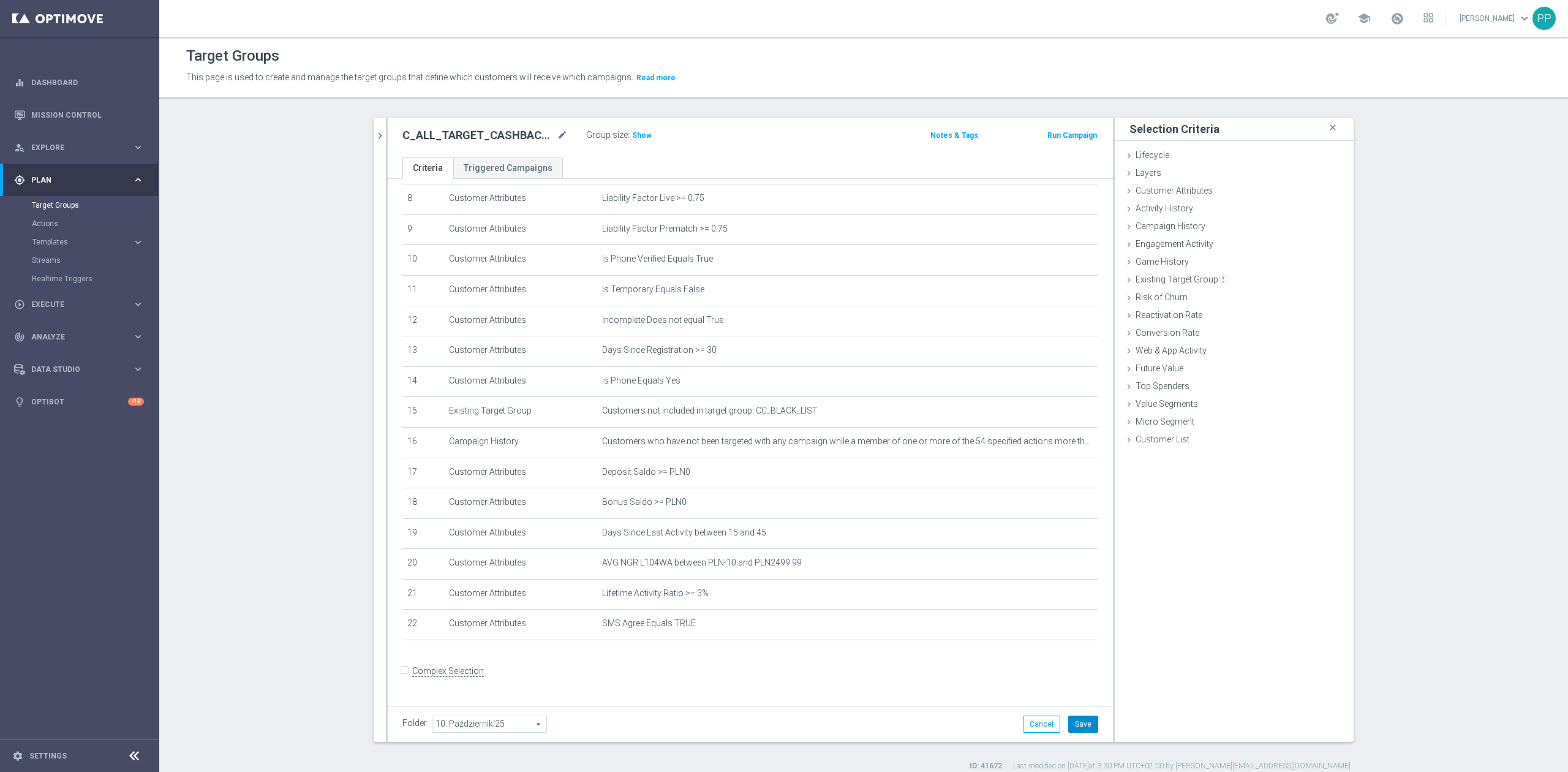
click at [1079, 728] on button "Save" at bounding box center [1082, 724] width 30 height 17
click at [632, 133] on span "Show" at bounding box center [642, 134] width 20 height 8
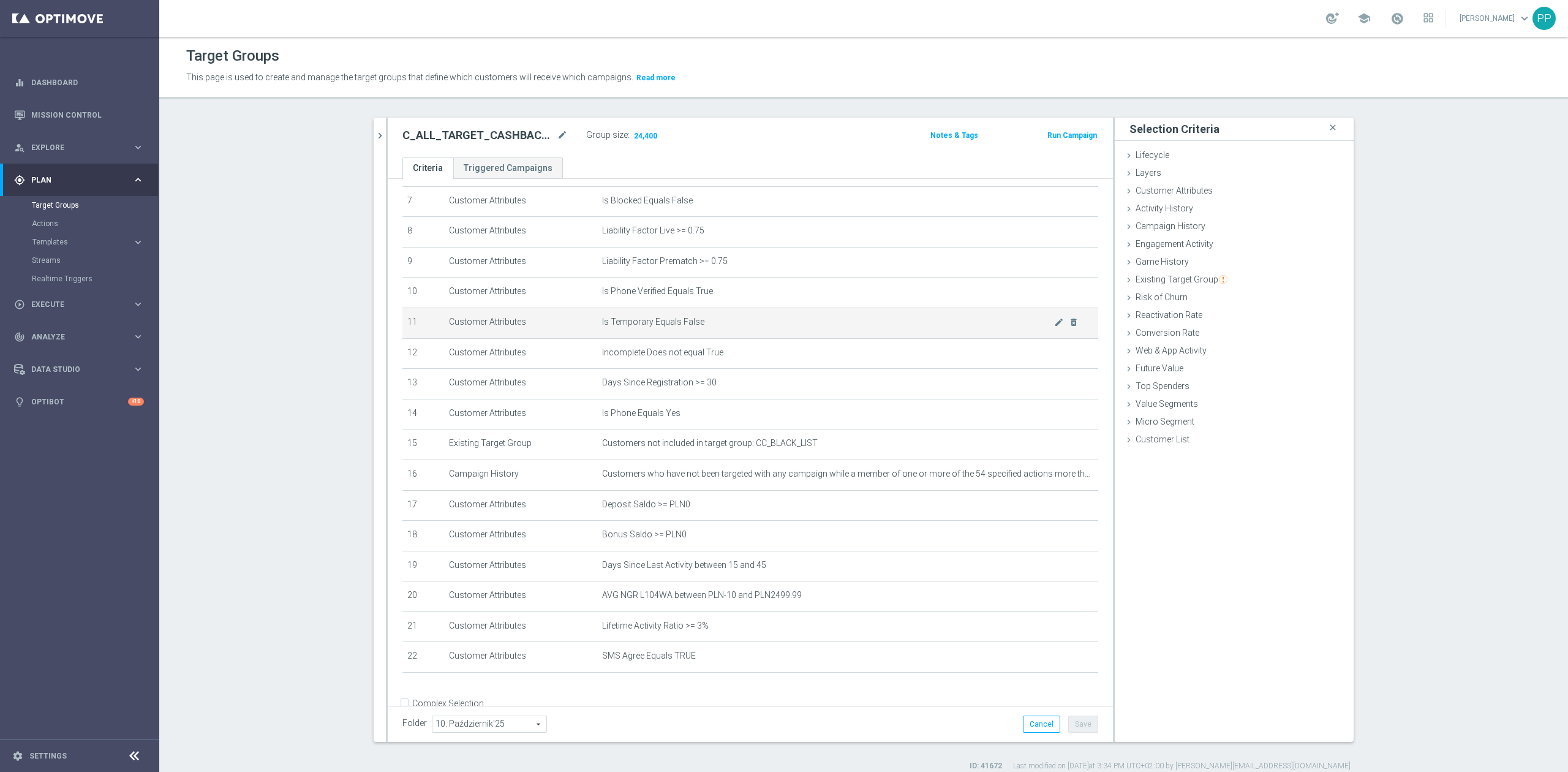
scroll to position [245, 0]
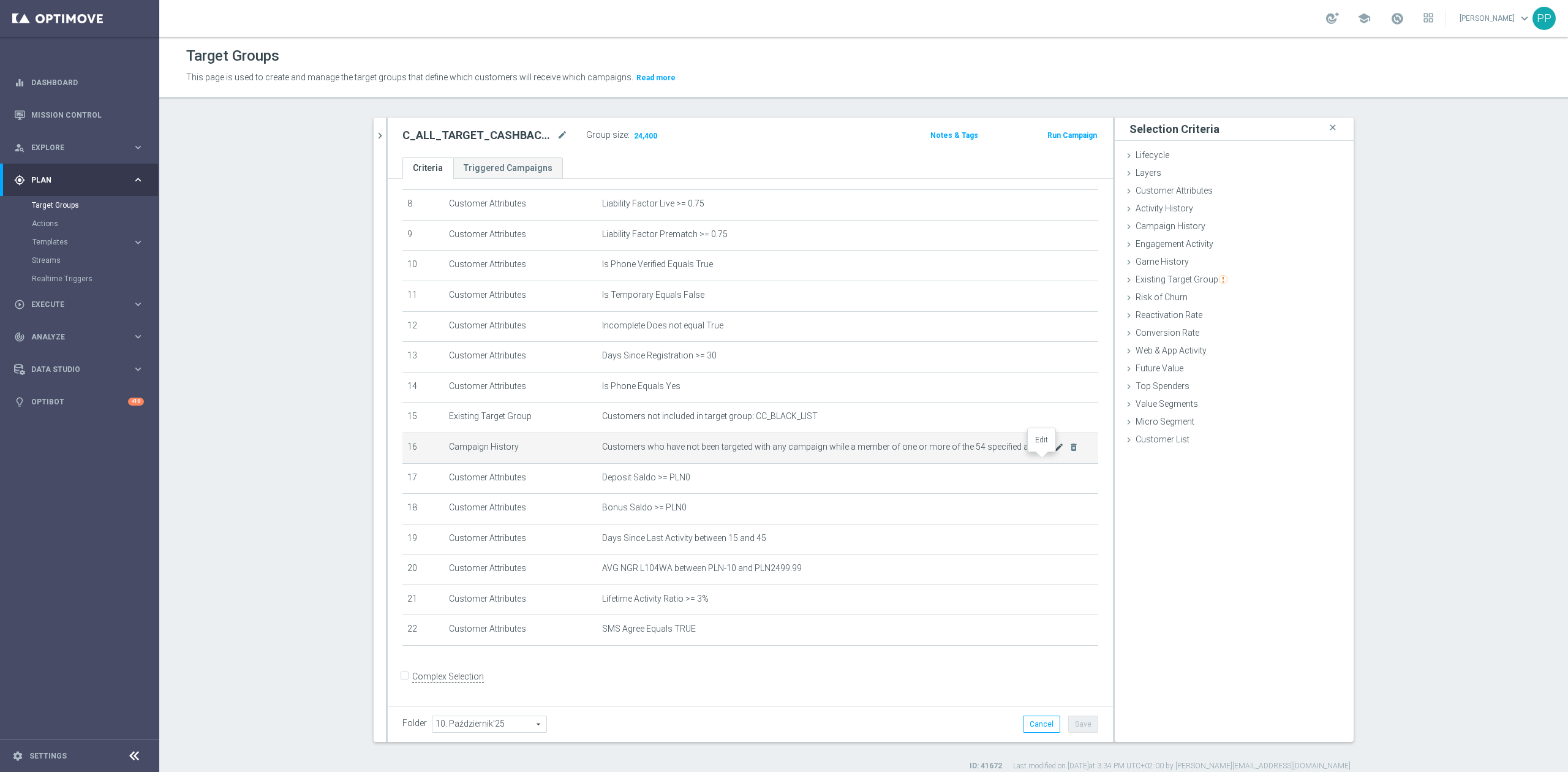
click at [1054, 452] on icon "mode_edit" at bounding box center [1059, 447] width 10 height 10
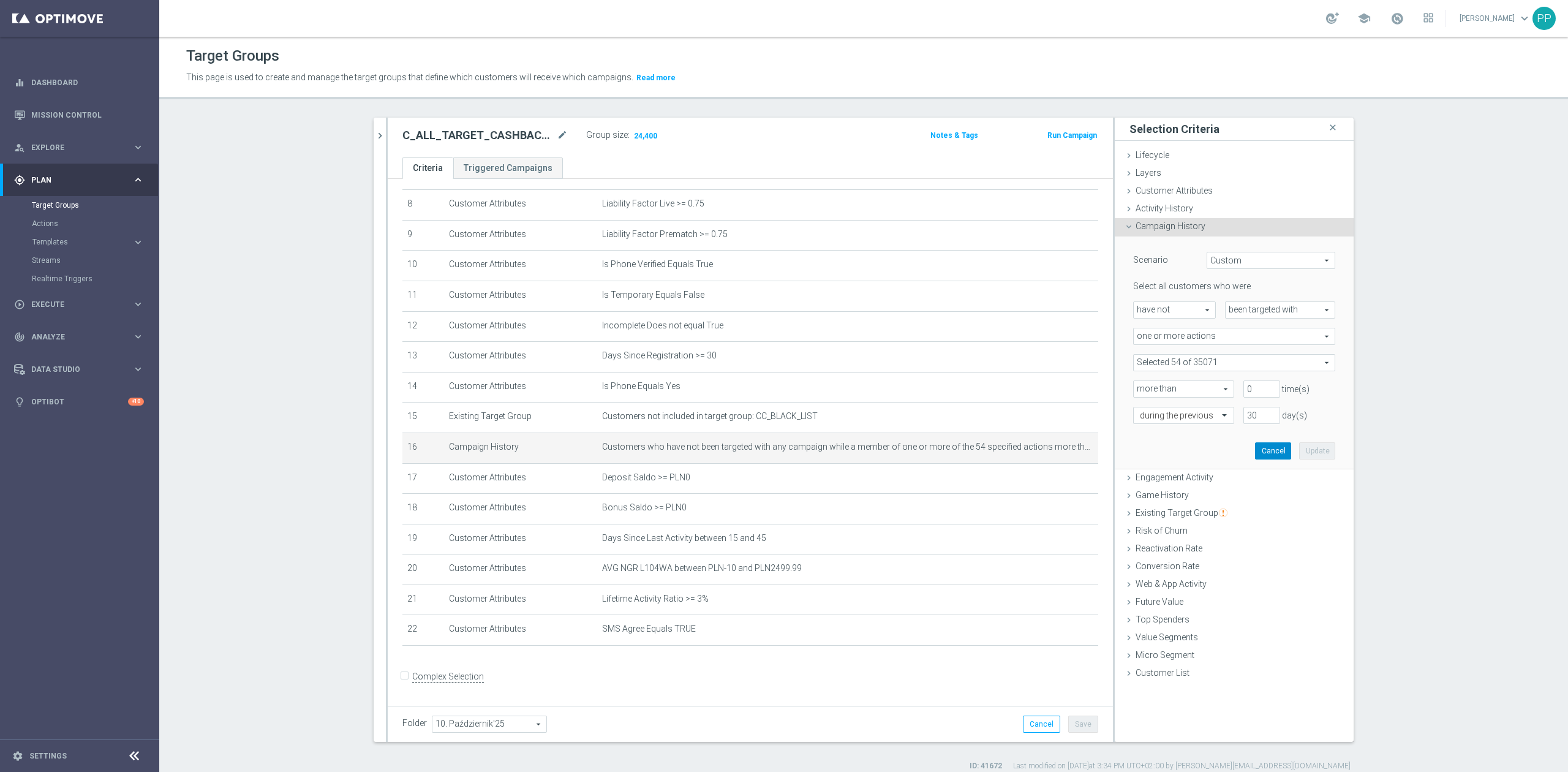
click at [1264, 451] on button "Cancel" at bounding box center [1273, 450] width 36 height 17
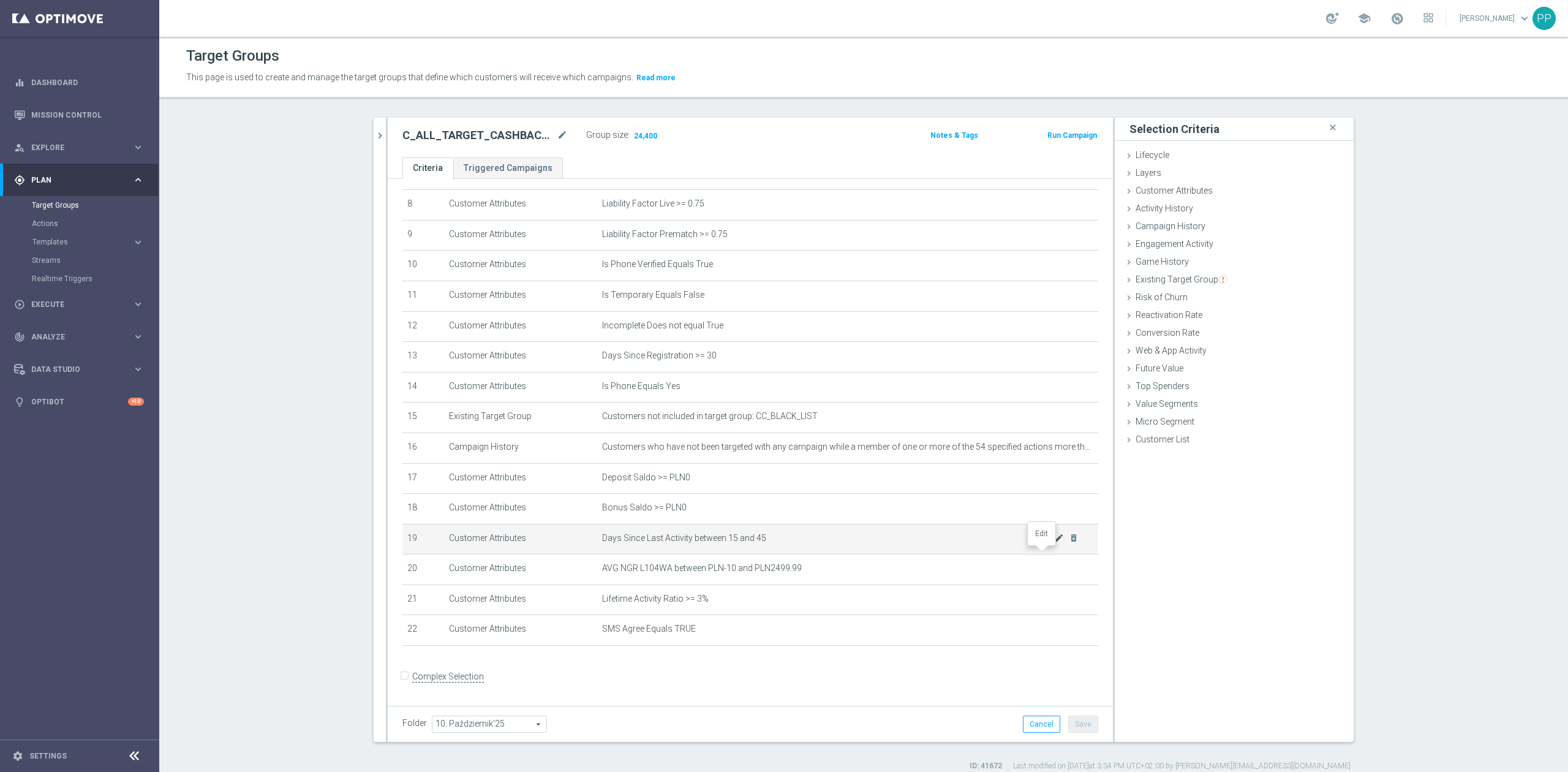
click at [1054, 543] on icon "mode_edit" at bounding box center [1059, 538] width 10 height 10
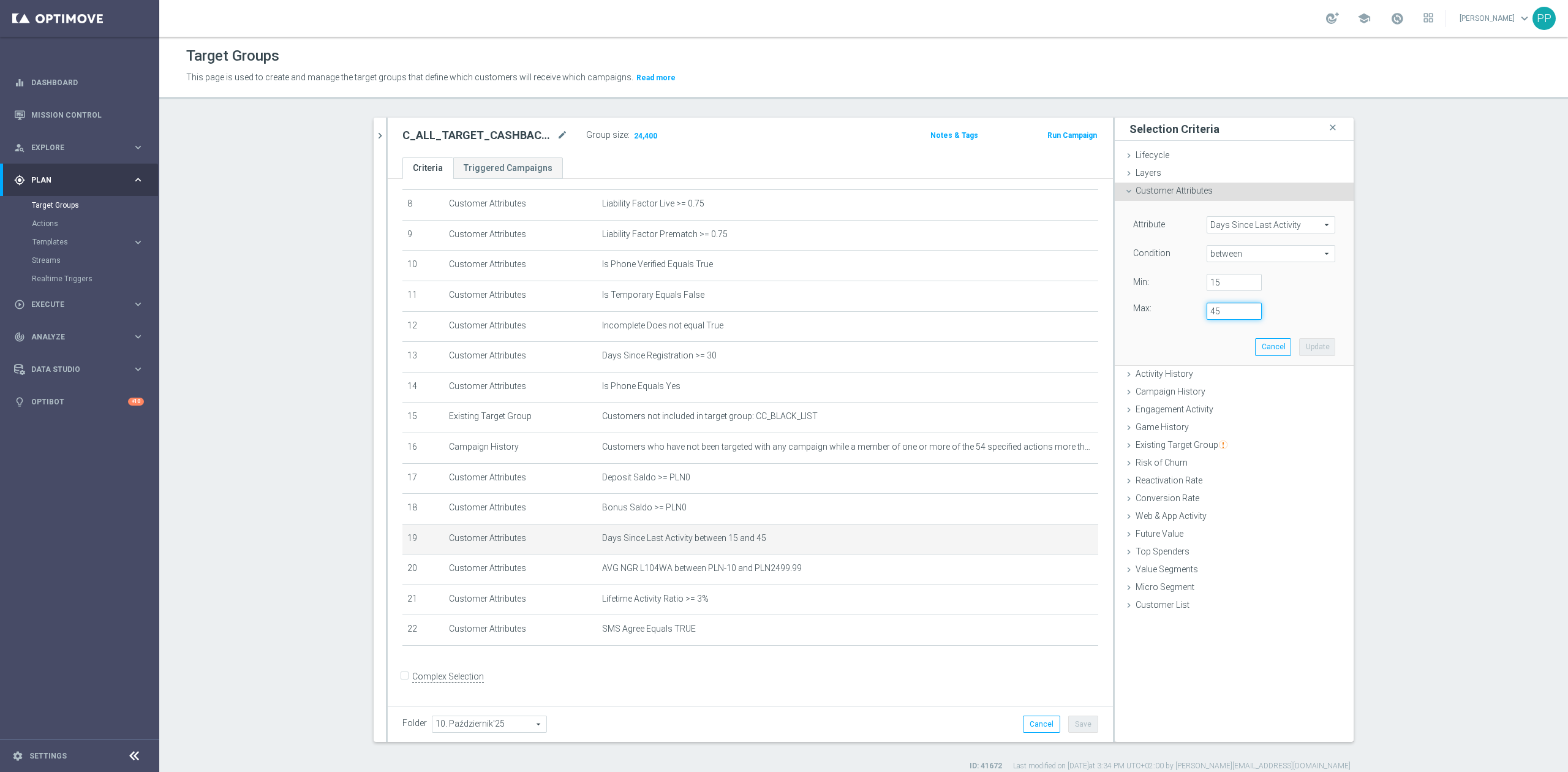
drag, startPoint x: 1218, startPoint y: 319, endPoint x: 1171, endPoint y: 313, distance: 47.4
click at [1171, 313] on div "Max: 45" at bounding box center [1234, 311] width 221 height 17
type input "30"
click at [1319, 349] on button "Update" at bounding box center [1317, 346] width 36 height 17
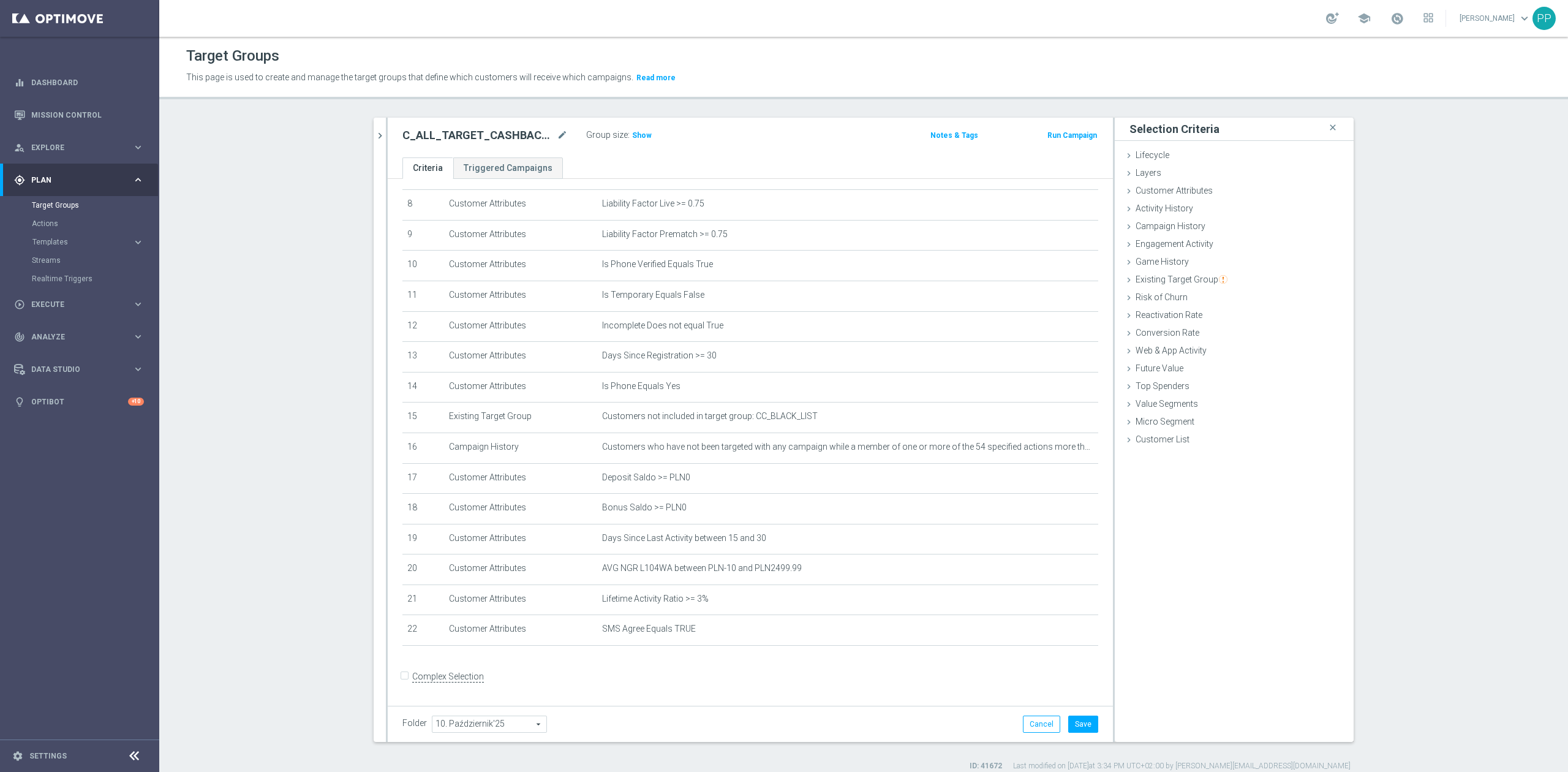
click at [638, 140] on span "Show" at bounding box center [642, 134] width 20 height 8
click at [1054, 568] on icon "mode_edit" at bounding box center [1059, 562] width 10 height 10
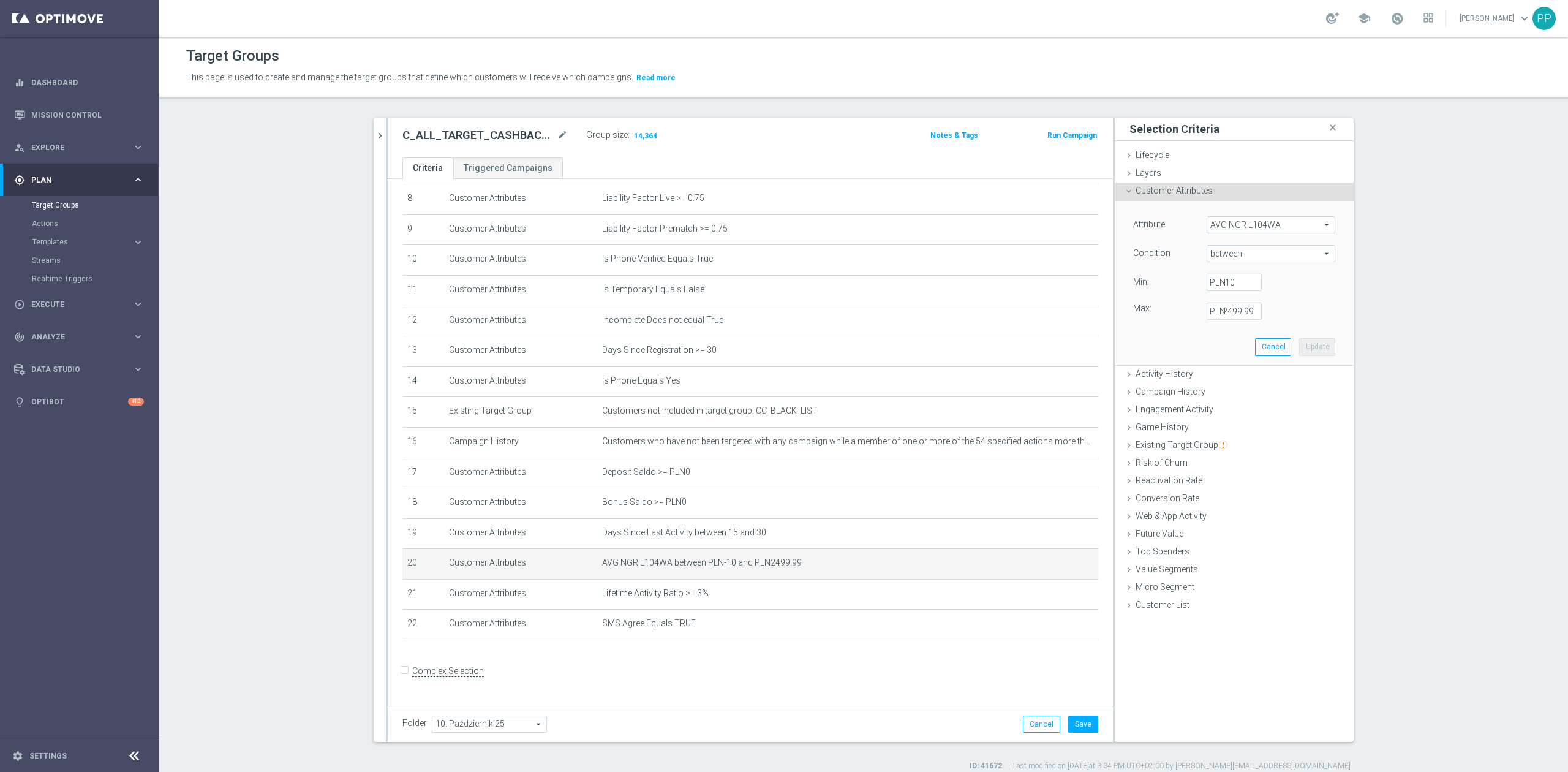
click at [1238, 252] on span "between" at bounding box center [1270, 253] width 127 height 16
click at [1239, 229] on span "AVG NGR L104WA" at bounding box center [1270, 225] width 127 height 16
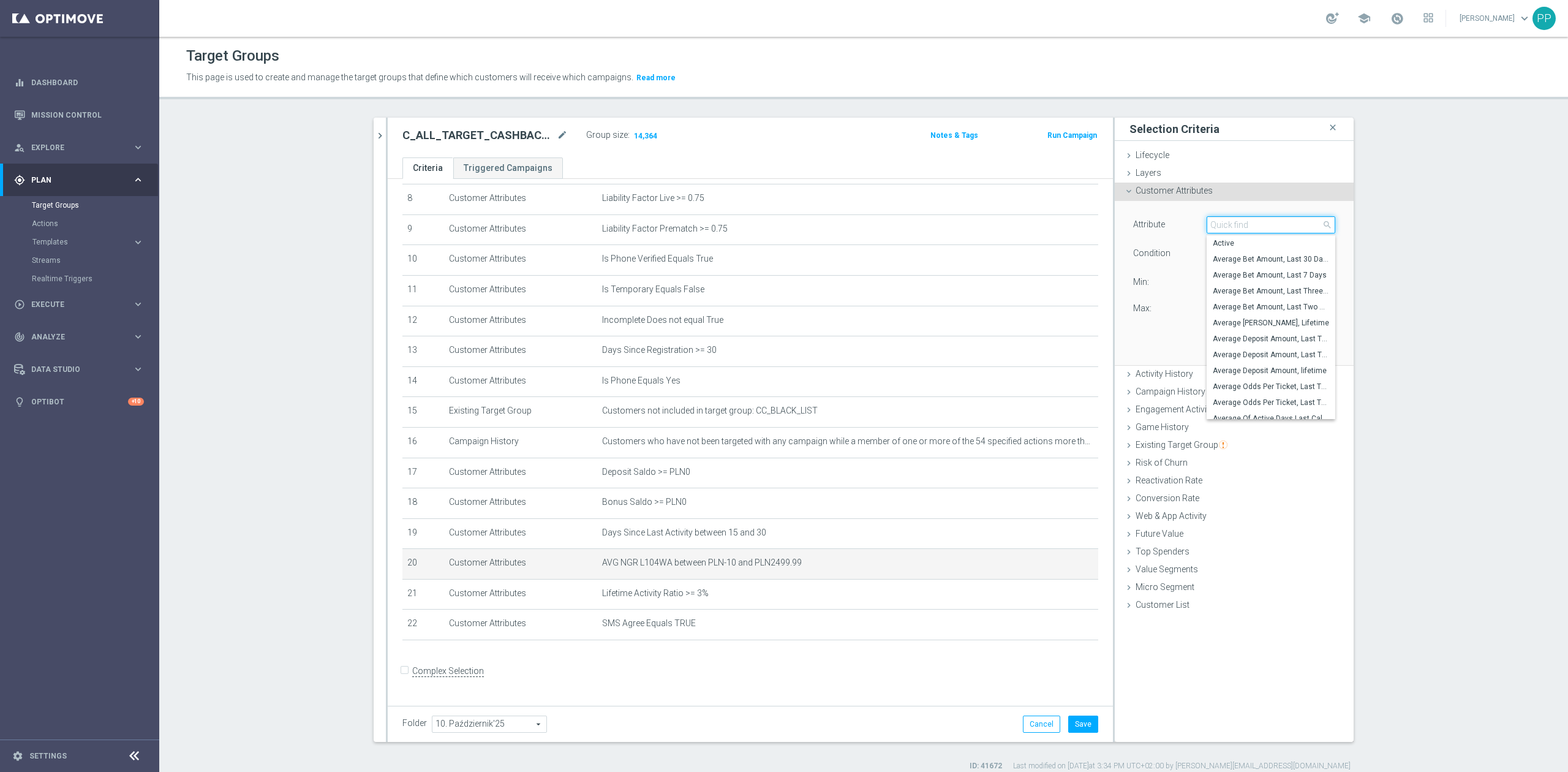
click at [1239, 228] on input "search" at bounding box center [1271, 224] width 129 height 17
type input "2"
type input "ngr"
click at [1263, 278] on span "AVG NGR L24WA" at bounding box center [1270, 274] width 116 height 10
type input "AVG NGR L24WA"
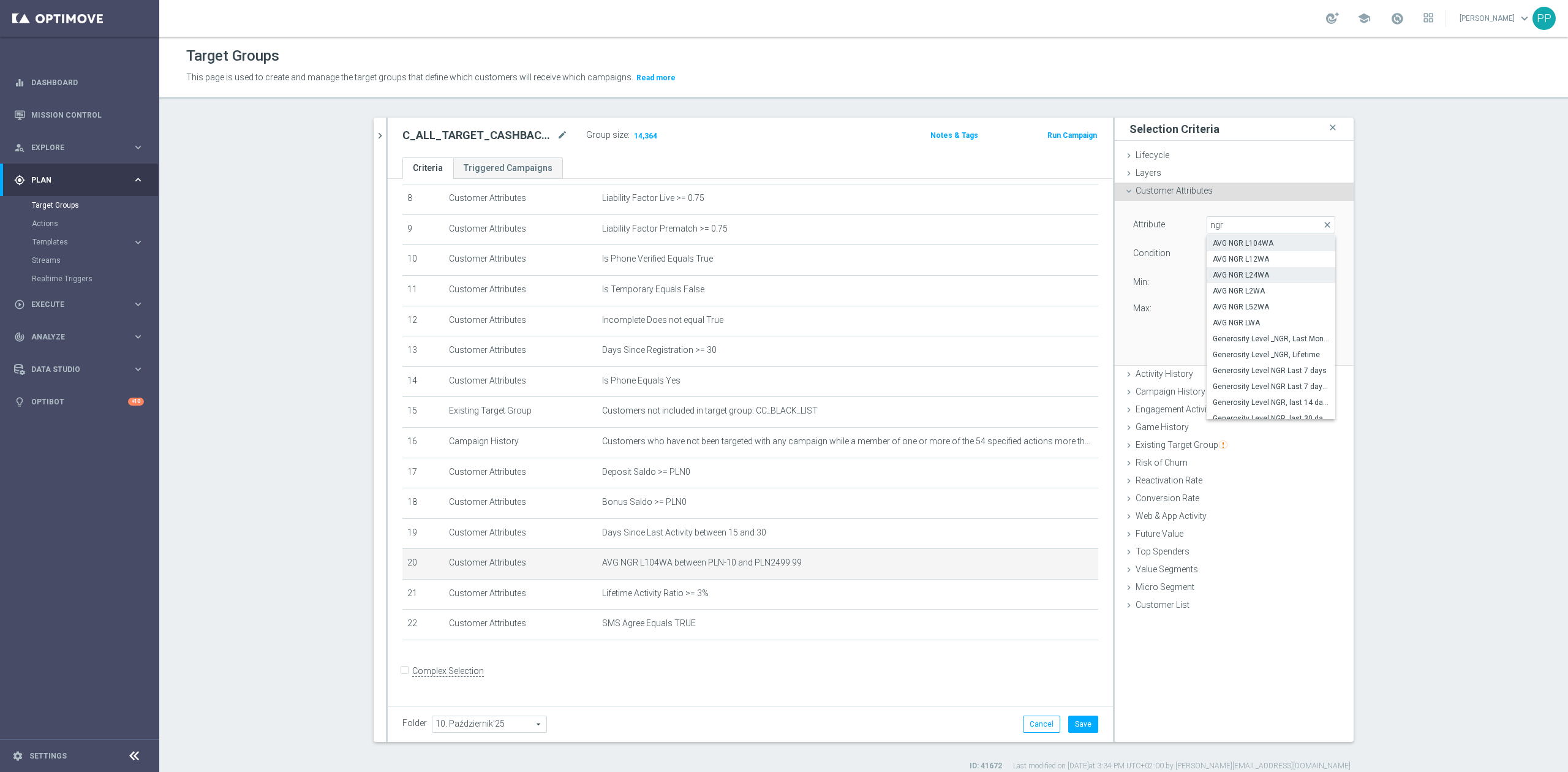
type input "="
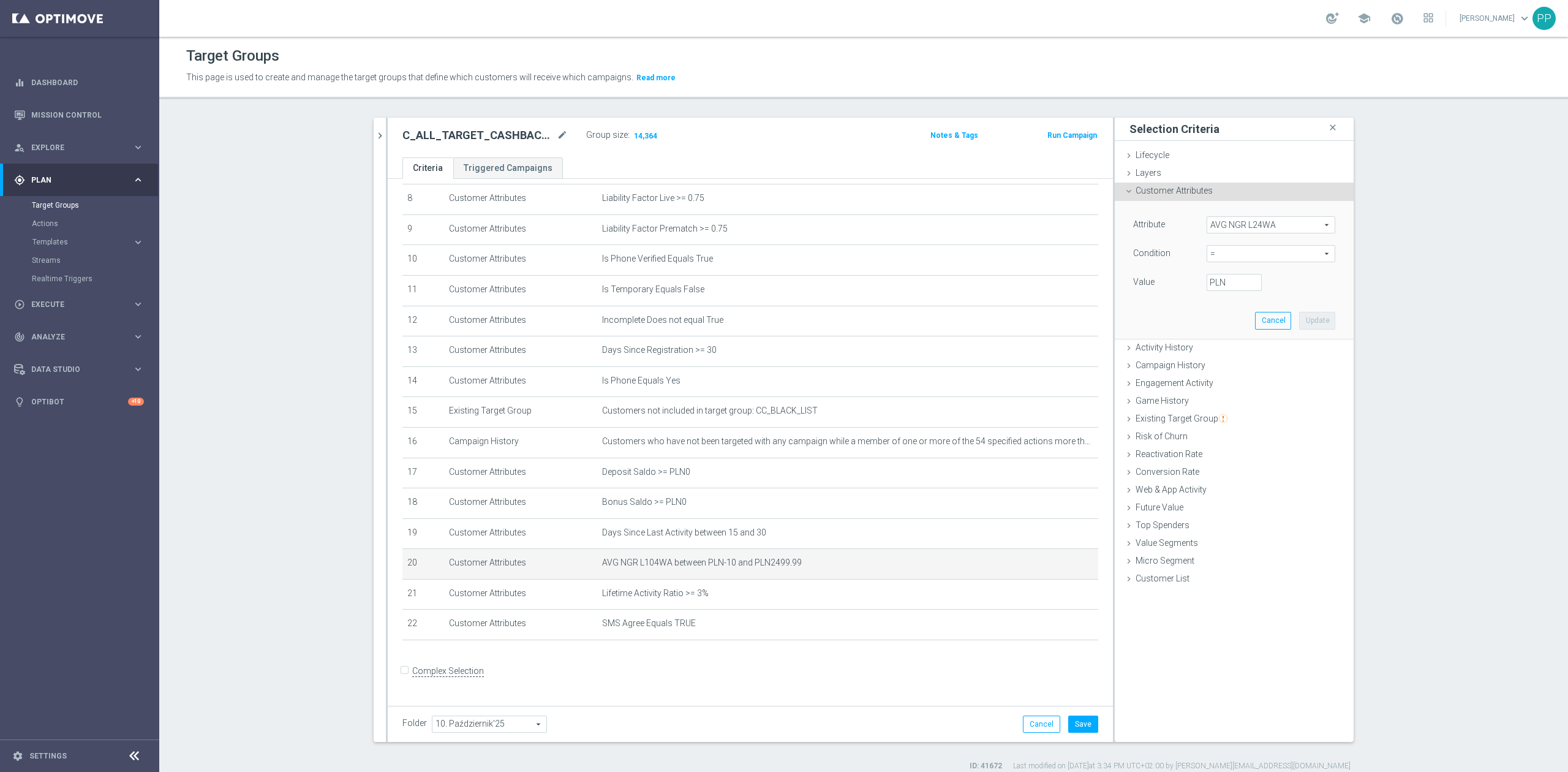
click at [1237, 261] on span "=" at bounding box center [1270, 253] width 127 height 16
click at [1262, 369] on span "between" at bounding box center [1270, 367] width 116 height 10
type input "between"
click at [1218, 280] on input "PLN" at bounding box center [1234, 282] width 55 height 17
type input "-10"
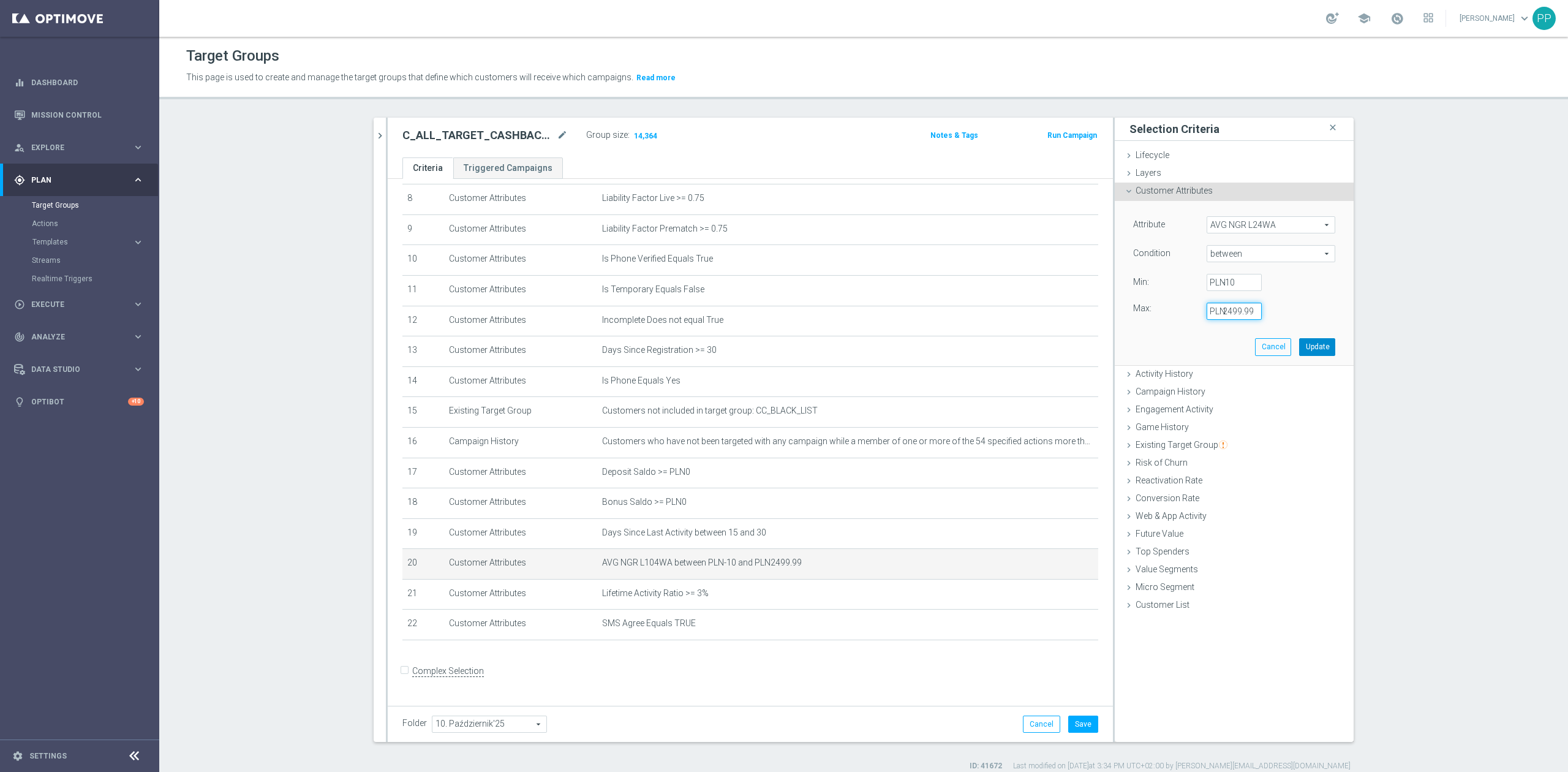
type input "2499.99"
click at [1314, 349] on button "Update" at bounding box center [1317, 346] width 36 height 17
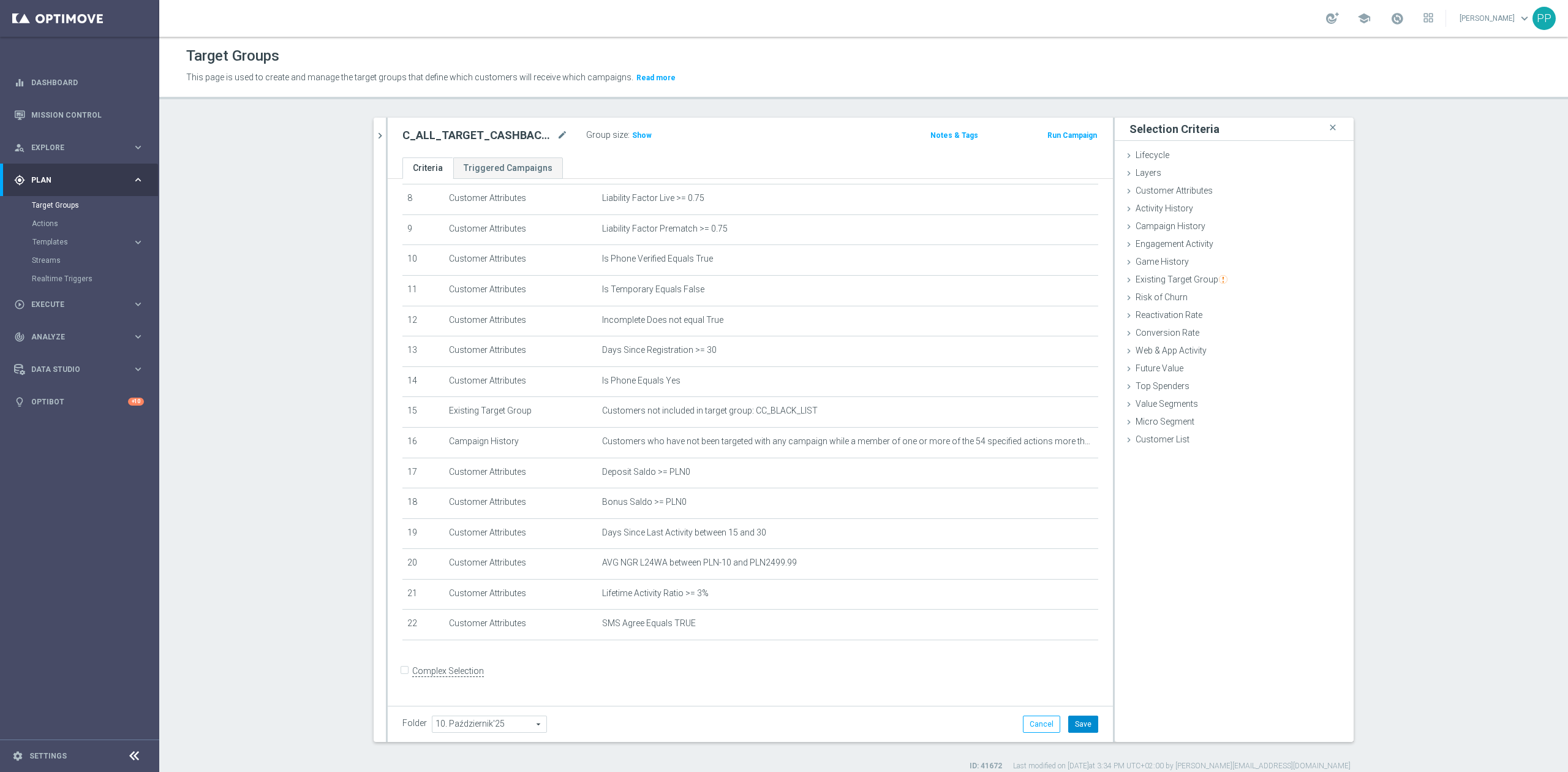
click at [1070, 730] on button "Save" at bounding box center [1082, 724] width 30 height 17
click at [632, 130] on h3 "Show" at bounding box center [642, 135] width 22 height 14
click at [1054, 599] on icon "mode_edit" at bounding box center [1059, 593] width 10 height 10
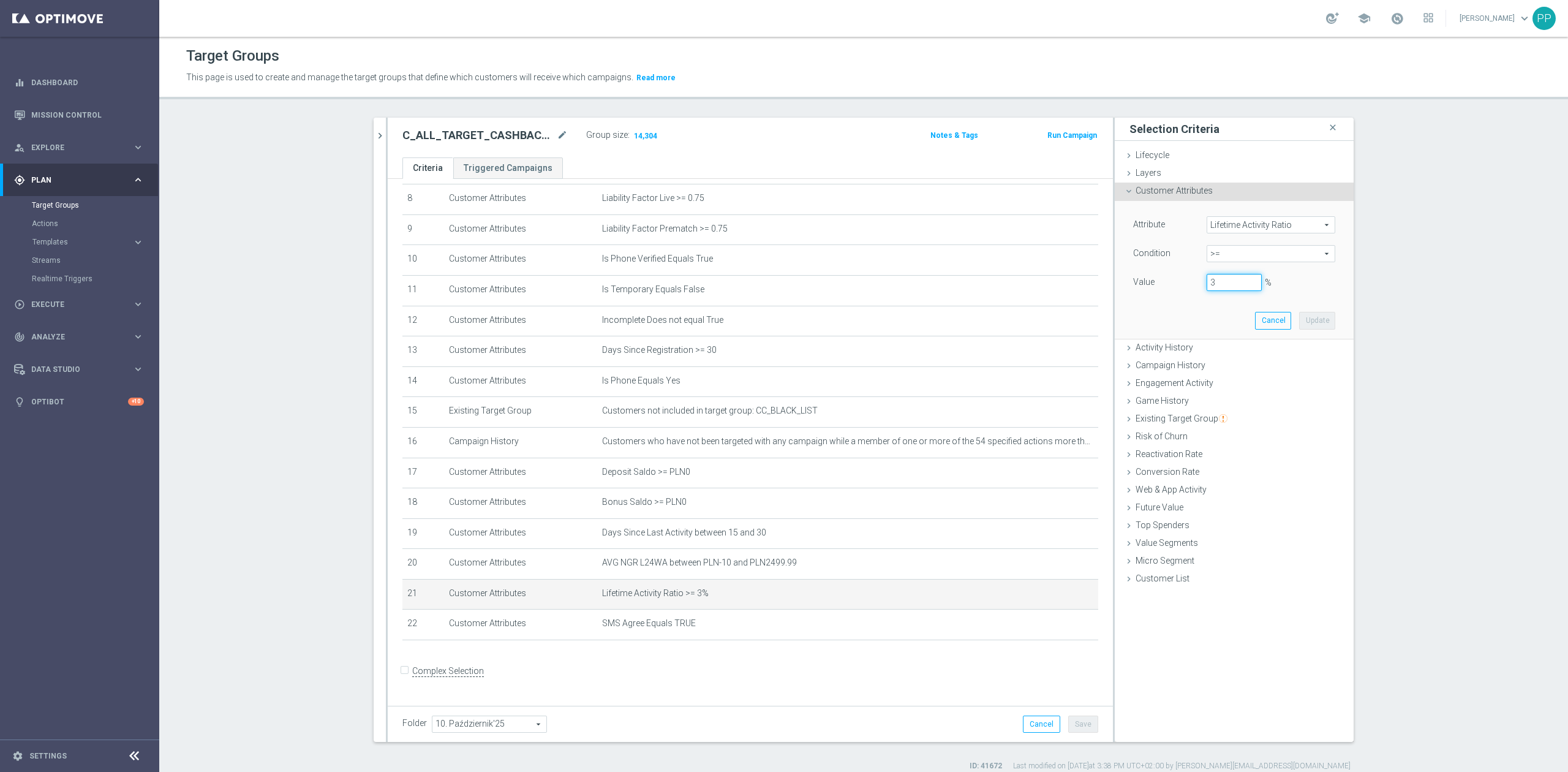
drag, startPoint x: 1228, startPoint y: 282, endPoint x: 1167, endPoint y: 282, distance: 61.0
click at [1167, 282] on div "Value 3 %" at bounding box center [1234, 283] width 221 height 20
click at [1305, 324] on button "Update" at bounding box center [1317, 320] width 36 height 17
type input "0.1"
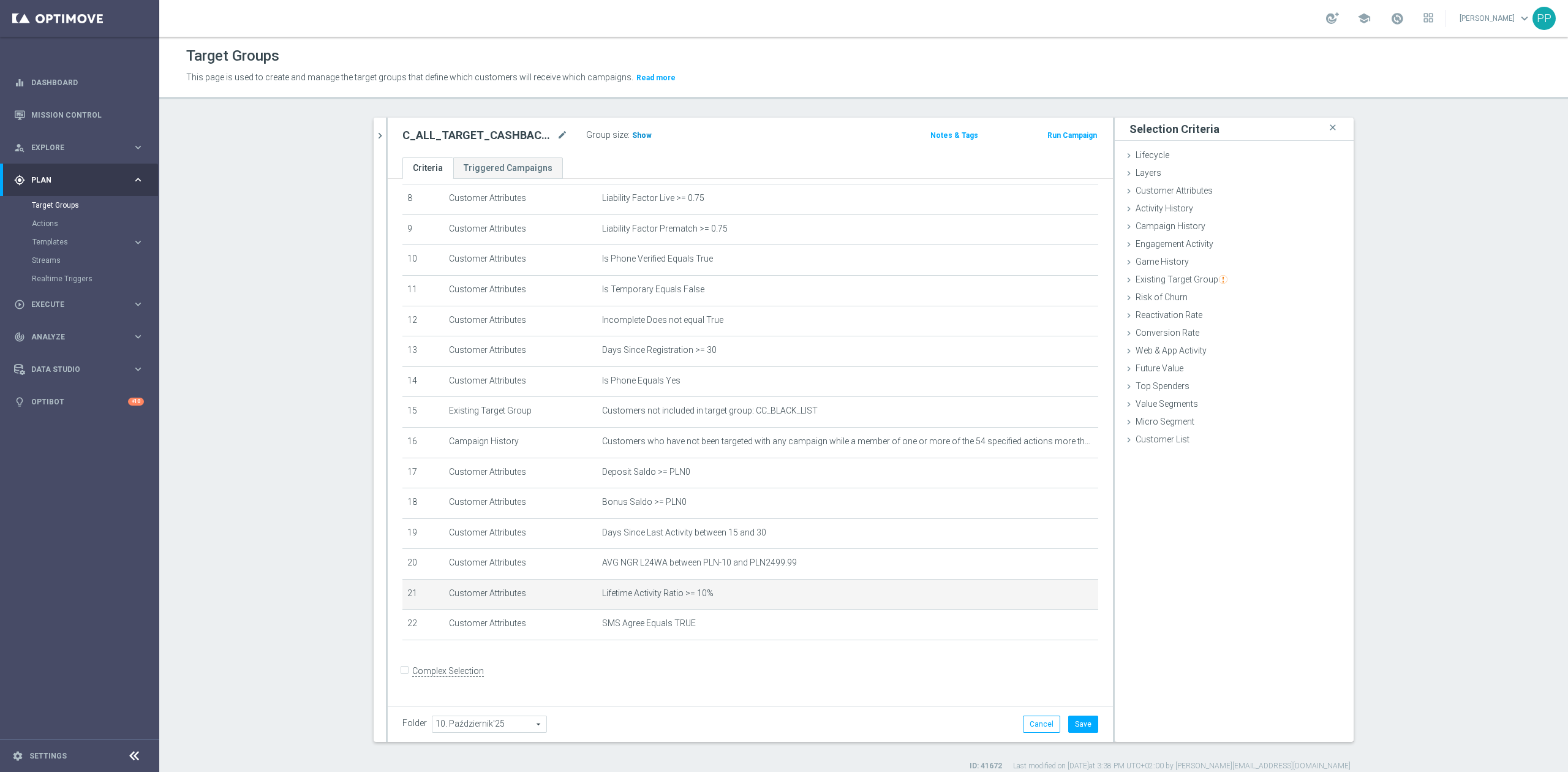
click at [633, 135] on span "Show" at bounding box center [642, 134] width 20 height 8
click at [1074, 724] on button "Save" at bounding box center [1082, 724] width 30 height 17
click at [557, 133] on icon "mode_edit" at bounding box center [562, 135] width 11 height 15
click at [779, 41] on header "Target Groups This page is used to create and manage the target groups that def…" at bounding box center [863, 67] width 1408 height 63
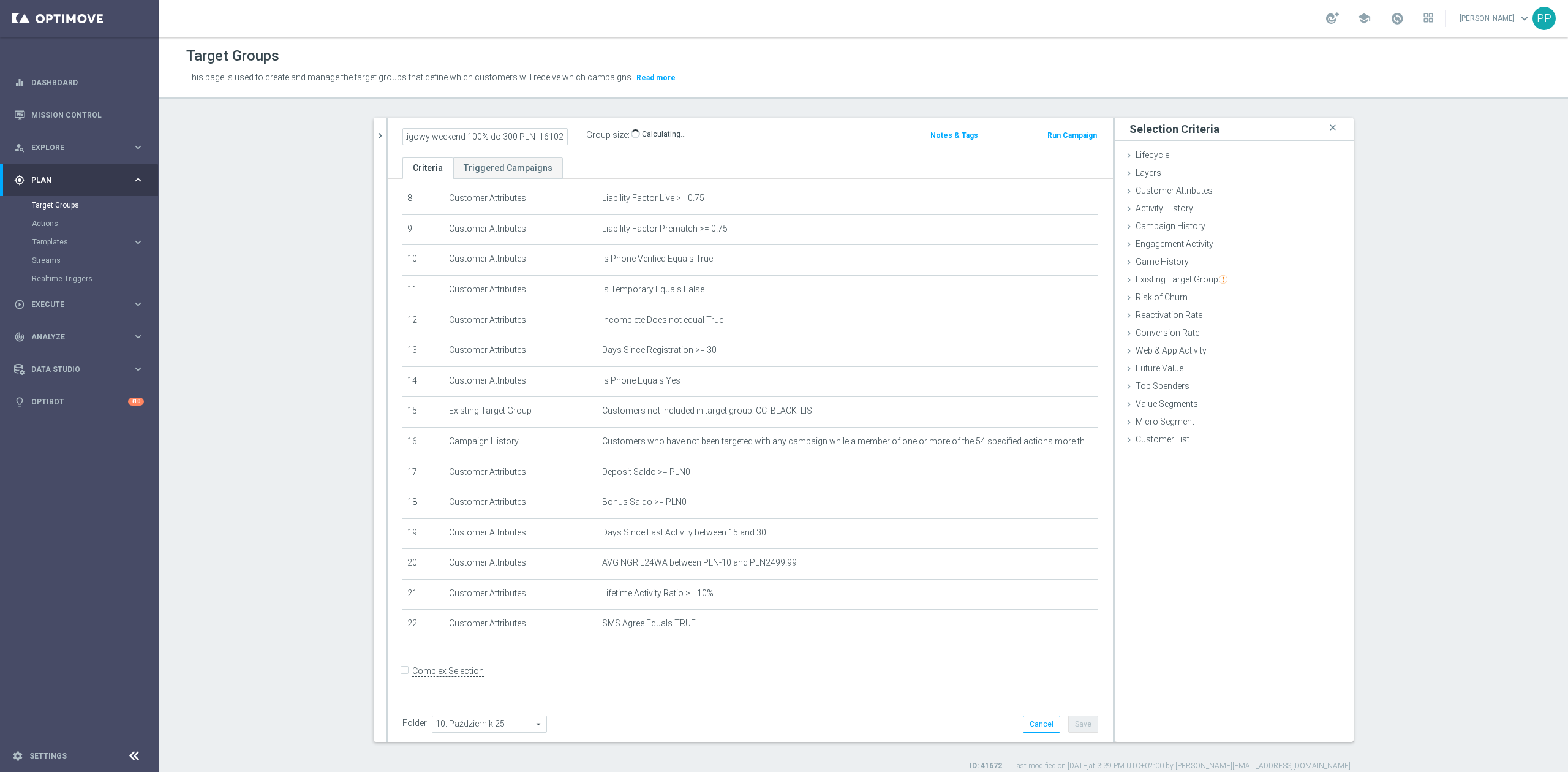
scroll to position [0, 0]
click at [1054, 599] on icon "mode_edit" at bounding box center [1059, 593] width 10 height 10
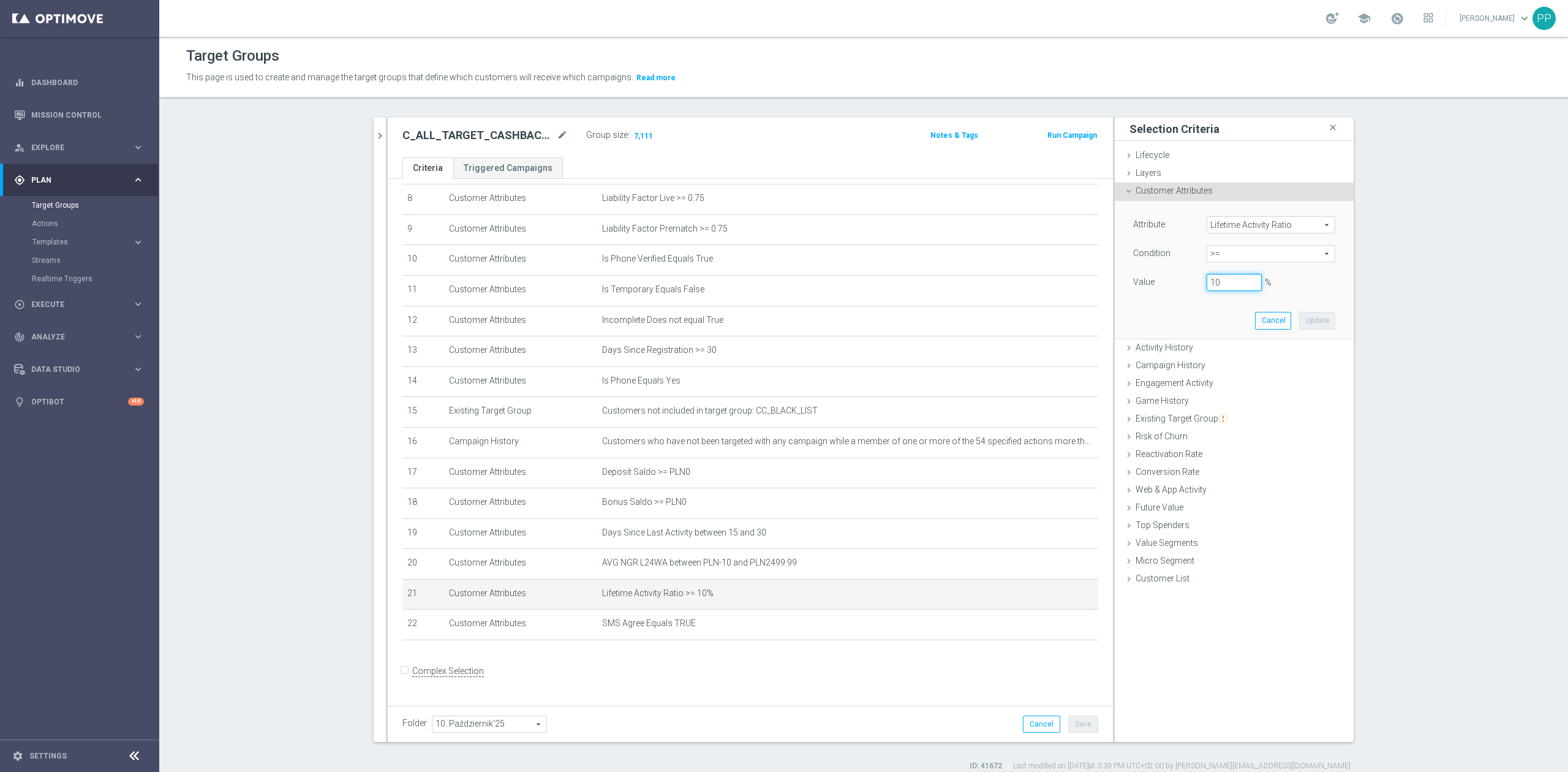
drag, startPoint x: 1216, startPoint y: 288, endPoint x: 1199, endPoint y: 291, distance: 17.3
click at [1199, 291] on div "10 %" at bounding box center [1234, 282] width 74 height 17
click at [1308, 322] on button "Update" at bounding box center [1317, 320] width 36 height 17
type input "0.15"
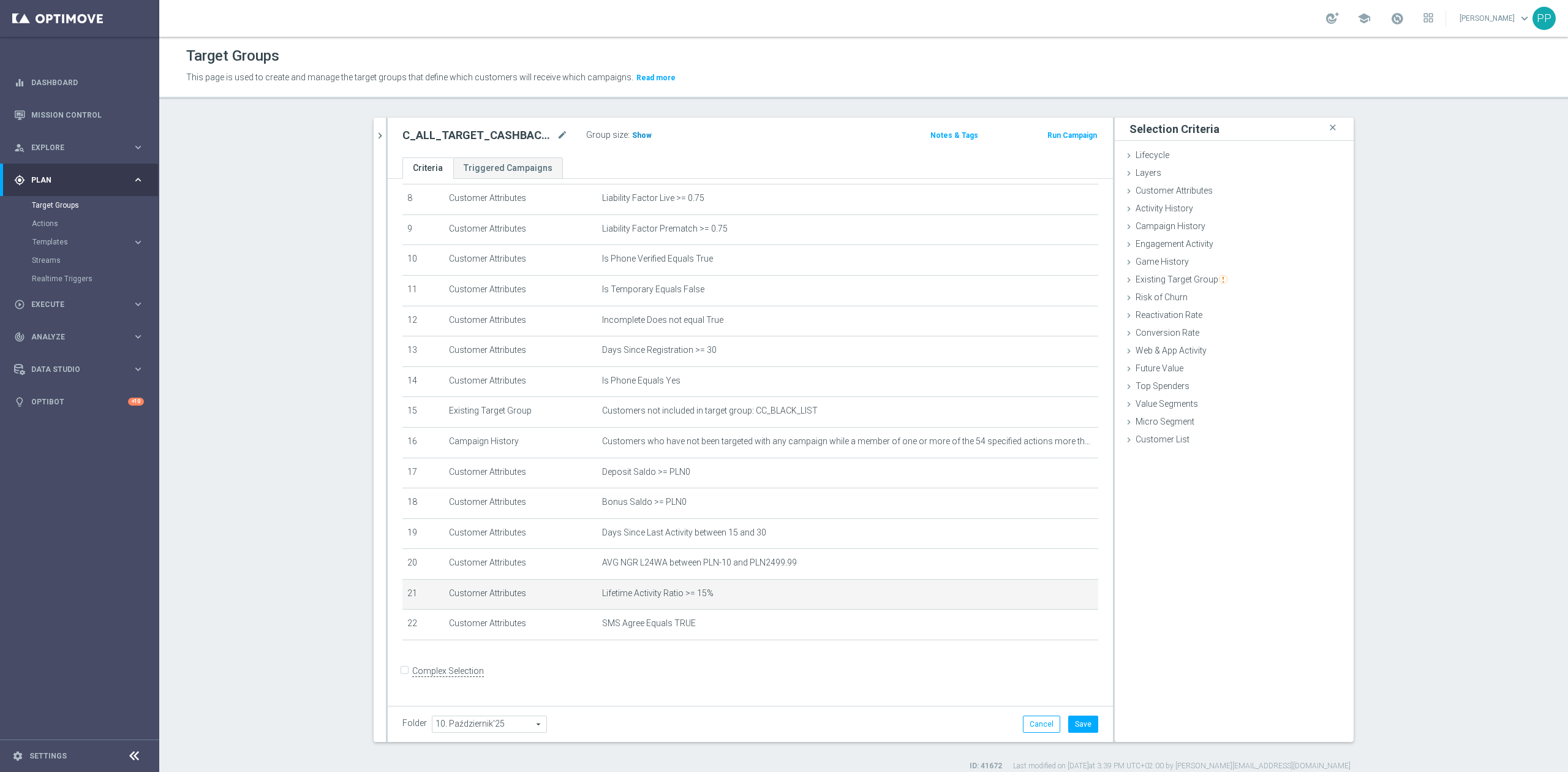
click at [636, 138] on span "Show" at bounding box center [642, 134] width 20 height 8
click at [1089, 727] on button "Save" at bounding box center [1082, 724] width 30 height 17
click at [1054, 599] on icon "mode_edit" at bounding box center [1059, 593] width 10 height 10
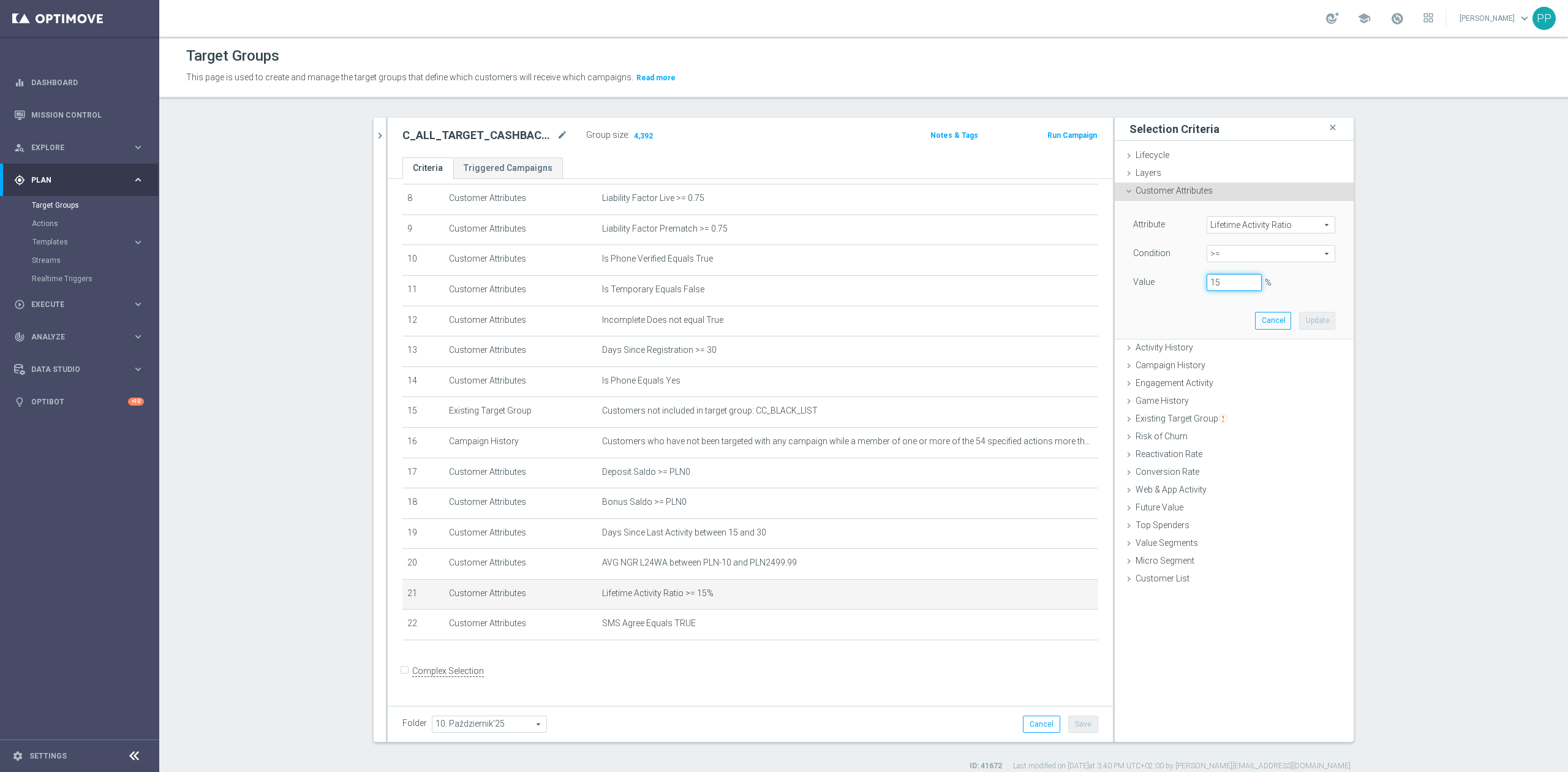
drag, startPoint x: 1220, startPoint y: 291, endPoint x: 1169, endPoint y: 282, distance: 51.8
click at [1169, 282] on div "Value 15 %" at bounding box center [1234, 283] width 221 height 20
click at [1321, 322] on button "Update" at bounding box center [1317, 320] width 36 height 17
type input "0.2"
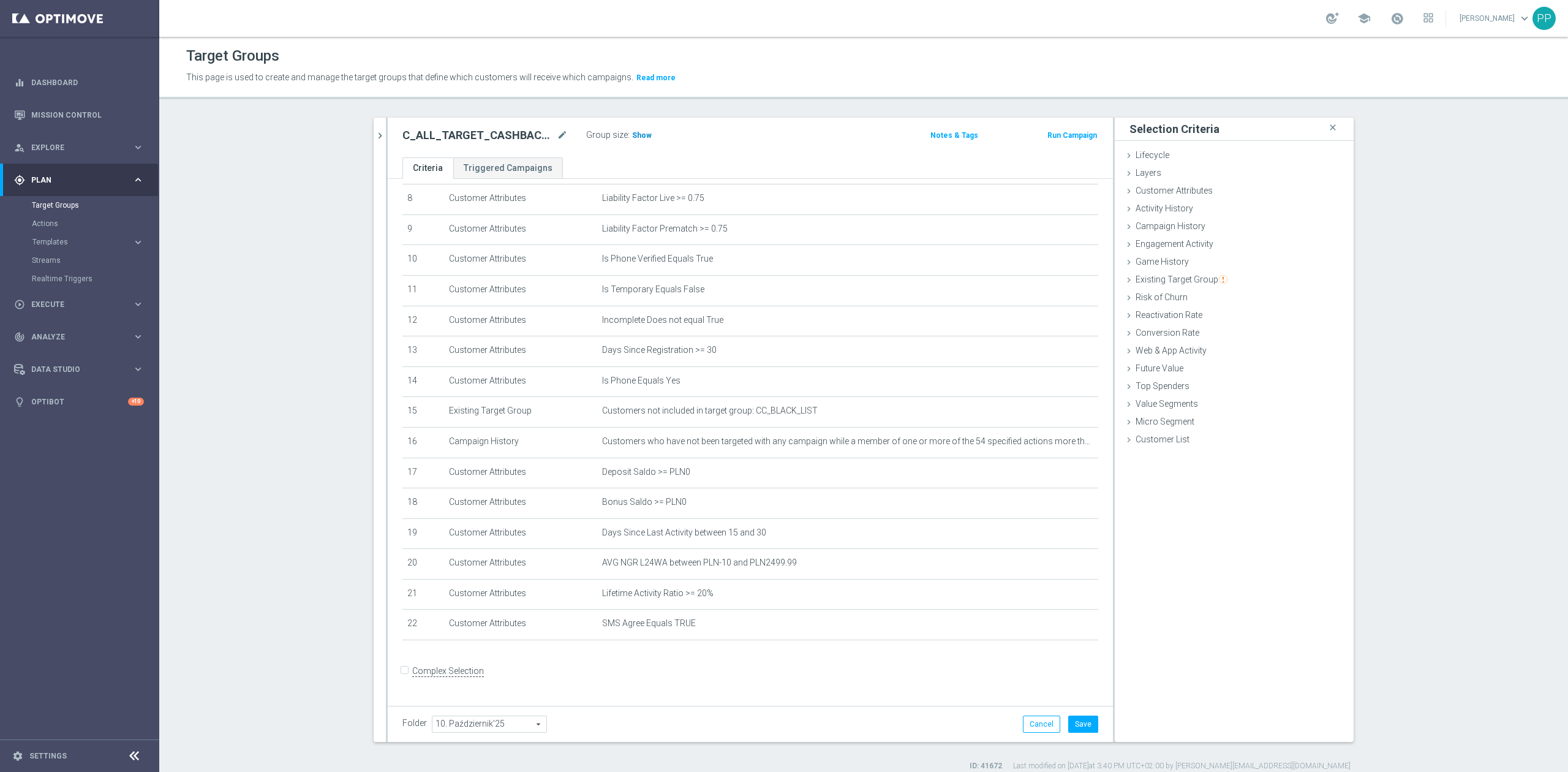
click at [632, 134] on span "Show" at bounding box center [642, 134] width 20 height 8
click at [1068, 726] on button "Save" at bounding box center [1082, 724] width 30 height 17
click at [1054, 599] on icon "mode_edit" at bounding box center [1059, 593] width 10 height 10
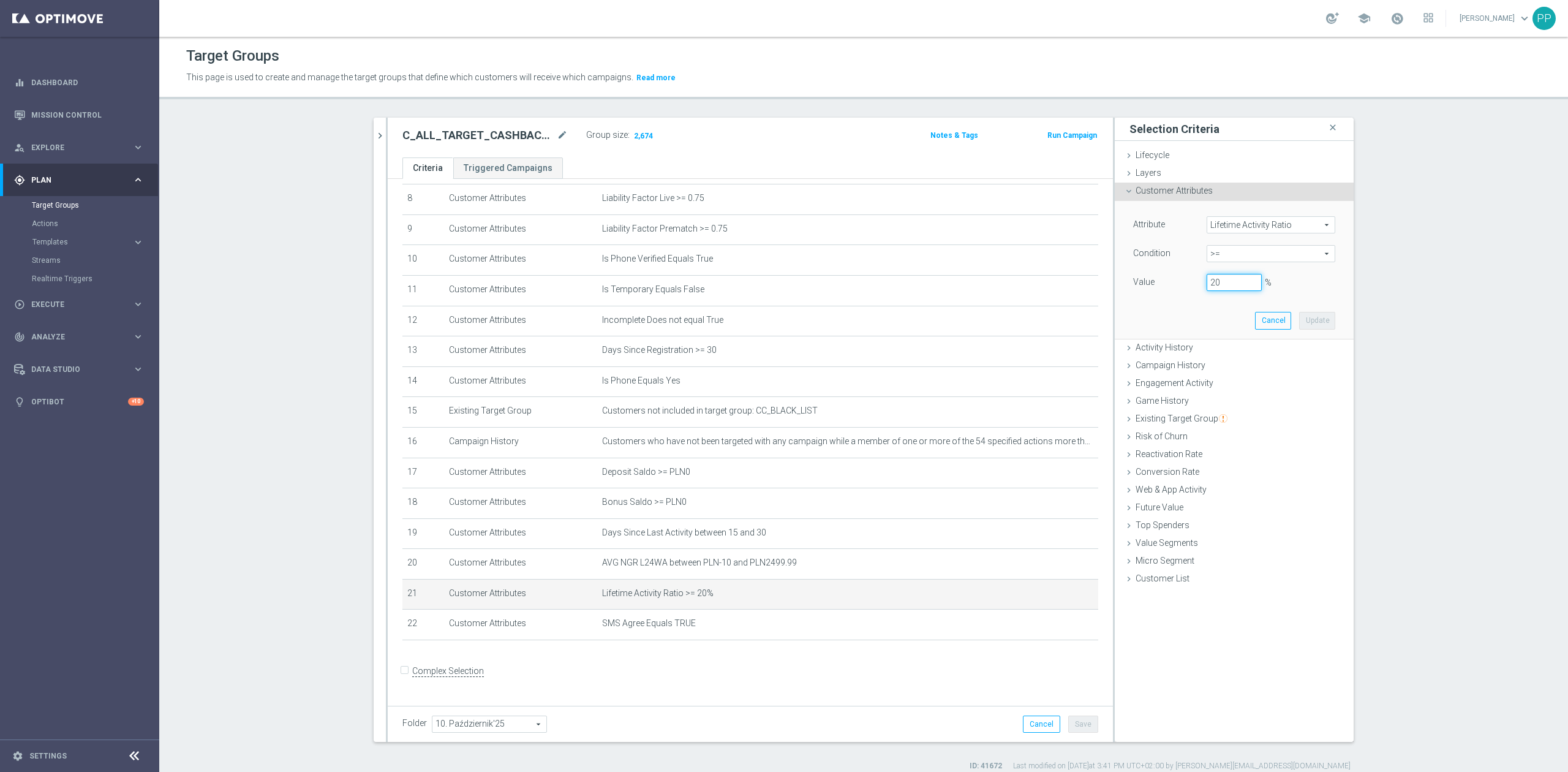
drag, startPoint x: 1235, startPoint y: 282, endPoint x: 1184, endPoint y: 287, distance: 51.2
click at [1184, 287] on div "Value 20 %" at bounding box center [1234, 283] width 221 height 20
drag, startPoint x: 1308, startPoint y: 319, endPoint x: 889, endPoint y: 283, distance: 420.5
click at [1307, 319] on button "Update" at bounding box center [1317, 320] width 36 height 17
type input "0.18"
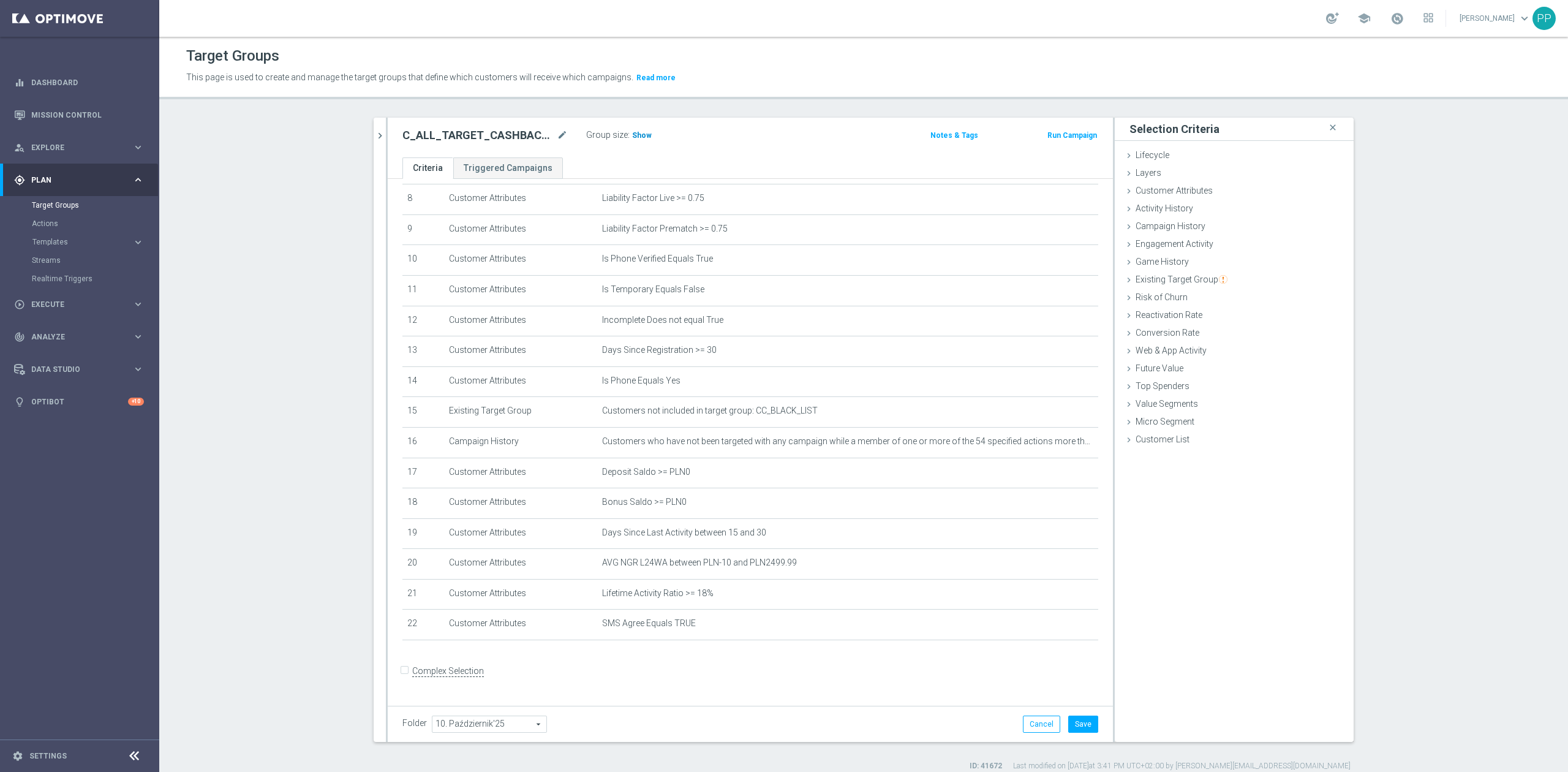
click at [636, 133] on span "Show" at bounding box center [642, 134] width 20 height 8
click at [1076, 724] on button "Save" at bounding box center [1082, 724] width 30 height 17
